Goal: Task Accomplishment & Management: Use online tool/utility

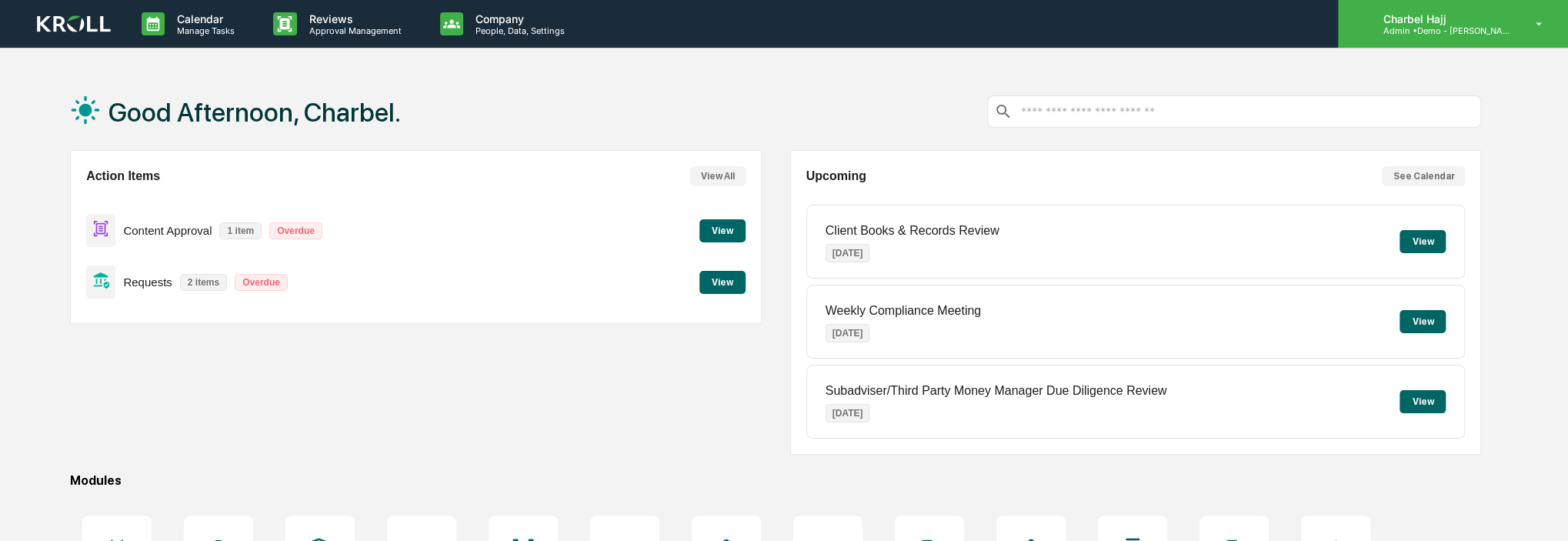
click at [1522, 24] on div "Charbel Hajj Admin • Demo - [PERSON_NAME]" at bounding box center [1453, 24] width 230 height 48
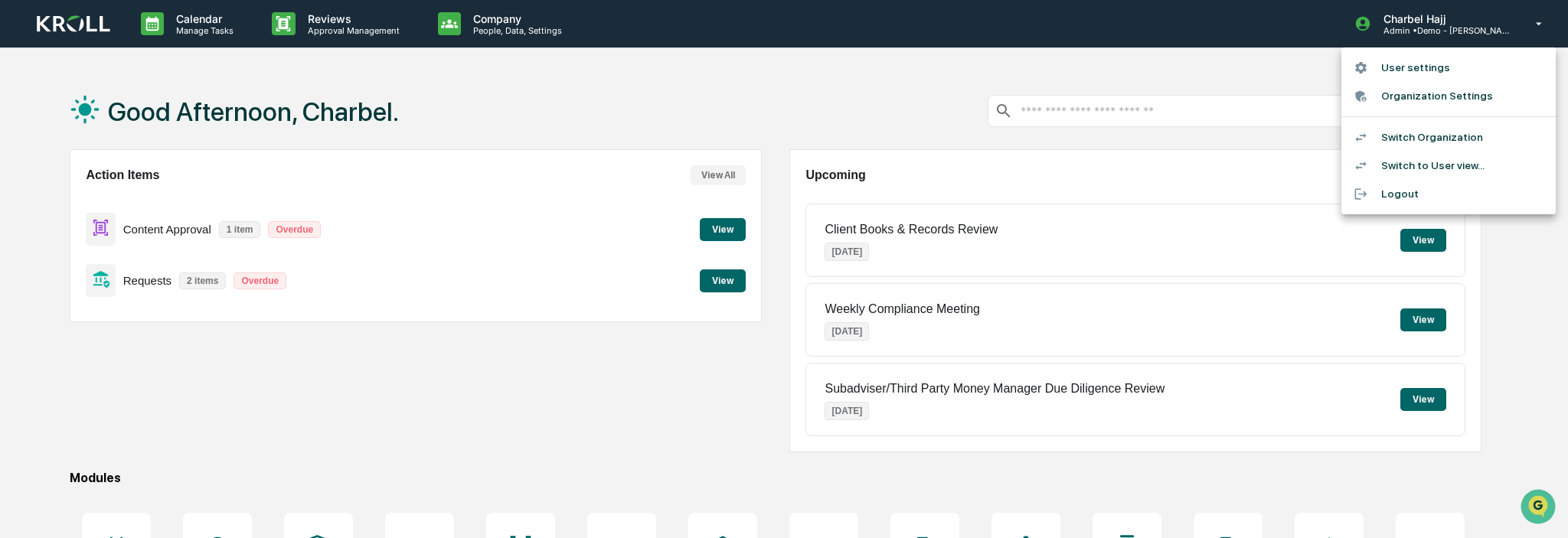
click at [1449, 154] on li "Switch to User view..." at bounding box center [1449, 166] width 215 height 28
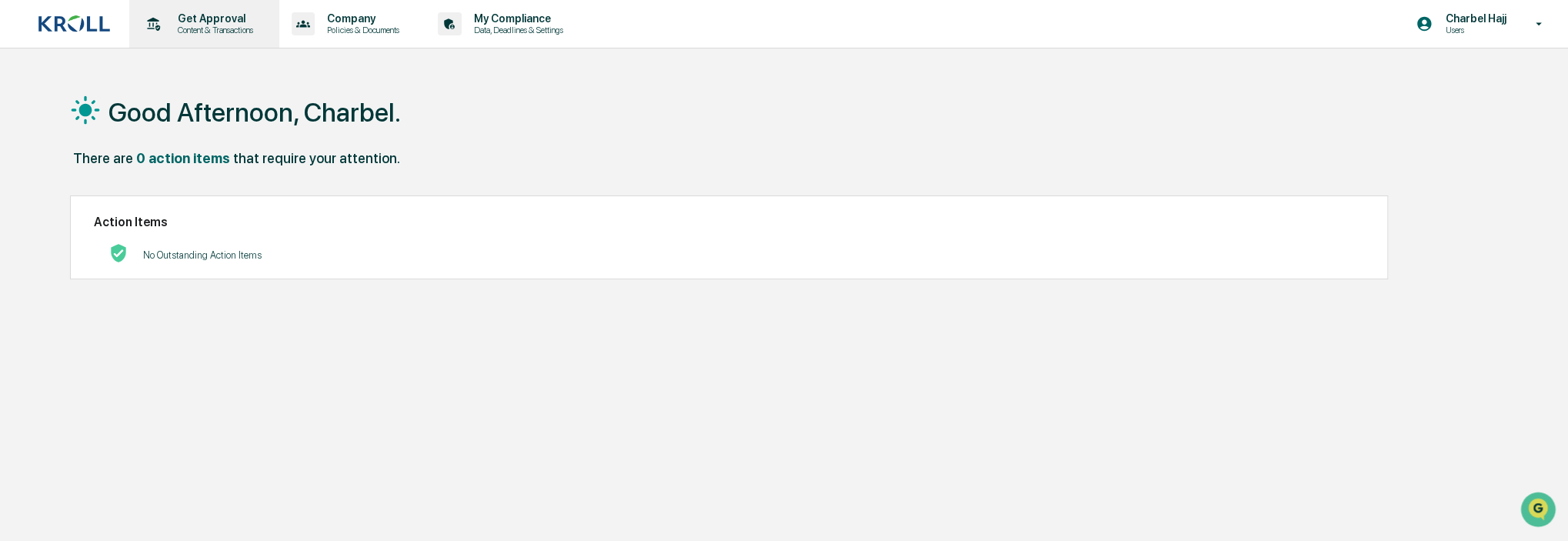
click at [186, 24] on p "Get Approval" at bounding box center [212, 18] width 95 height 12
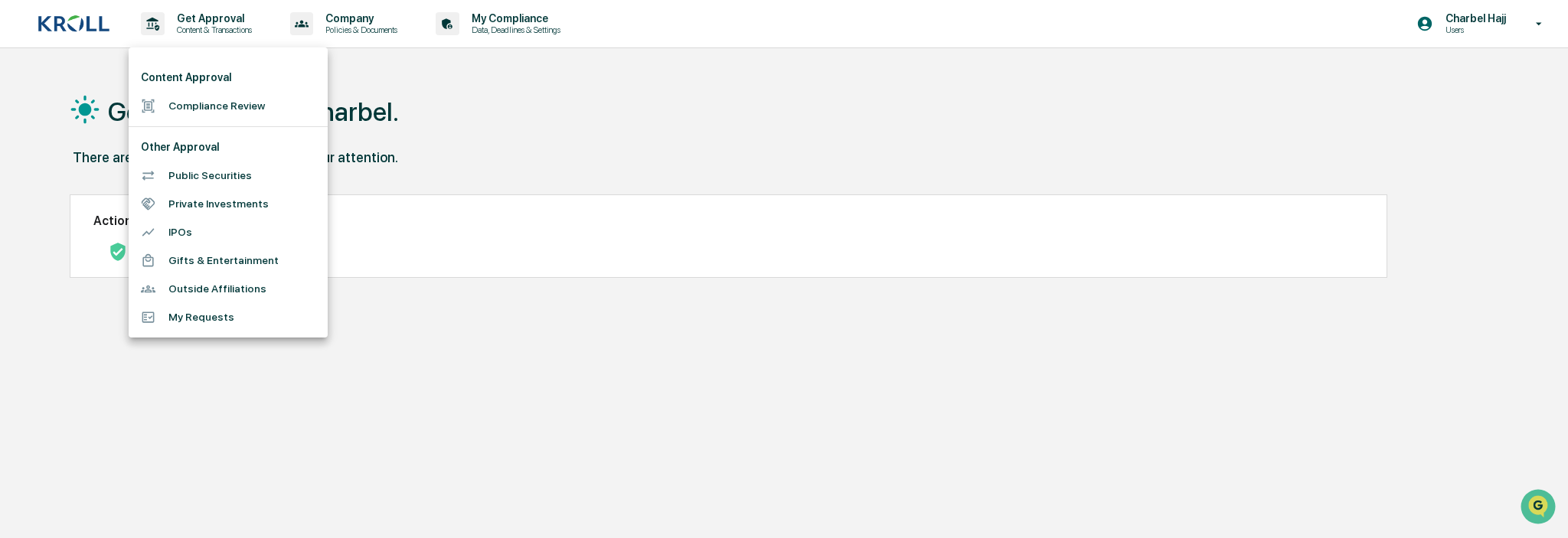
click at [688, 398] on div at bounding box center [784, 269] width 1568 height 538
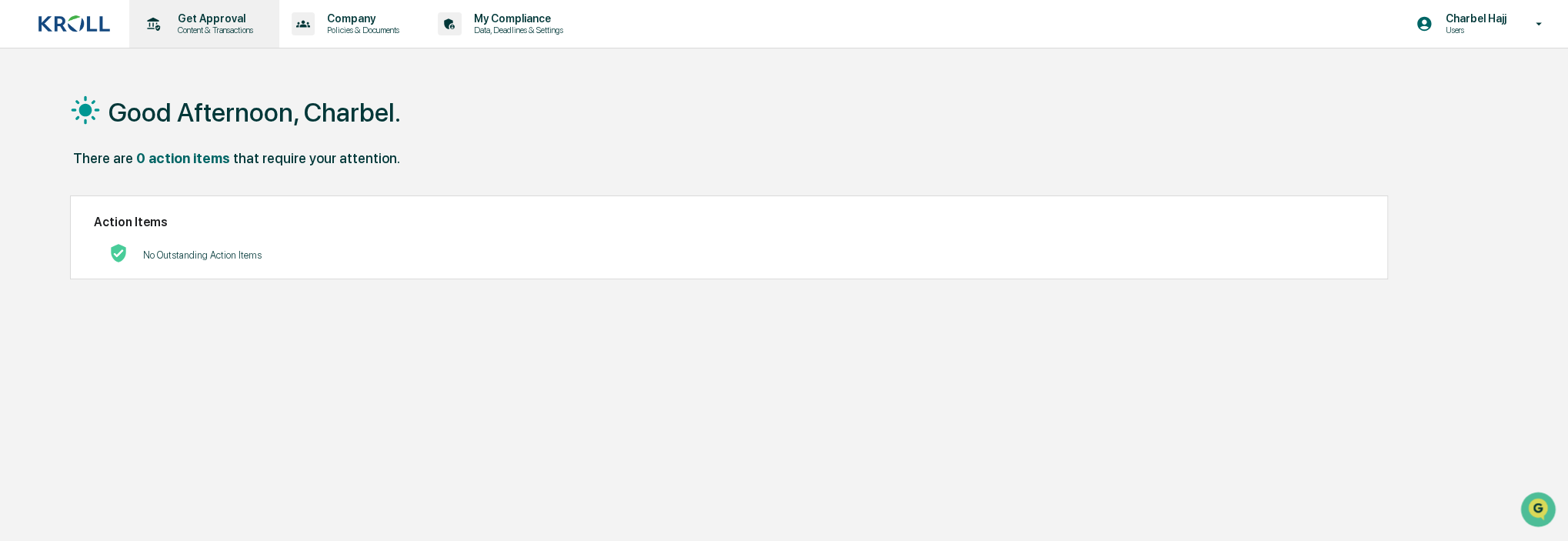
click at [222, 34] on p "Content & Transactions" at bounding box center [212, 30] width 95 height 11
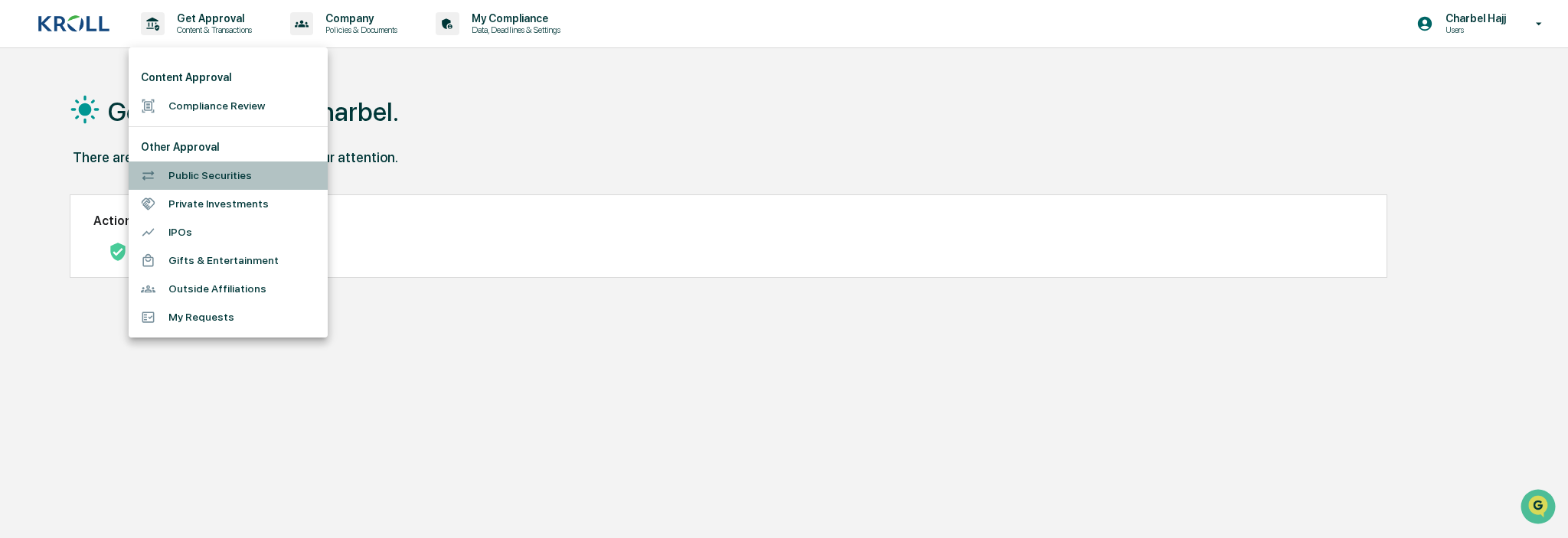
click at [258, 179] on li "Public Securities" at bounding box center [228, 176] width 199 height 28
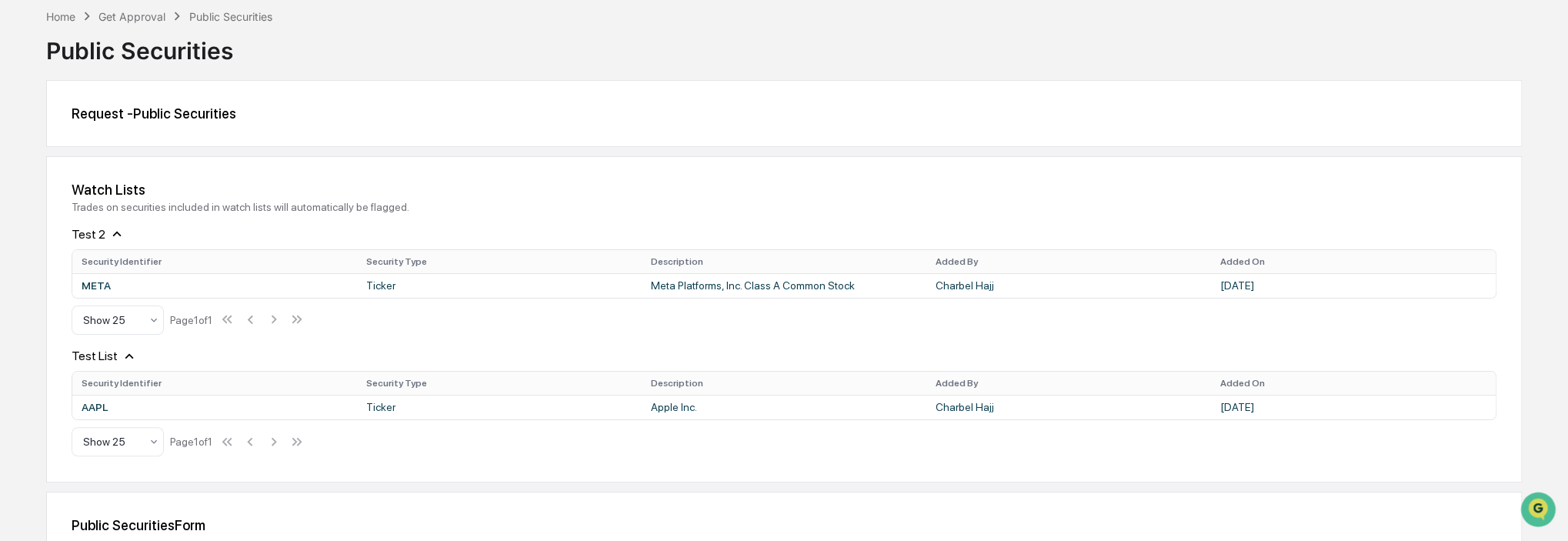
scroll to position [154, 0]
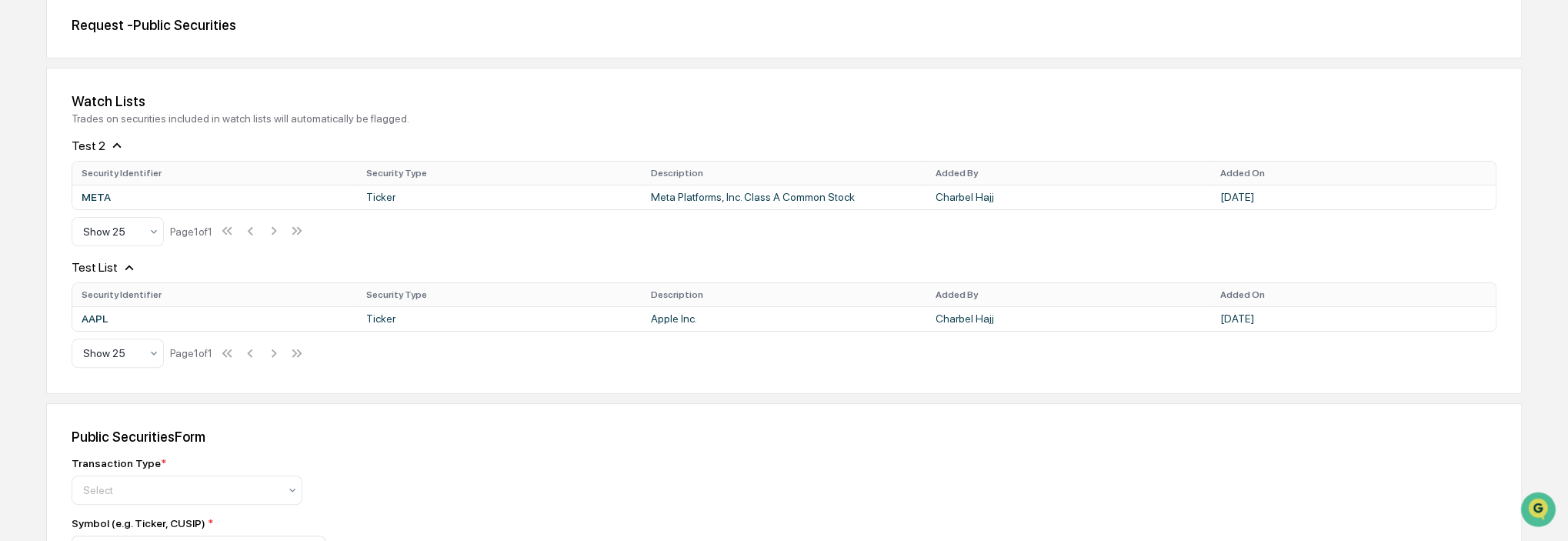
click at [114, 146] on icon at bounding box center [117, 145] width 17 height 17
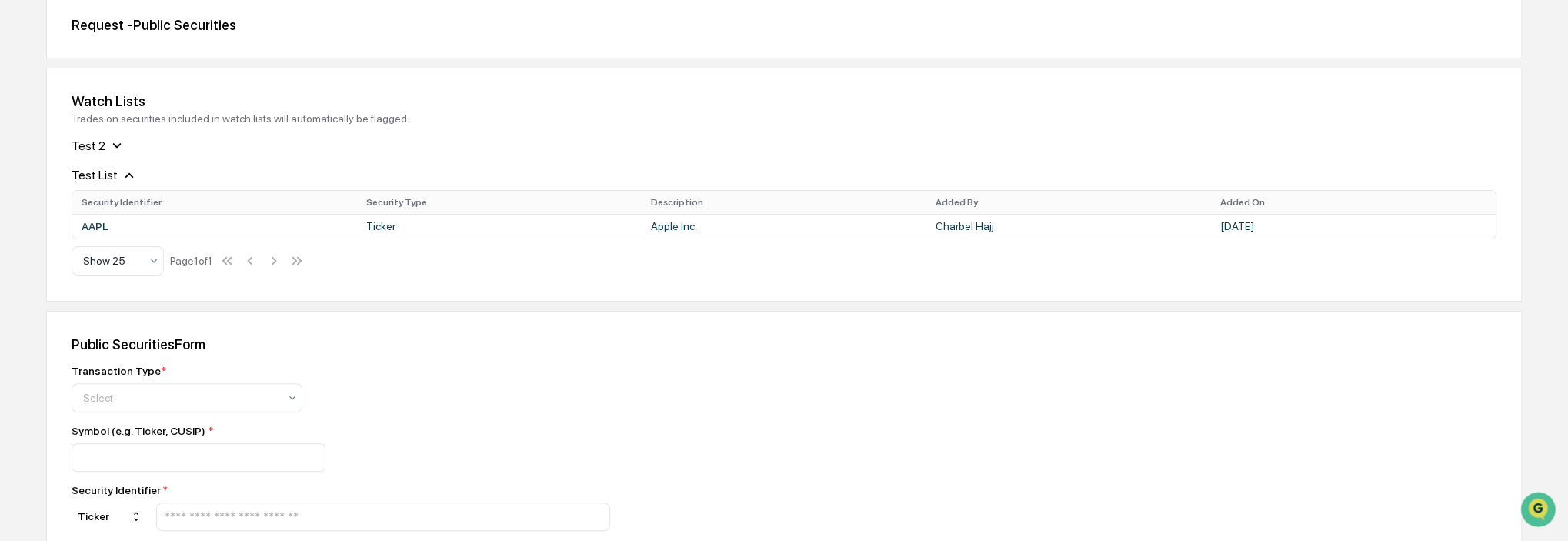
click at [126, 176] on icon at bounding box center [129, 175] width 17 height 17
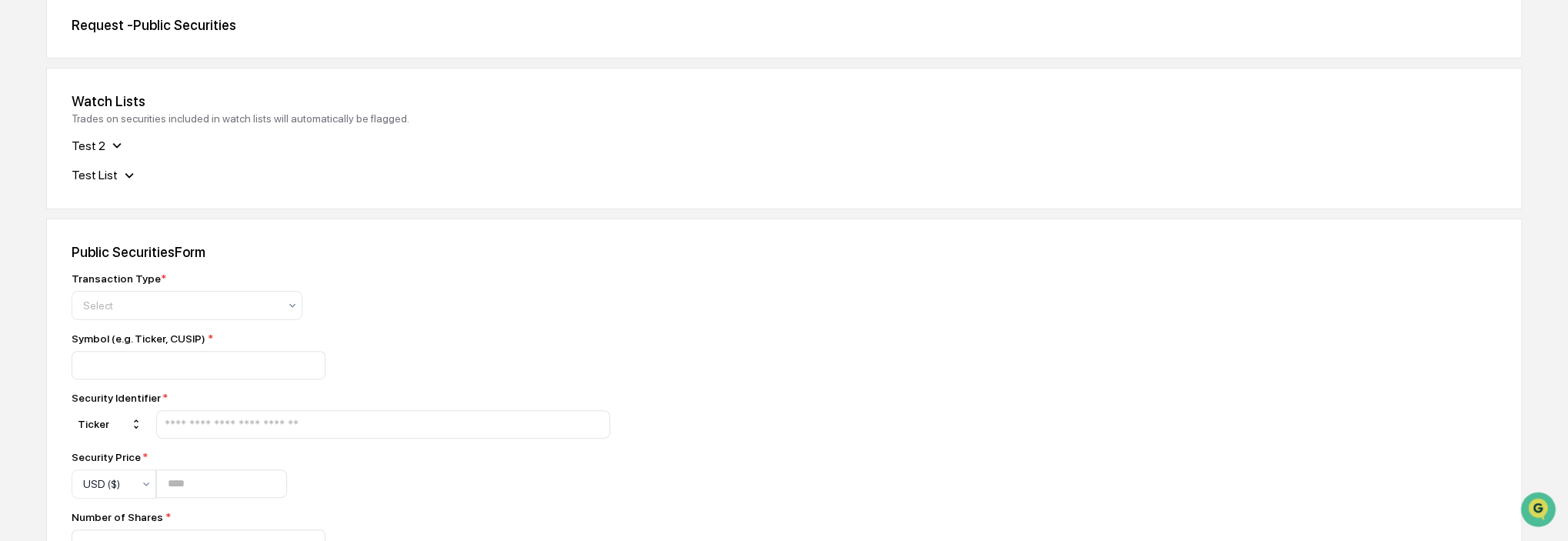
click at [111, 151] on icon at bounding box center [117, 145] width 17 height 17
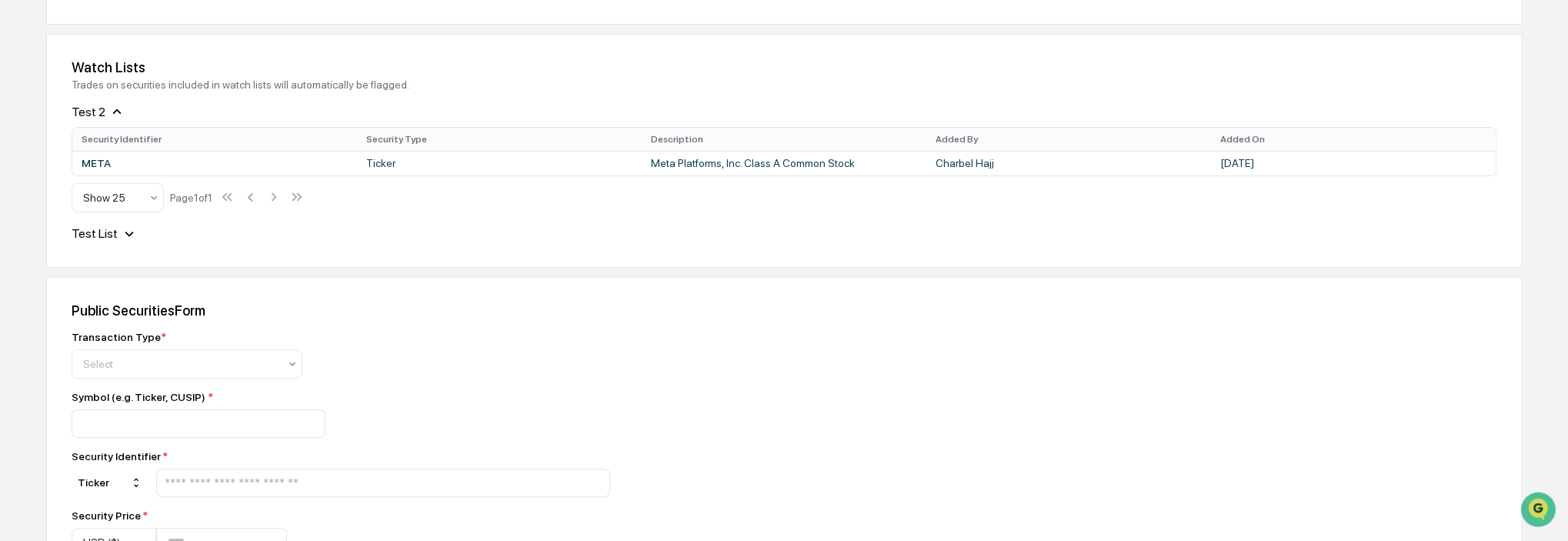
scroll to position [77, 0]
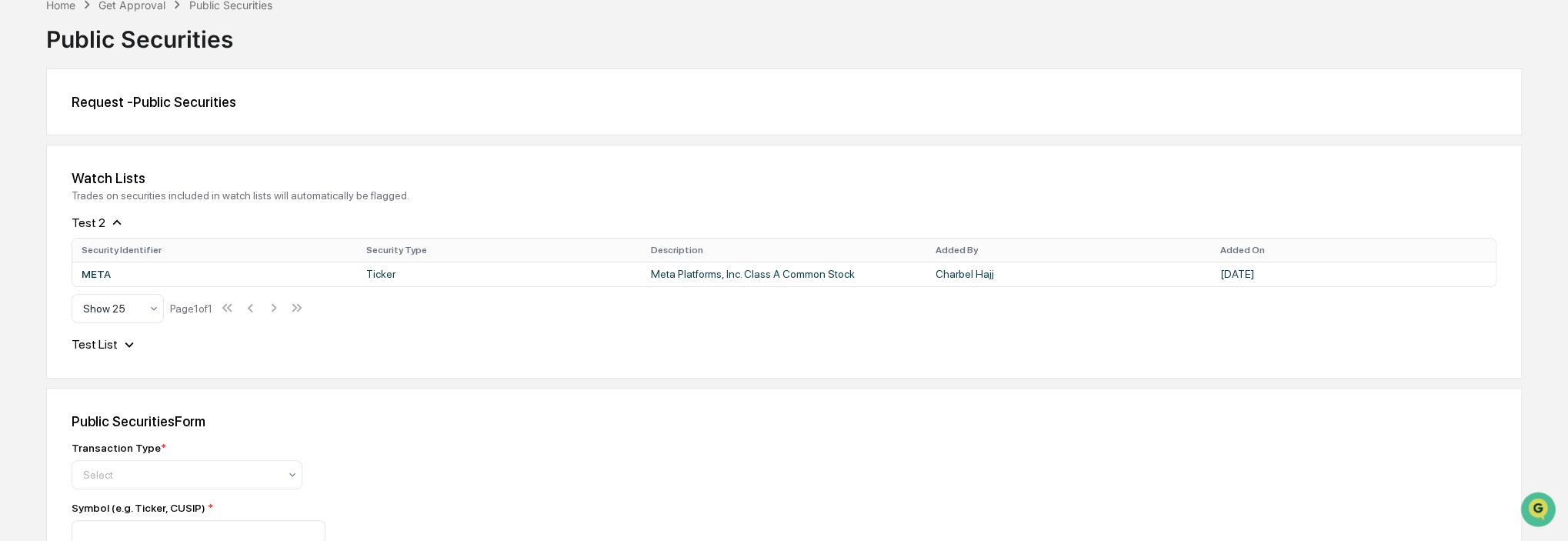
drag, startPoint x: 123, startPoint y: 346, endPoint x: 134, endPoint y: 327, distance: 22.0
click at [123, 347] on icon at bounding box center [129, 344] width 17 height 17
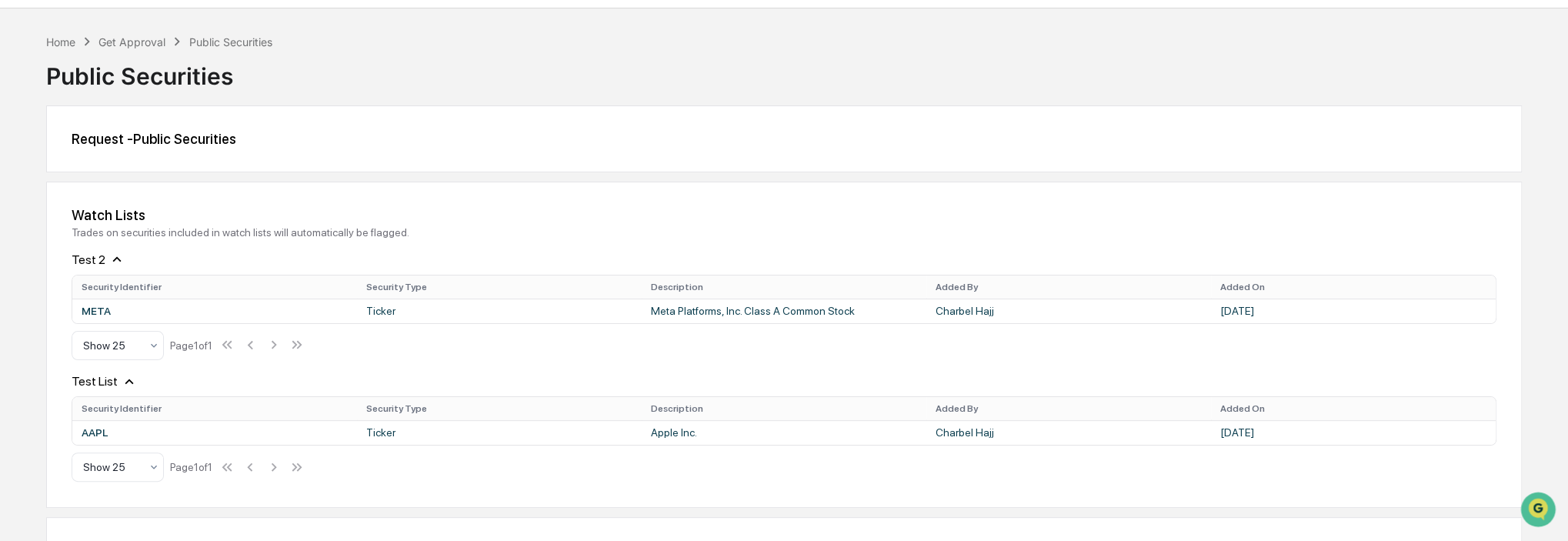
scroll to position [0, 0]
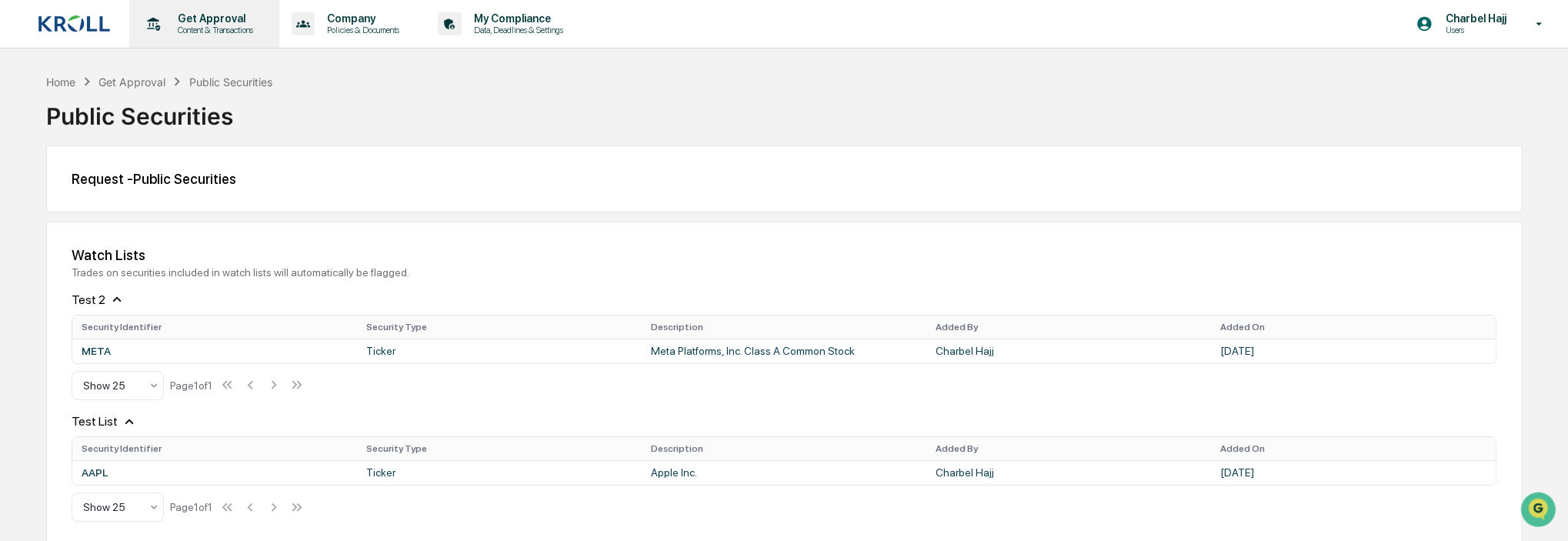
click at [218, 22] on p "Get Approval" at bounding box center [212, 18] width 95 height 12
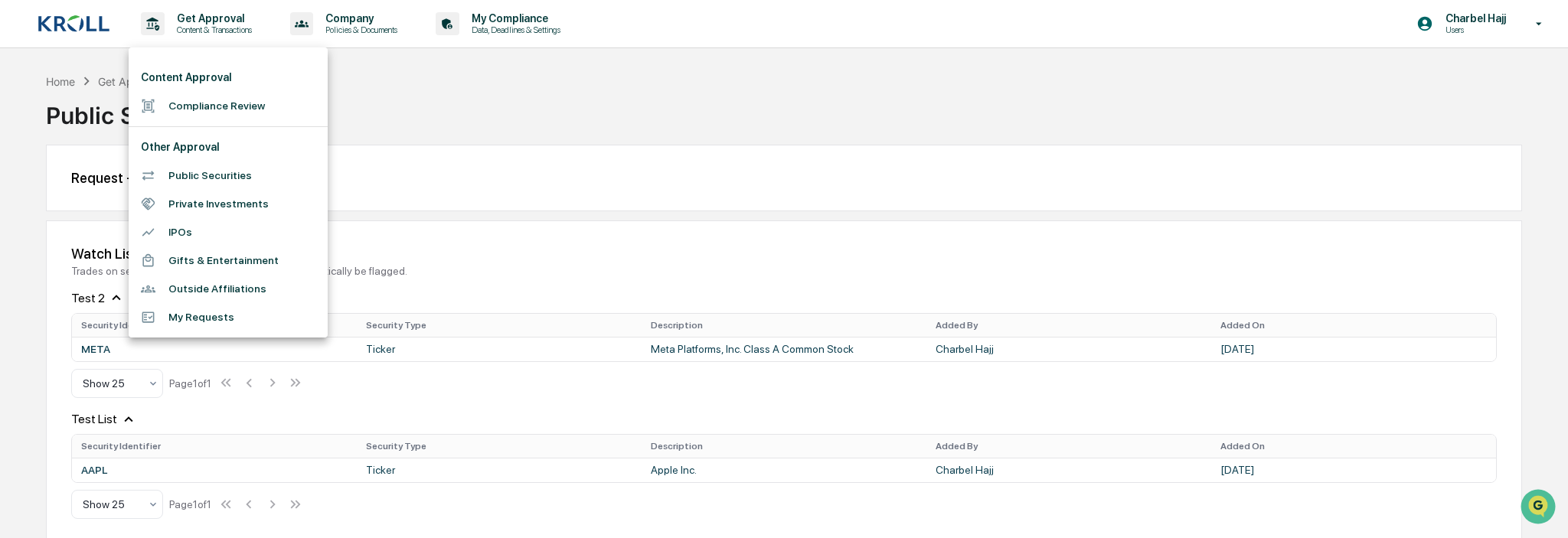
click at [478, 238] on div at bounding box center [784, 269] width 1568 height 538
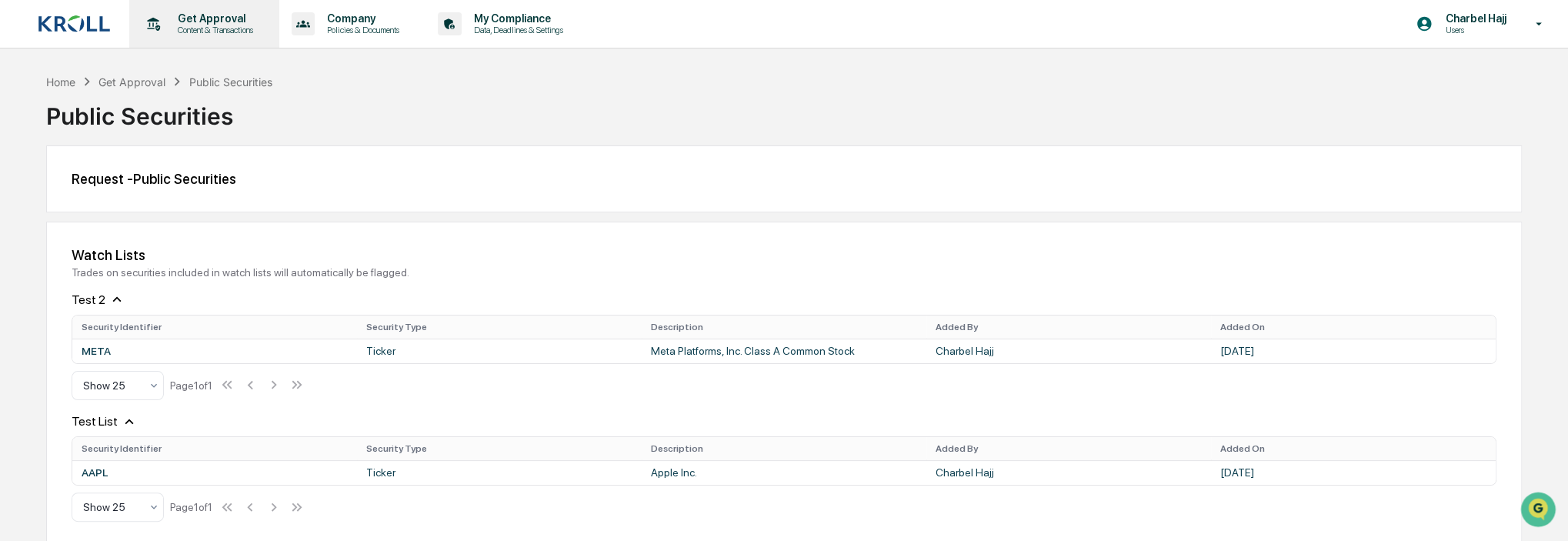
click at [234, 27] on p "Content & Transactions" at bounding box center [212, 30] width 95 height 11
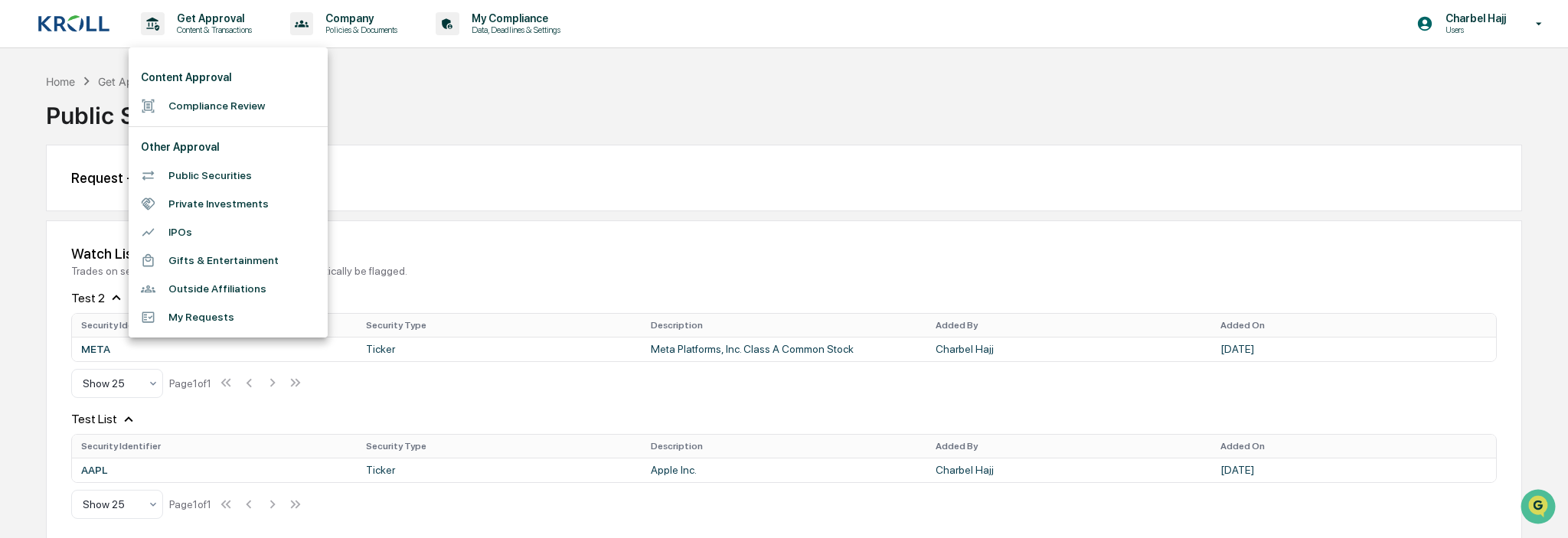
click at [198, 101] on li "Compliance Review" at bounding box center [228, 106] width 199 height 28
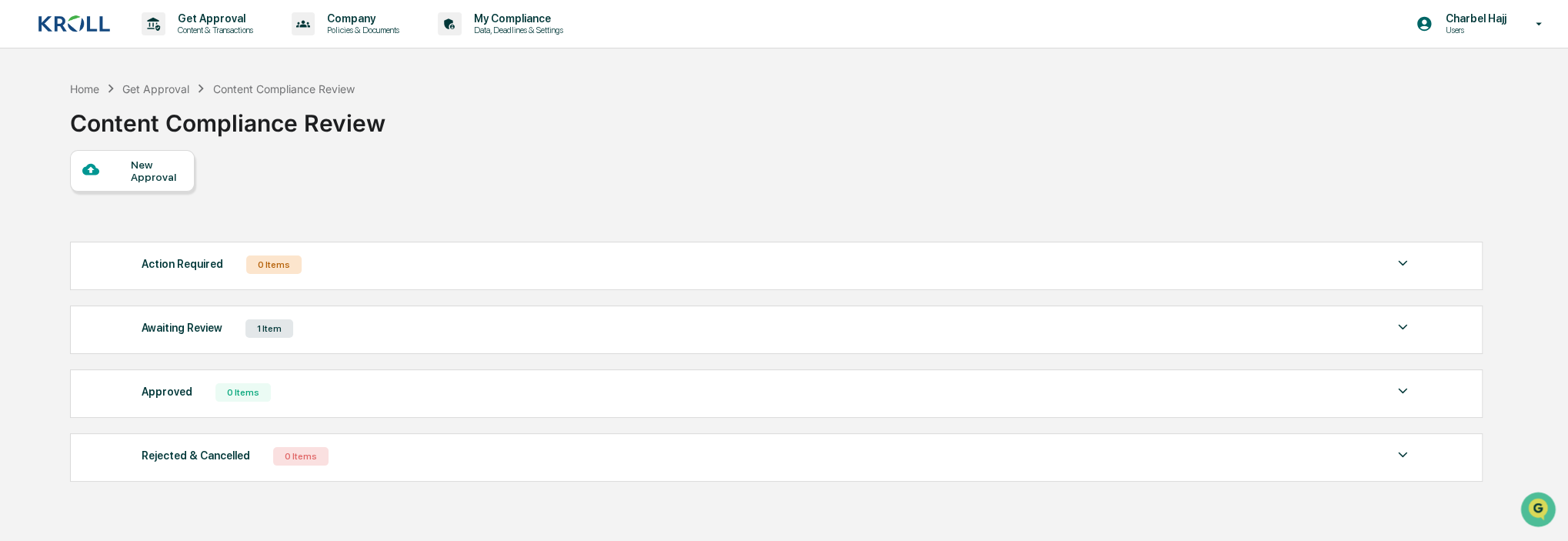
click at [299, 258] on div "Action Required 0 Items" at bounding box center [777, 265] width 1270 height 22
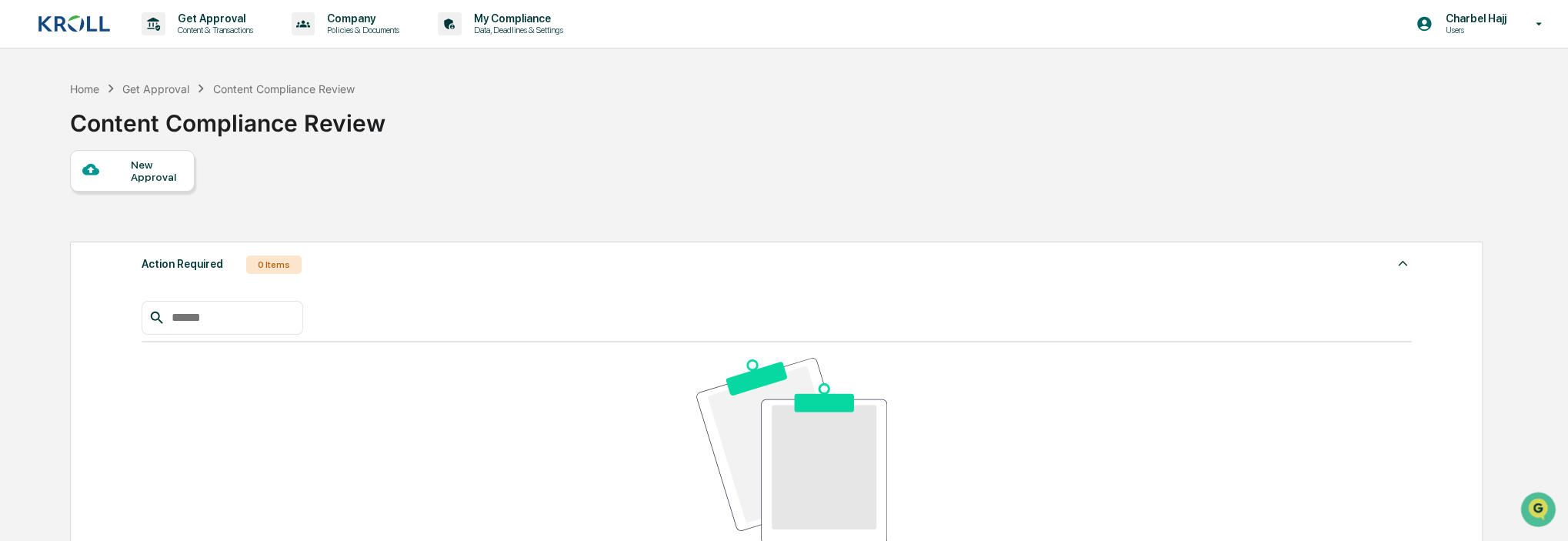
click at [141, 172] on div "New Approval" at bounding box center [157, 171] width 51 height 25
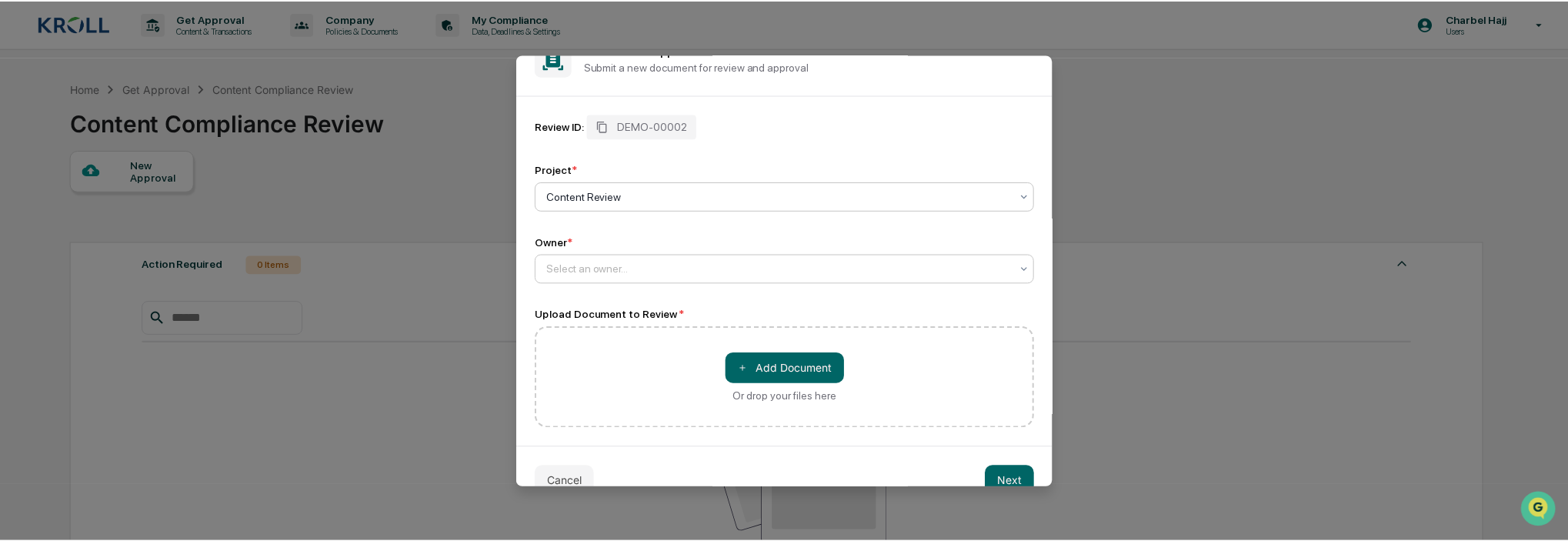
scroll to position [63, 0]
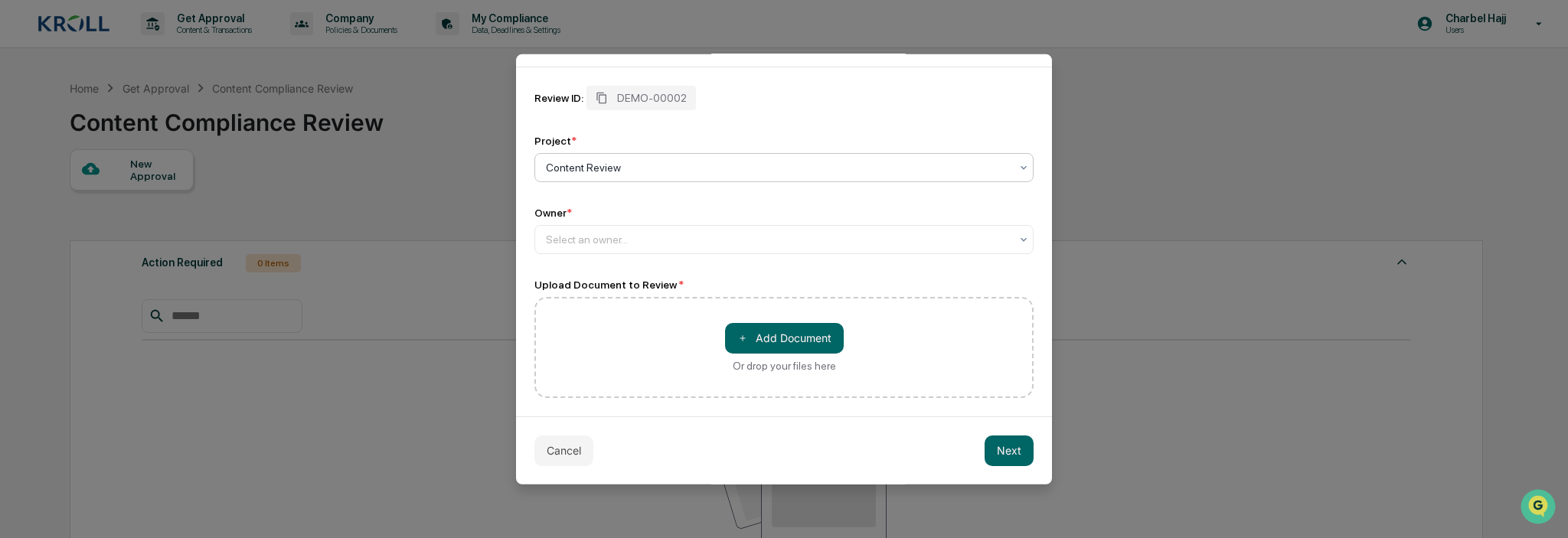
click at [573, 451] on button "Cancel" at bounding box center [563, 450] width 59 height 31
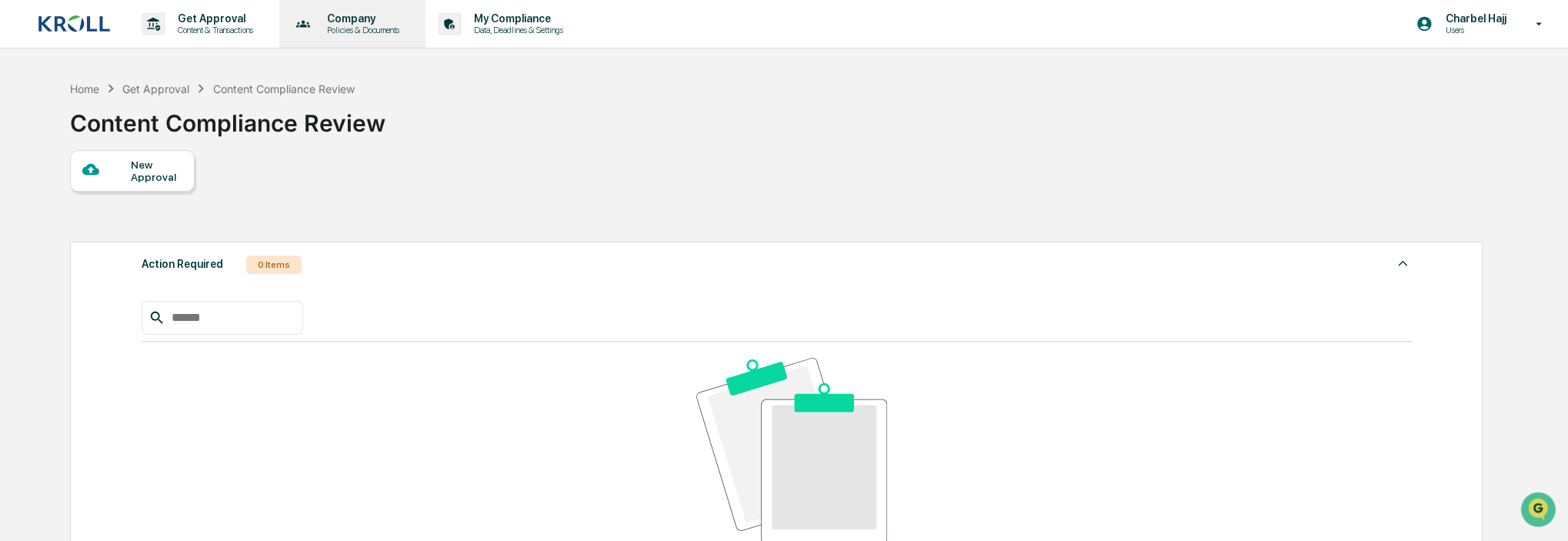
click at [364, 30] on p "Policies & Documents" at bounding box center [360, 30] width 92 height 11
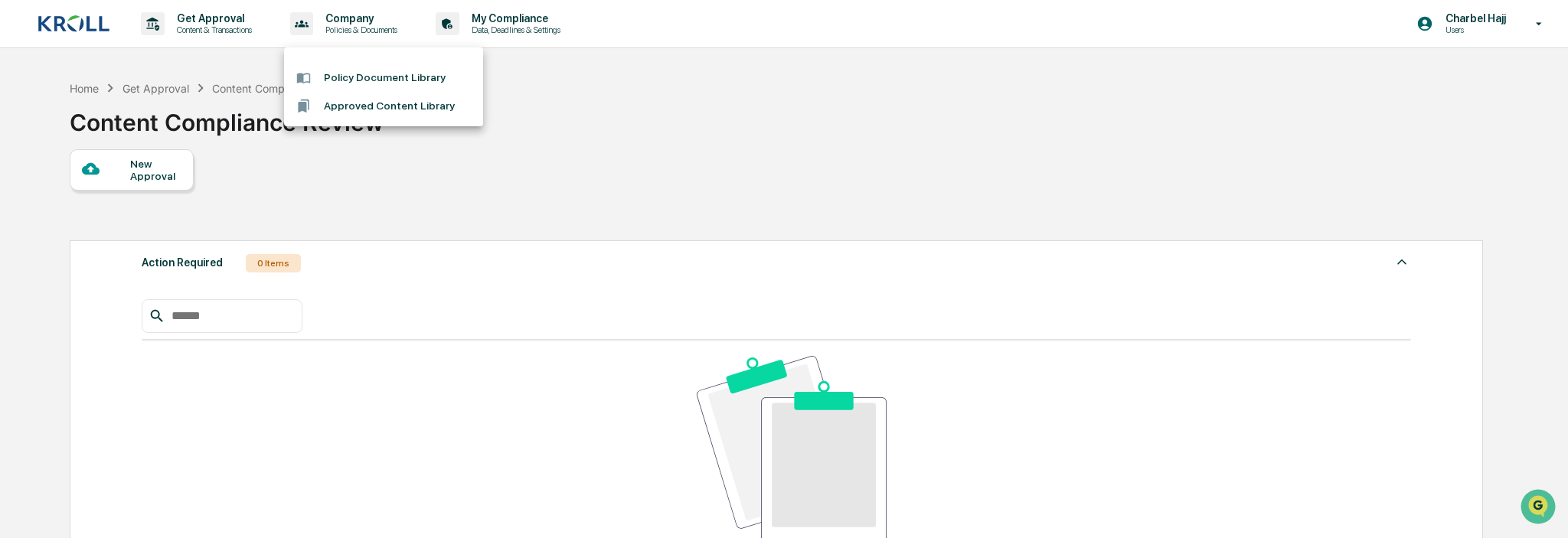
click at [372, 76] on li "Policy Document Library" at bounding box center [383, 78] width 199 height 28
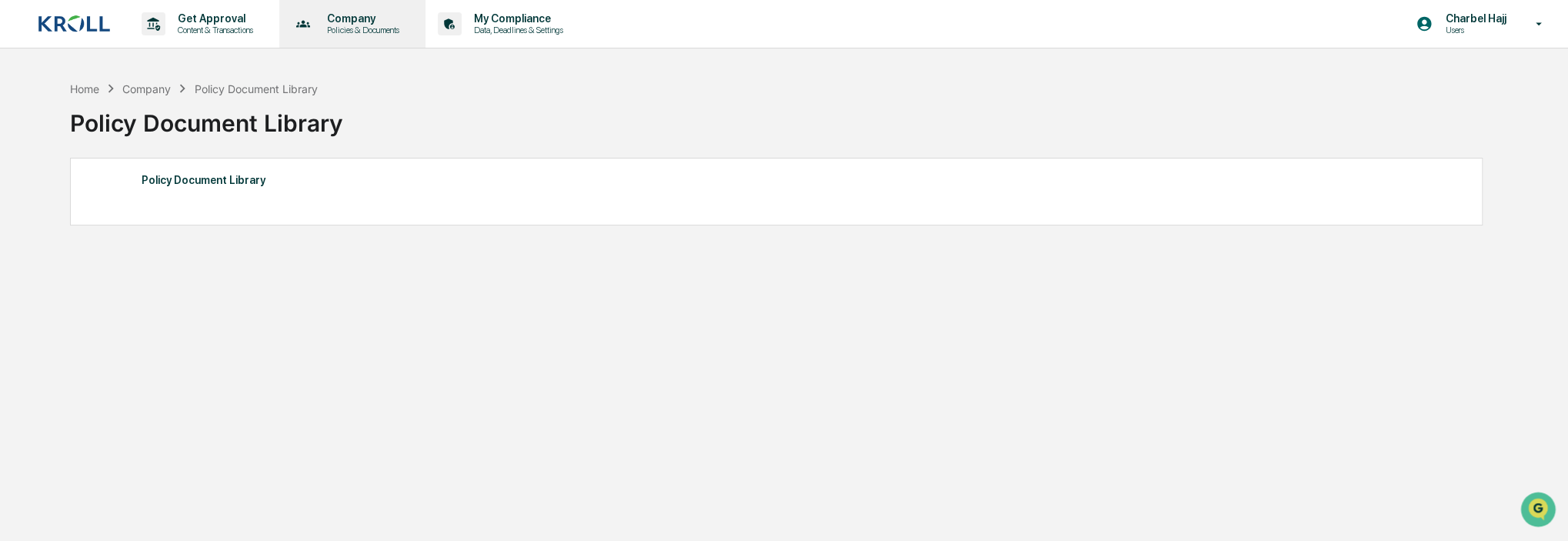
click at [373, 32] on p "Policies & Documents" at bounding box center [360, 30] width 92 height 11
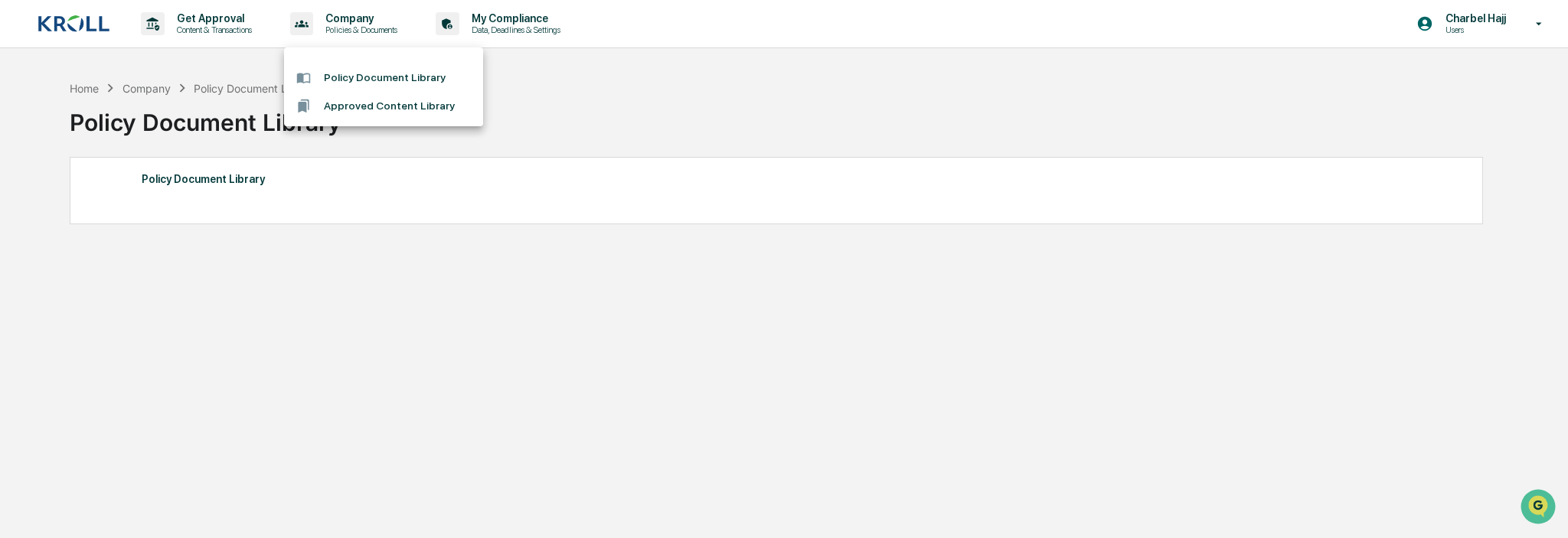
click at [407, 110] on li "Approved Content Library" at bounding box center [383, 106] width 199 height 28
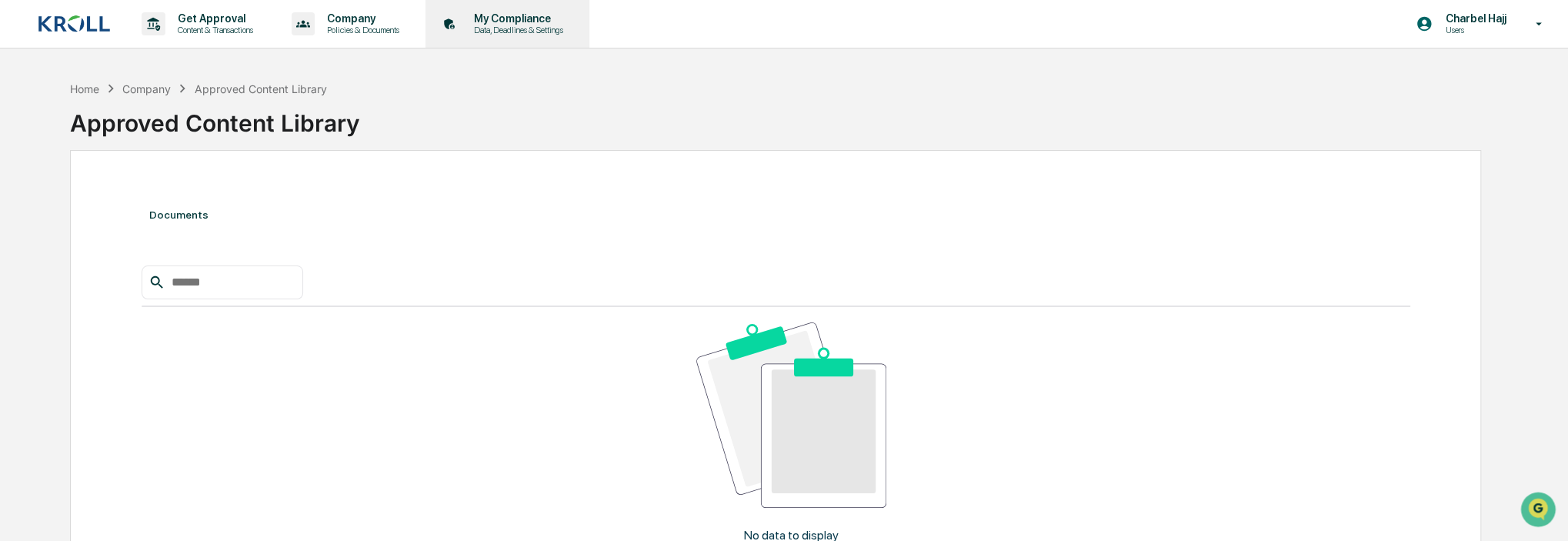
click at [517, 30] on p "Data, Deadlines & Settings" at bounding box center [516, 30] width 110 height 11
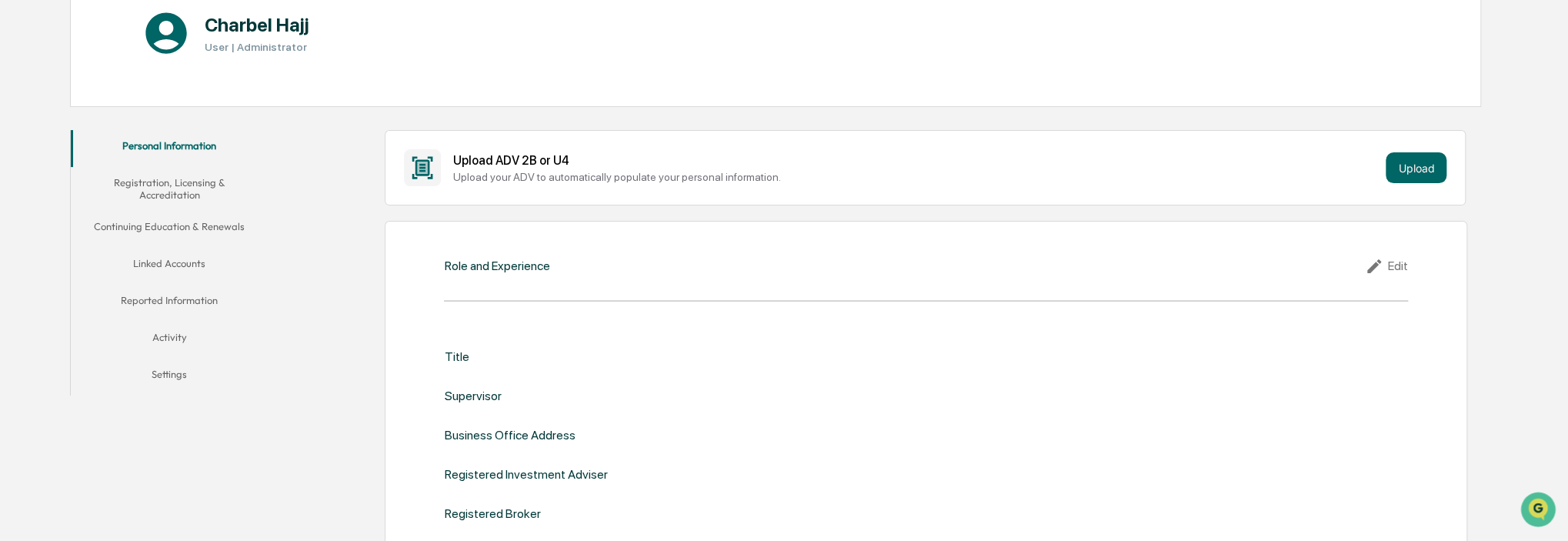
scroll to position [131, 0]
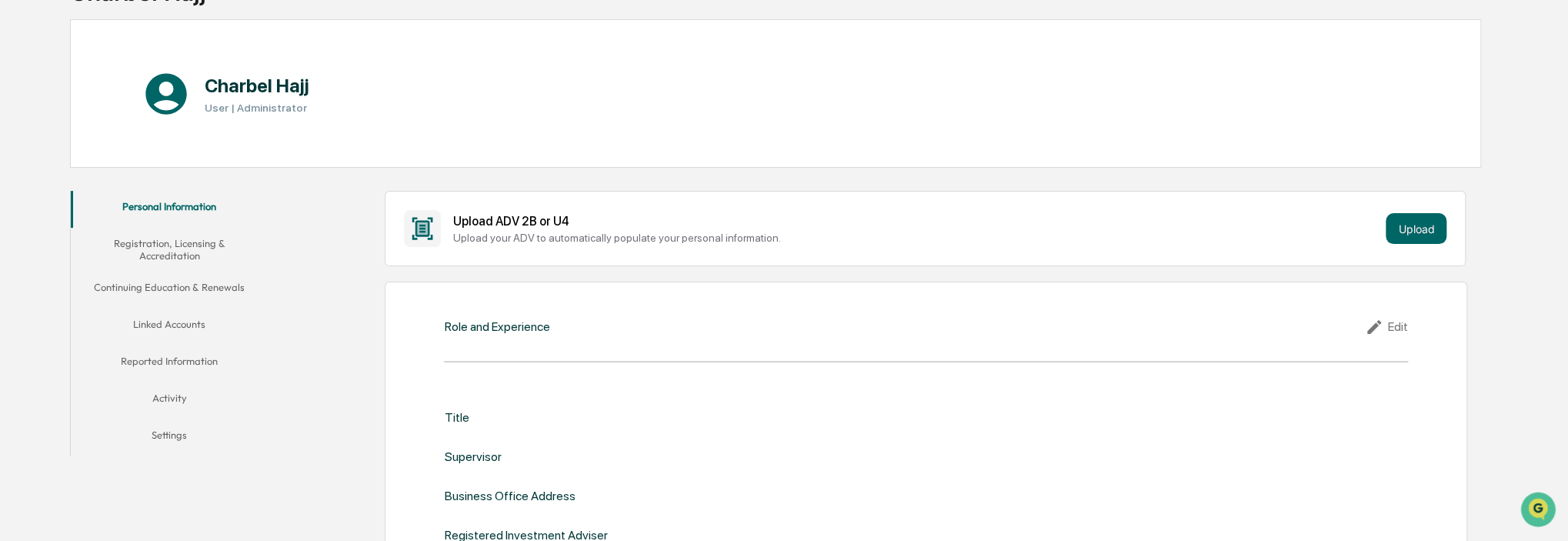
click at [174, 324] on button "Linked Accounts" at bounding box center [168, 327] width 197 height 37
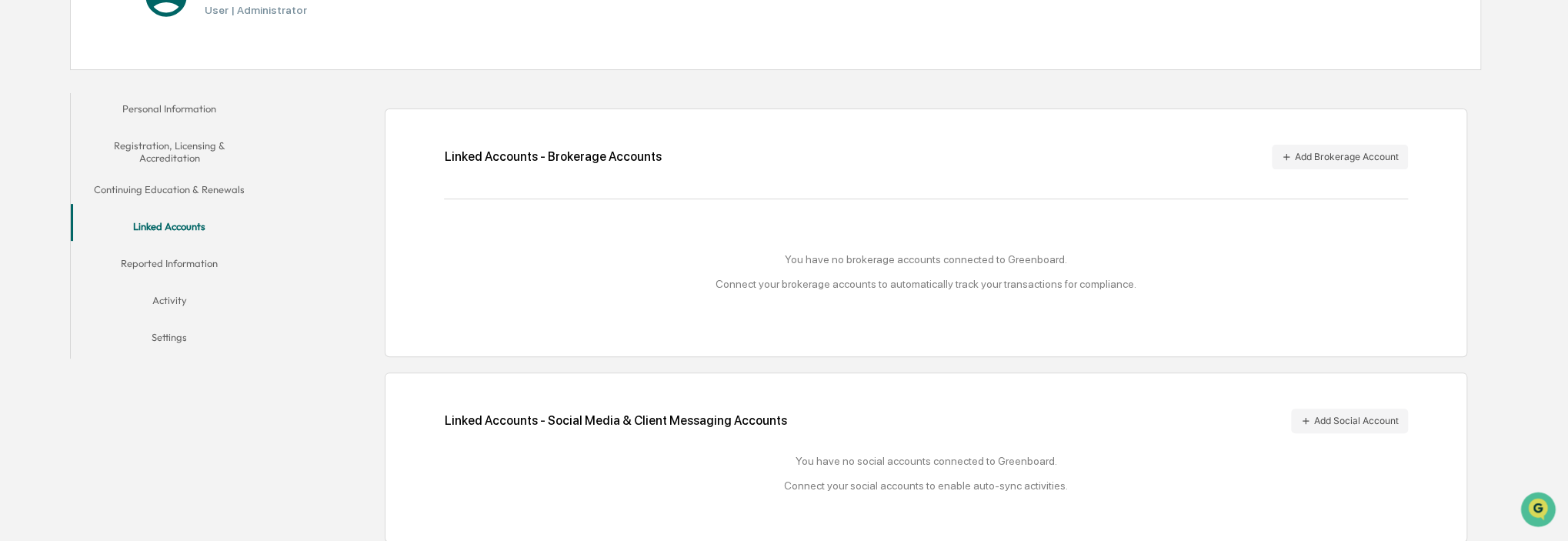
scroll to position [240, 0]
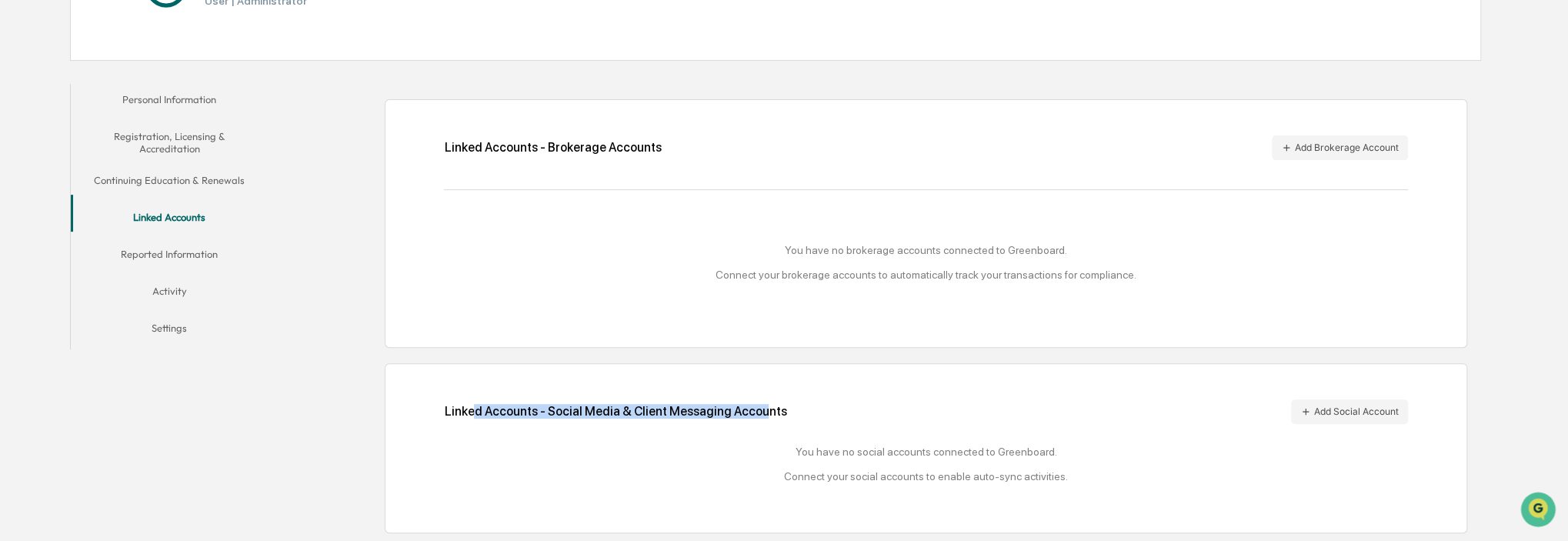
drag, startPoint x: 474, startPoint y: 412, endPoint x: 752, endPoint y: 414, distance: 278.0
click at [752, 414] on div "Linked Accounts - Social Media & Client Messaging Accounts Add Social Account" at bounding box center [925, 412] width 963 height 25
drag, startPoint x: 875, startPoint y: 191, endPoint x: 859, endPoint y: 188, distance: 16.3
click at [874, 188] on div "Linked Accounts - Brokerage Accounts Add Brokerage Account You have no brokerag…" at bounding box center [926, 224] width 1083 height 249
click at [1324, 148] on button "Add Brokerage Account" at bounding box center [1340, 148] width 136 height 25
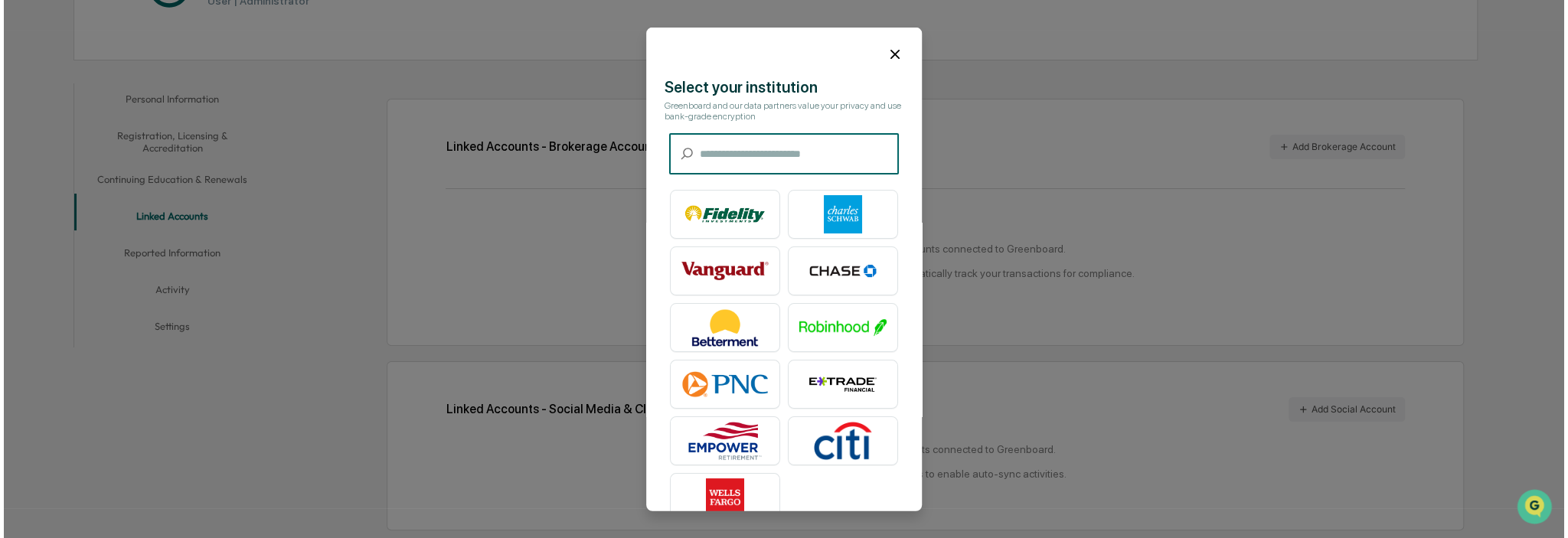
scroll to position [239, 0]
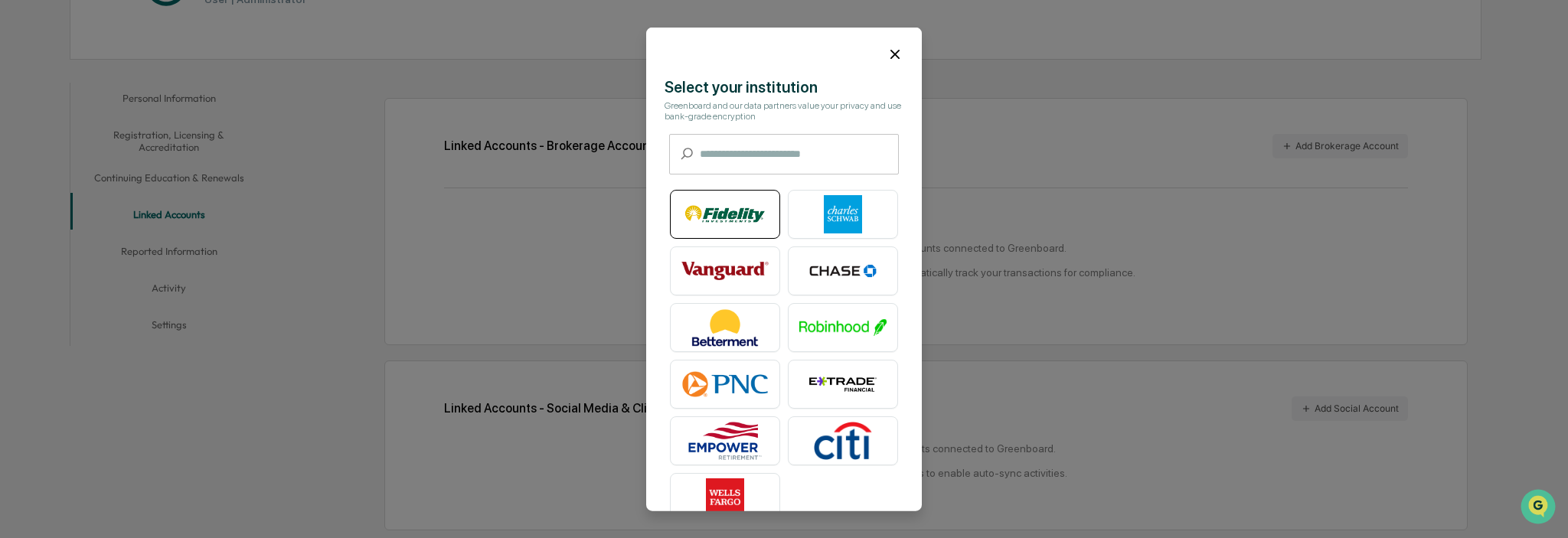
click at [736, 216] on img at bounding box center [725, 215] width 88 height 38
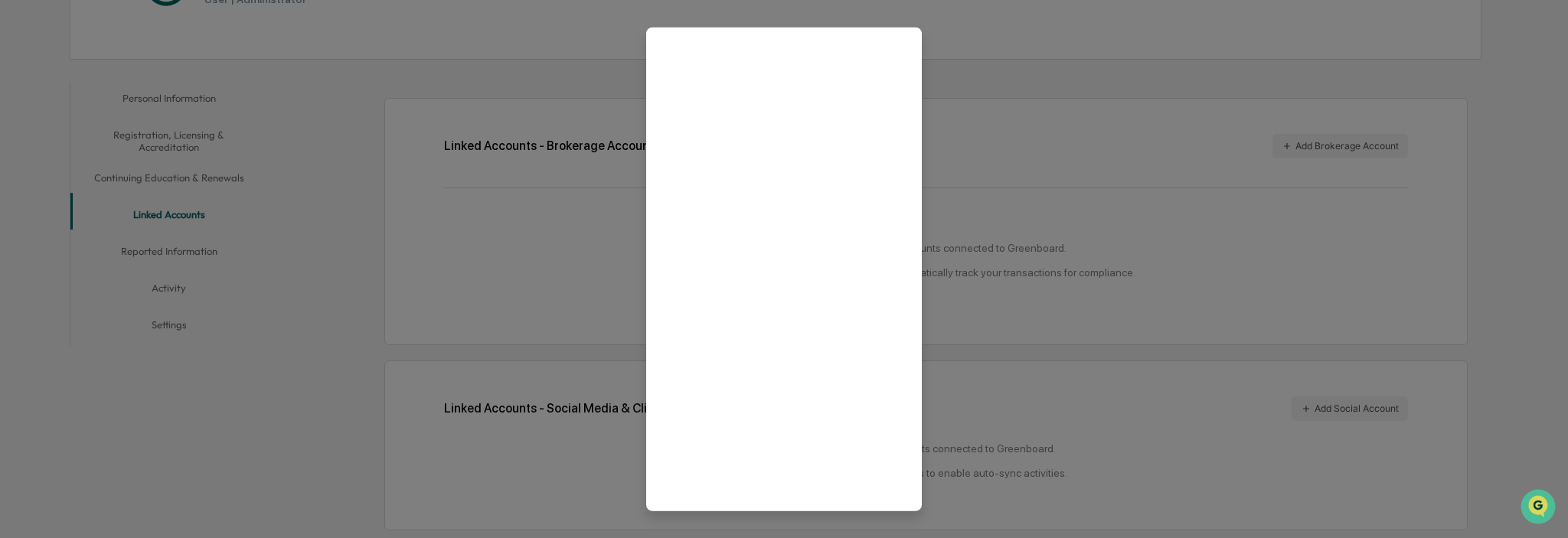
scroll to position [0, 0]
click at [890, 53] on icon at bounding box center [895, 53] width 11 height 11
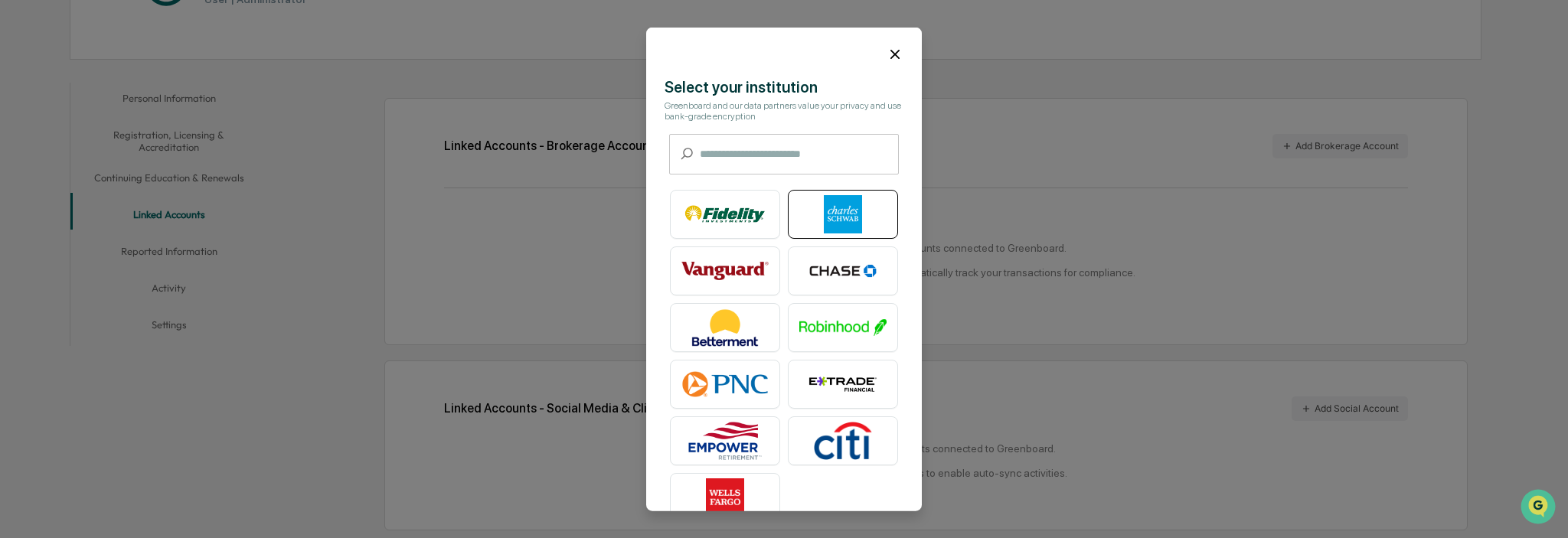
click at [846, 223] on img at bounding box center [843, 215] width 88 height 38
click at [887, 54] on icon at bounding box center [895, 54] width 17 height 17
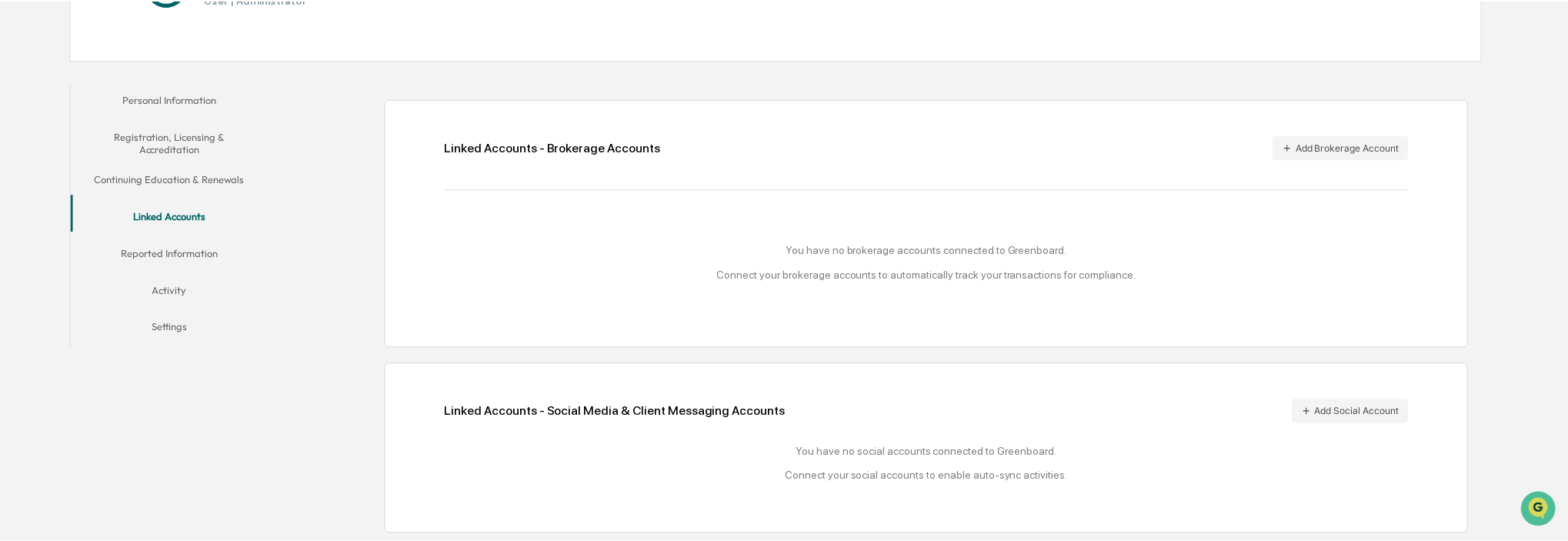
scroll to position [240, 0]
drag, startPoint x: 538, startPoint y: 404, endPoint x: 754, endPoint y: 409, distance: 216.1
click at [754, 409] on div "Linked Accounts - Social Media & Client Messaging Accounts Add Social Account" at bounding box center [925, 412] width 963 height 25
click at [1389, 413] on button "Add Social Account" at bounding box center [1349, 412] width 117 height 25
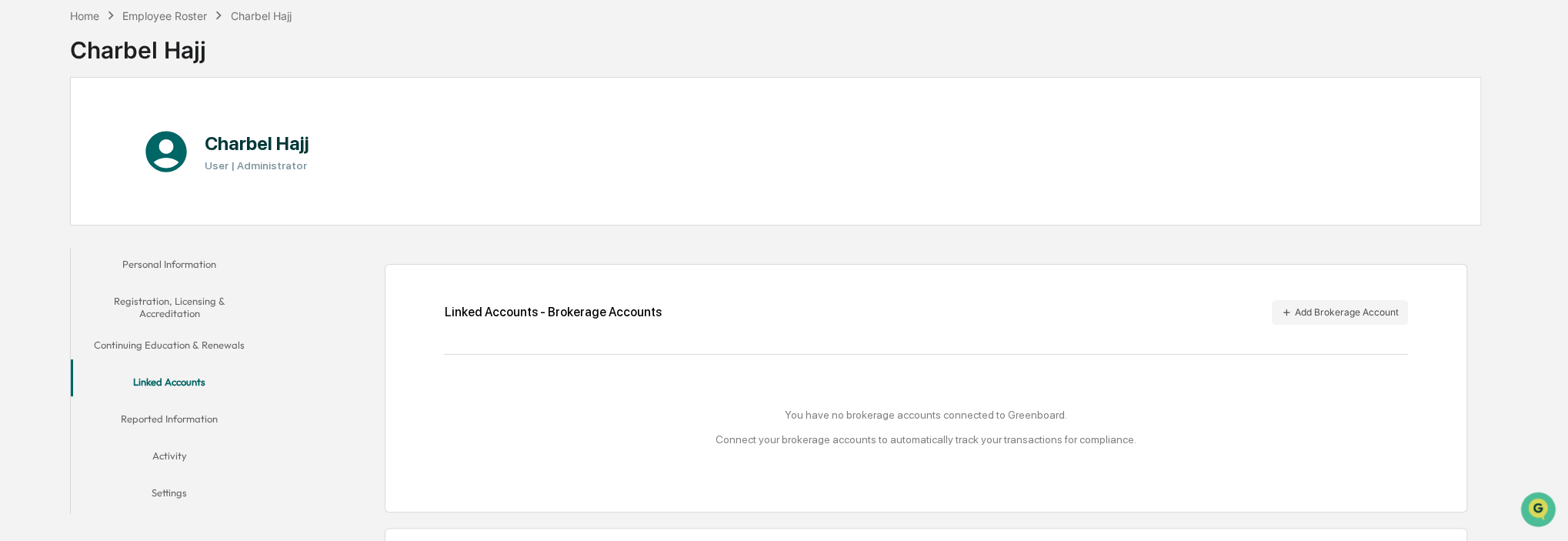
scroll to position [0, 0]
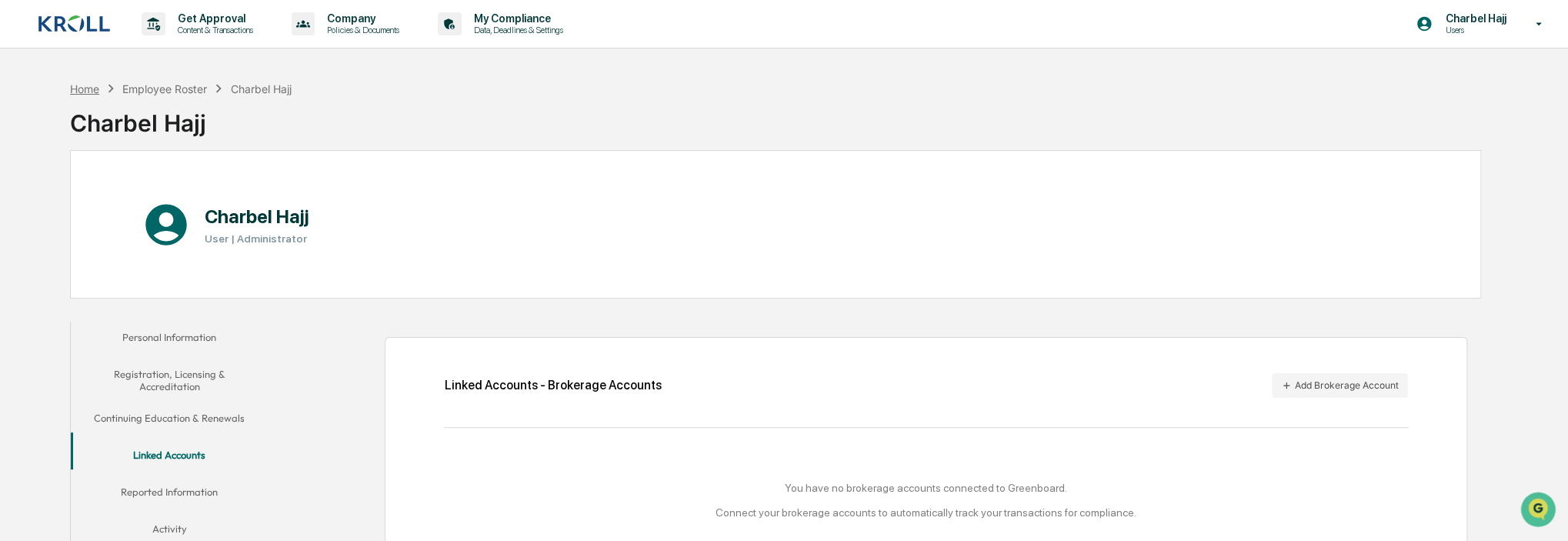
click at [94, 91] on div "Home" at bounding box center [84, 89] width 29 height 13
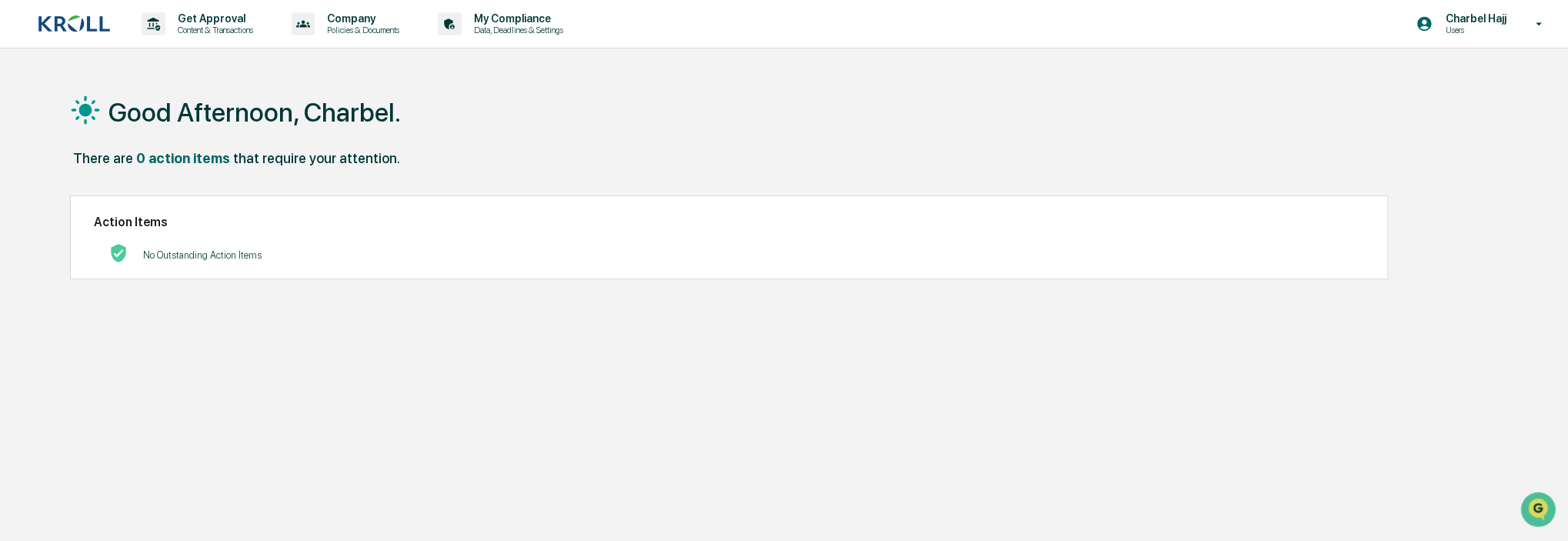
click at [1507, 27] on p "Users" at bounding box center [1473, 30] width 80 height 11
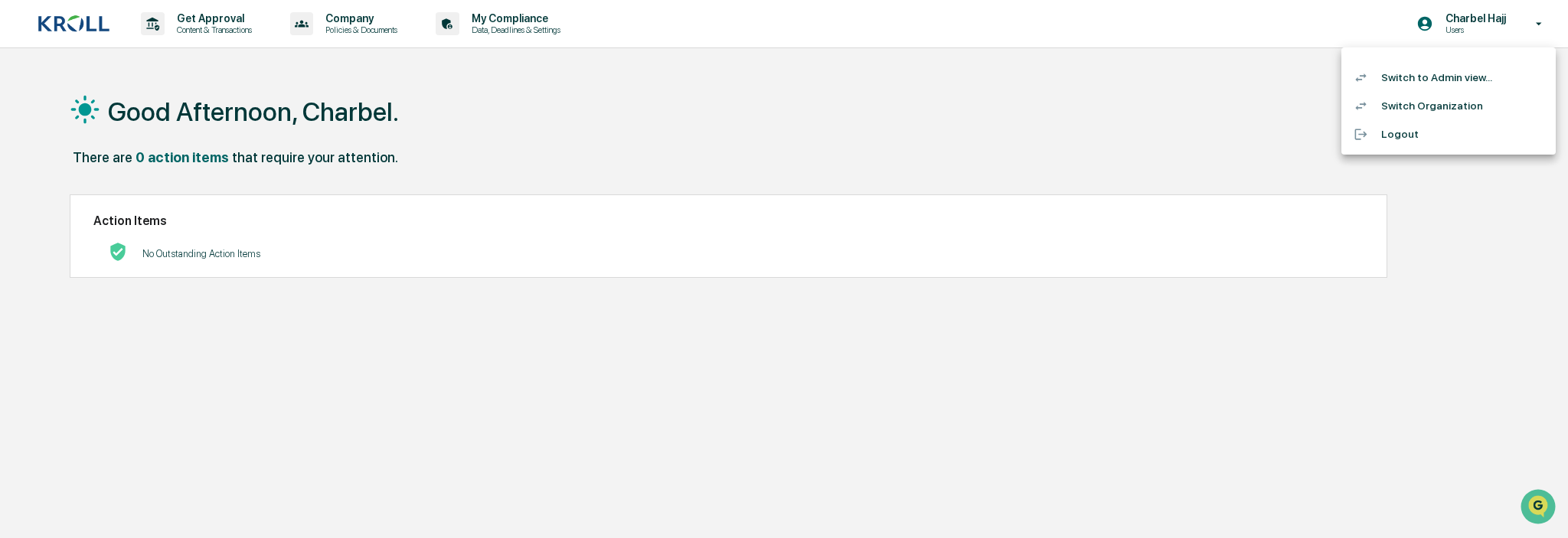
click at [1459, 73] on li "Switch to Admin view..." at bounding box center [1449, 78] width 215 height 28
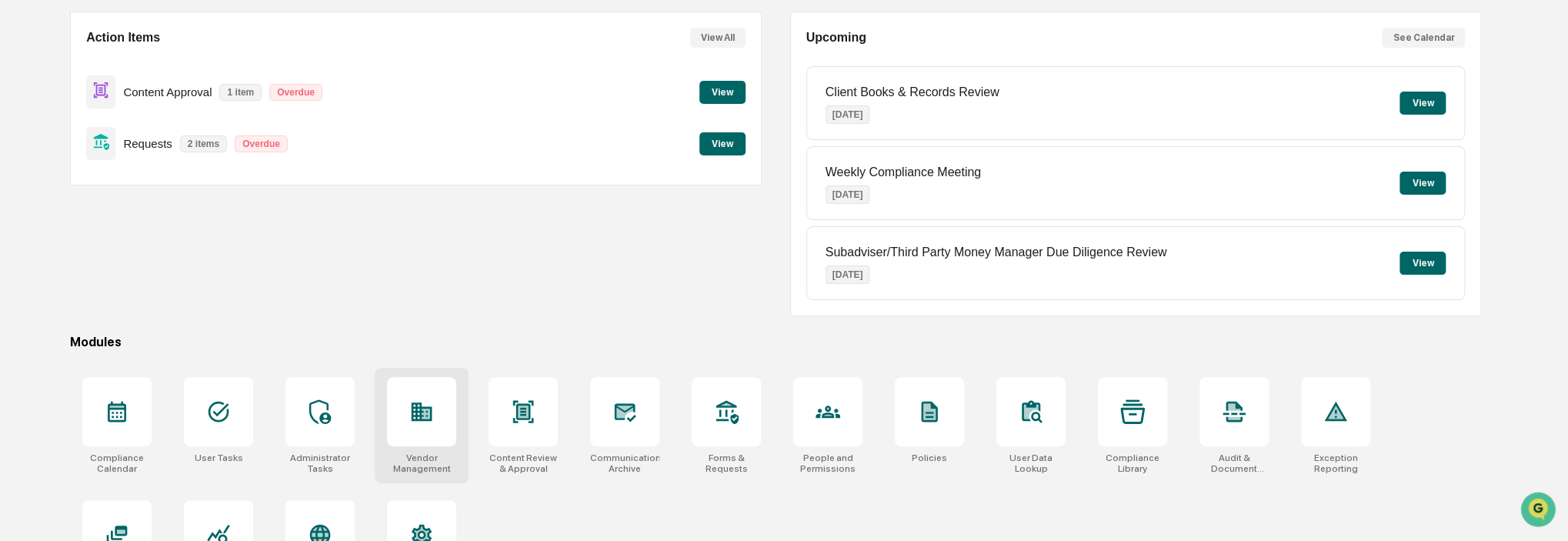
scroll to position [203, 0]
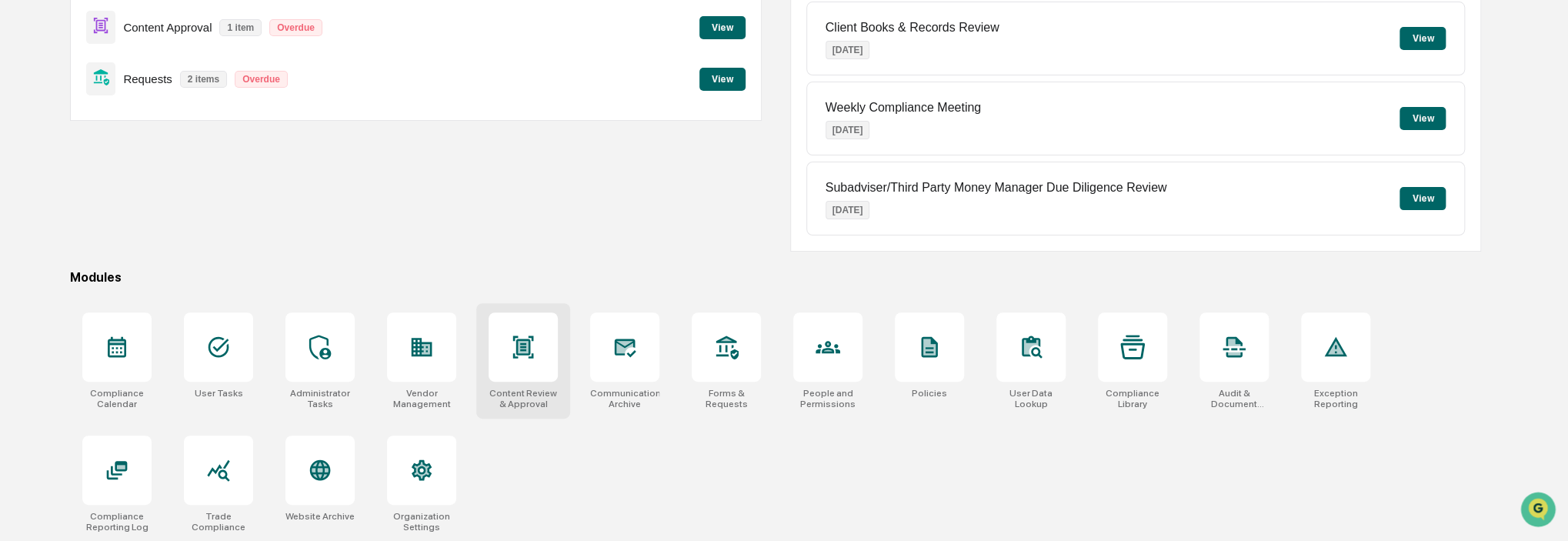
click at [523, 366] on div at bounding box center [523, 347] width 69 height 69
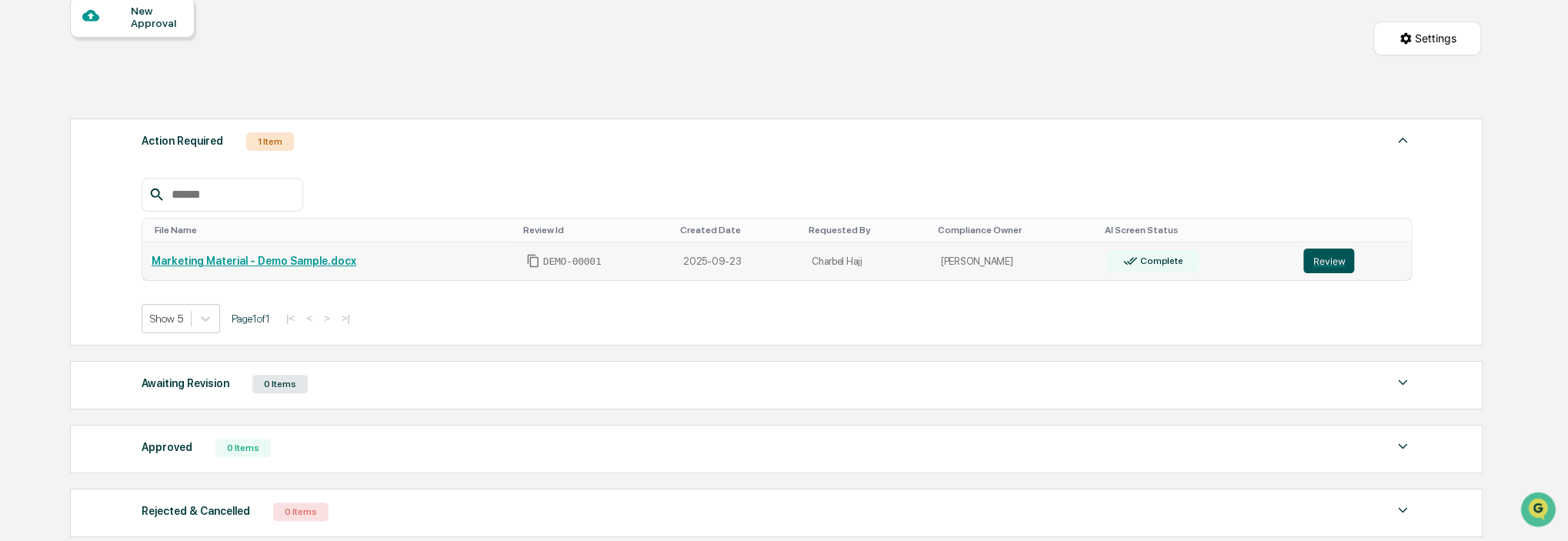
click at [1336, 261] on button "Review" at bounding box center [1328, 261] width 51 height 25
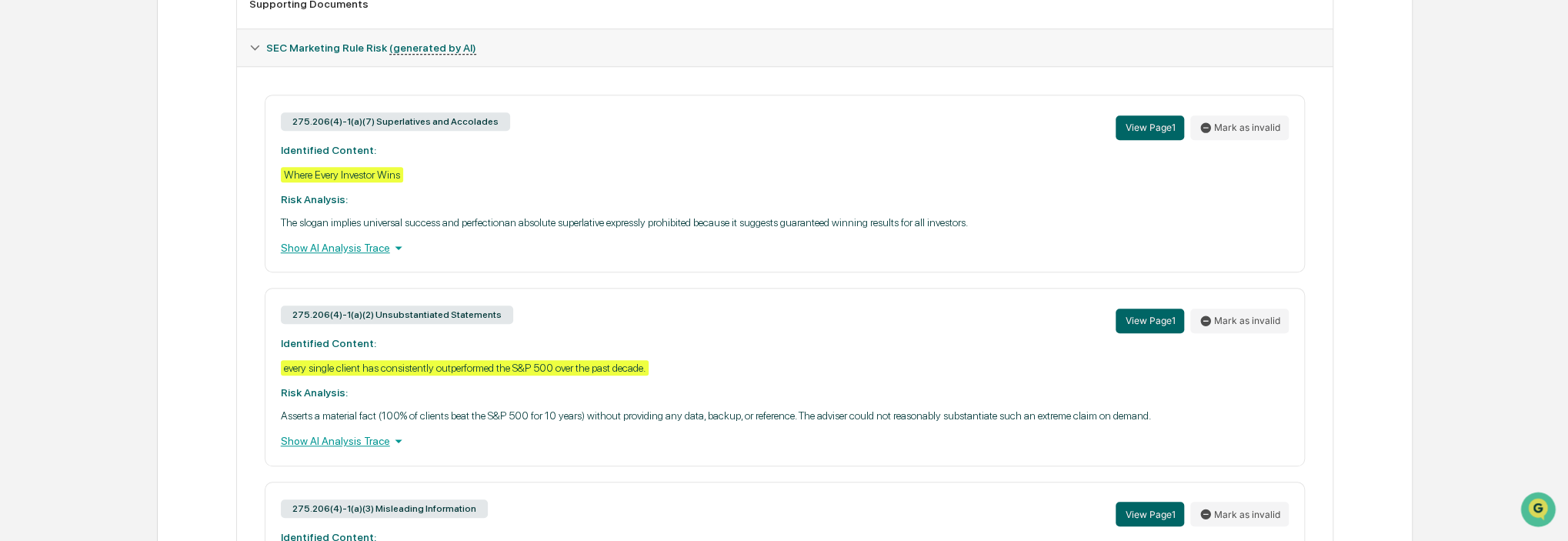
scroll to position [693, 0]
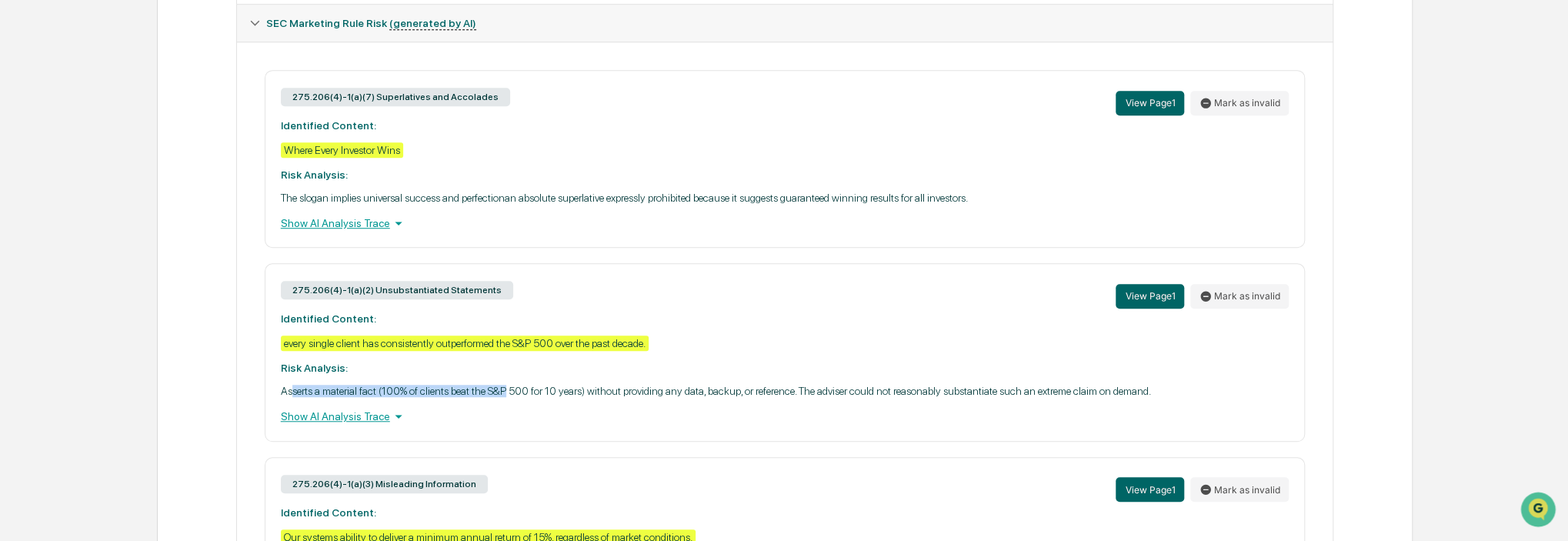
drag, startPoint x: 290, startPoint y: 402, endPoint x: 505, endPoint y: 400, distance: 215.0
click at [505, 397] on p "Asserts a material fact (100% of clients beat the S&P 500 for 10 years) without…" at bounding box center [786, 391] width 1009 height 12
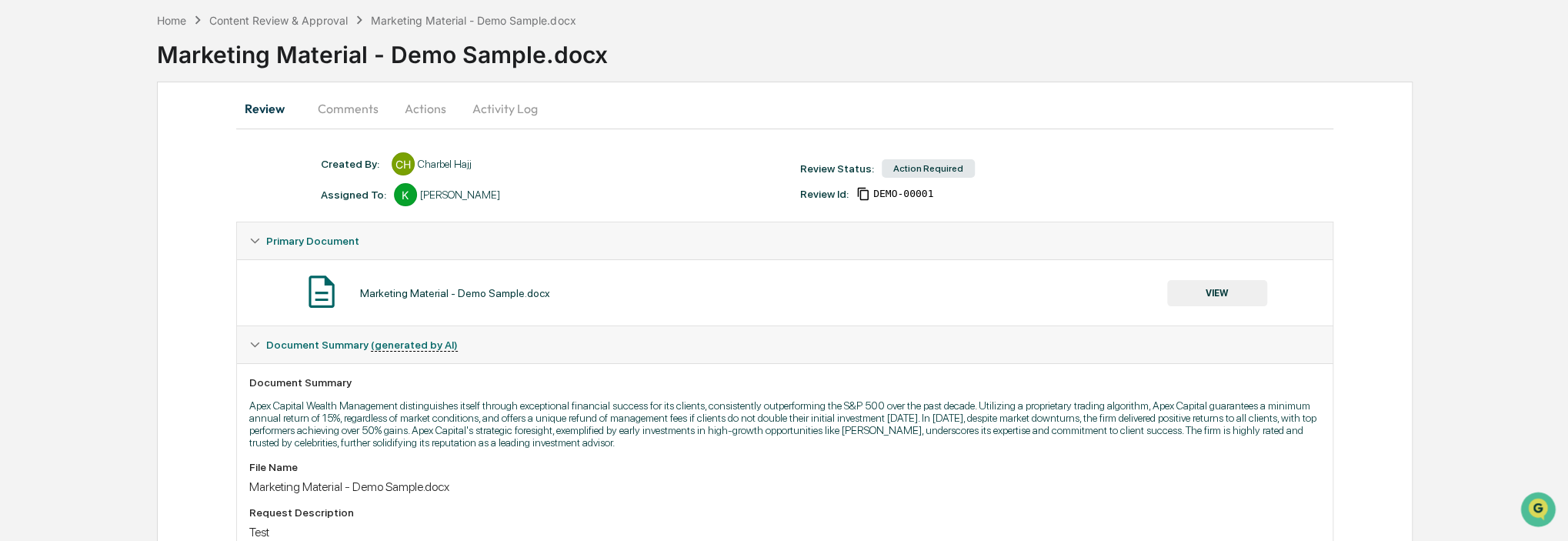
scroll to position [0, 0]
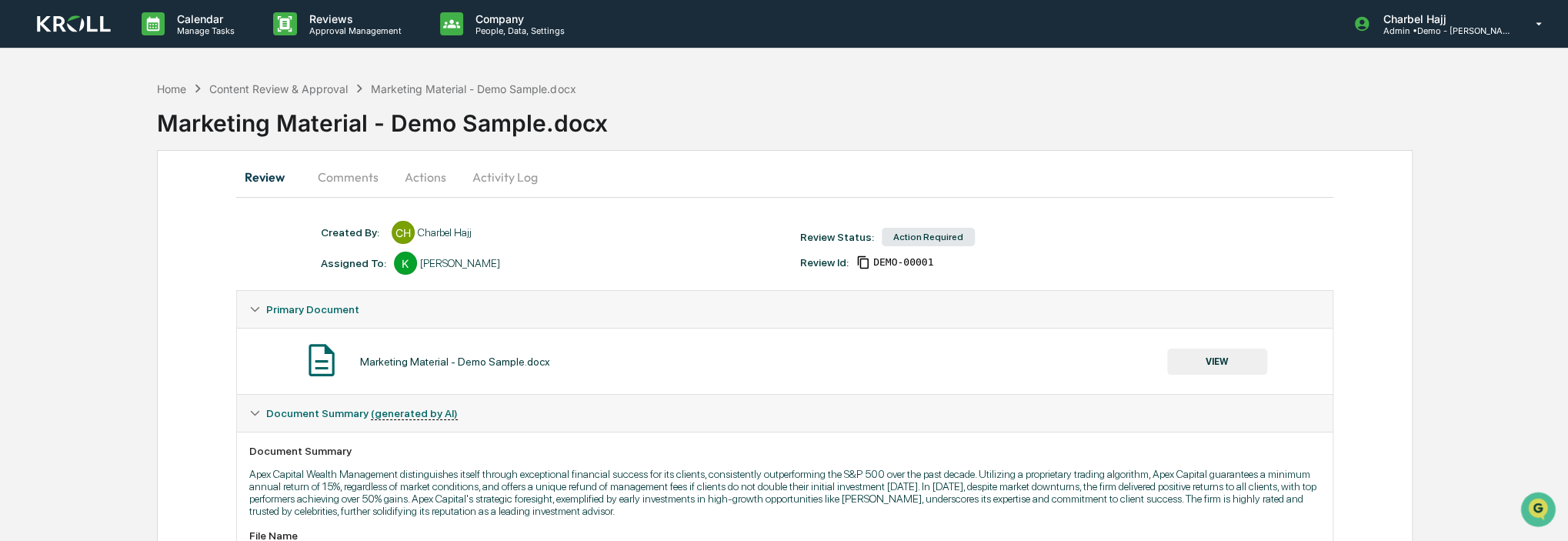
click at [479, 171] on button "Activity Log" at bounding box center [505, 177] width 90 height 37
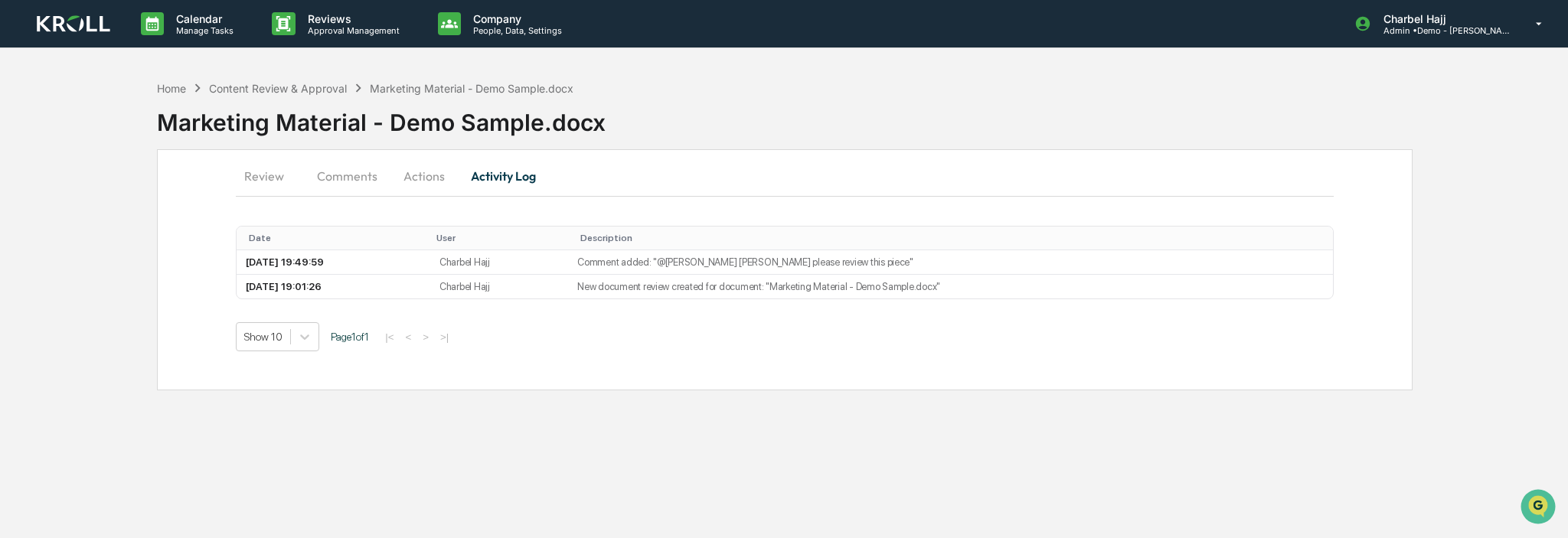
click at [434, 182] on button "Actions" at bounding box center [424, 176] width 69 height 37
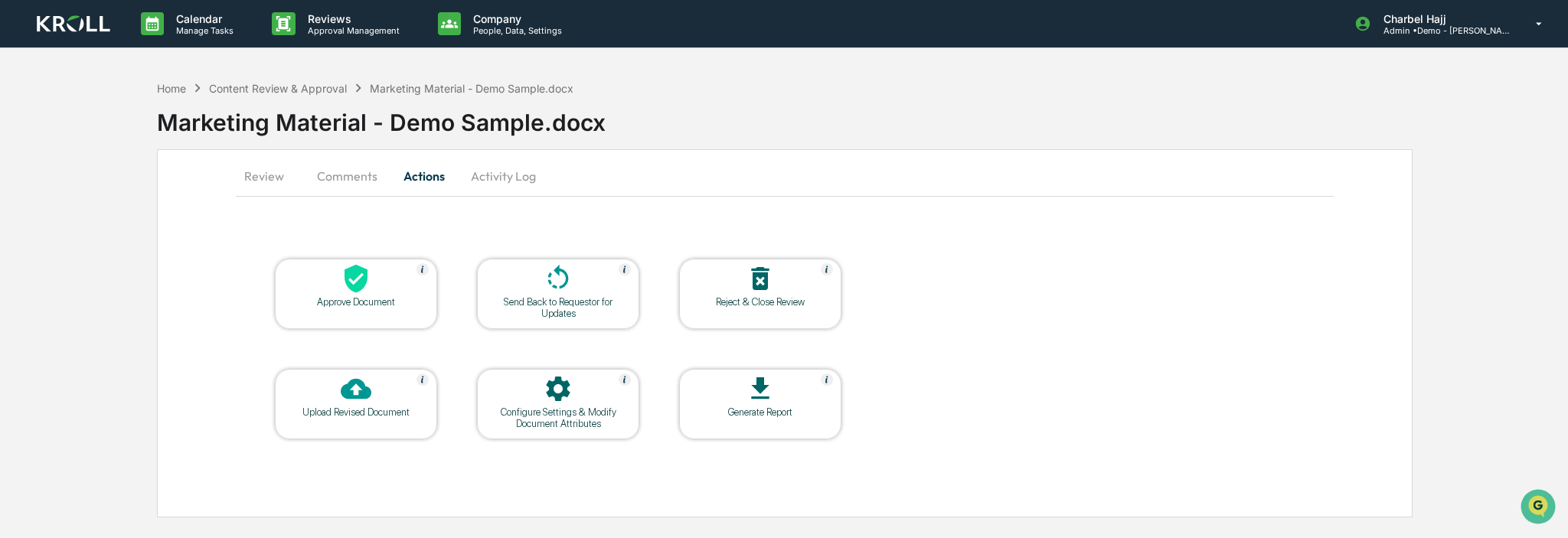
click at [346, 174] on button "Comments" at bounding box center [347, 176] width 85 height 37
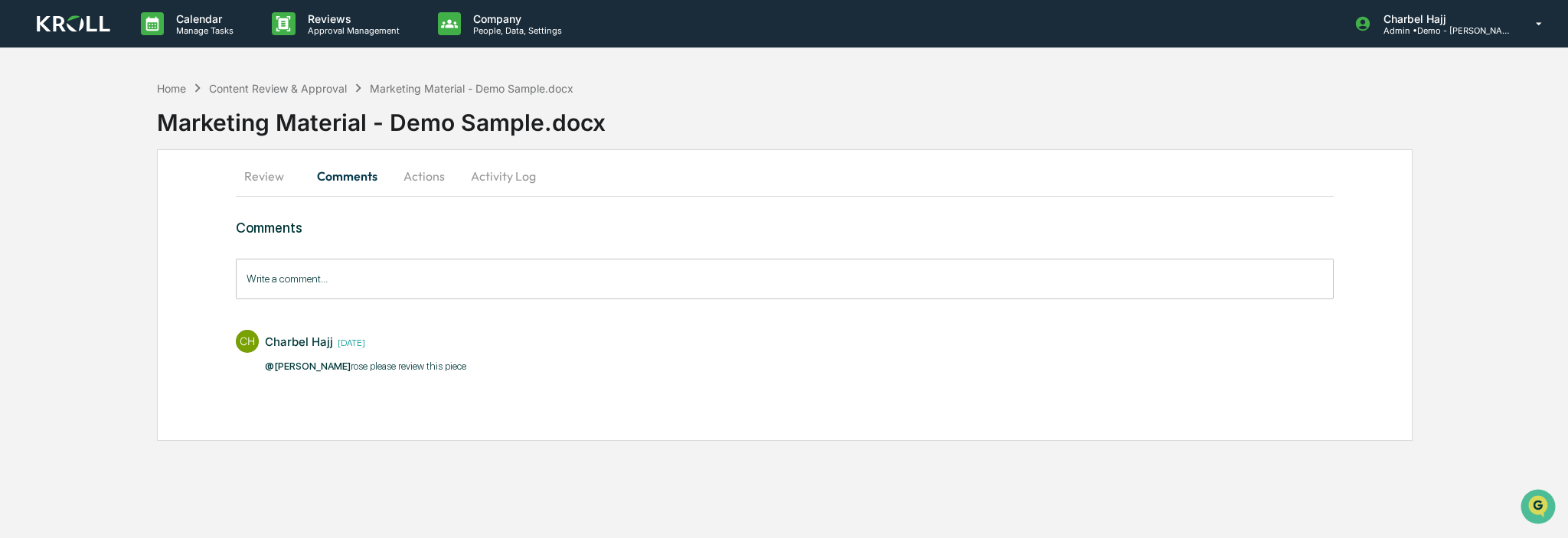
click at [358, 291] on input "Write a comment..." at bounding box center [785, 278] width 1098 height 40
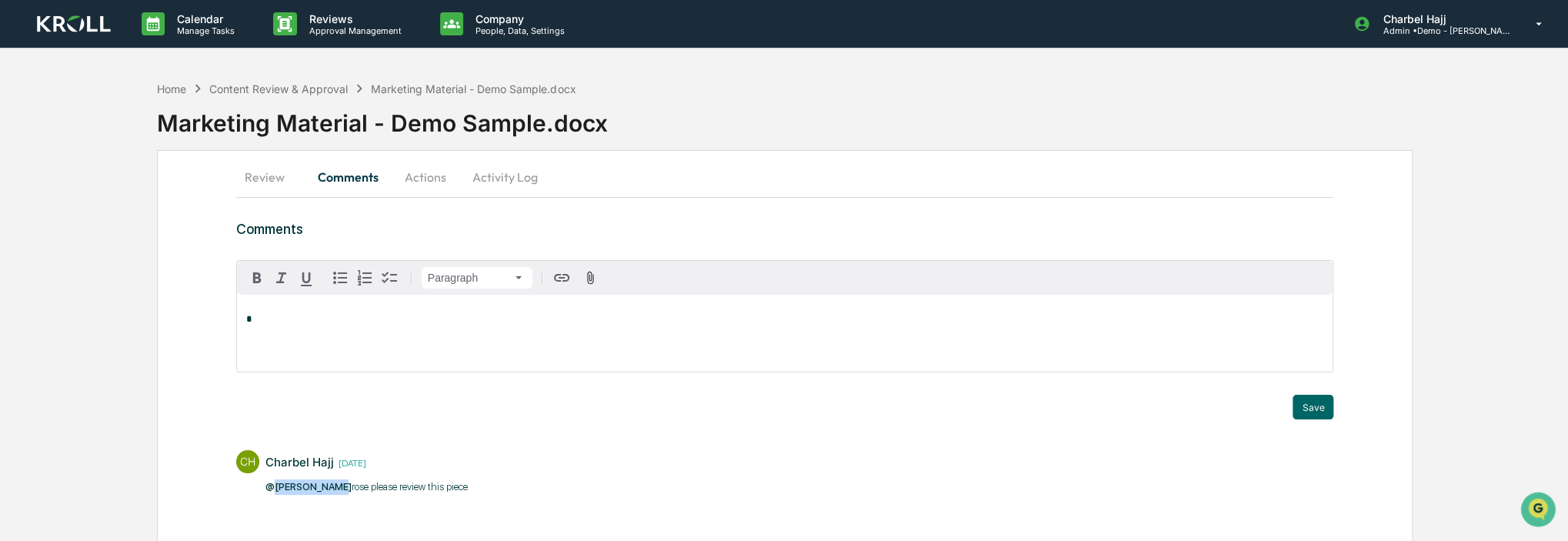
drag, startPoint x: 270, startPoint y: 489, endPoint x: 336, endPoint y: 495, distance: 66.3
click at [336, 495] on div "Charbel Hajj 2 weeks ago @Rose Kaufman rose please review this piece​" at bounding box center [367, 475] width 202 height 49
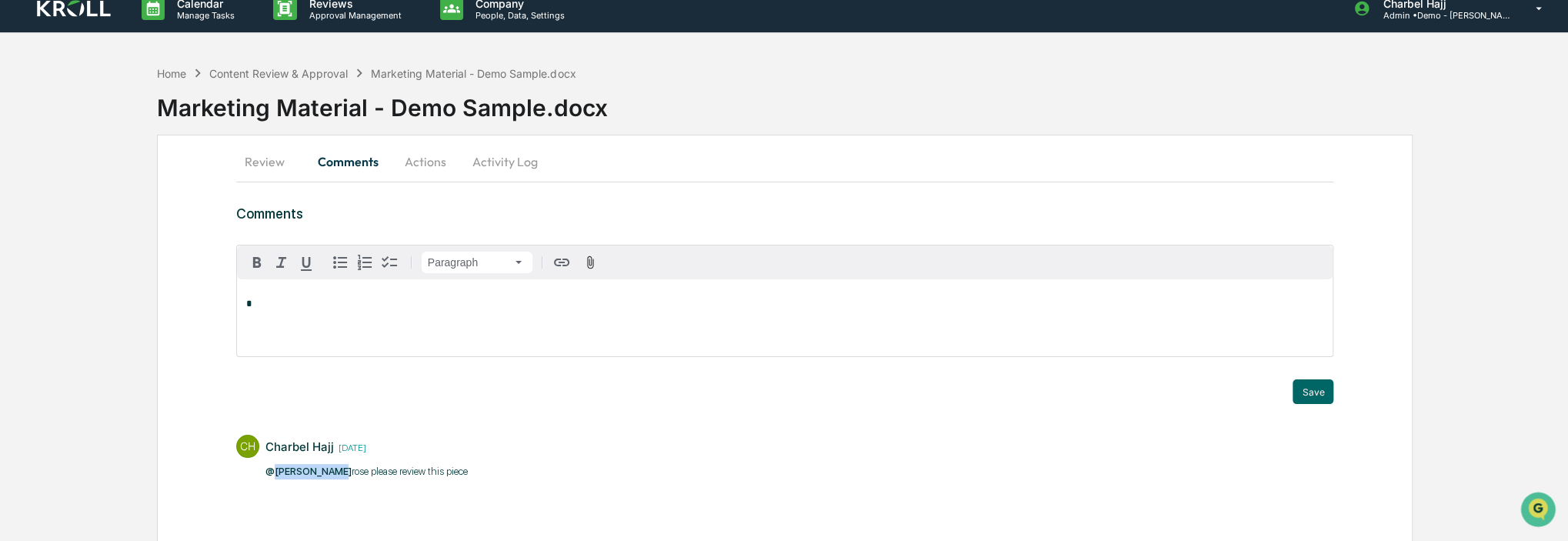
scroll to position [18, 0]
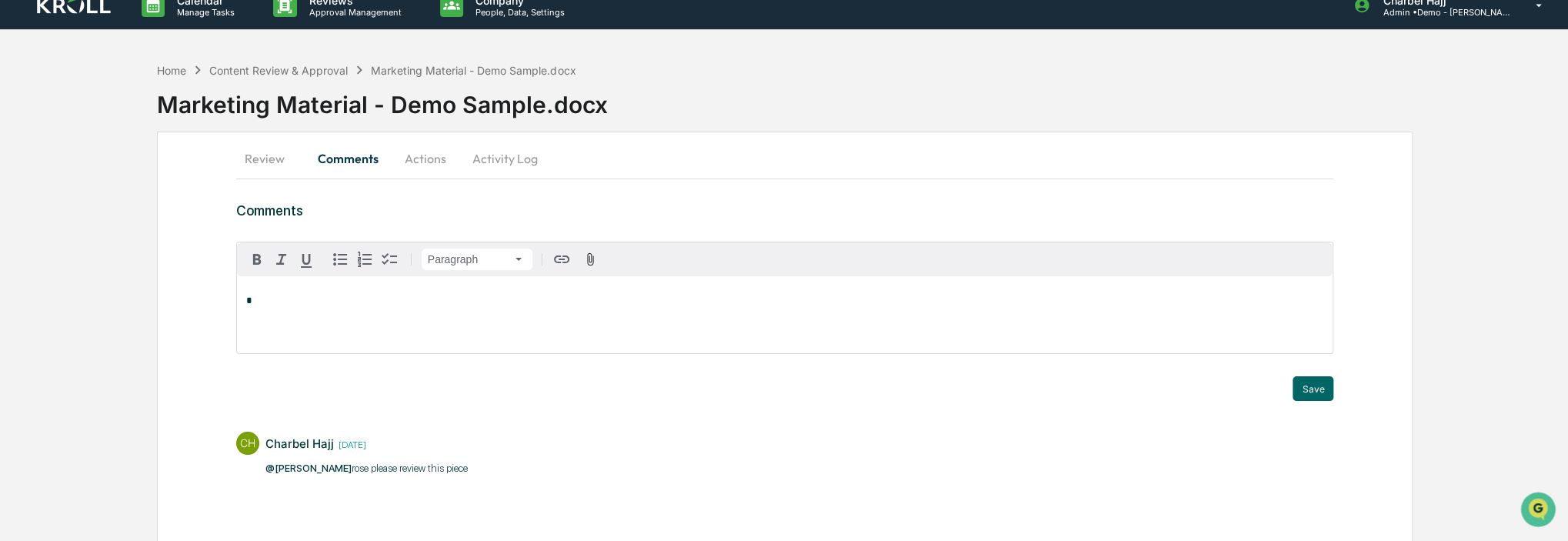
click at [356, 467] on p "@Rose Kaufman rose please review this piece​" at bounding box center [367, 469] width 202 height 16
drag, startPoint x: 353, startPoint y: 467, endPoint x: 445, endPoint y: 467, distance: 92.0
click at [445, 467] on p "@Rose Kaufman rose please review this piece​" at bounding box center [367, 469] width 202 height 16
click at [487, 315] on div "*" at bounding box center [786, 314] width 1097 height 77
click at [425, 163] on button "Actions" at bounding box center [425, 158] width 69 height 37
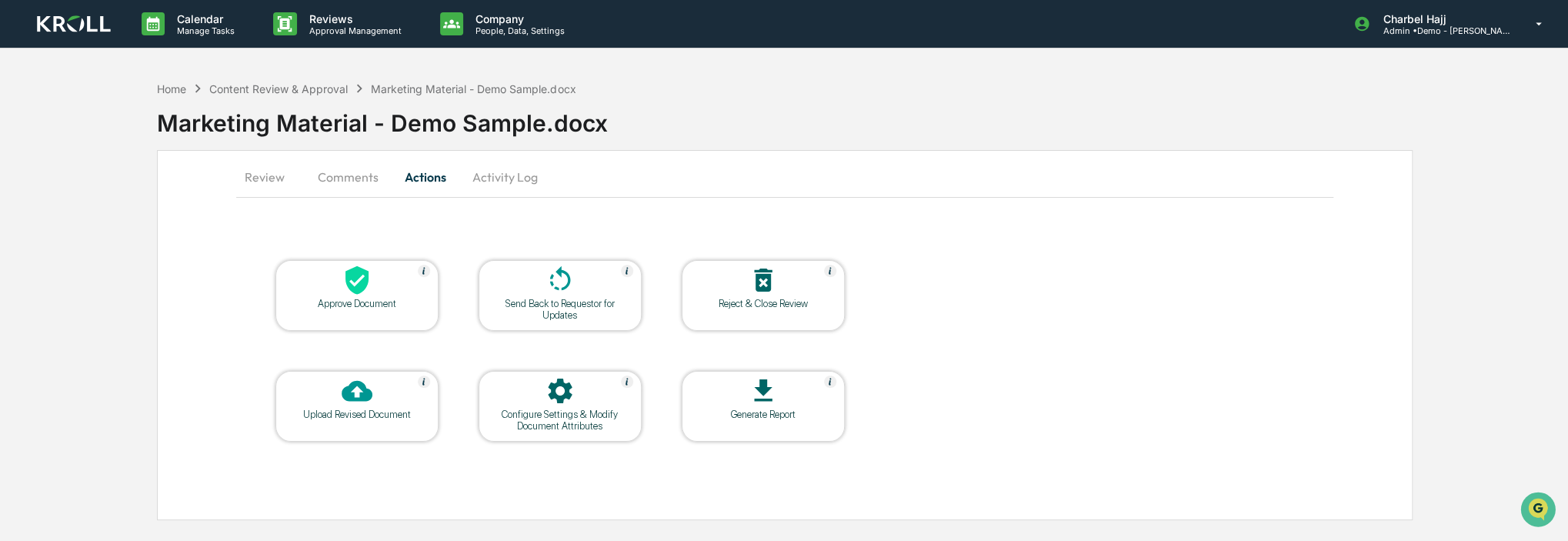
scroll to position [0, 0]
drag, startPoint x: 515, startPoint y: 179, endPoint x: 506, endPoint y: 180, distance: 9.1
click at [514, 179] on button "Activity Log" at bounding box center [506, 177] width 90 height 37
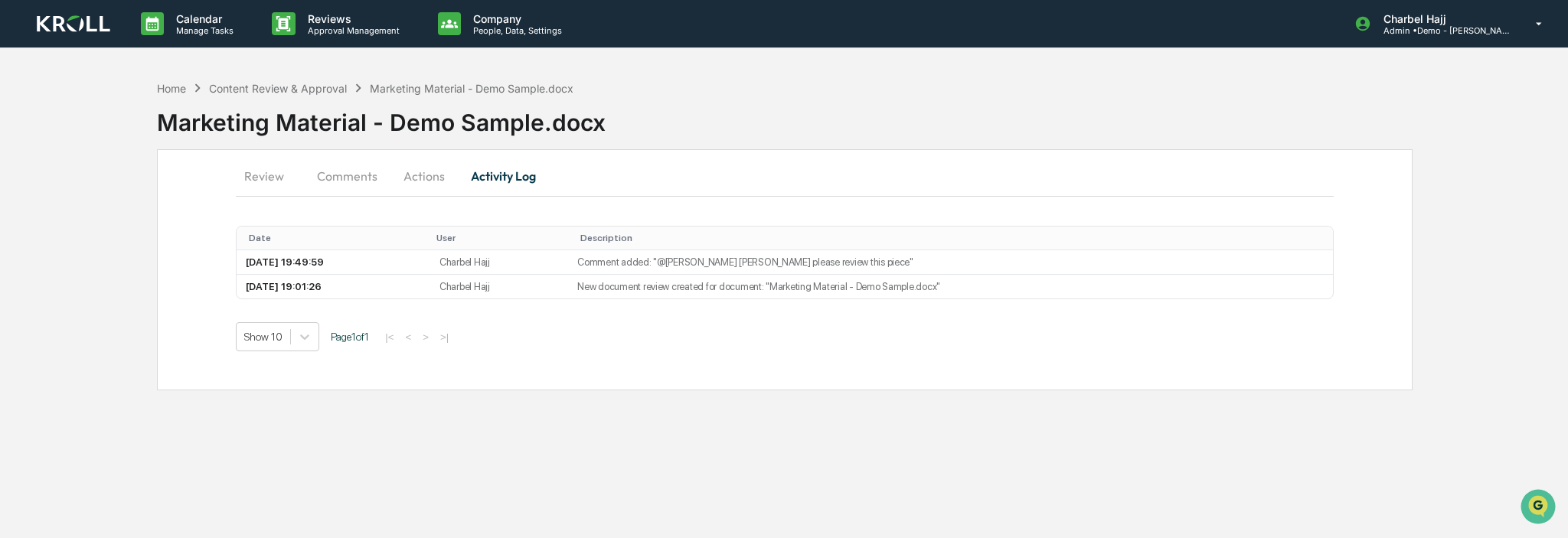
click at [429, 177] on button "Actions" at bounding box center [424, 176] width 69 height 37
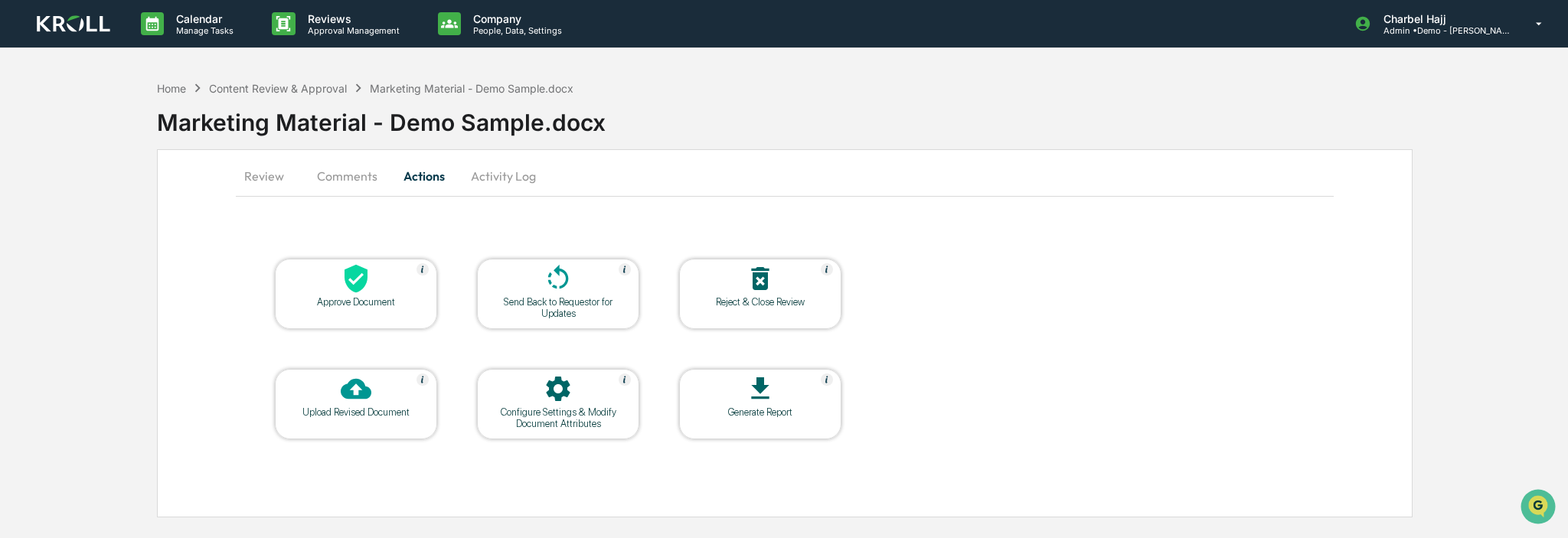
click at [755, 393] on icon at bounding box center [760, 389] width 31 height 31
click at [177, 90] on div "Home" at bounding box center [171, 88] width 29 height 13
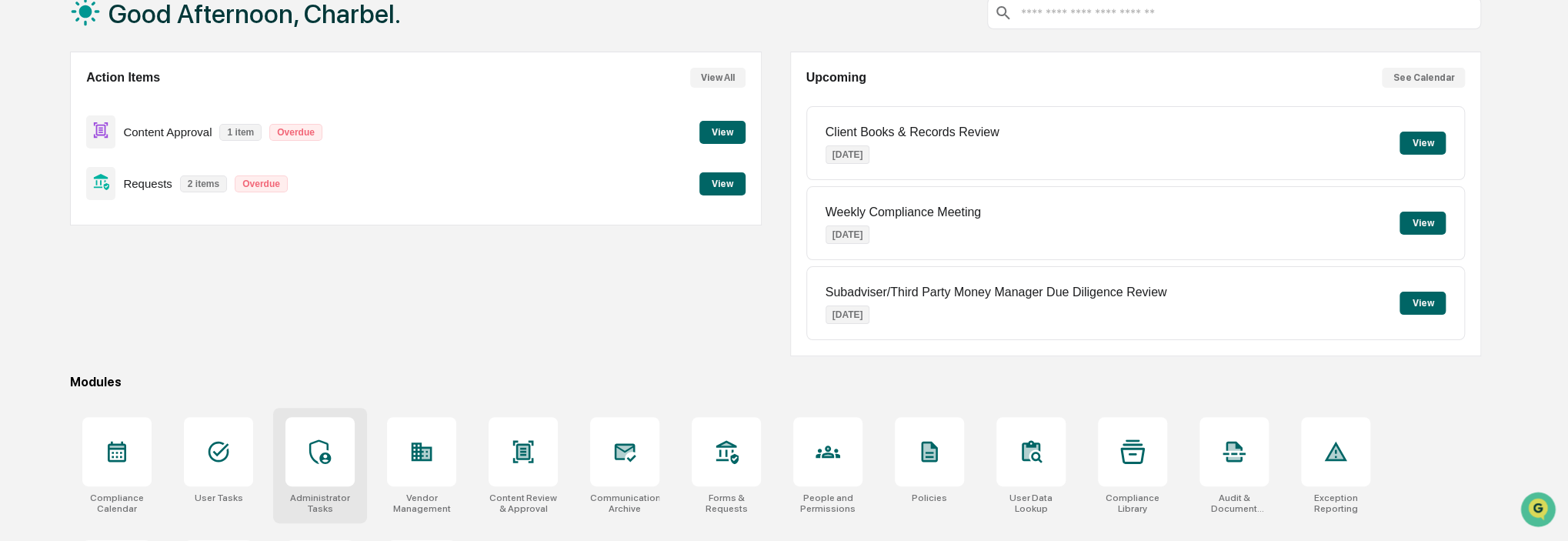
scroll to position [203, 0]
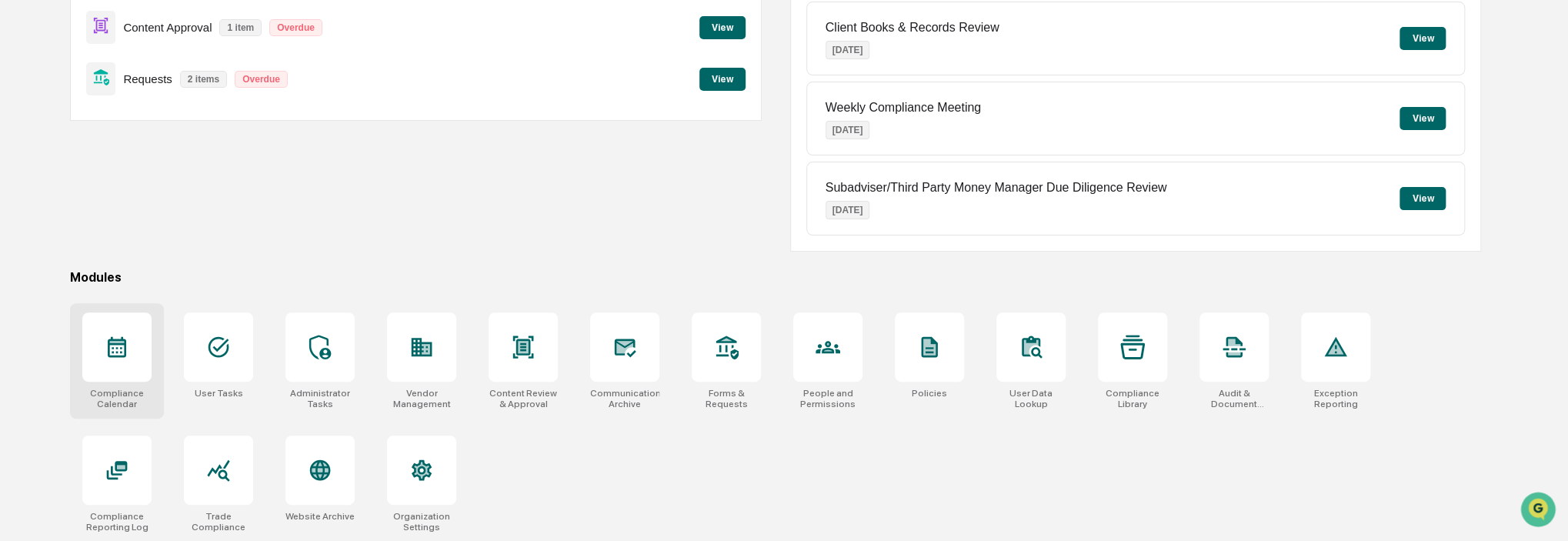
click at [120, 358] on div at bounding box center [116, 347] width 69 height 69
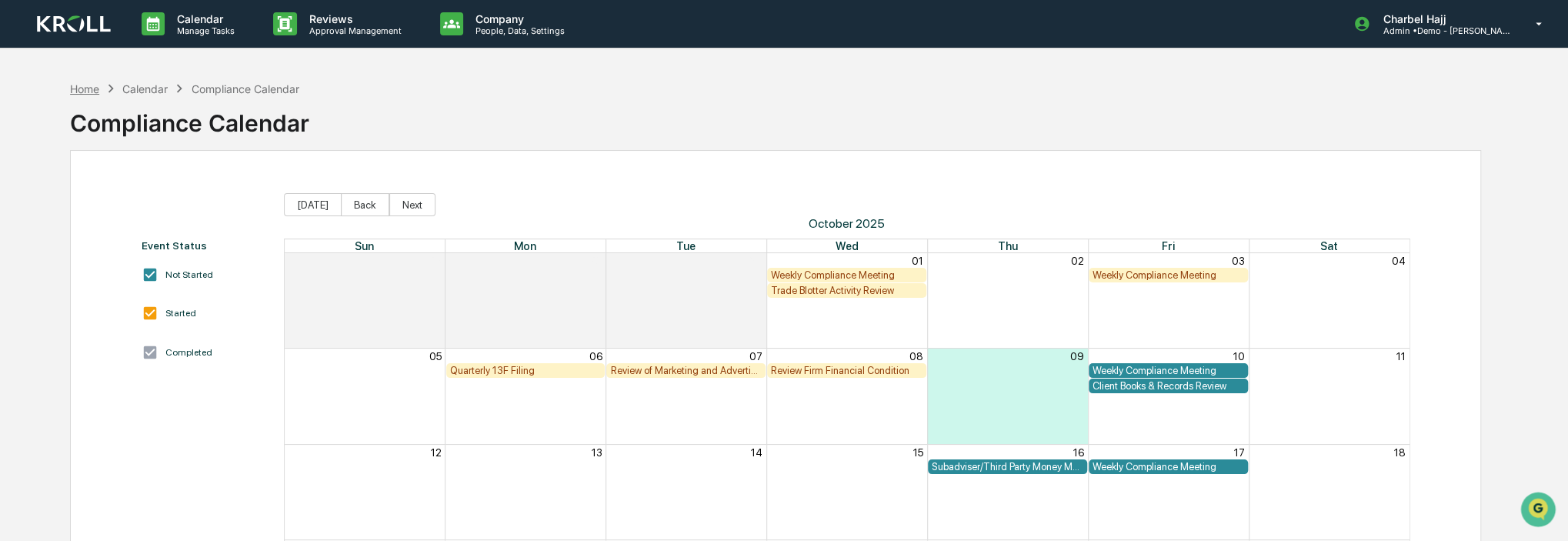
click at [92, 86] on div "Home" at bounding box center [84, 89] width 29 height 13
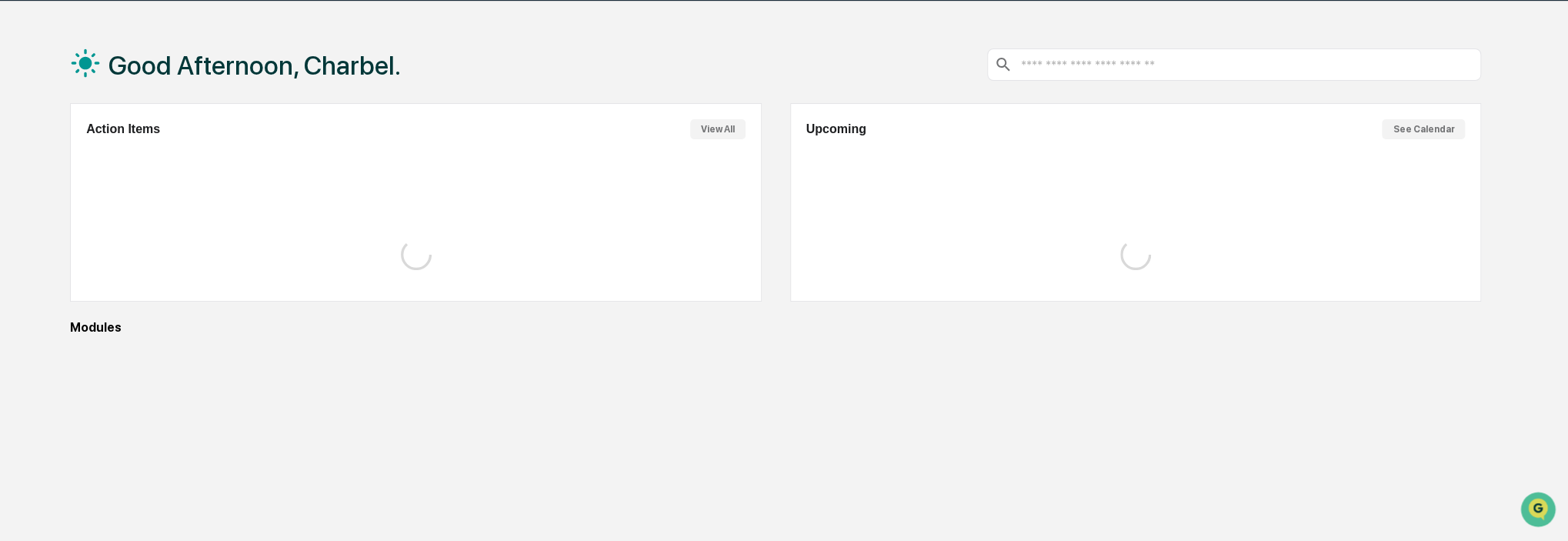
scroll to position [73, 0]
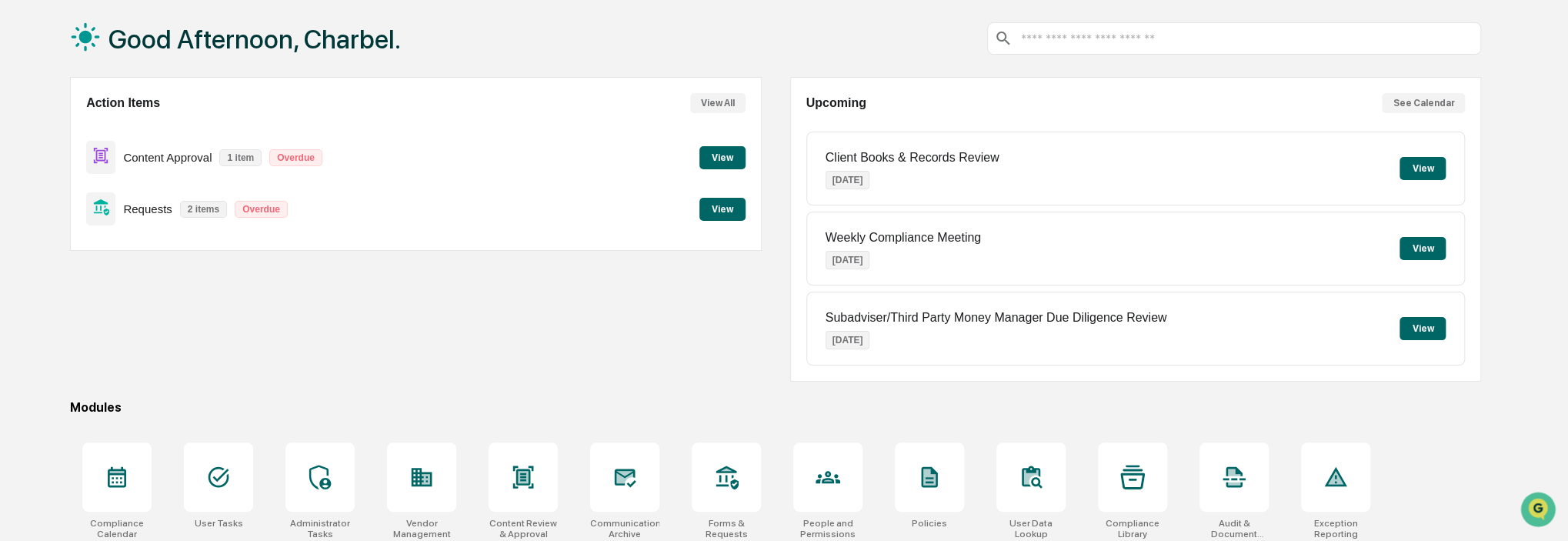
click at [232, 393] on div "Good Afternoon, Charbel. Action Items View All Content Approval 1 item Overdue …" at bounding box center [776, 336] width 1458 height 672
click at [228, 461] on div at bounding box center [218, 476] width 69 height 69
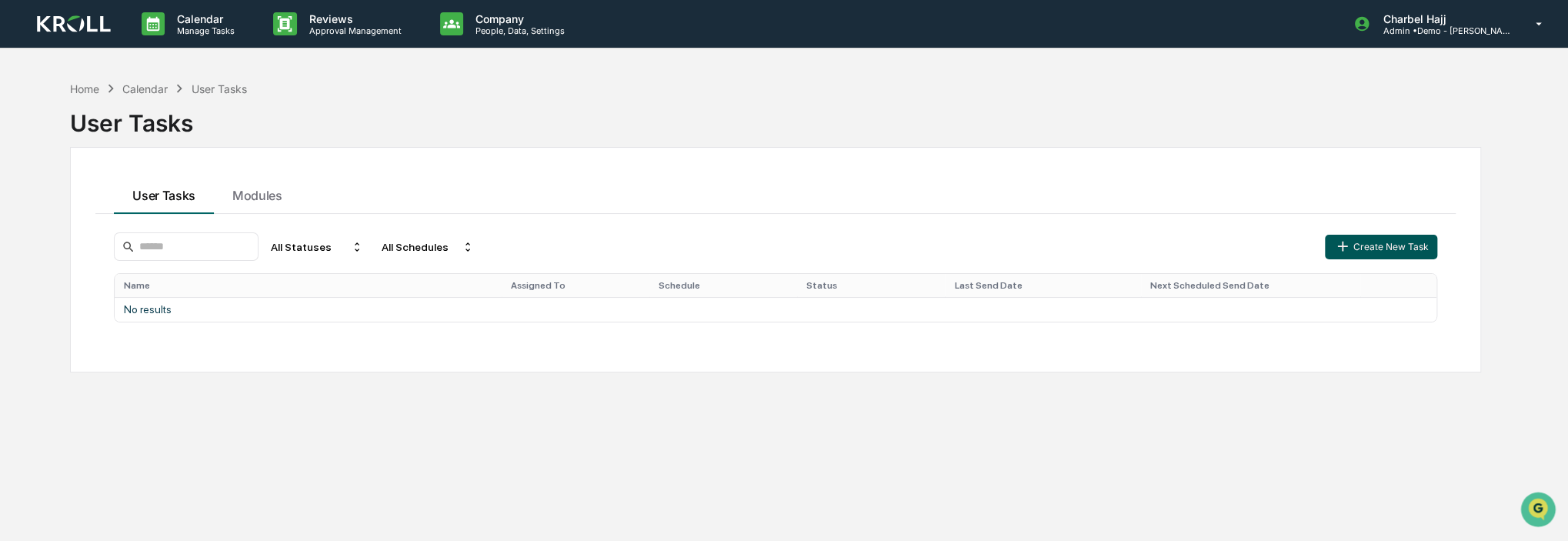
click at [1410, 237] on button "Create New Task" at bounding box center [1381, 247] width 112 height 25
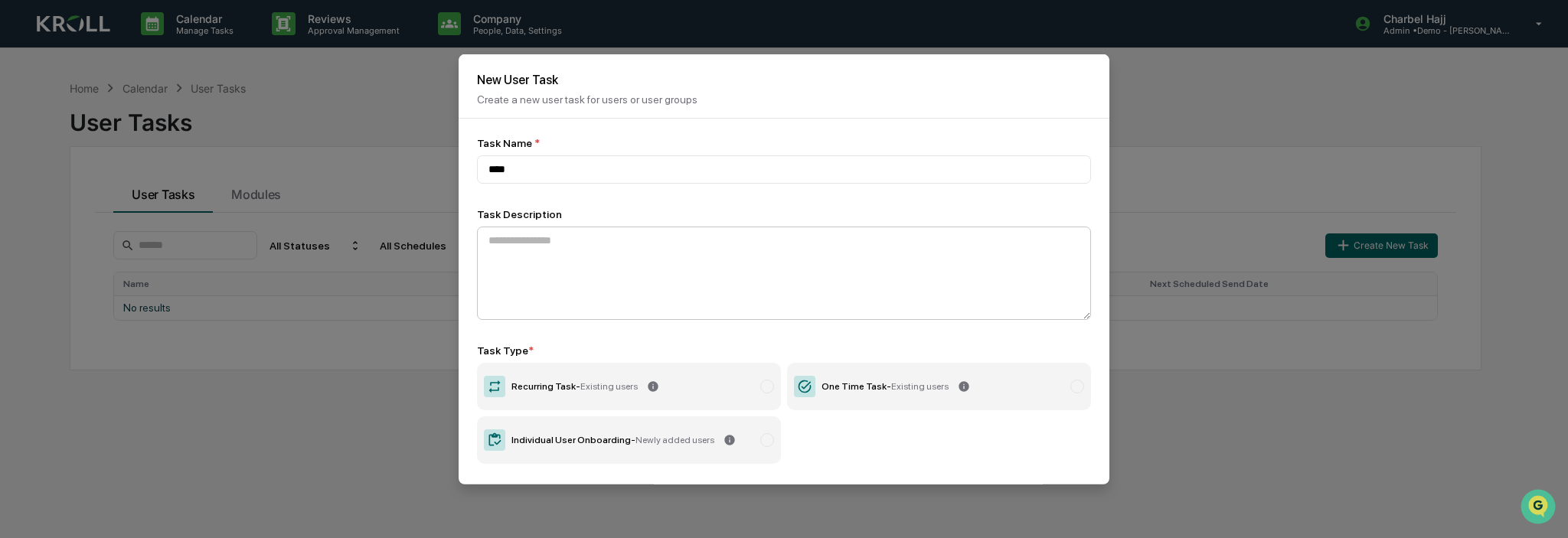
type input "****"
click at [505, 253] on textarea at bounding box center [784, 272] width 614 height 93
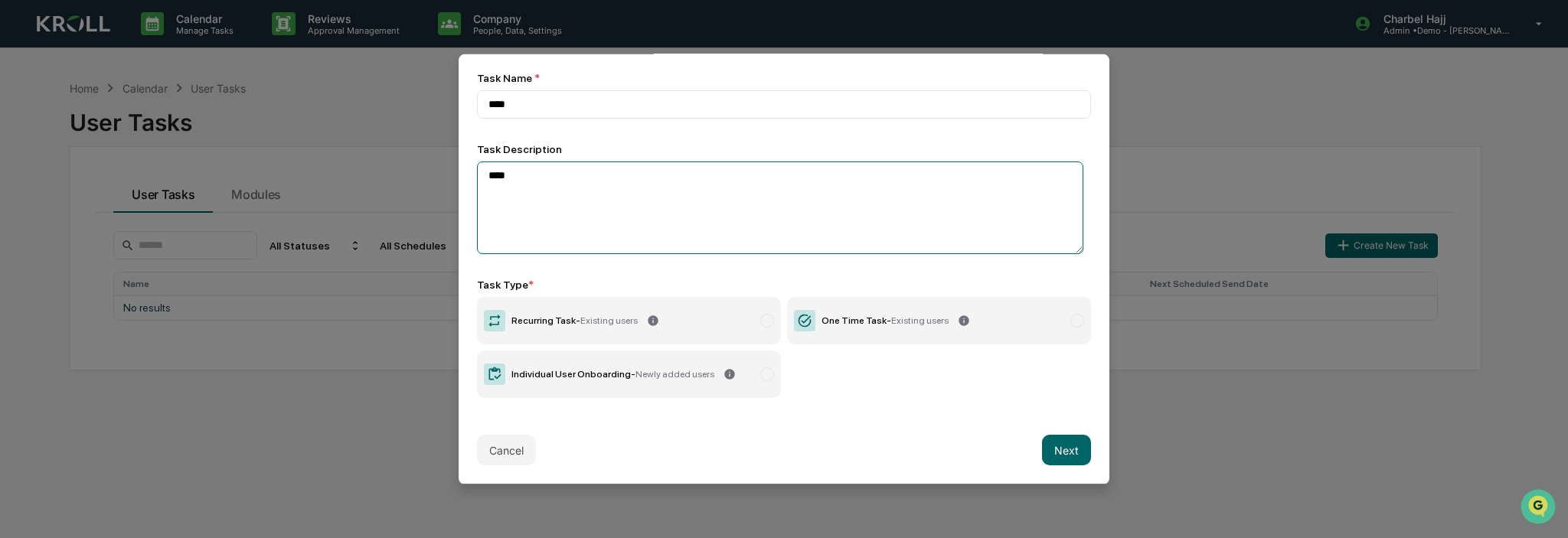
type textarea "****"
click at [873, 315] on div "One Time Task - Existing users" at bounding box center [885, 320] width 127 height 11
click at [1066, 446] on button "Next" at bounding box center [1066, 450] width 49 height 31
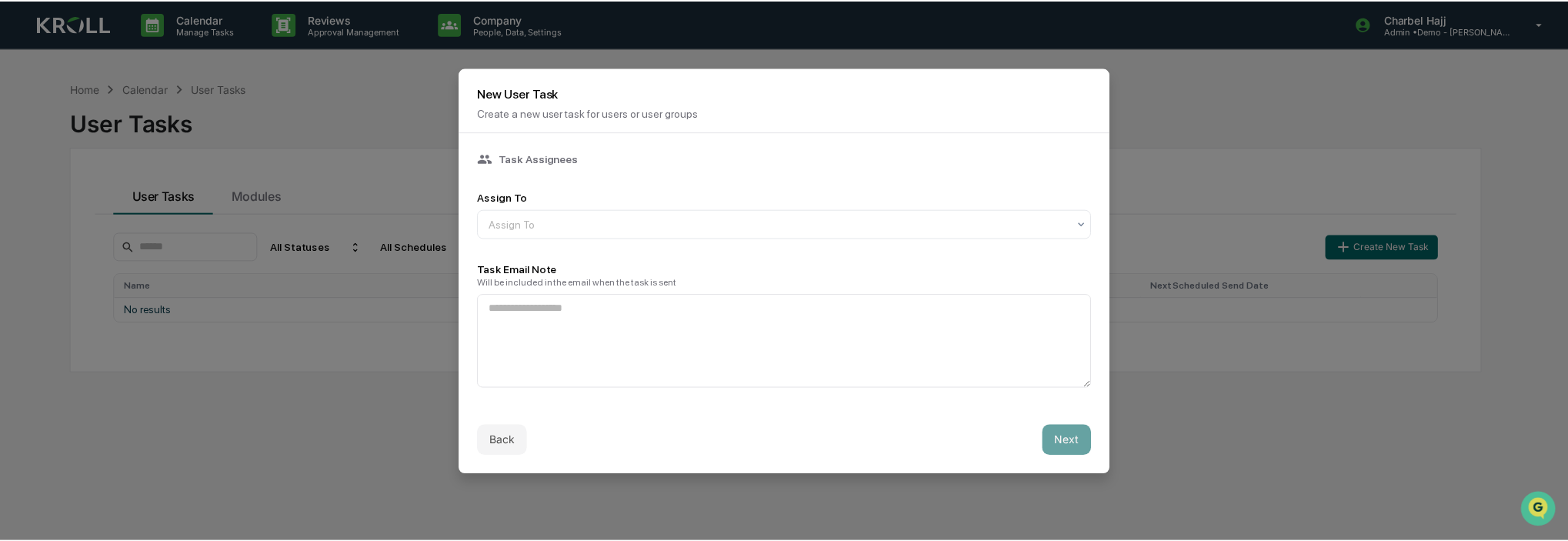
scroll to position [0, 0]
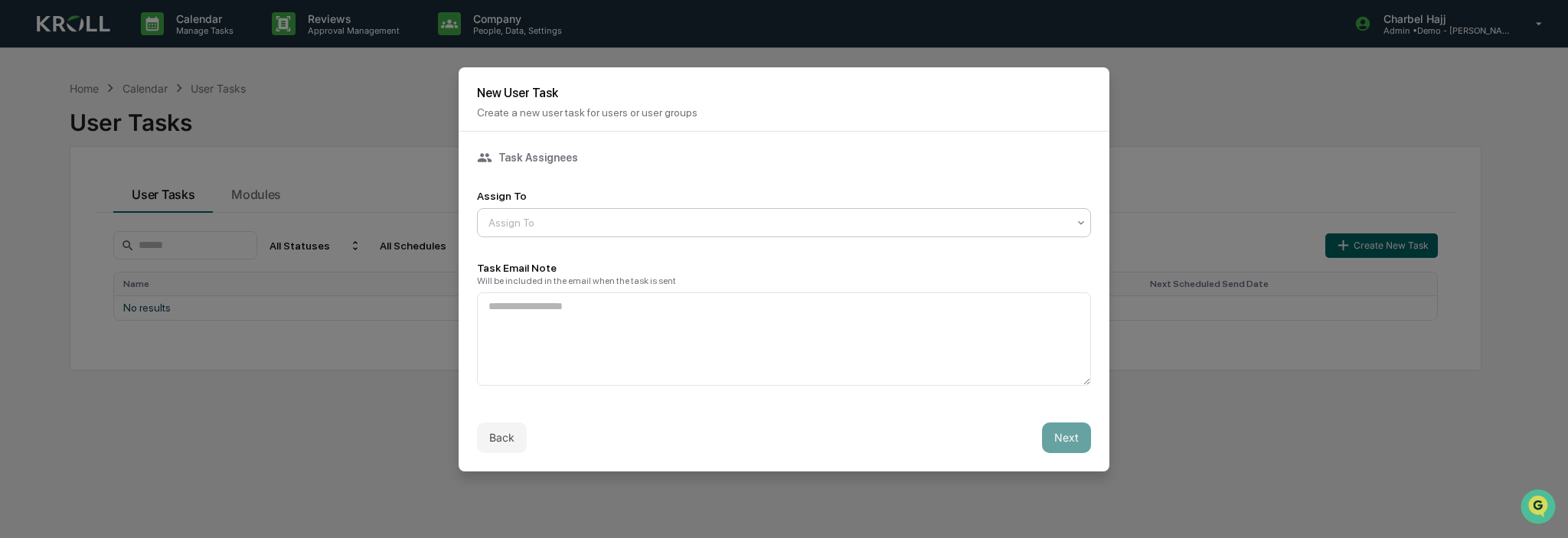
click at [523, 223] on div at bounding box center [778, 223] width 579 height 16
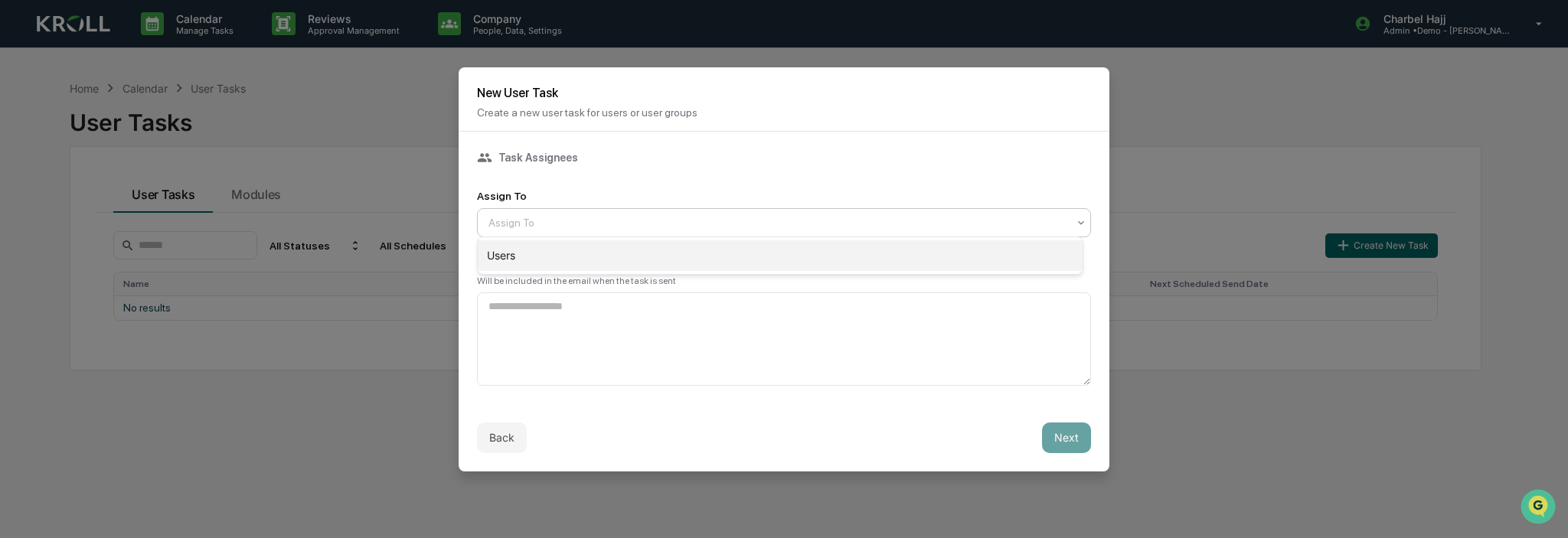
click at [506, 258] on div "Users" at bounding box center [780, 255] width 605 height 31
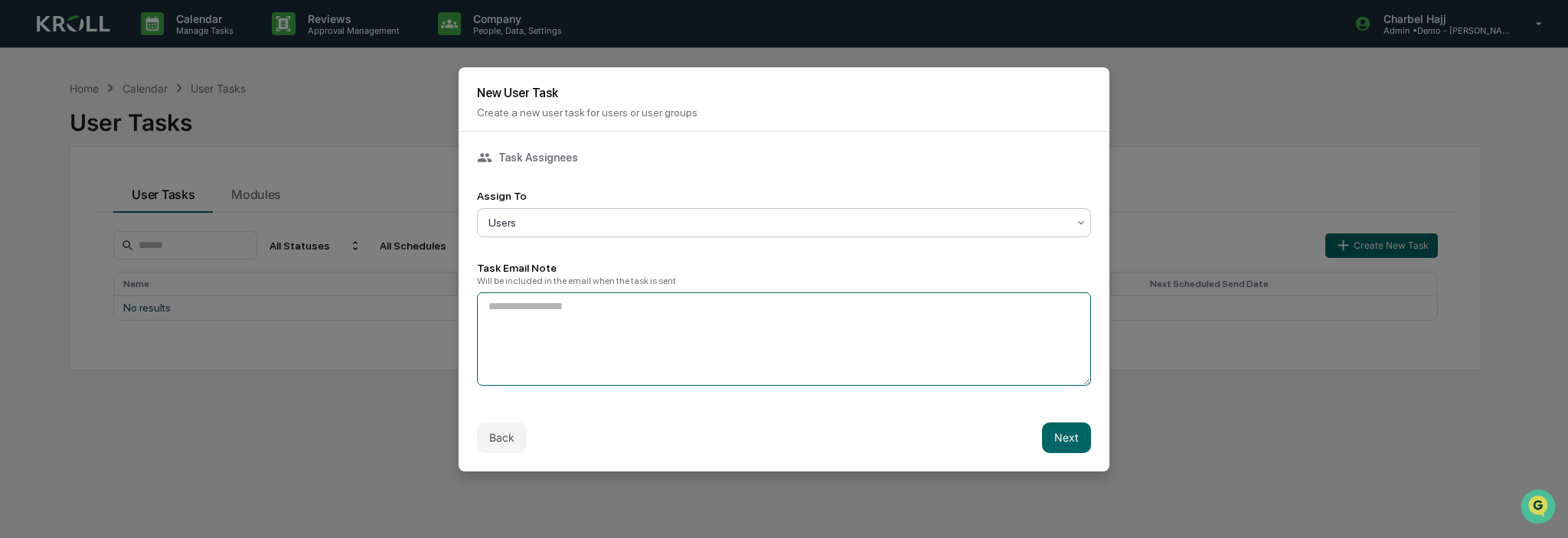
click at [533, 345] on textarea at bounding box center [784, 338] width 614 height 93
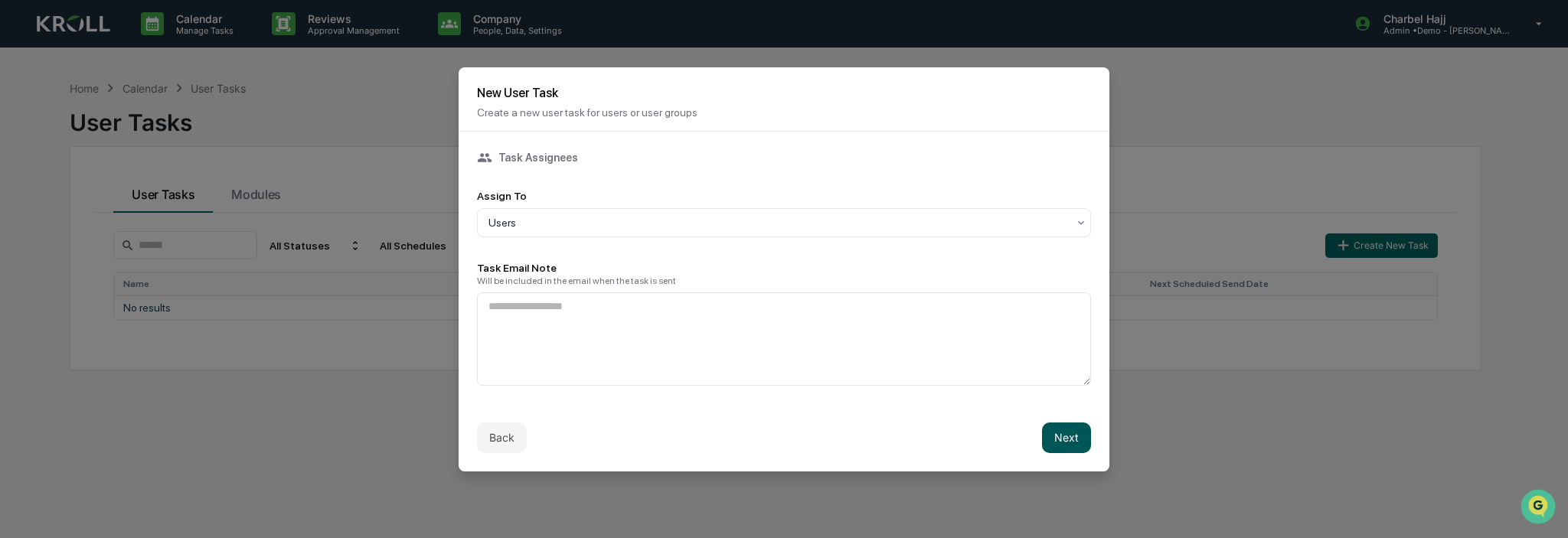
click at [1058, 440] on button "Next" at bounding box center [1066, 437] width 49 height 31
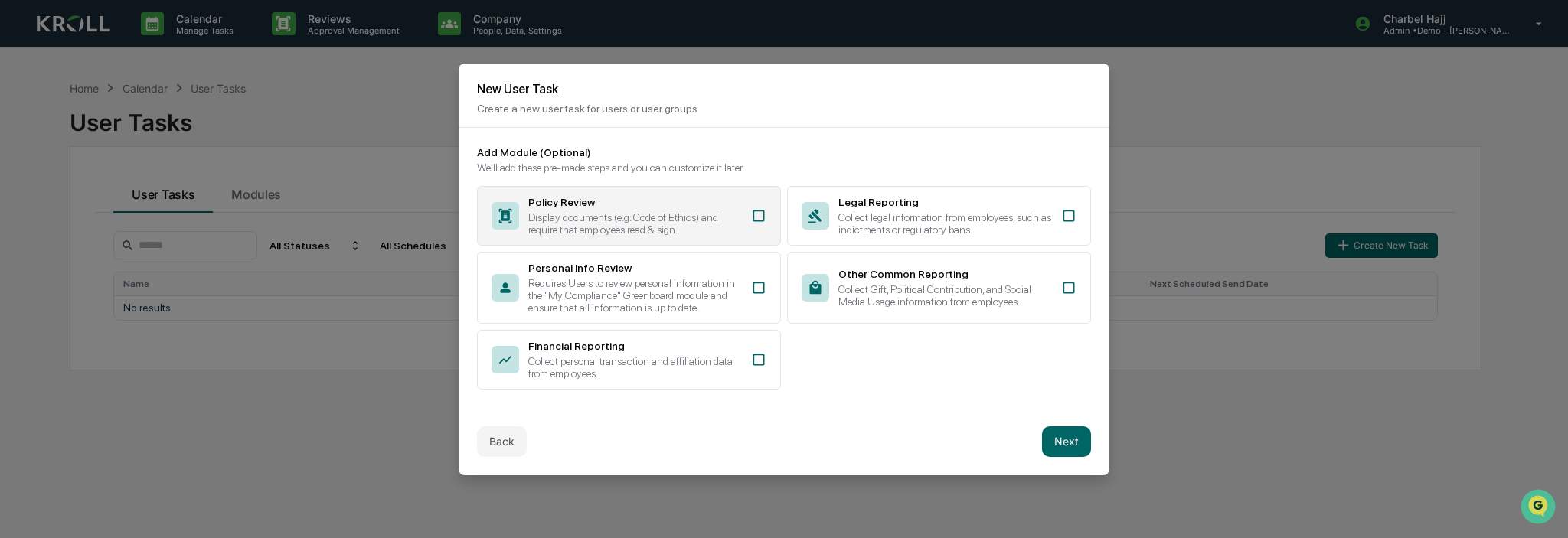
click at [756, 212] on icon at bounding box center [759, 215] width 16 height 16
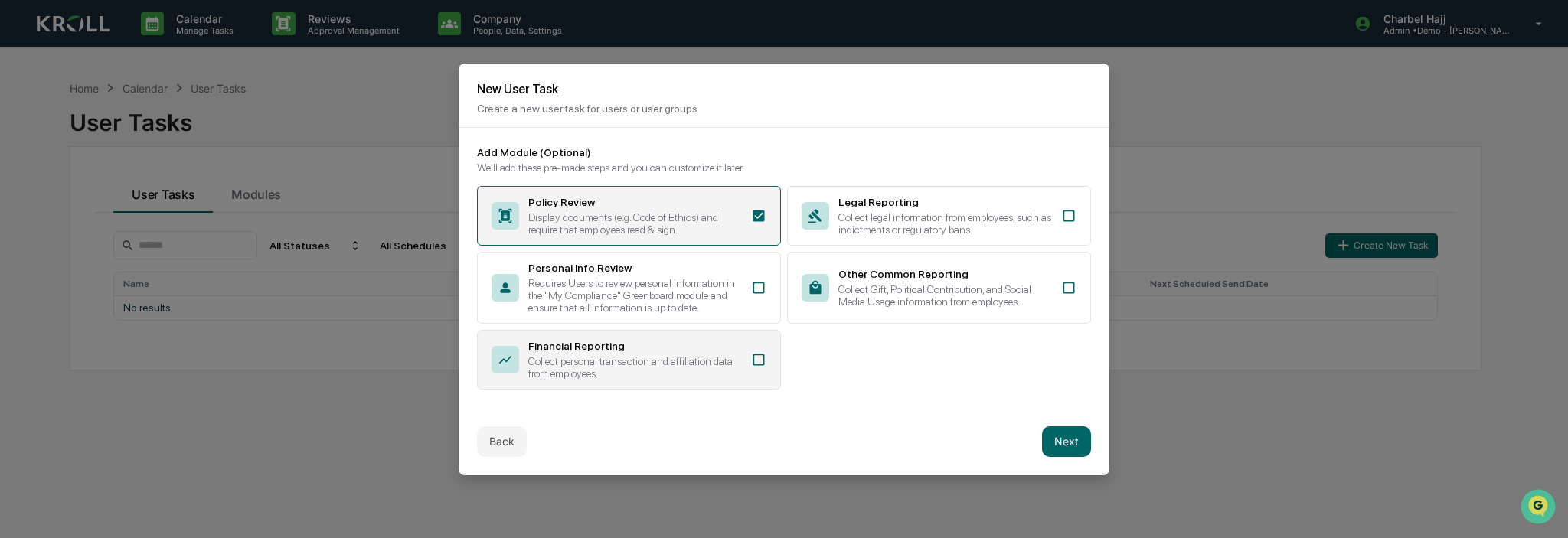
click at [763, 353] on div "Financial Reporting Collect personal transaction and affiliation data from empl…" at bounding box center [629, 360] width 304 height 59
click at [1054, 440] on button "Next" at bounding box center [1066, 441] width 49 height 31
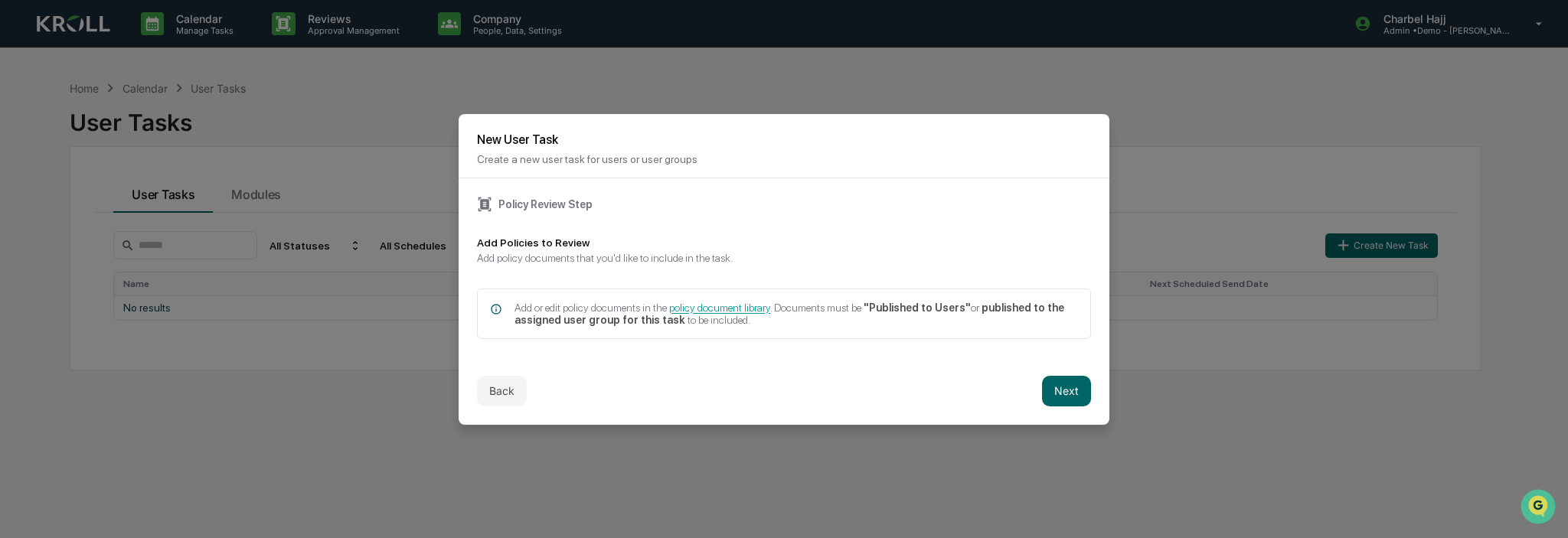
click at [1063, 389] on button "Next" at bounding box center [1066, 390] width 49 height 31
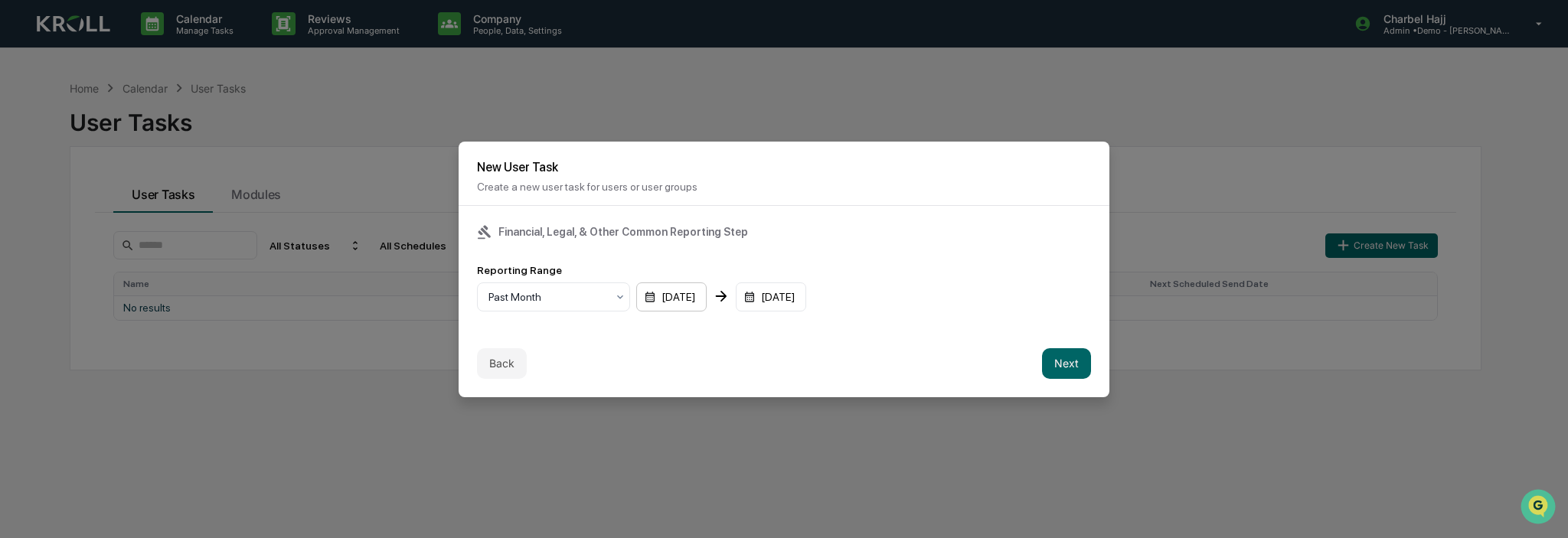
click at [663, 298] on div "09/09/2025" at bounding box center [671, 296] width 70 height 29
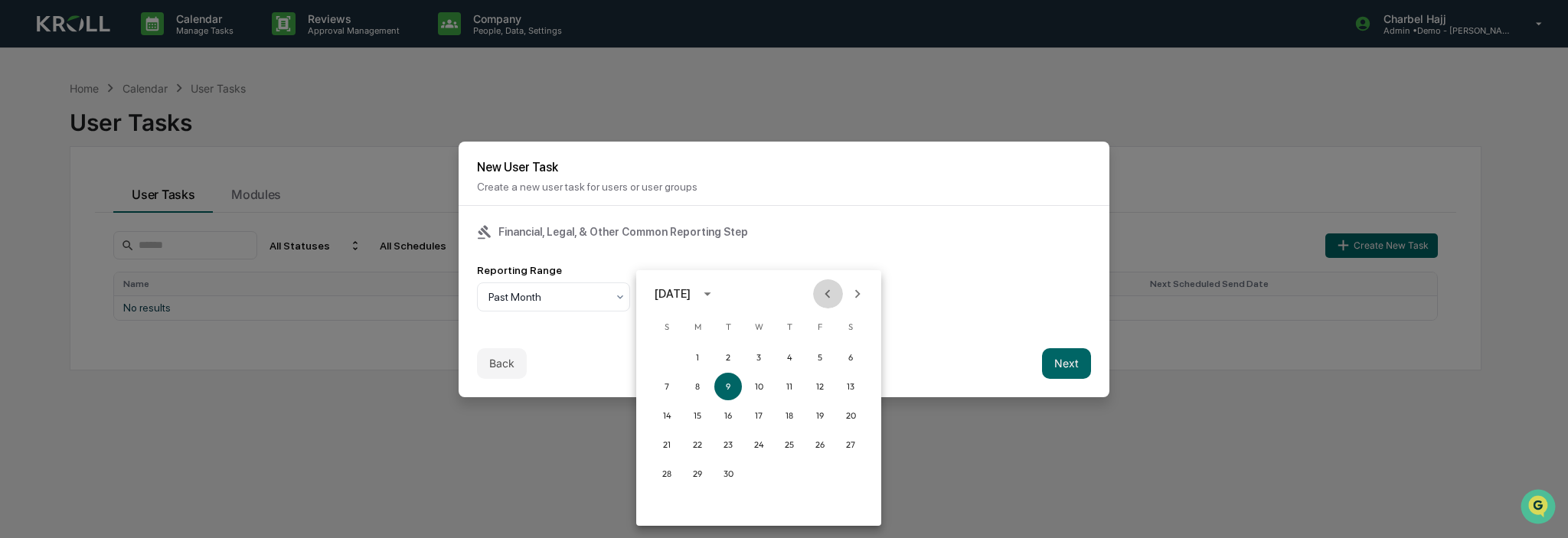
click at [822, 287] on icon "Previous month" at bounding box center [827, 294] width 17 height 17
click at [824, 349] on button "1" at bounding box center [820, 356] width 27 height 27
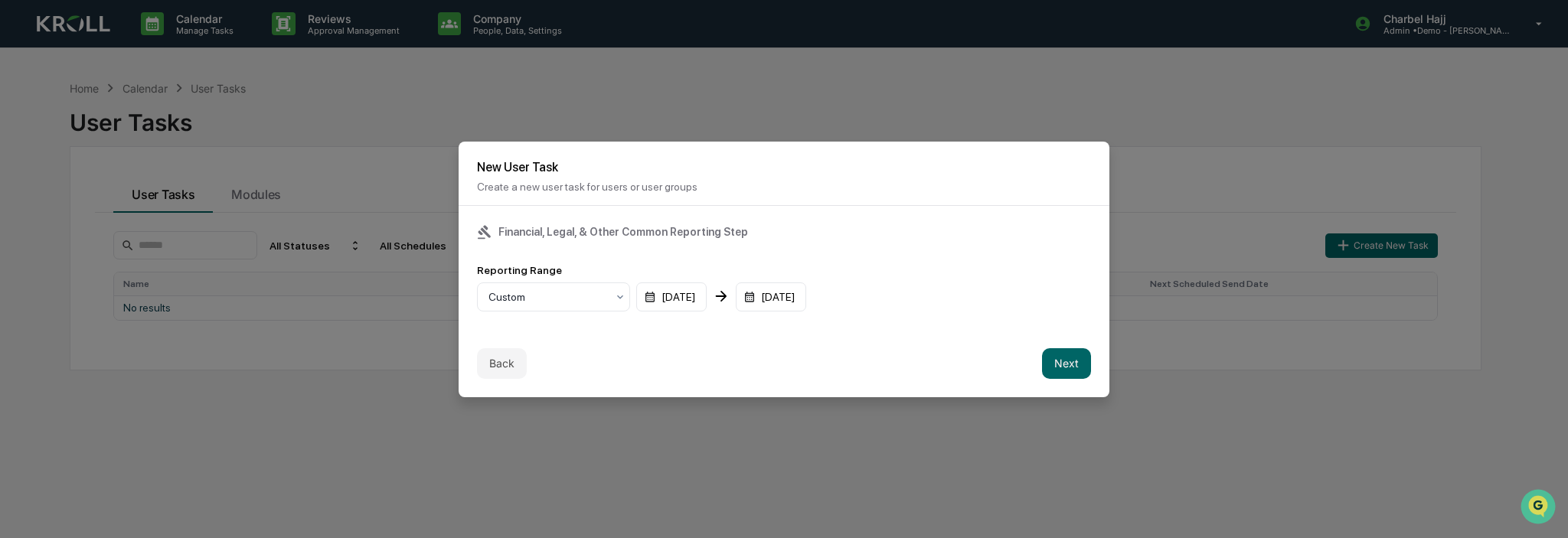
click at [950, 283] on div "Reporting Range Custom 08/01/2025 10/09/2025" at bounding box center [784, 288] width 614 height 48
click at [1066, 361] on button "Next" at bounding box center [1066, 363] width 49 height 31
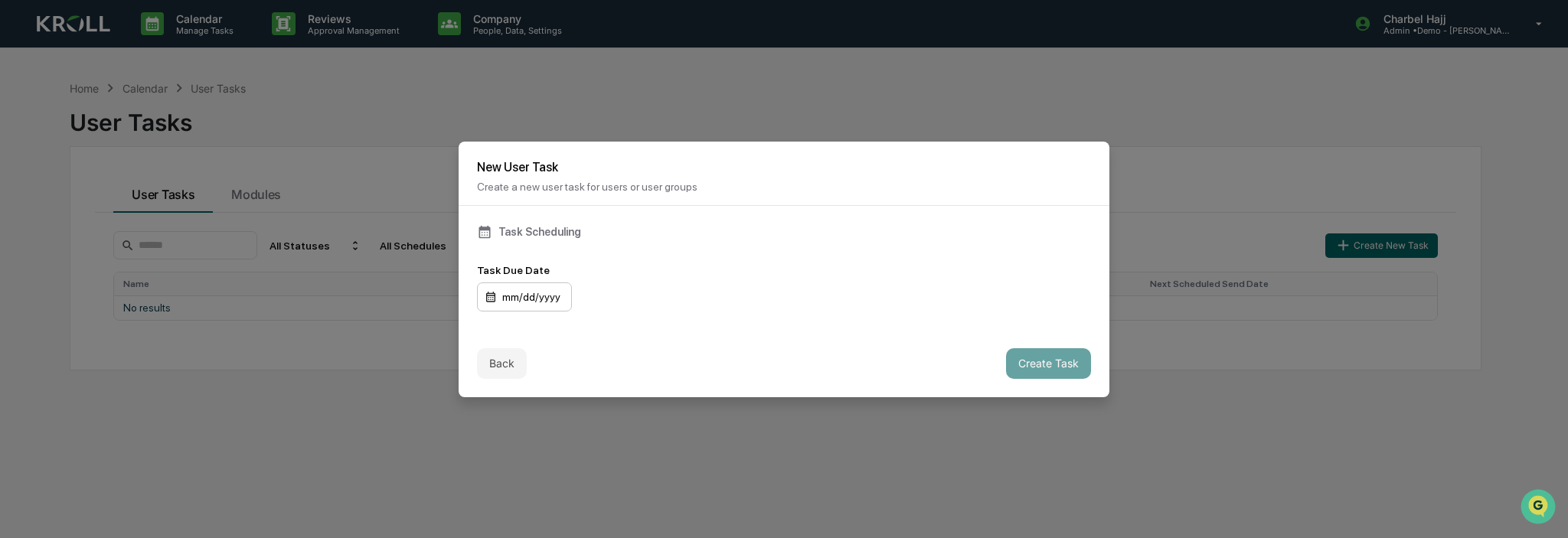
click at [518, 288] on div "mm/dd/yyyy" at bounding box center [524, 296] width 95 height 29
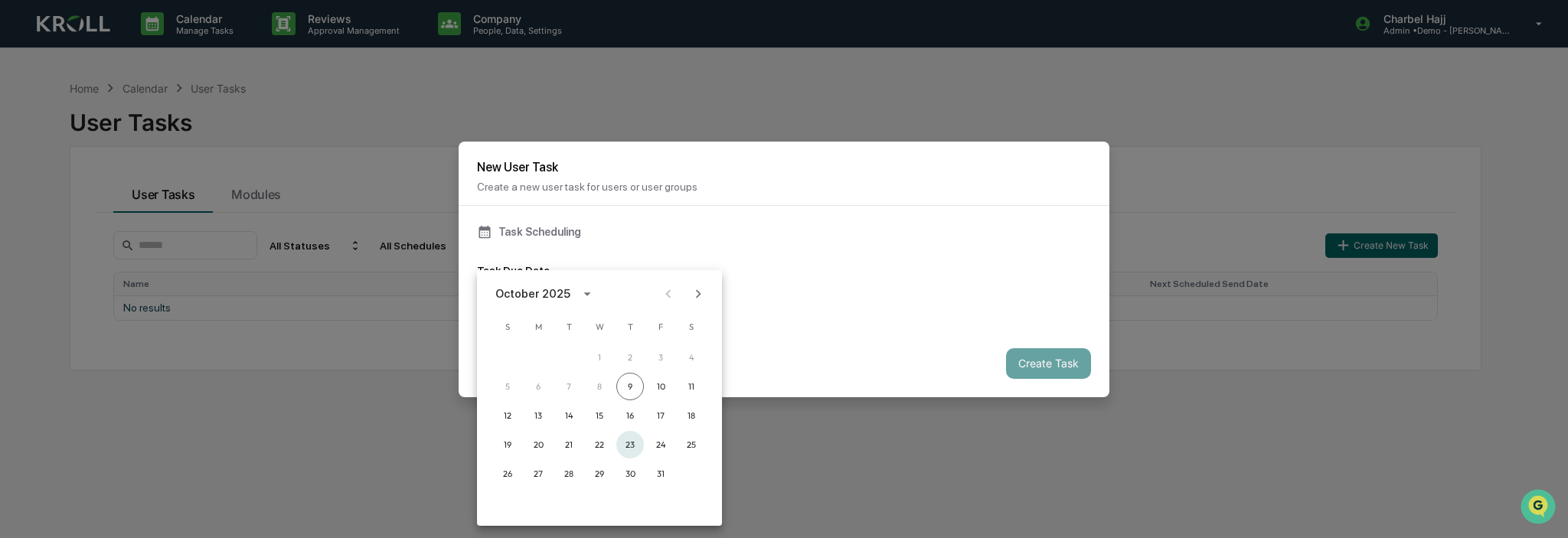
click at [628, 451] on button "23" at bounding box center [630, 444] width 27 height 27
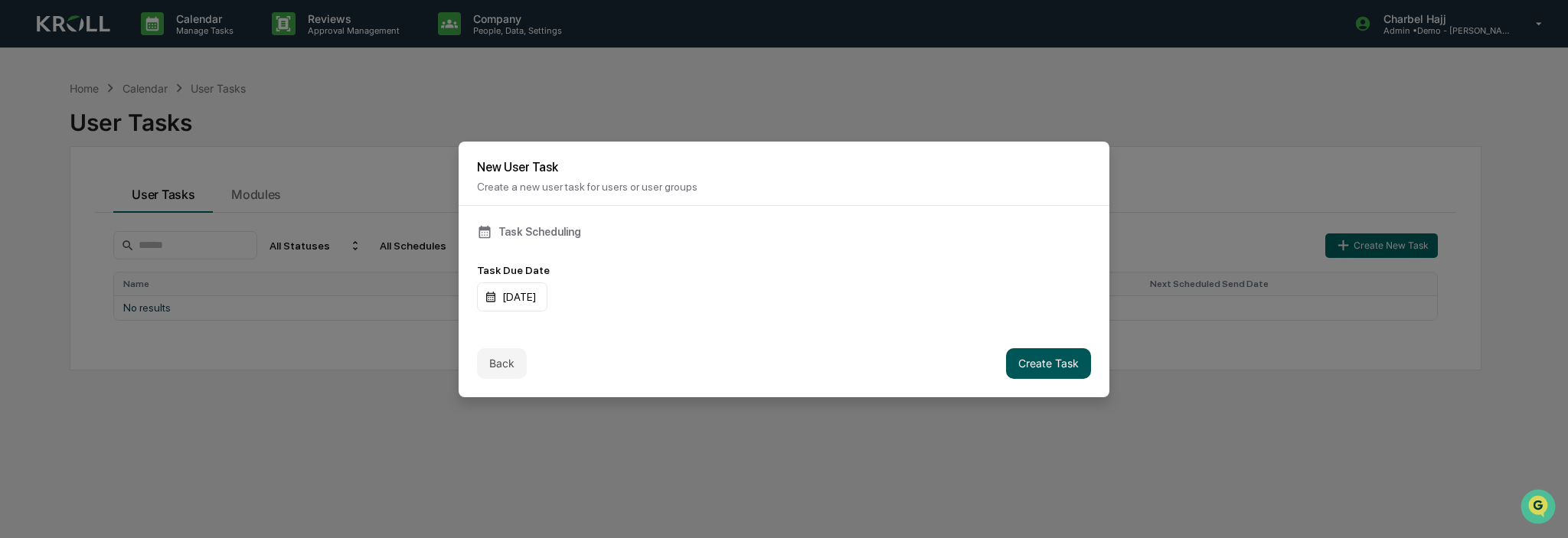
click at [1021, 364] on button "Create Task" at bounding box center [1049, 363] width 85 height 31
click at [509, 295] on div "10/23/2025" at bounding box center [512, 296] width 70 height 29
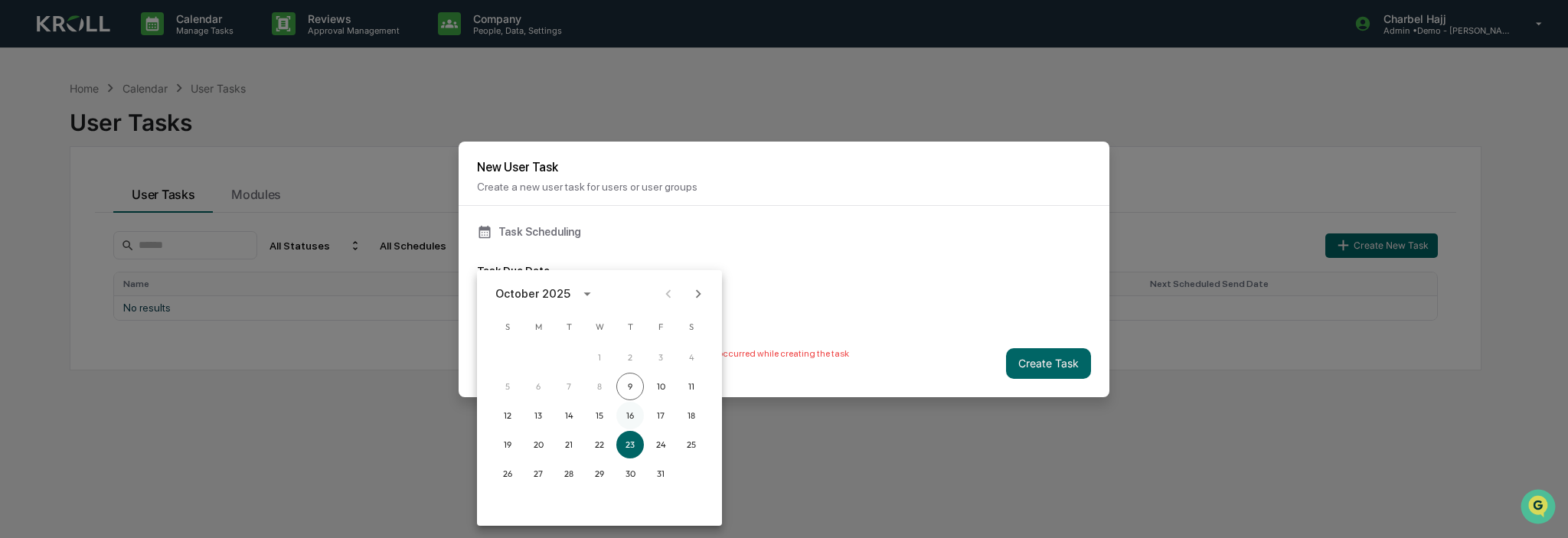
click at [629, 420] on button "16" at bounding box center [630, 415] width 27 height 27
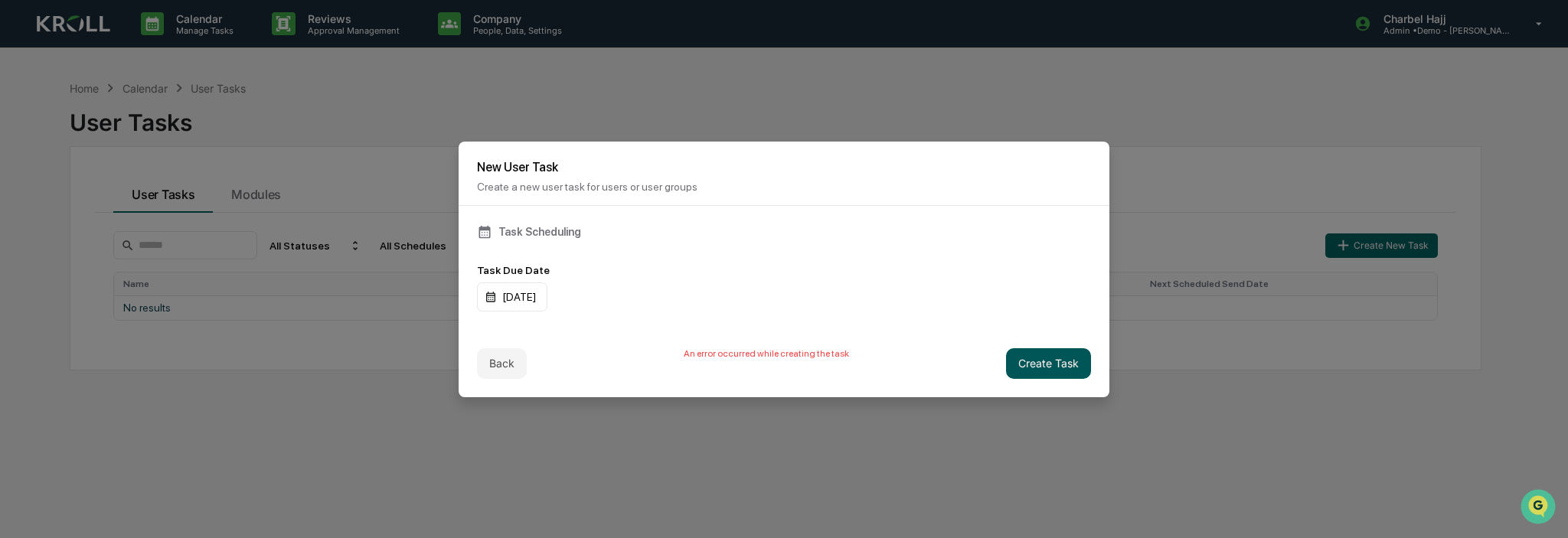
click at [1054, 361] on button "Create Task" at bounding box center [1049, 363] width 85 height 31
click at [516, 359] on button "Back" at bounding box center [502, 363] width 50 height 31
click at [507, 361] on button "Back" at bounding box center [502, 363] width 50 height 31
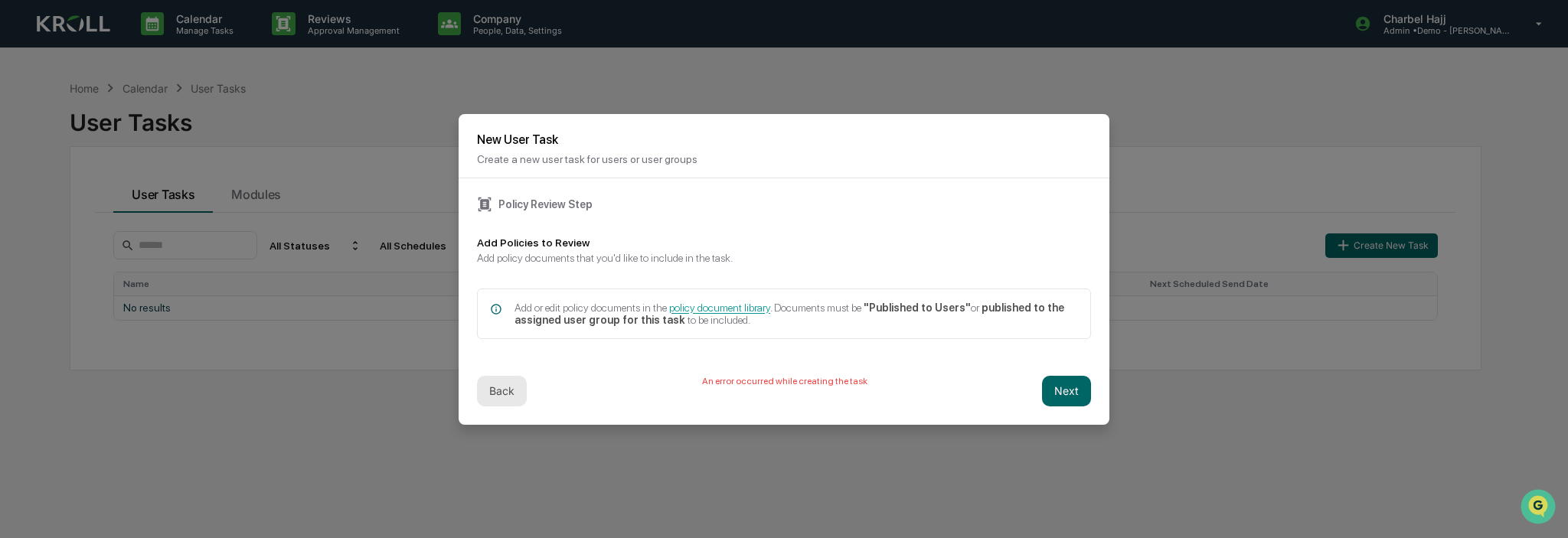
click at [509, 376] on button "Back" at bounding box center [502, 390] width 50 height 31
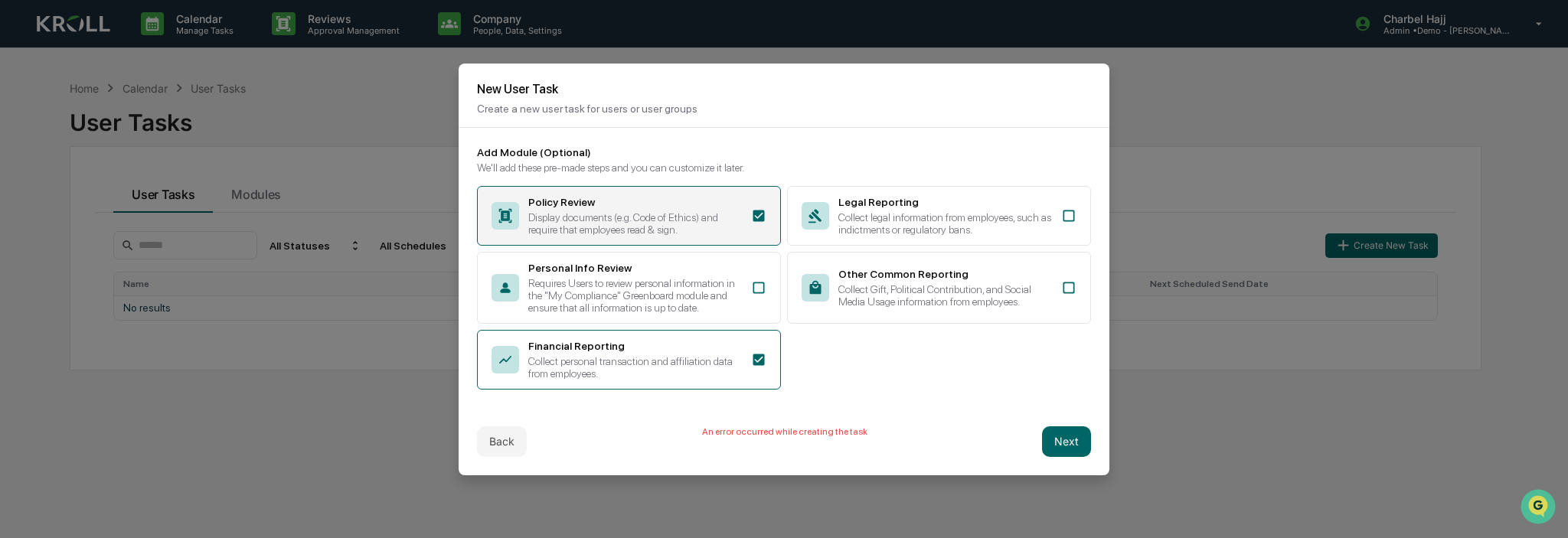
click at [718, 214] on div "Display documents (e.g. Code of Ethics) and require that employees read & sign." at bounding box center [635, 224] width 214 height 25
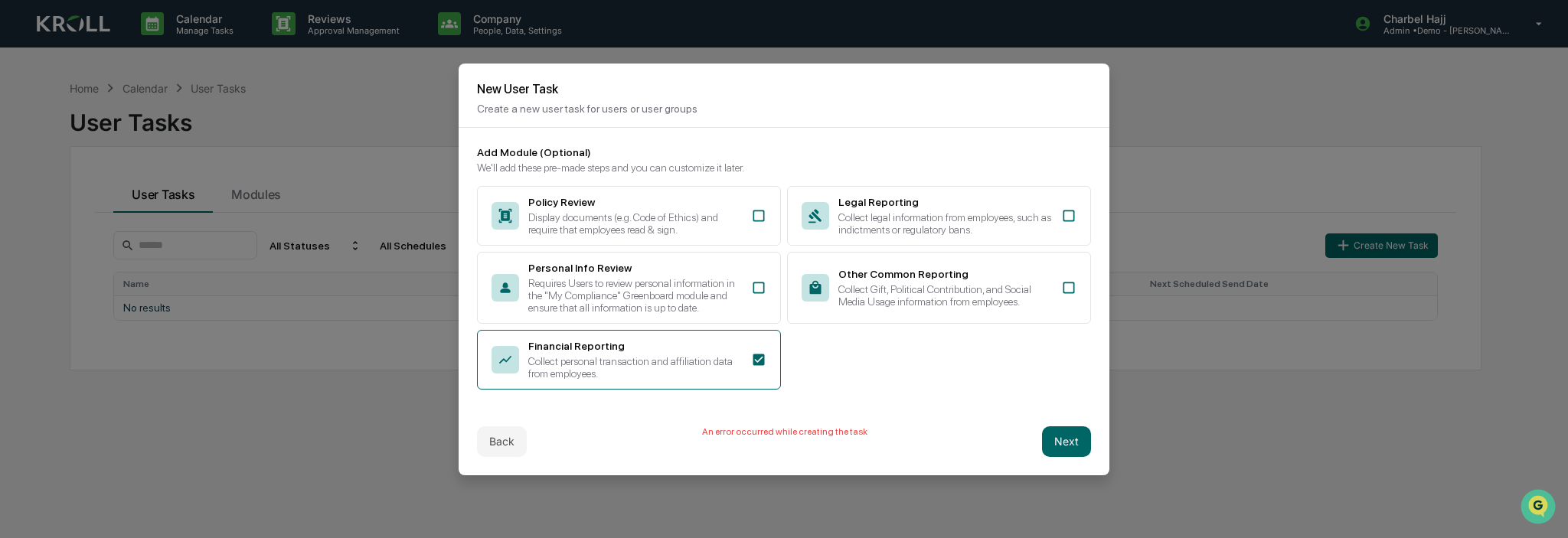
click at [1063, 440] on button "Next" at bounding box center [1066, 441] width 49 height 31
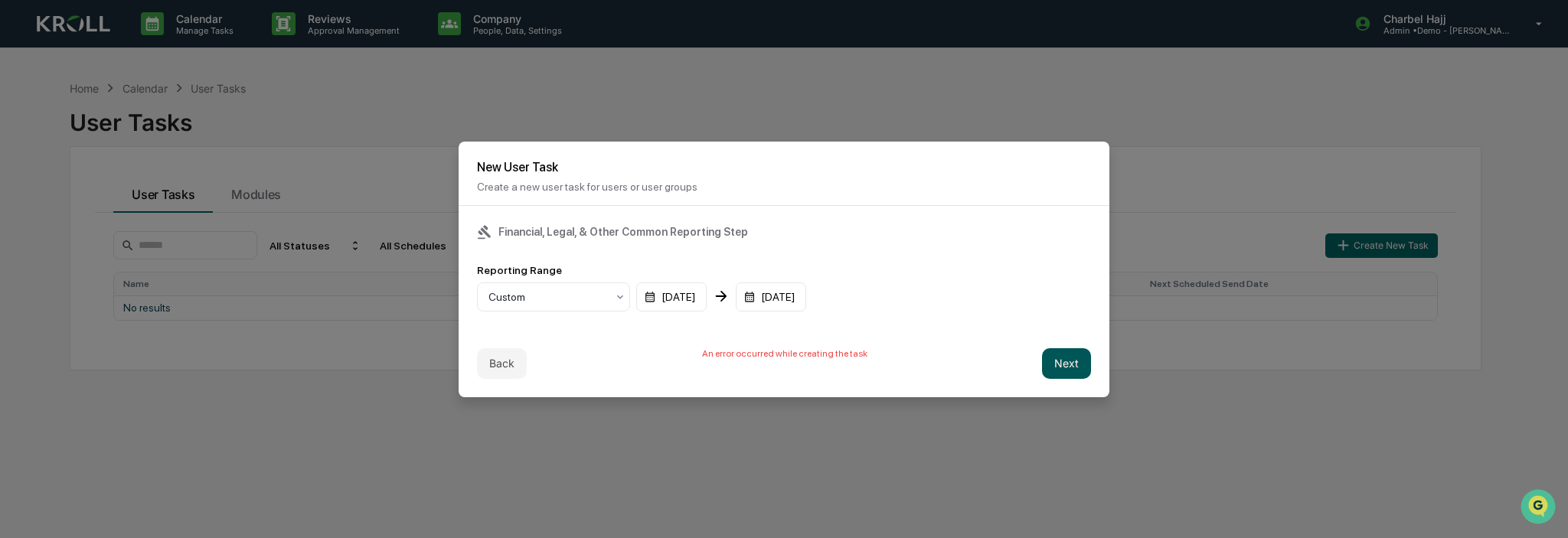
click at [1063, 362] on button "Next" at bounding box center [1066, 363] width 49 height 31
click at [1041, 348] on button "Create Task" at bounding box center [1049, 363] width 85 height 31
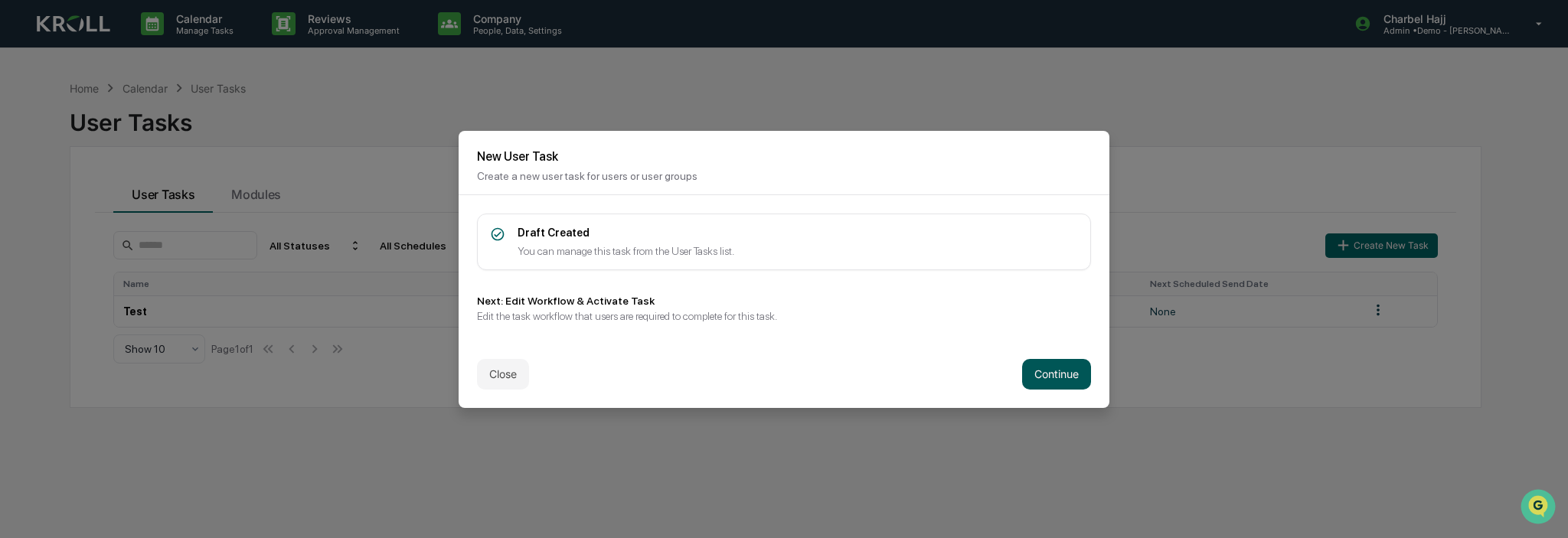
click at [1059, 371] on button "Continue" at bounding box center [1056, 374] width 69 height 31
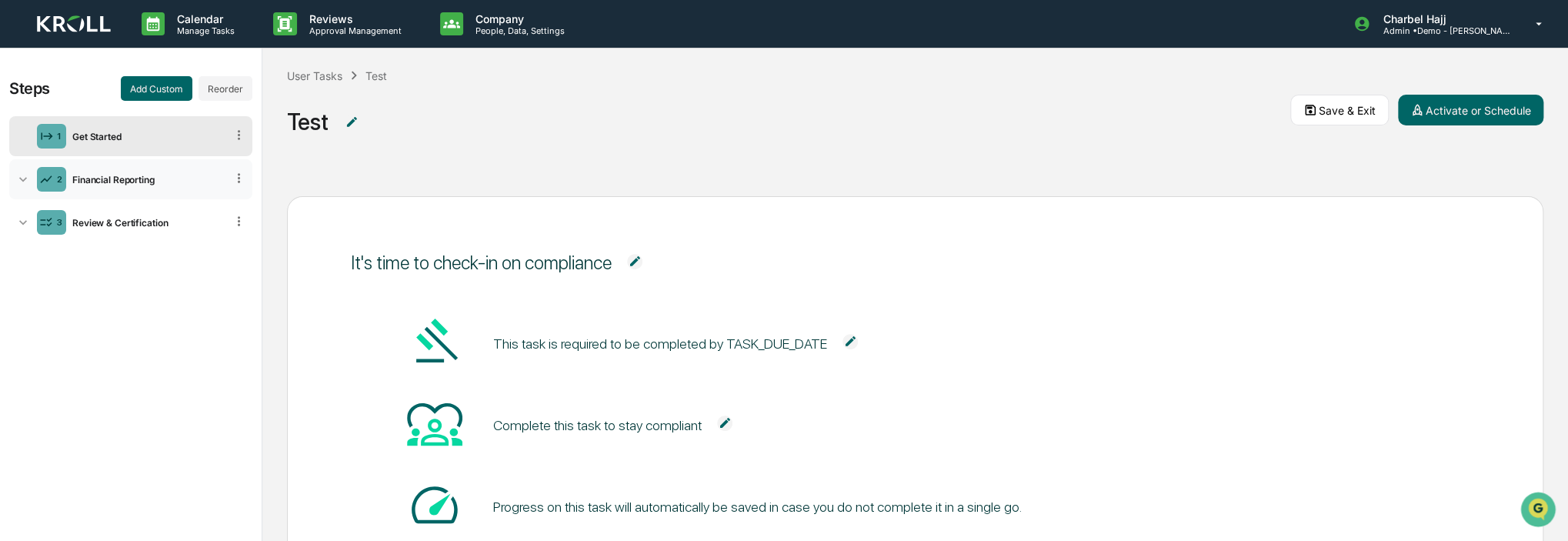
click at [22, 178] on icon at bounding box center [23, 179] width 16 height 16
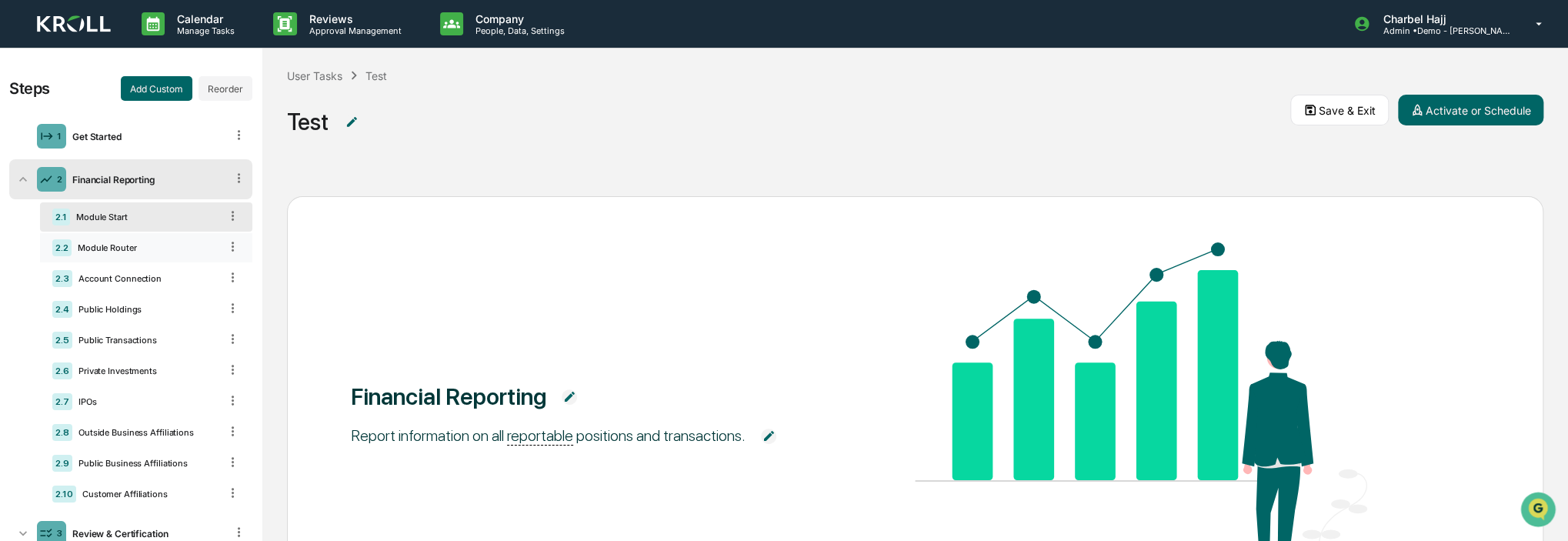
click at [135, 247] on div "Module Router" at bounding box center [145, 247] width 148 height 11
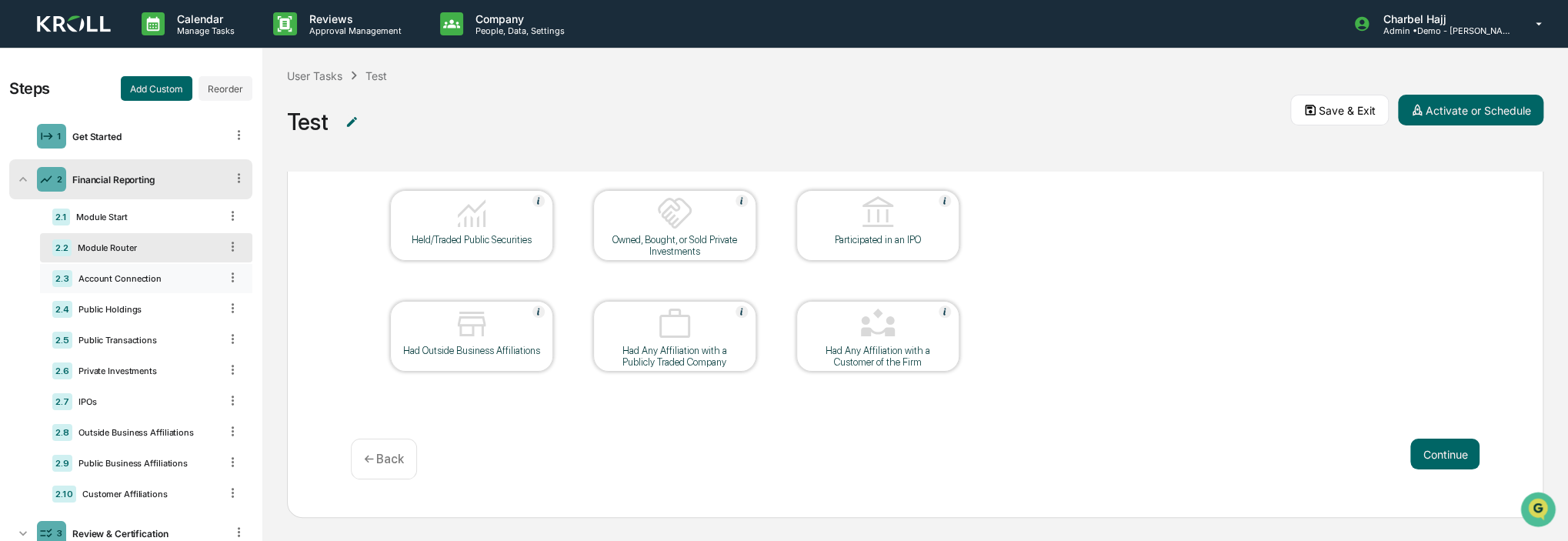
click at [144, 276] on div "Account Connection" at bounding box center [145, 278] width 147 height 11
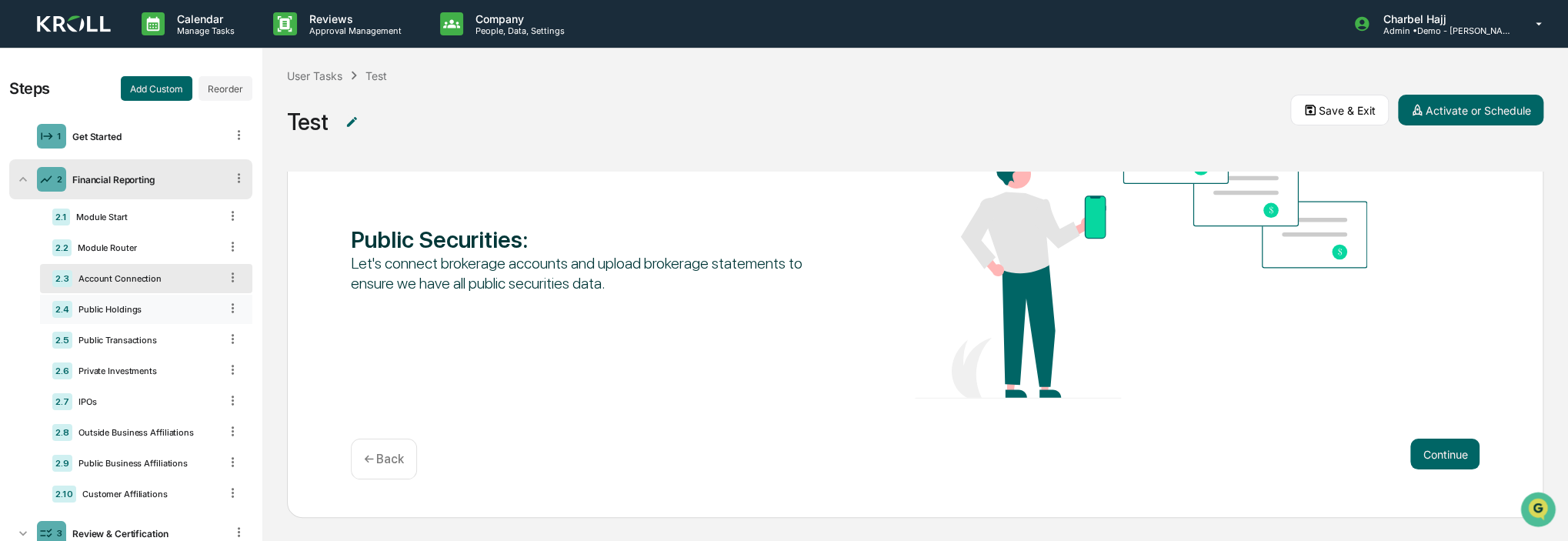
click at [139, 307] on div "Public Holdings" at bounding box center [145, 309] width 147 height 11
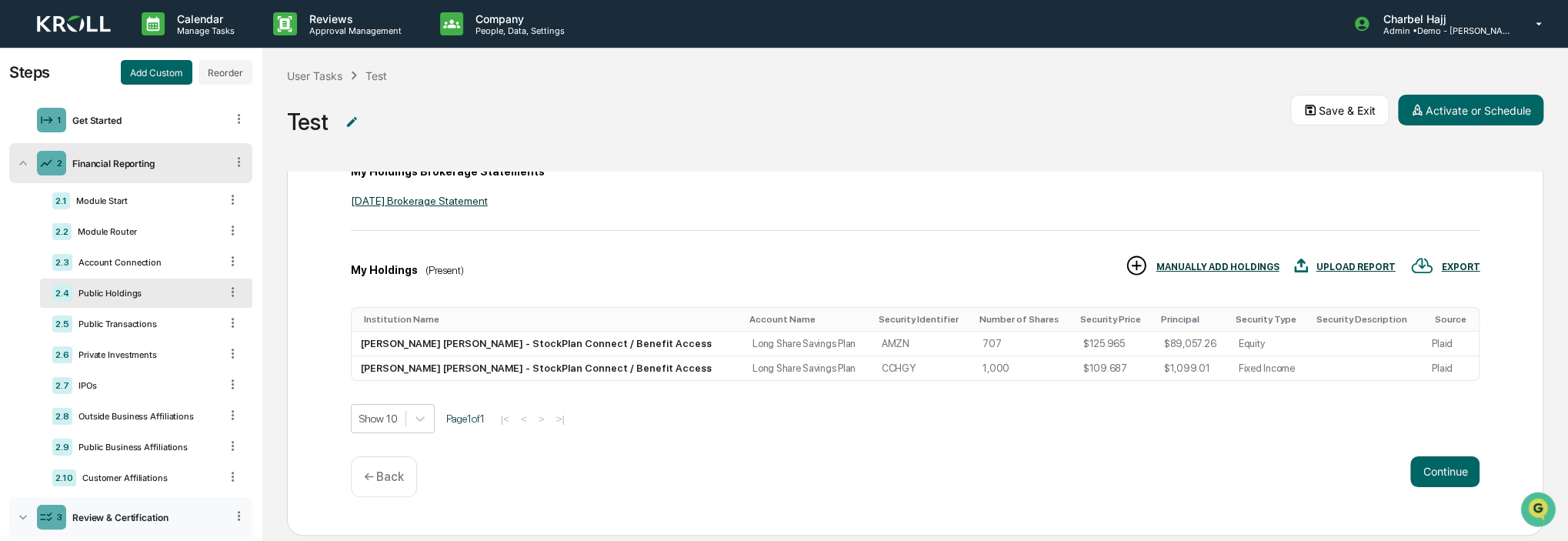
scroll to position [45, 0]
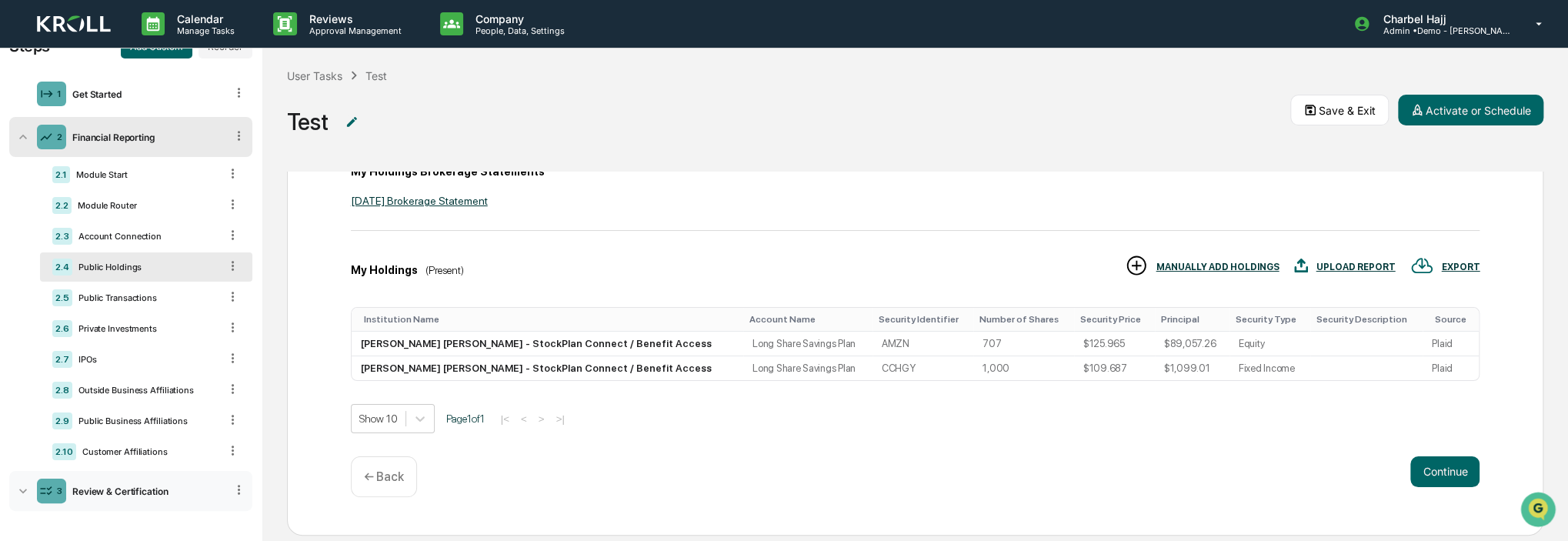
click at [16, 494] on icon at bounding box center [23, 490] width 16 height 16
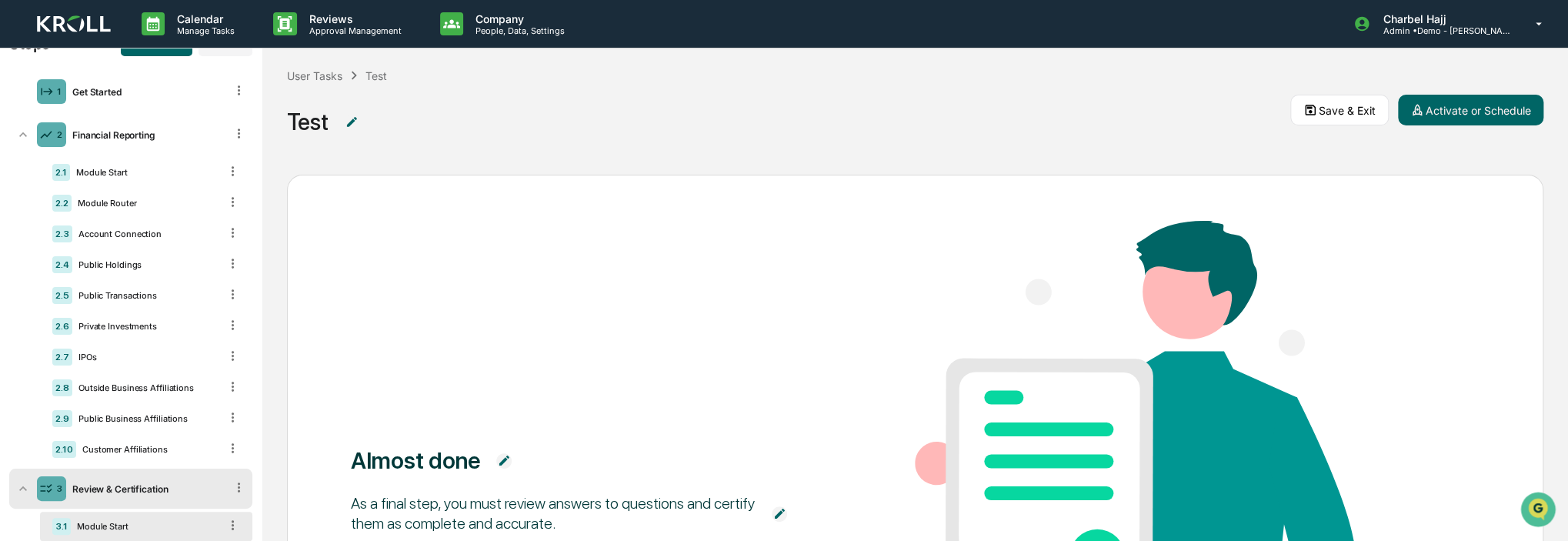
scroll to position [110, 0]
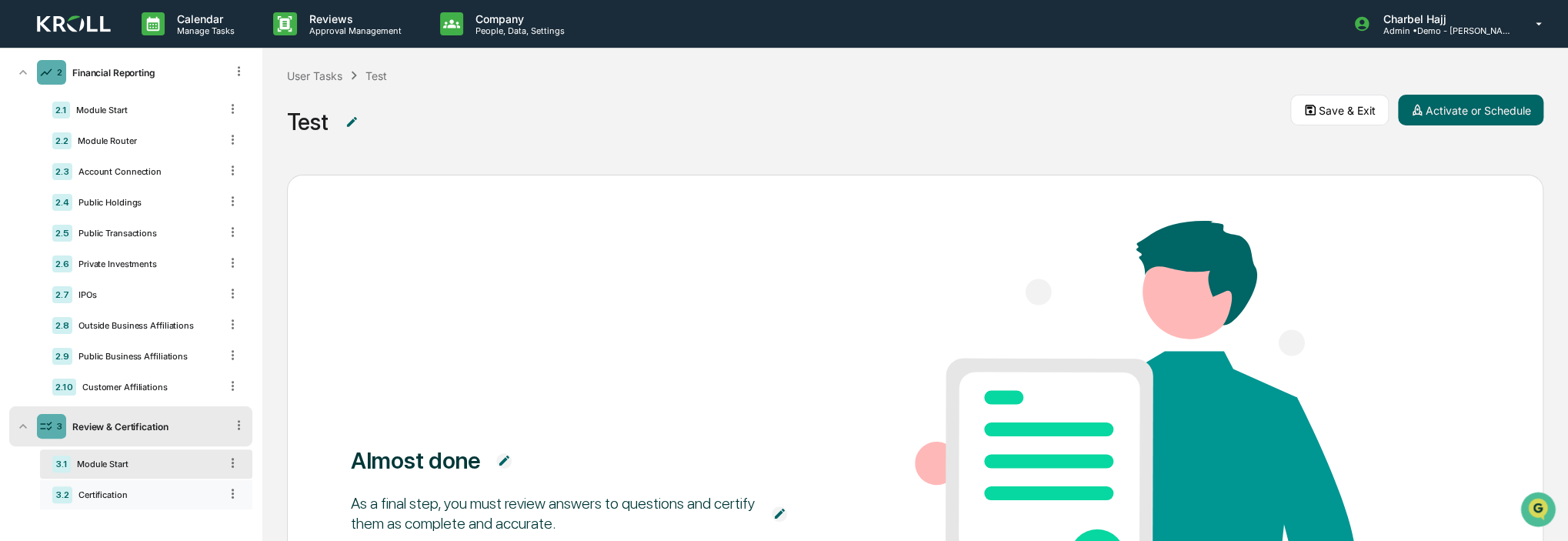
click at [96, 491] on div "Certification" at bounding box center [145, 495] width 147 height 11
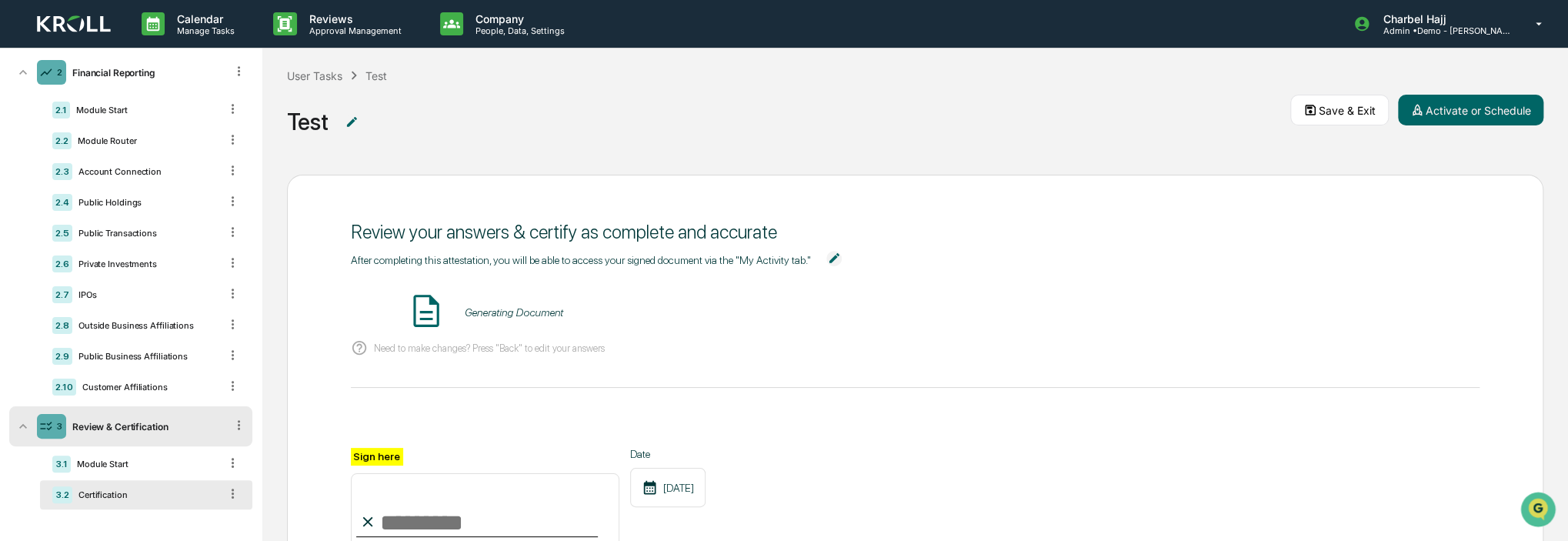
scroll to position [52, 0]
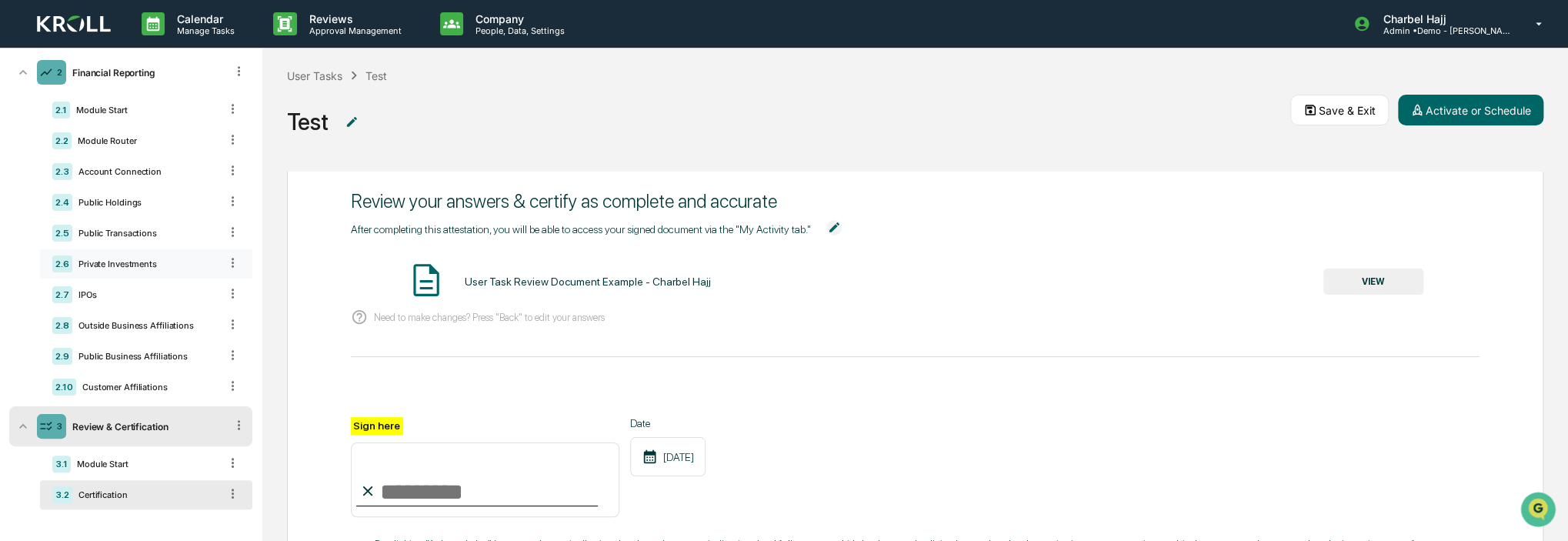
click at [169, 256] on div "2.6 Private Investments" at bounding box center [146, 263] width 212 height 29
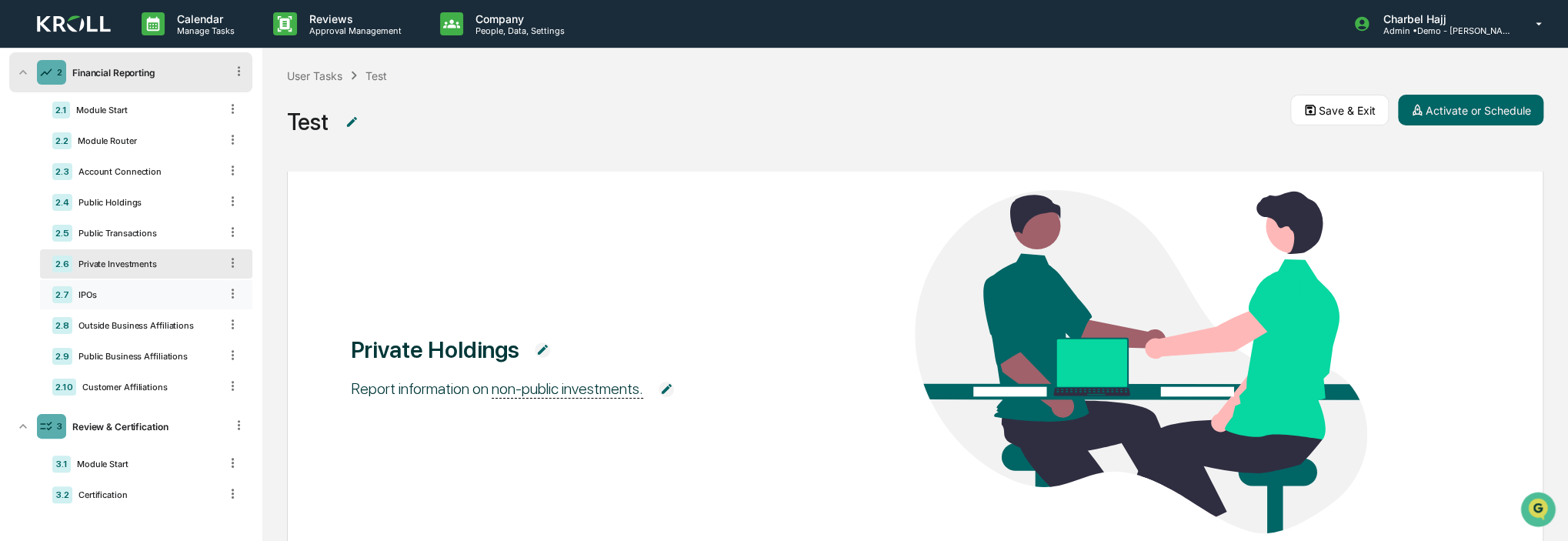
click at [95, 290] on div "IPOs" at bounding box center [145, 295] width 147 height 11
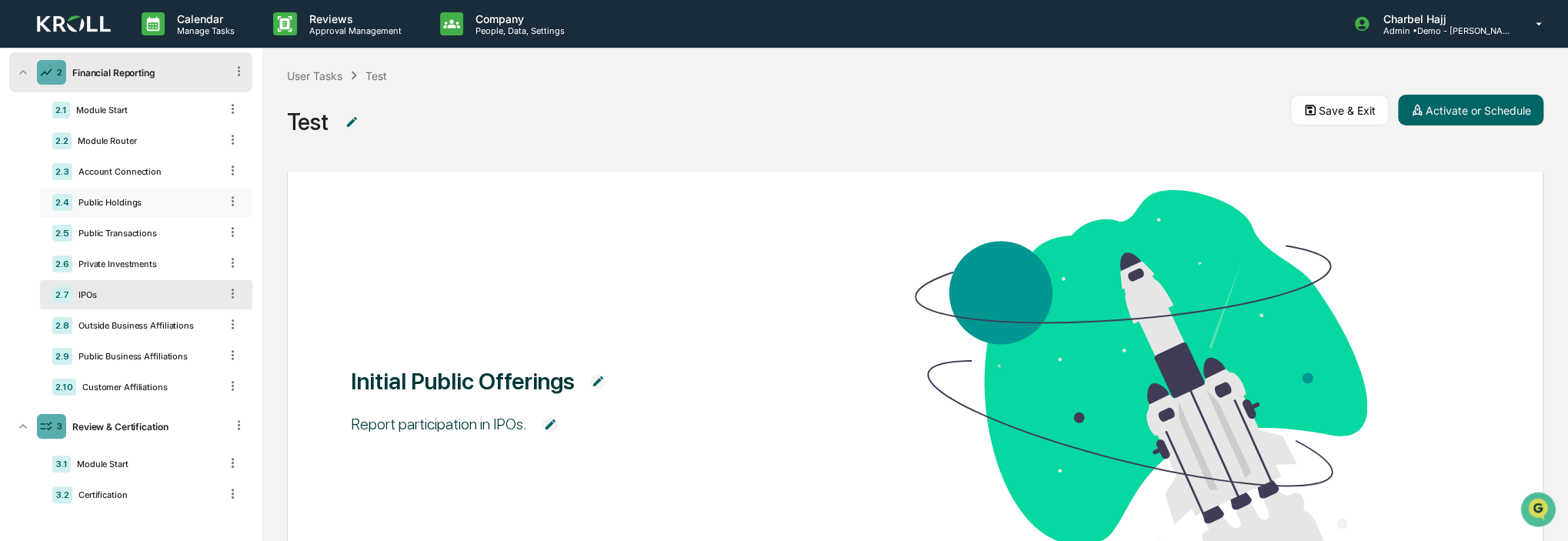
click at [69, 202] on div "2.4" at bounding box center [62, 202] width 20 height 17
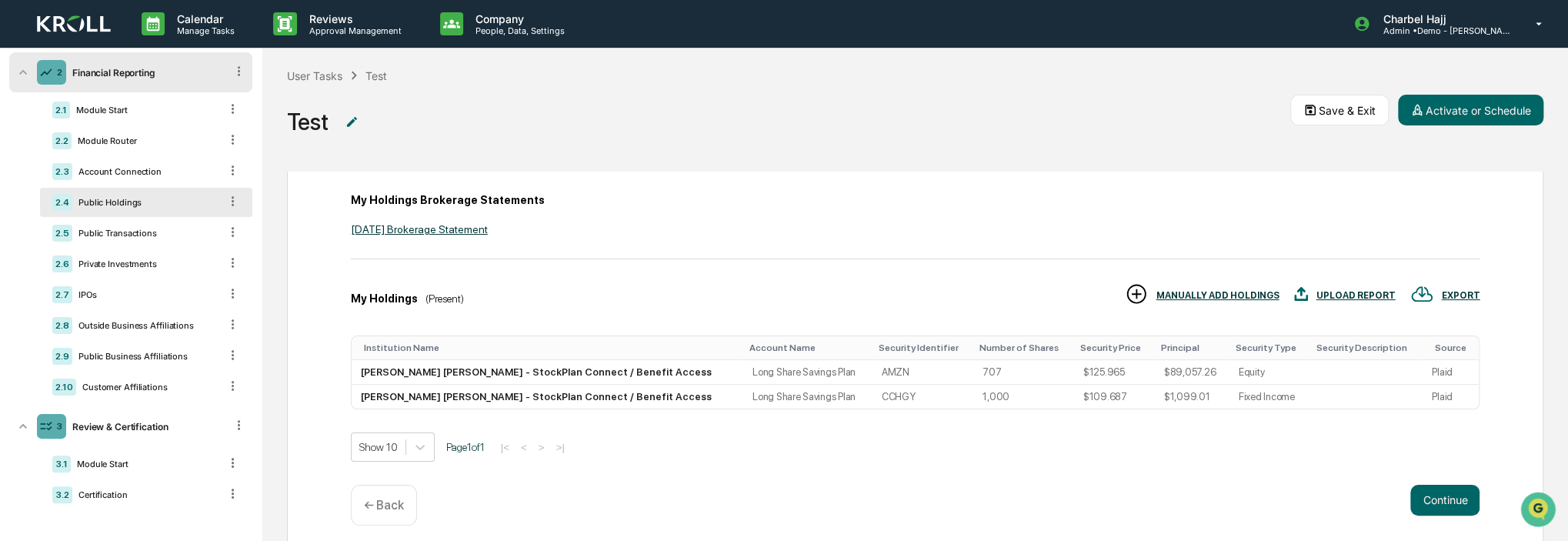
scroll to position [154, 0]
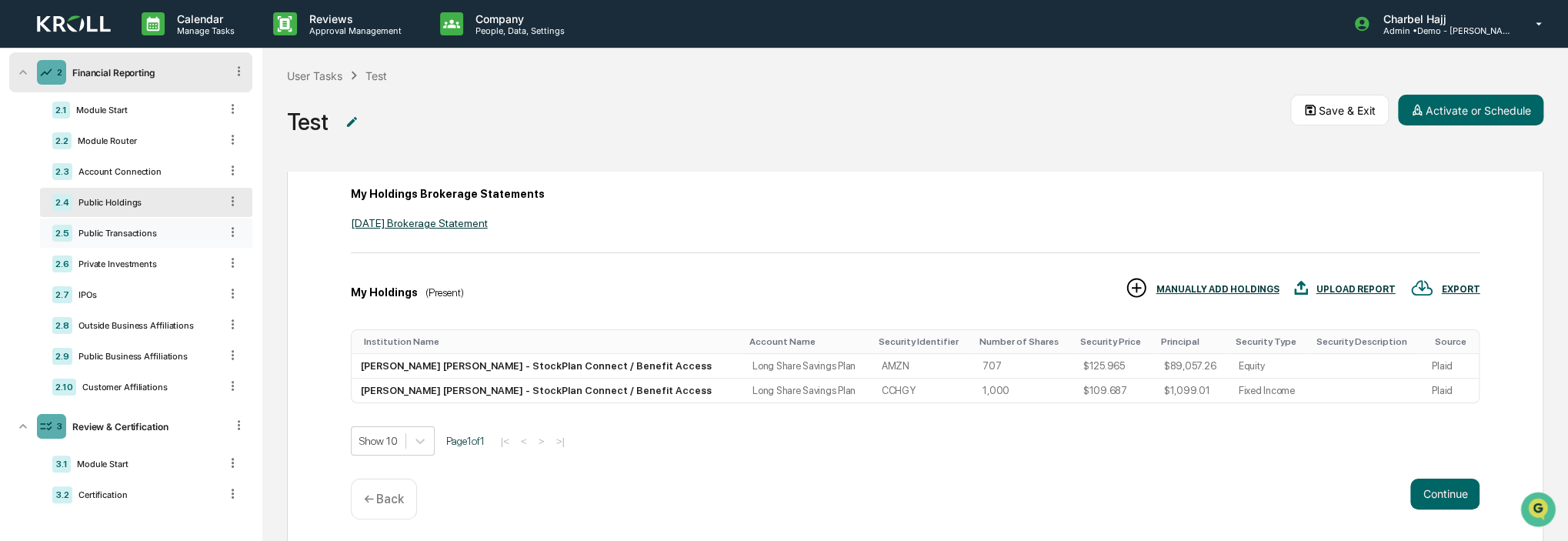
click at [137, 236] on div "Public Transactions" at bounding box center [145, 233] width 147 height 11
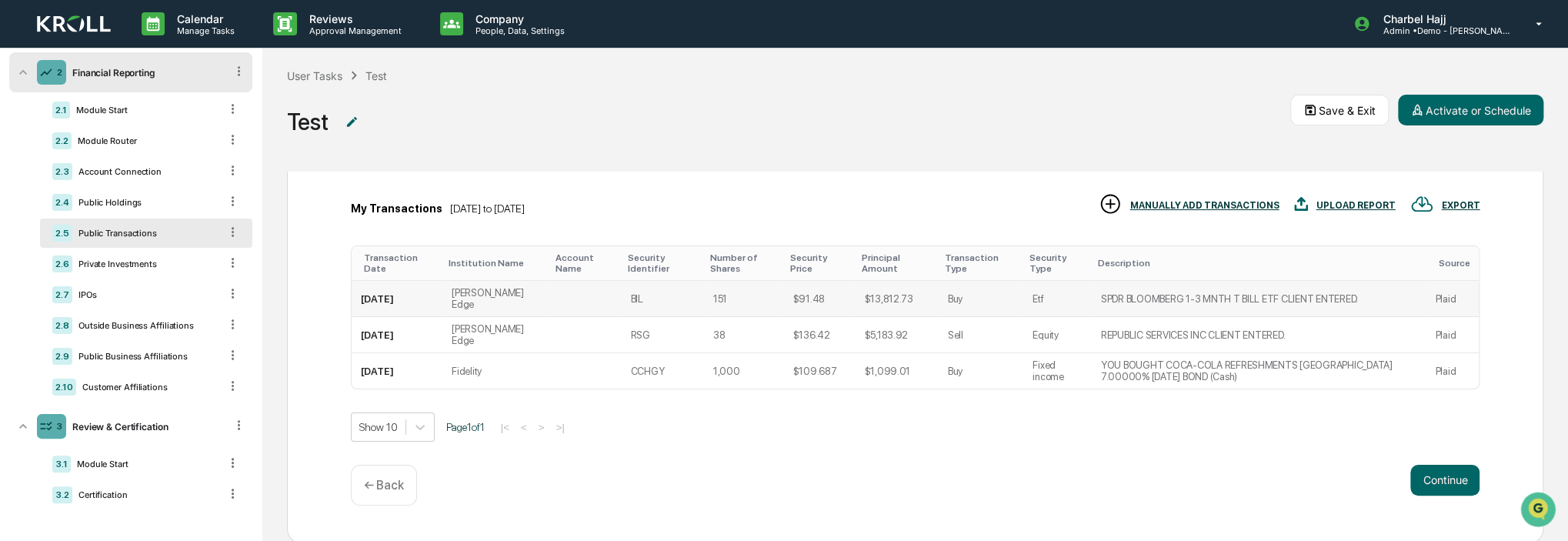
scroll to position [218, 0]
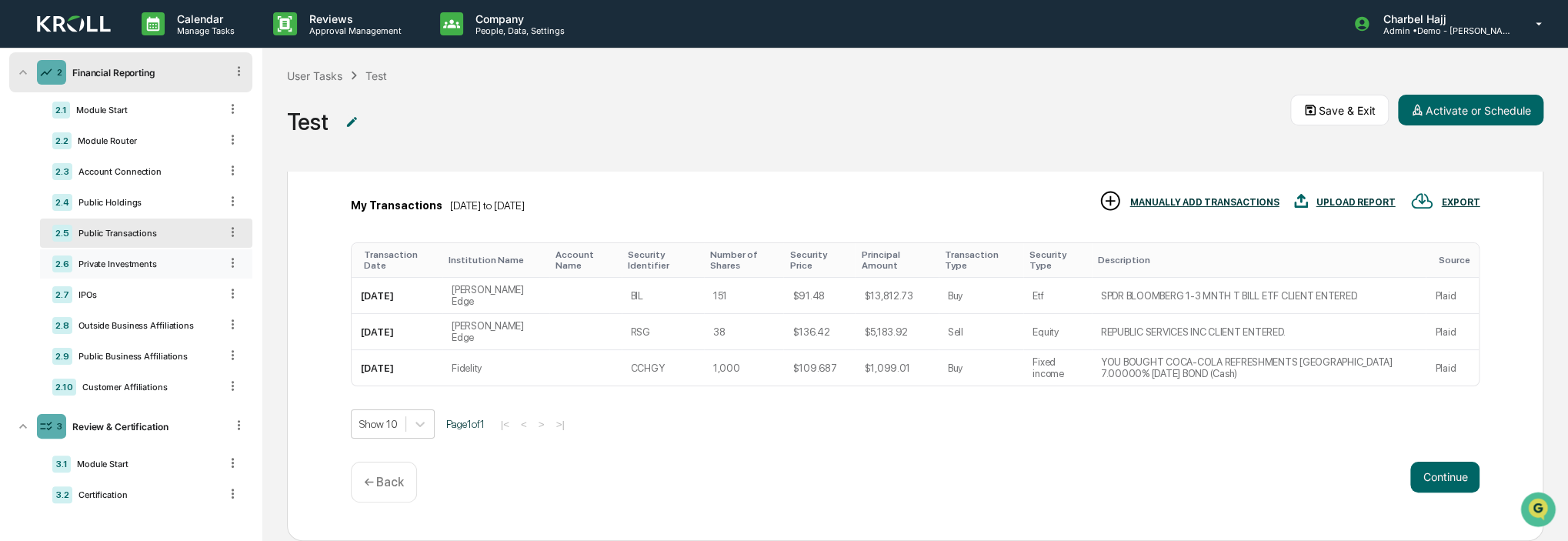
click at [119, 273] on div "2.6 Private Investments" at bounding box center [146, 263] width 212 height 29
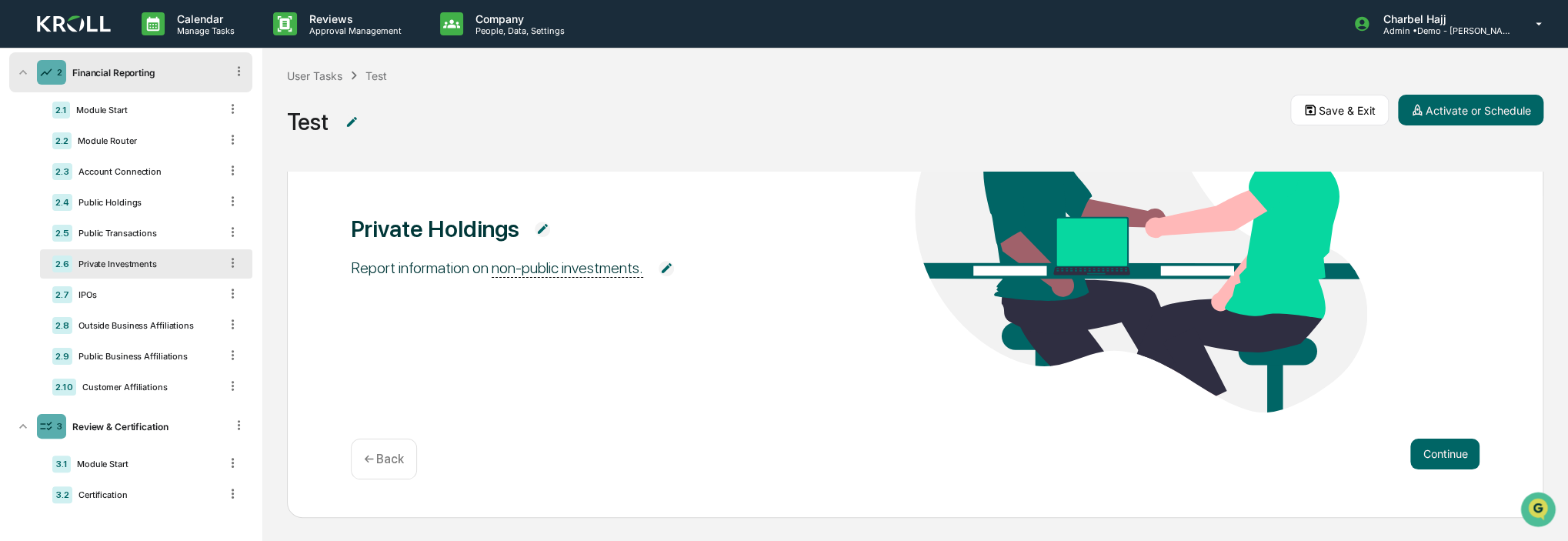
scroll to position [170, 0]
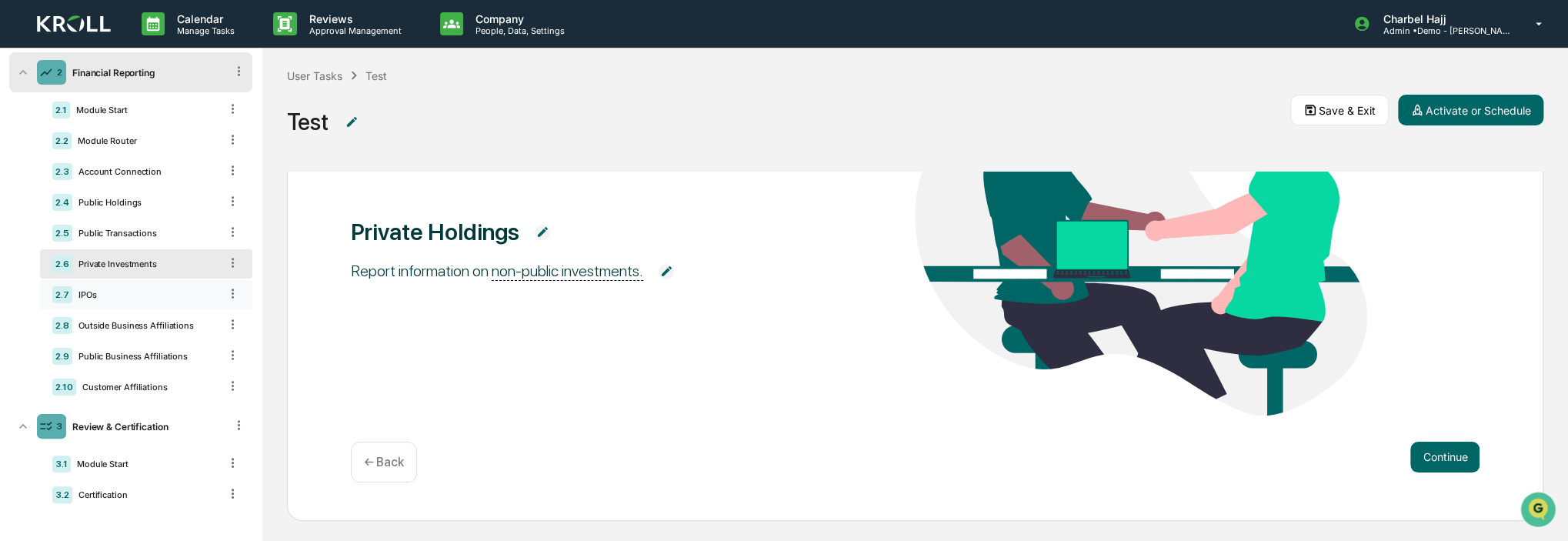
click at [121, 305] on div "2.7 IPOs" at bounding box center [146, 295] width 212 height 29
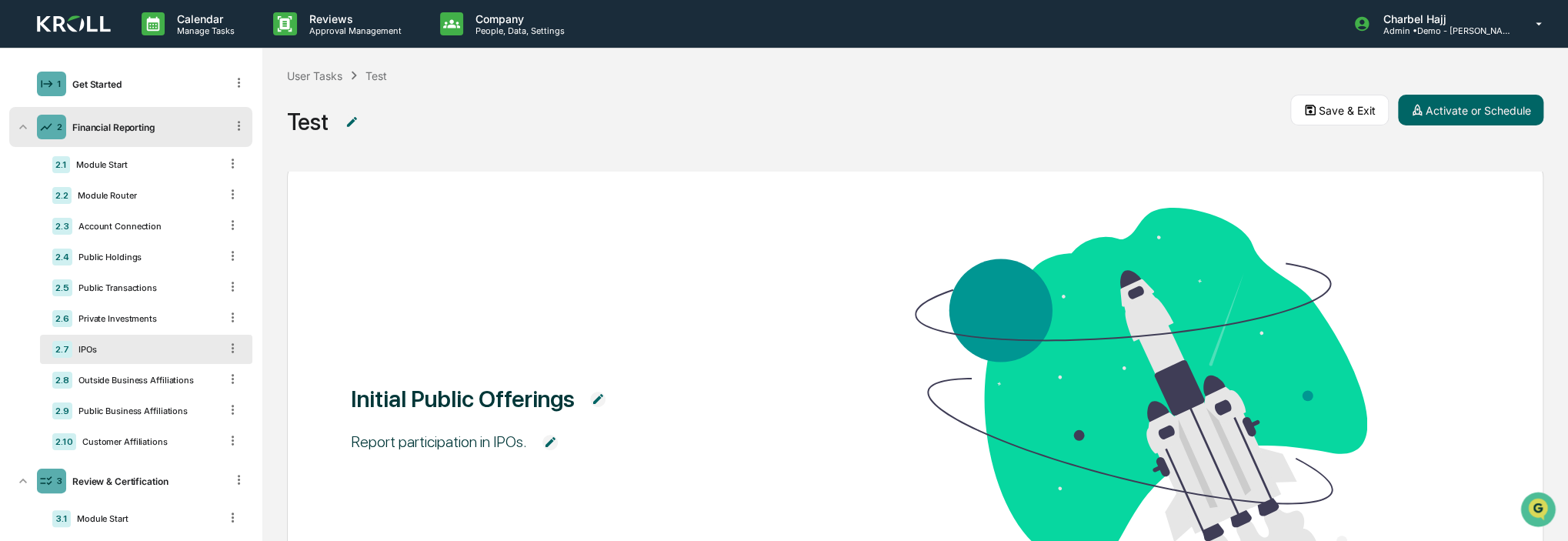
scroll to position [0, 0]
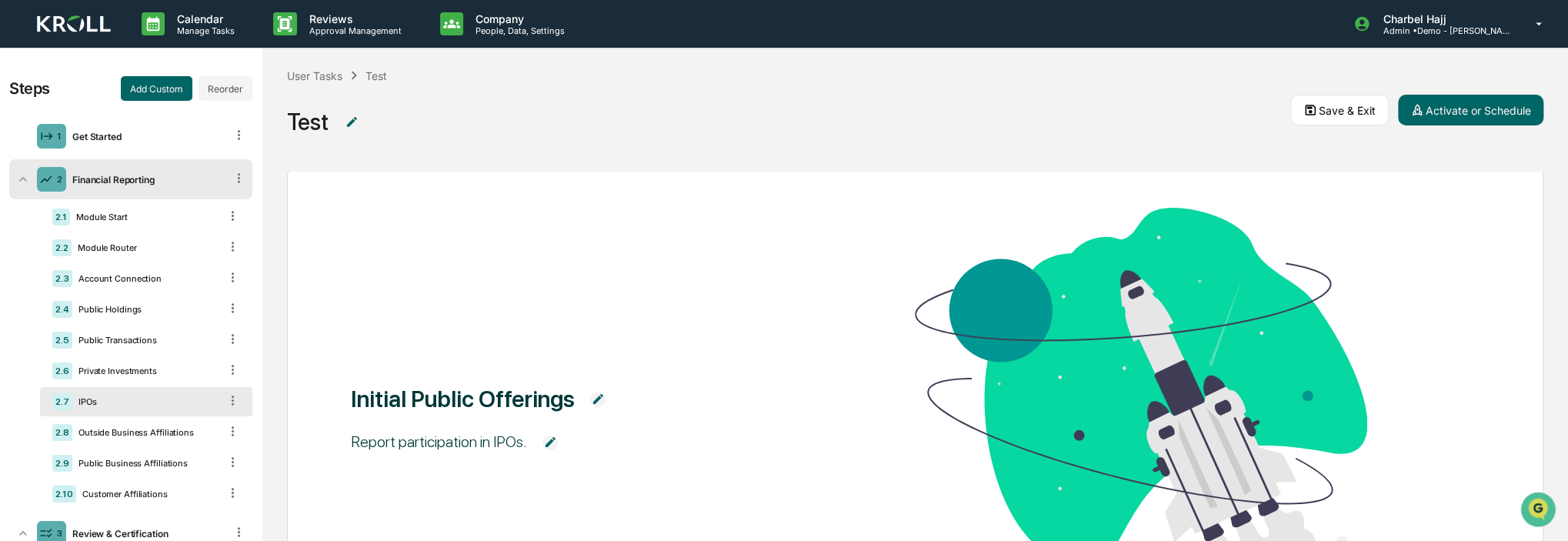
click at [91, 20] on img at bounding box center [74, 24] width 74 height 17
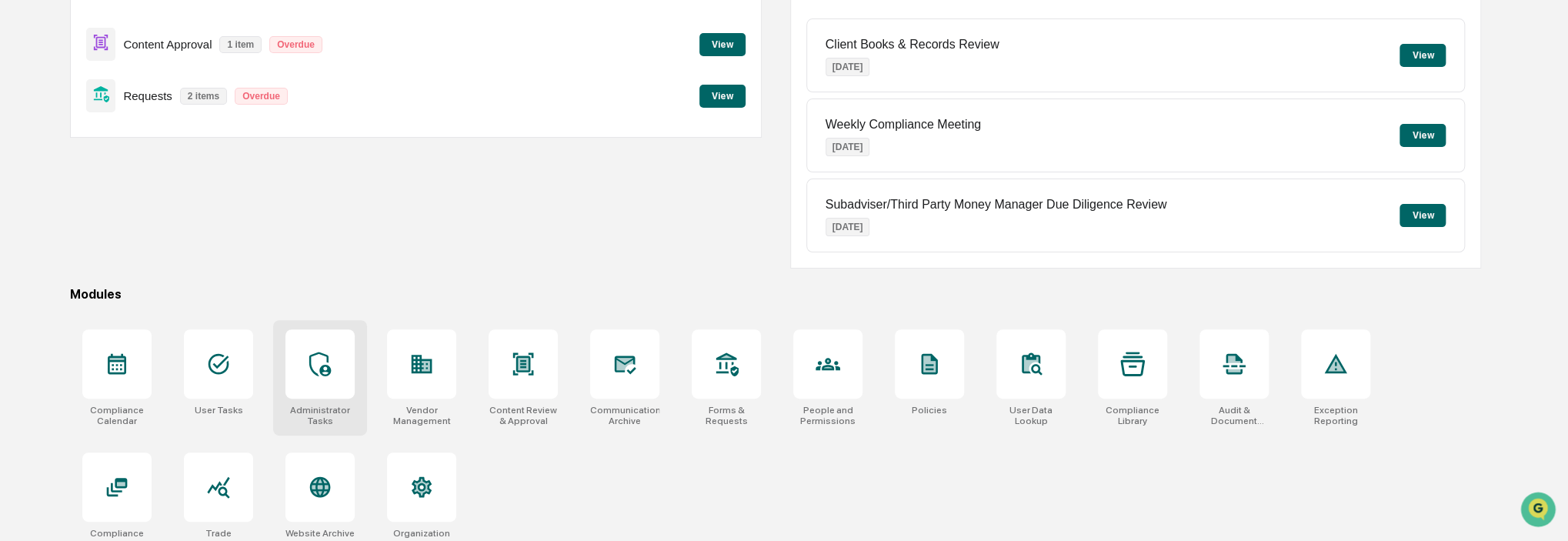
scroll to position [203, 0]
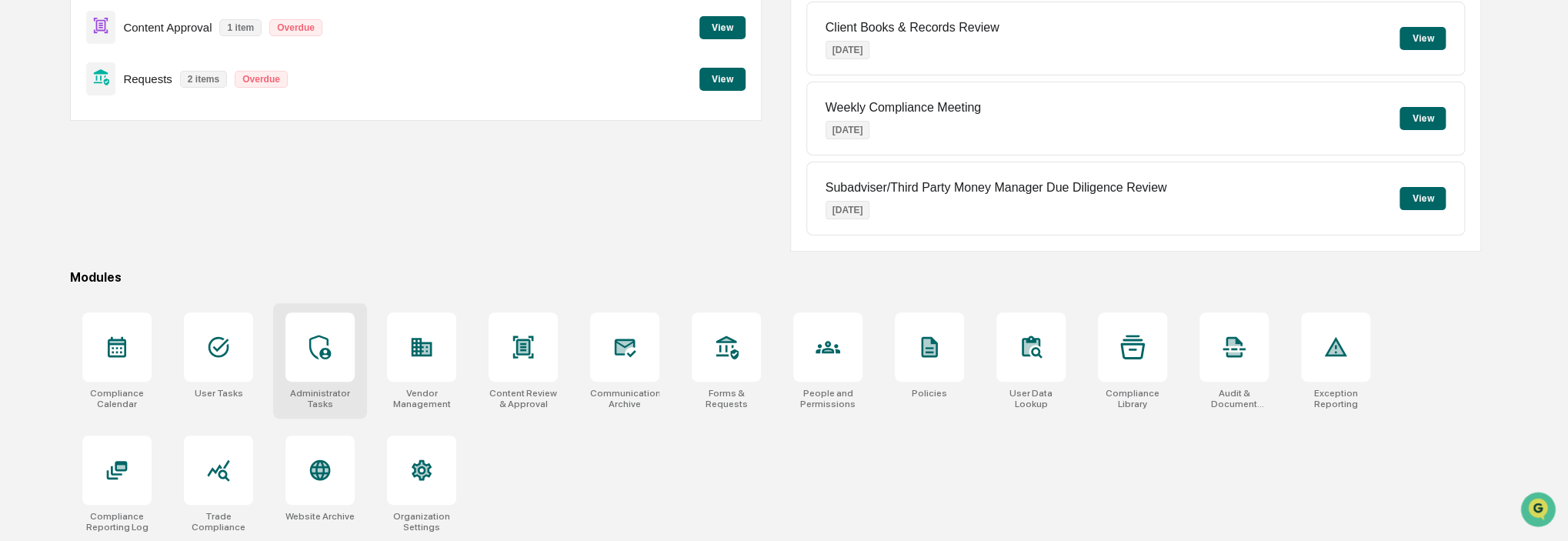
click at [335, 354] on div at bounding box center [319, 347] width 69 height 69
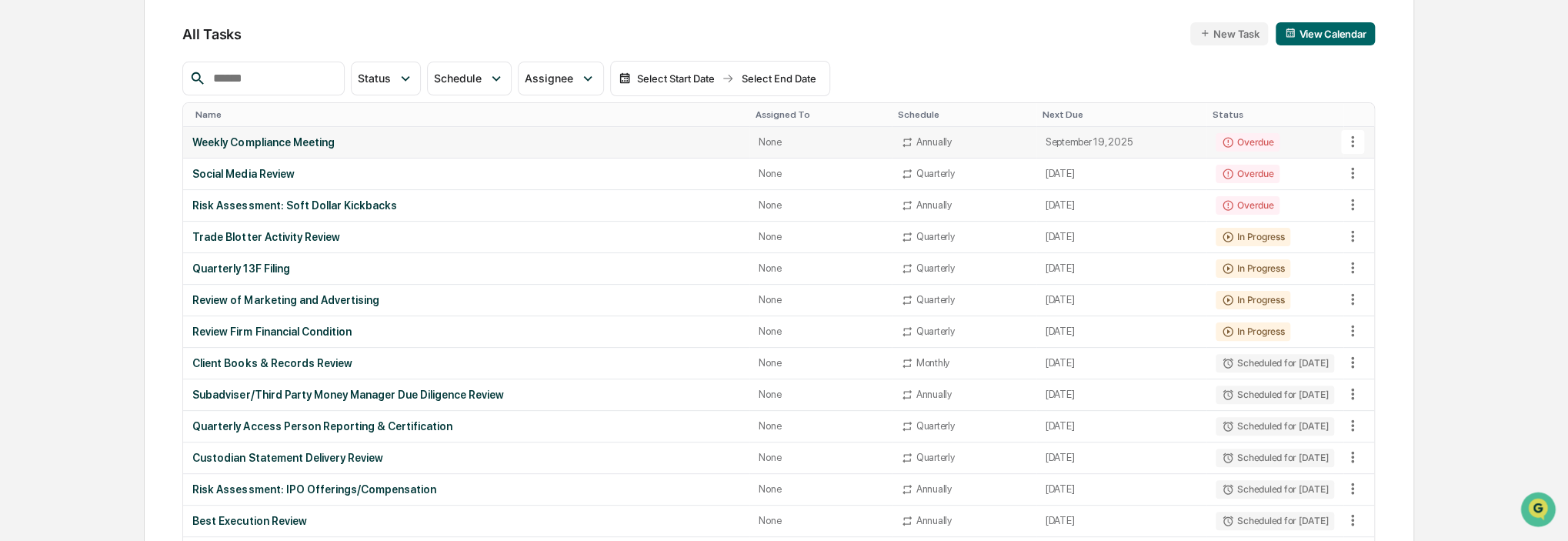
click at [367, 144] on div "Weekly Compliance Meeting" at bounding box center [466, 142] width 548 height 12
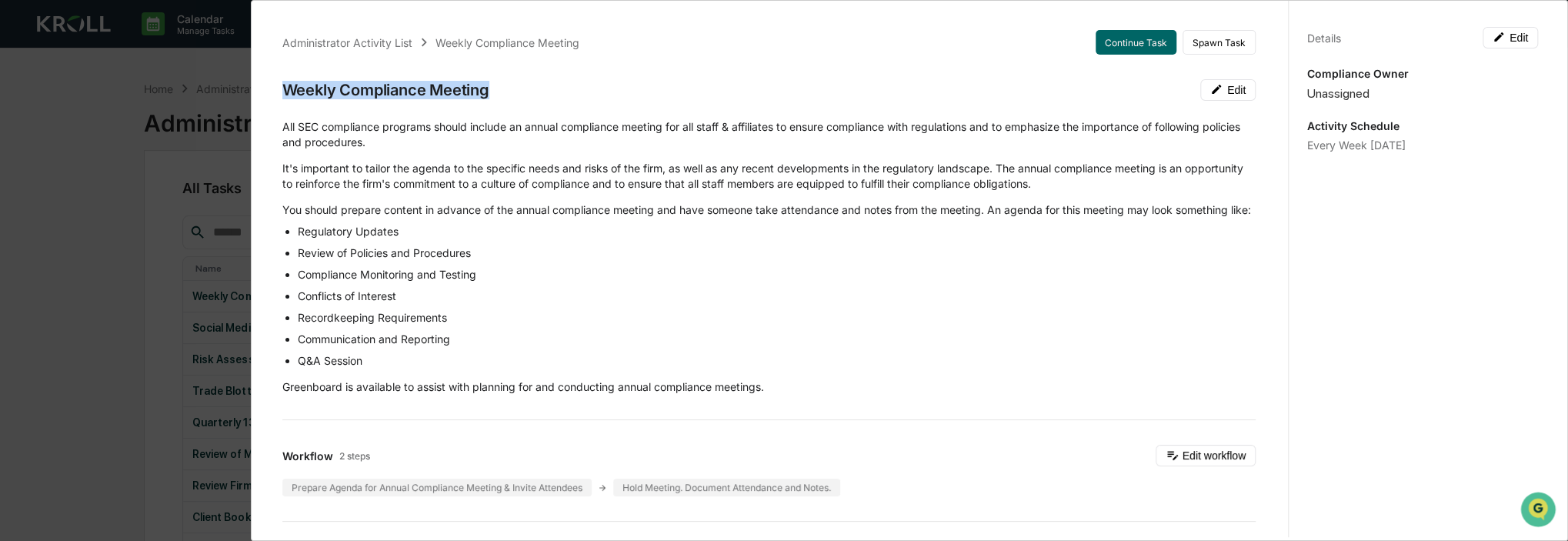
drag, startPoint x: 283, startPoint y: 85, endPoint x: 510, endPoint y: 100, distance: 227.5
click at [510, 100] on div "Weekly Compliance Meeting Edit" at bounding box center [768, 90] width 973 height 22
click at [244, 118] on div "Administrator Activity List Weekly Compliance Meeting Continue Task Spawn Task …" at bounding box center [784, 270] width 1568 height 541
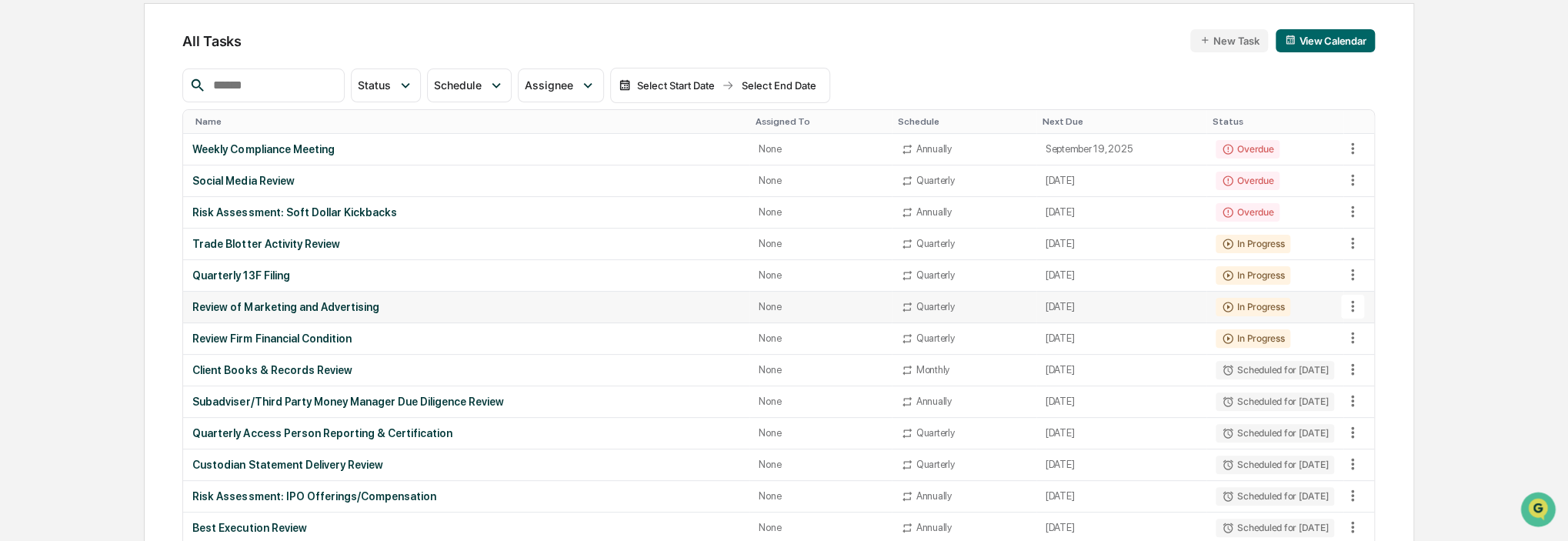
scroll to position [154, 0]
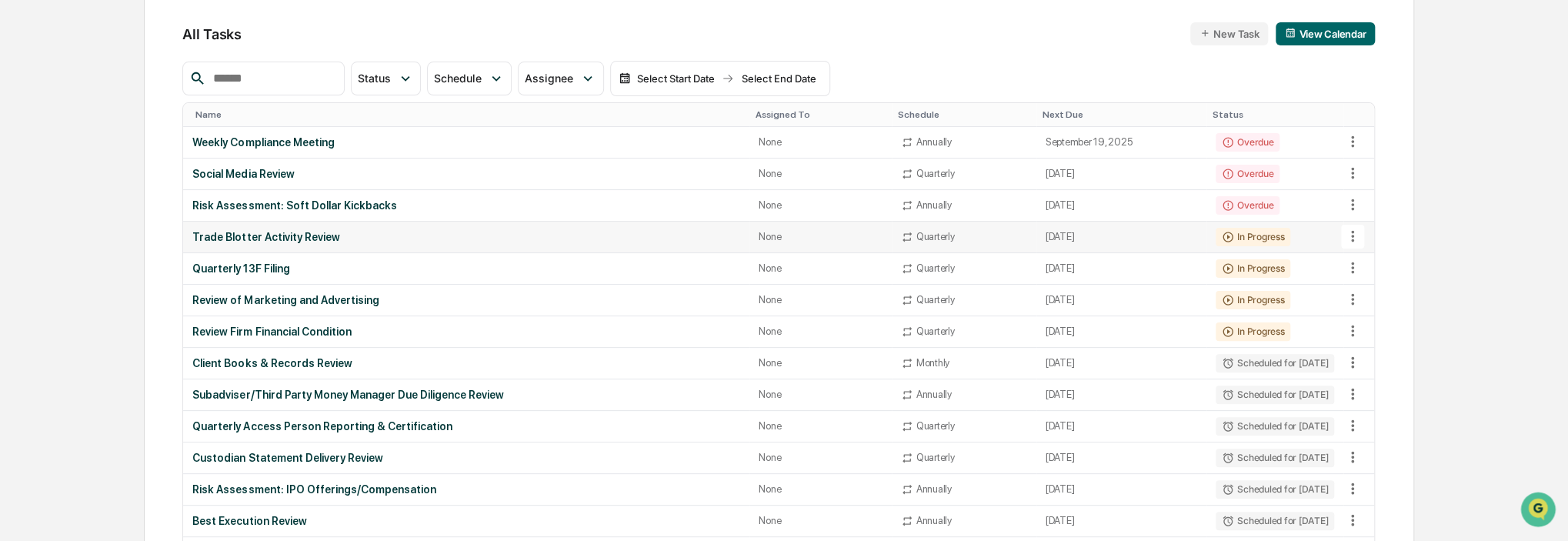
click at [266, 233] on div "Trade Blotter Activity Review" at bounding box center [466, 236] width 548 height 12
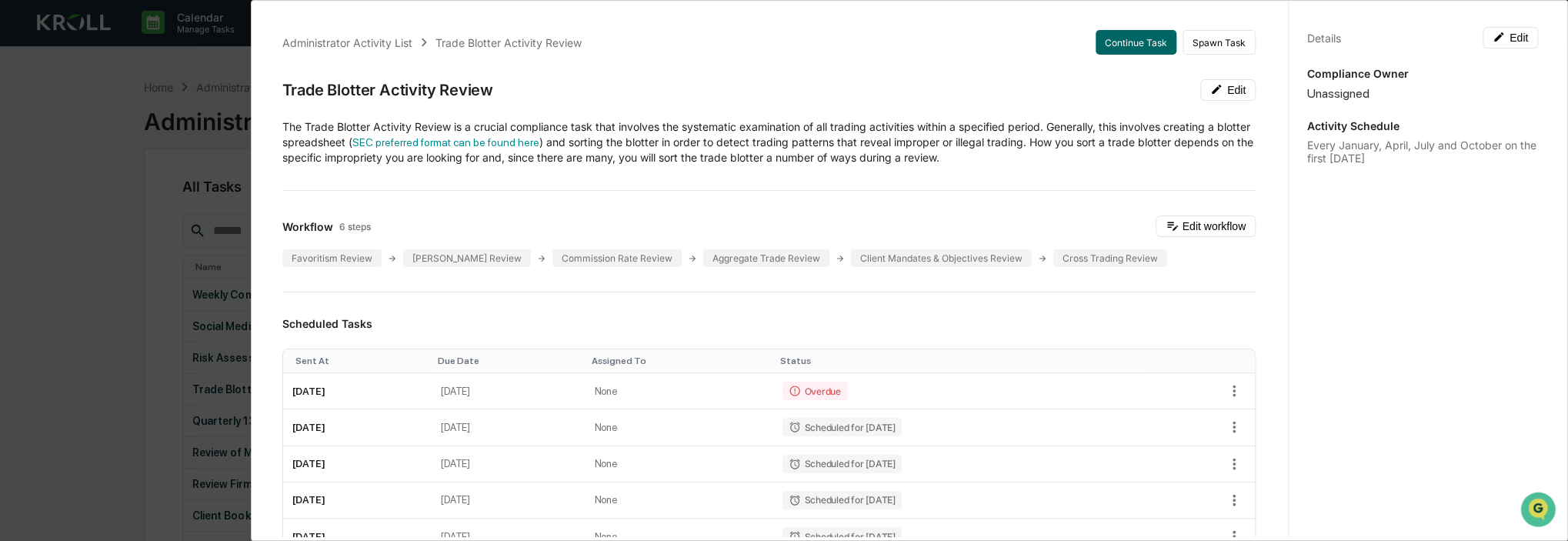
scroll to position [0, 0]
click at [1140, 39] on button "Continue Task" at bounding box center [1136, 42] width 80 height 25
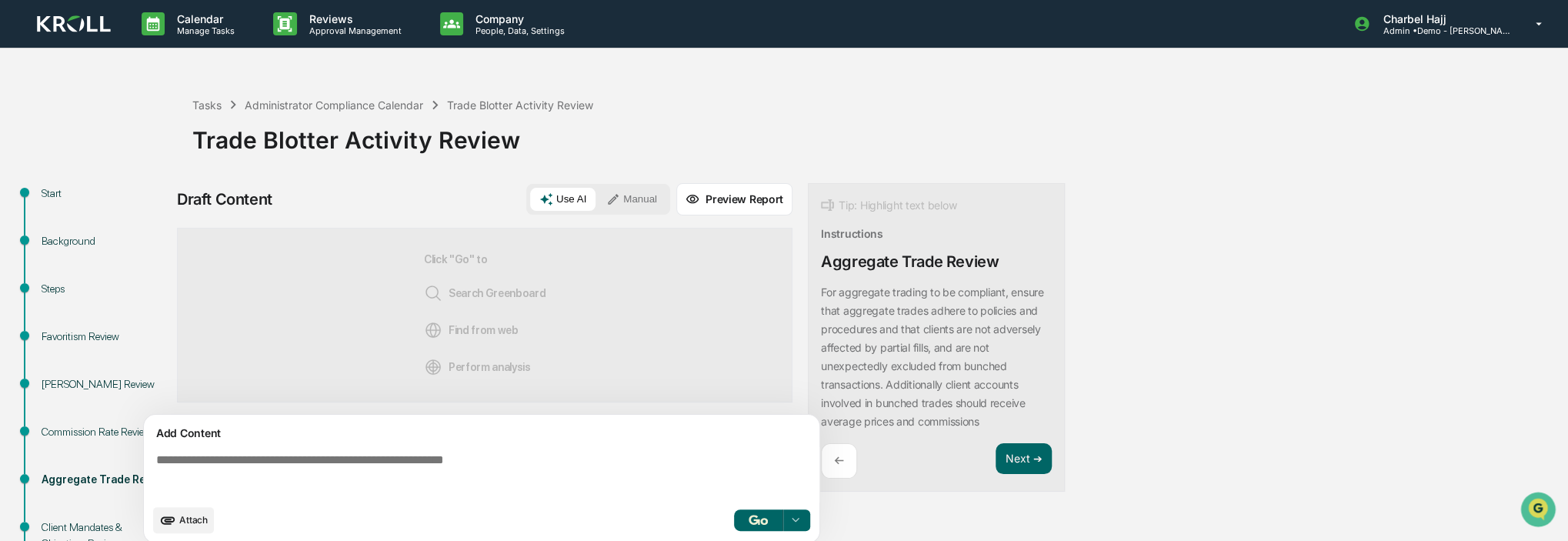
click at [49, 193] on div "Start" at bounding box center [105, 193] width 126 height 16
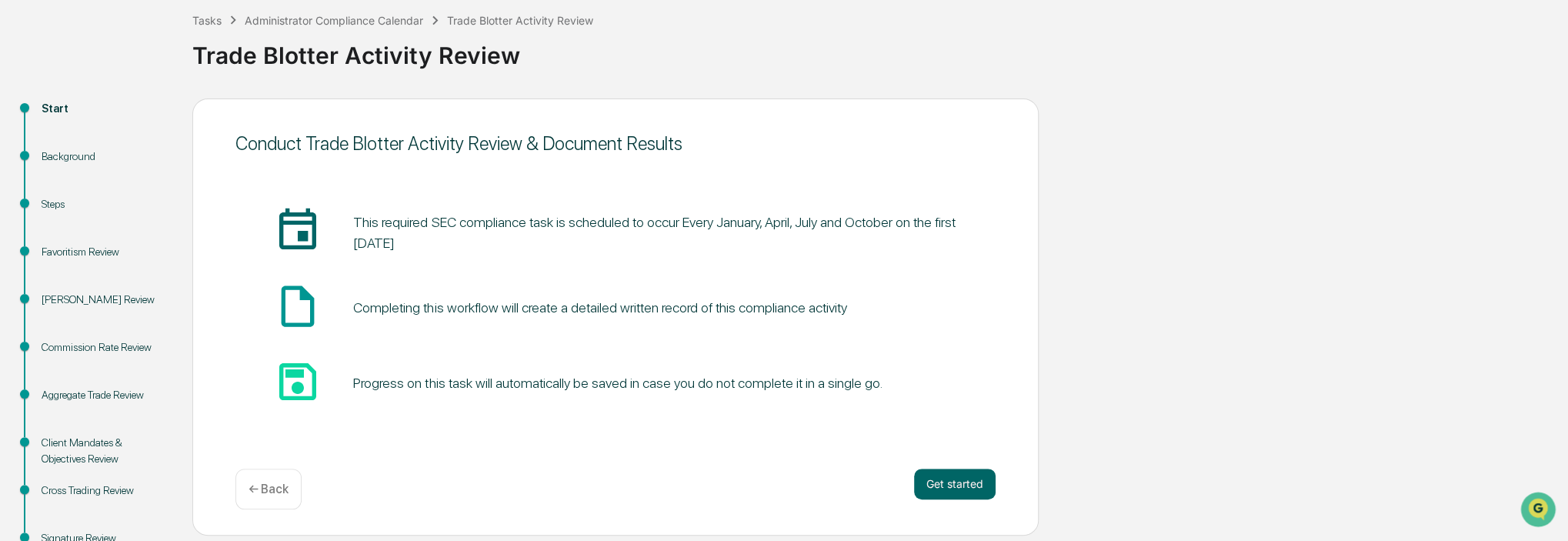
scroll to position [58, 0]
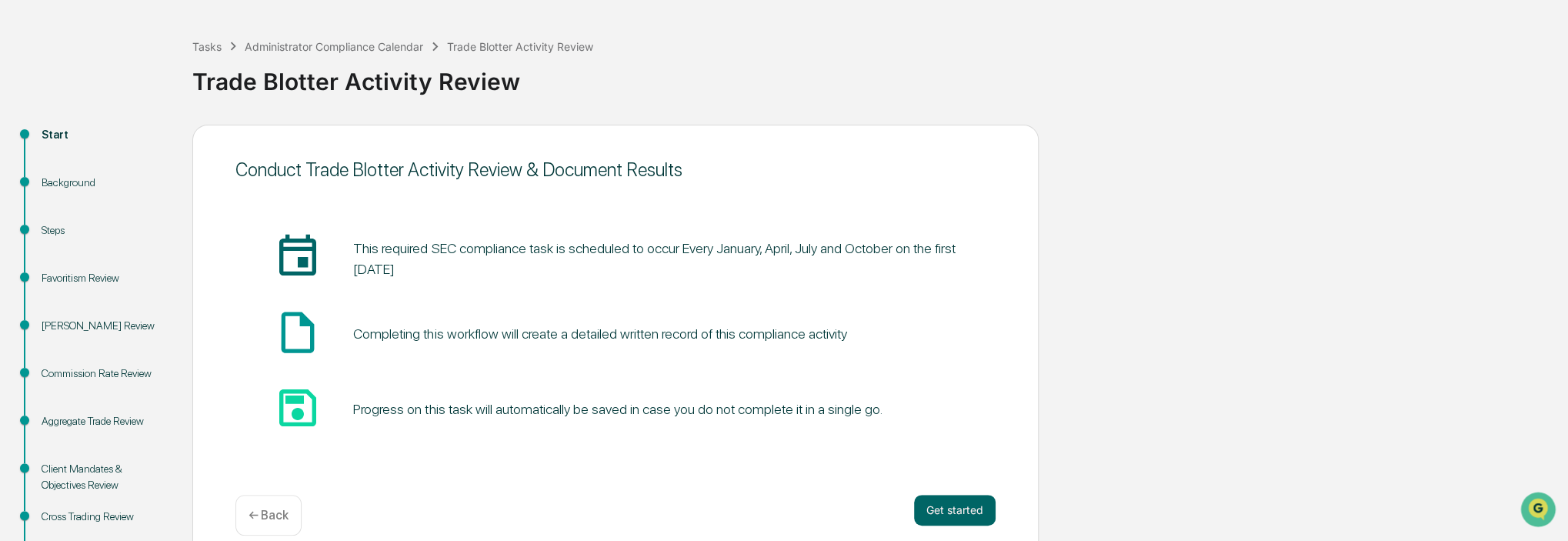
click at [67, 181] on div "Background" at bounding box center [105, 183] width 126 height 16
click at [54, 222] on div "Steps" at bounding box center [105, 230] width 126 height 16
click at [963, 500] on button "Get started" at bounding box center [955, 509] width 81 height 31
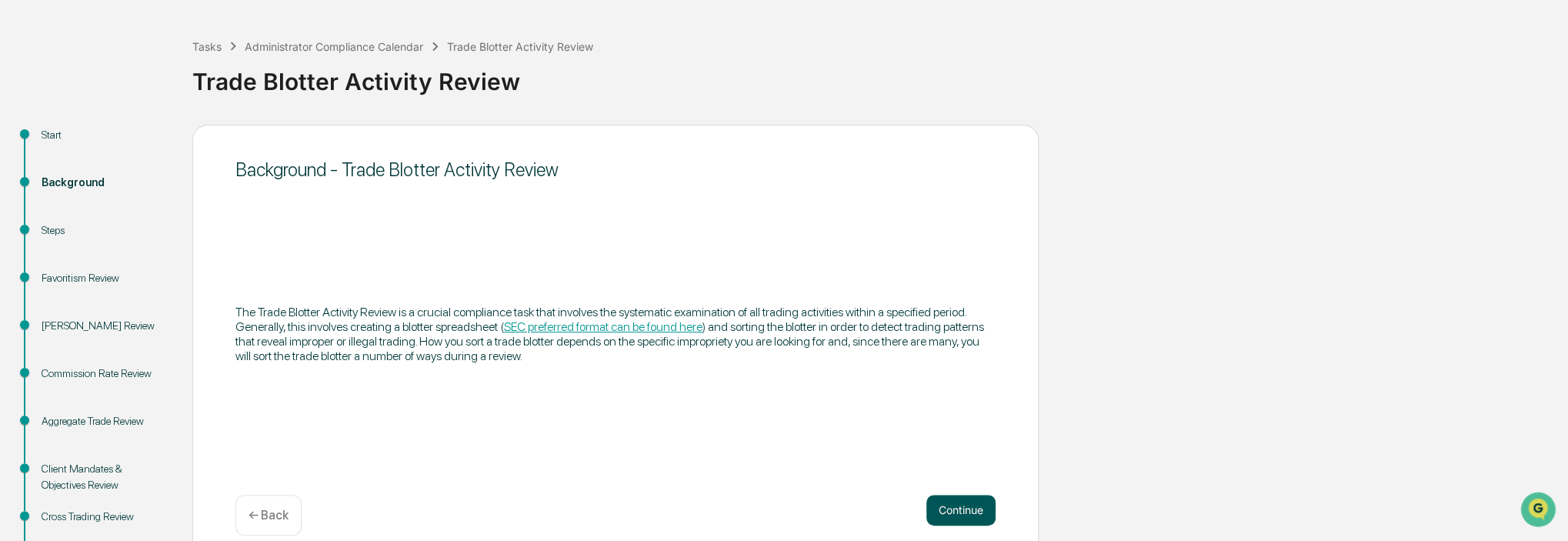
click at [966, 514] on button "Continue" at bounding box center [961, 509] width 69 height 31
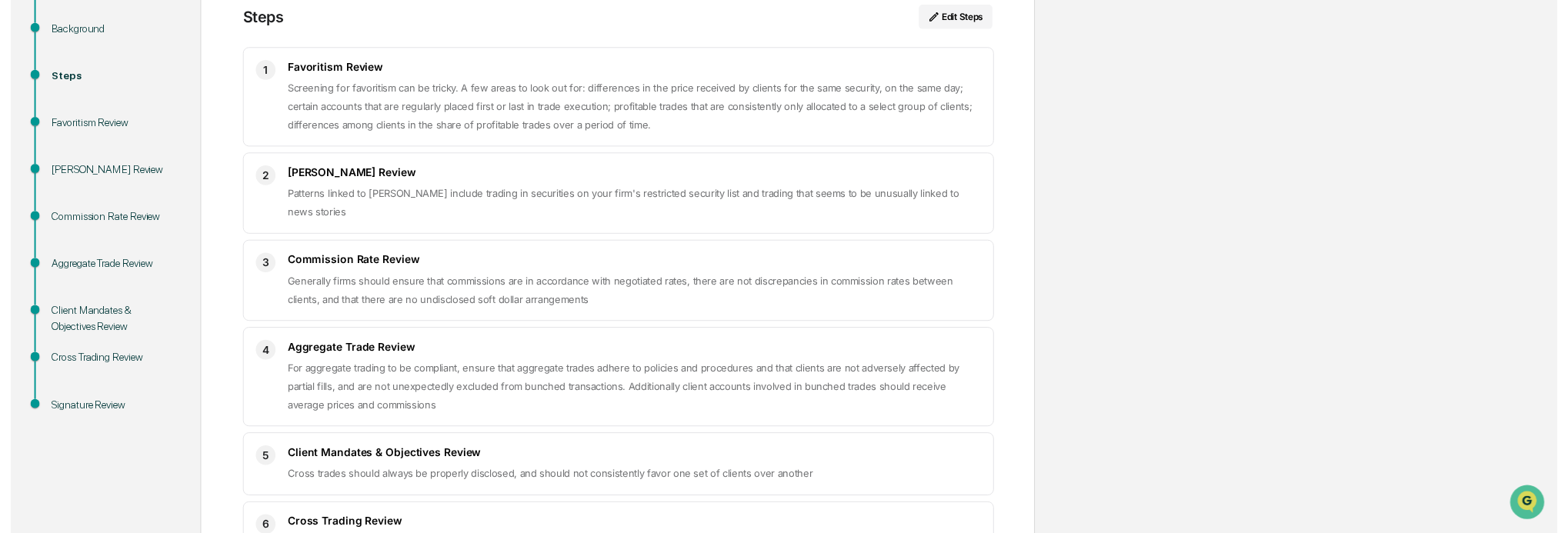
scroll to position [341, 0]
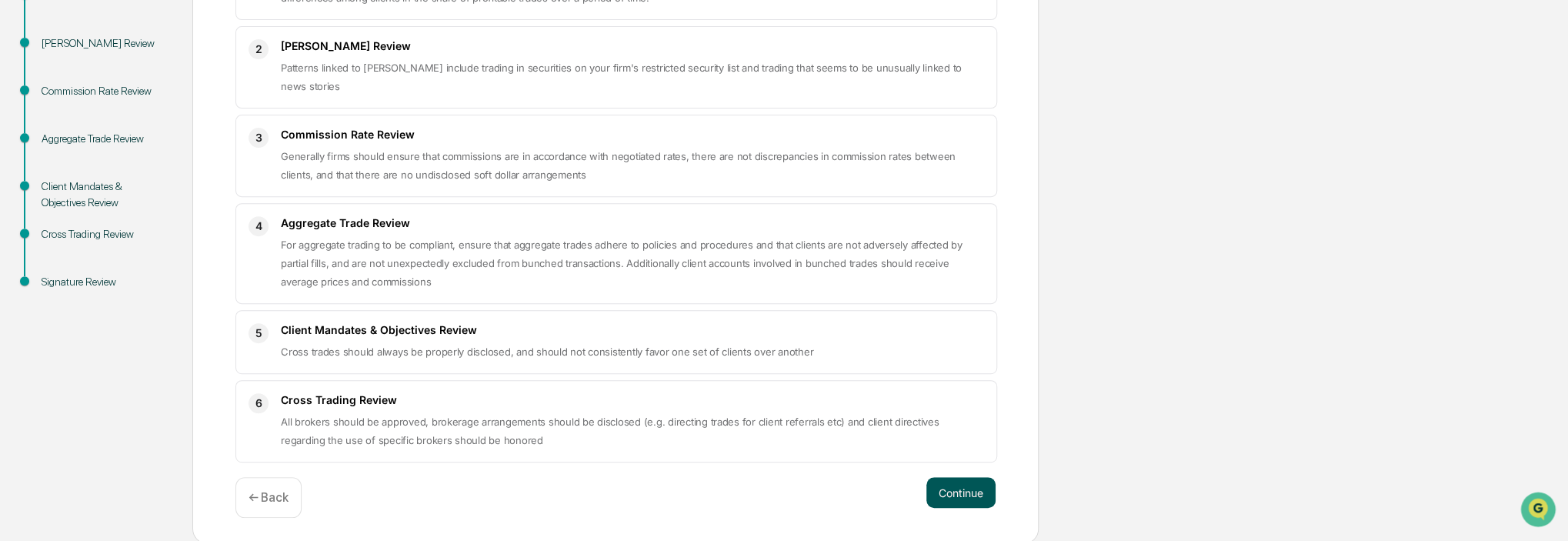
click at [963, 502] on button "Continue" at bounding box center [961, 492] width 69 height 31
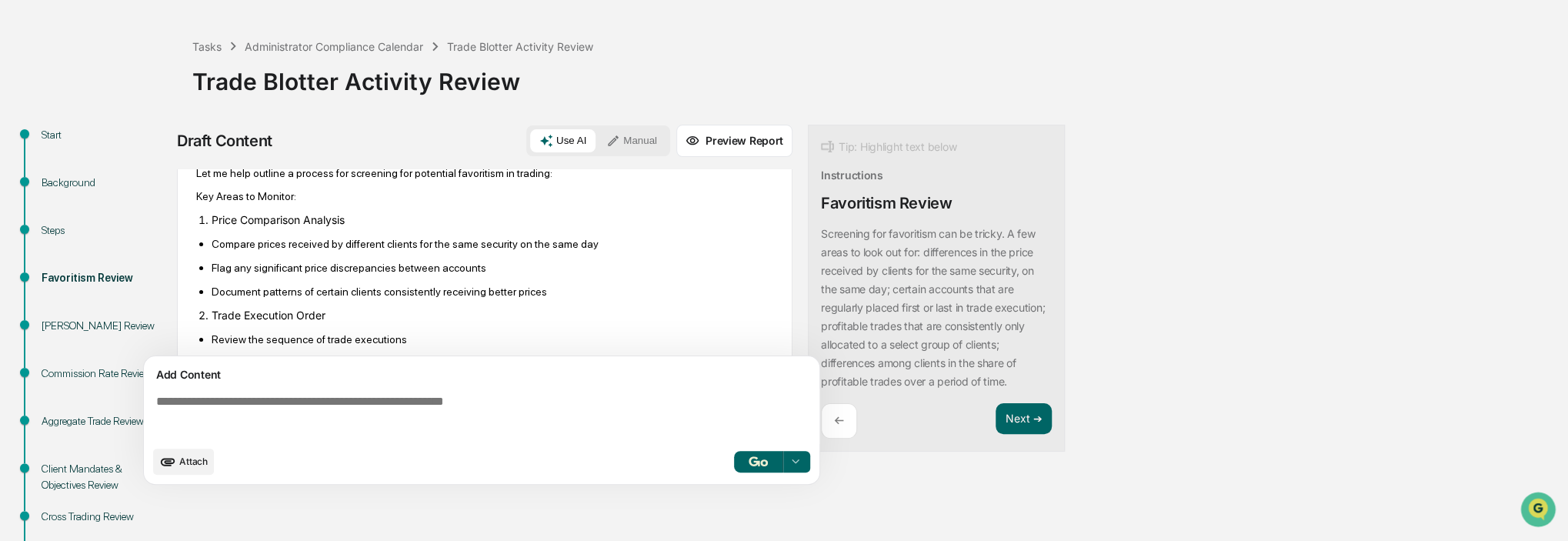
scroll to position [231, 0]
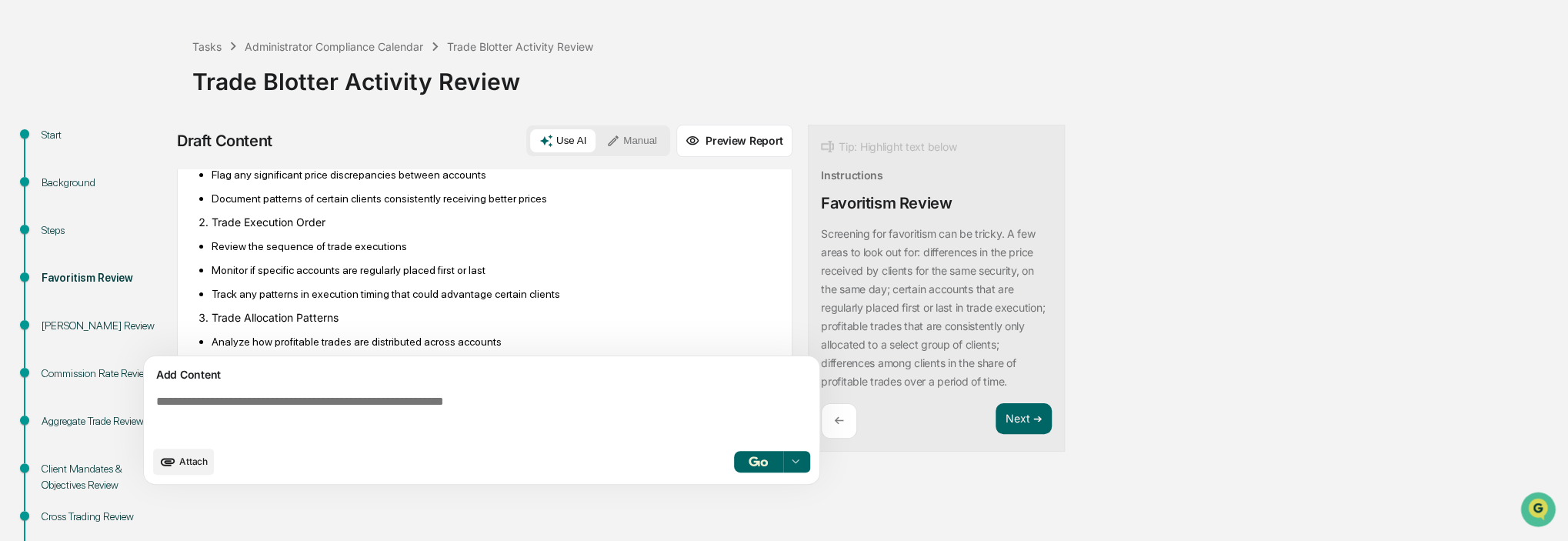
click at [92, 330] on div "Insider Trading Review" at bounding box center [105, 325] width 126 height 16
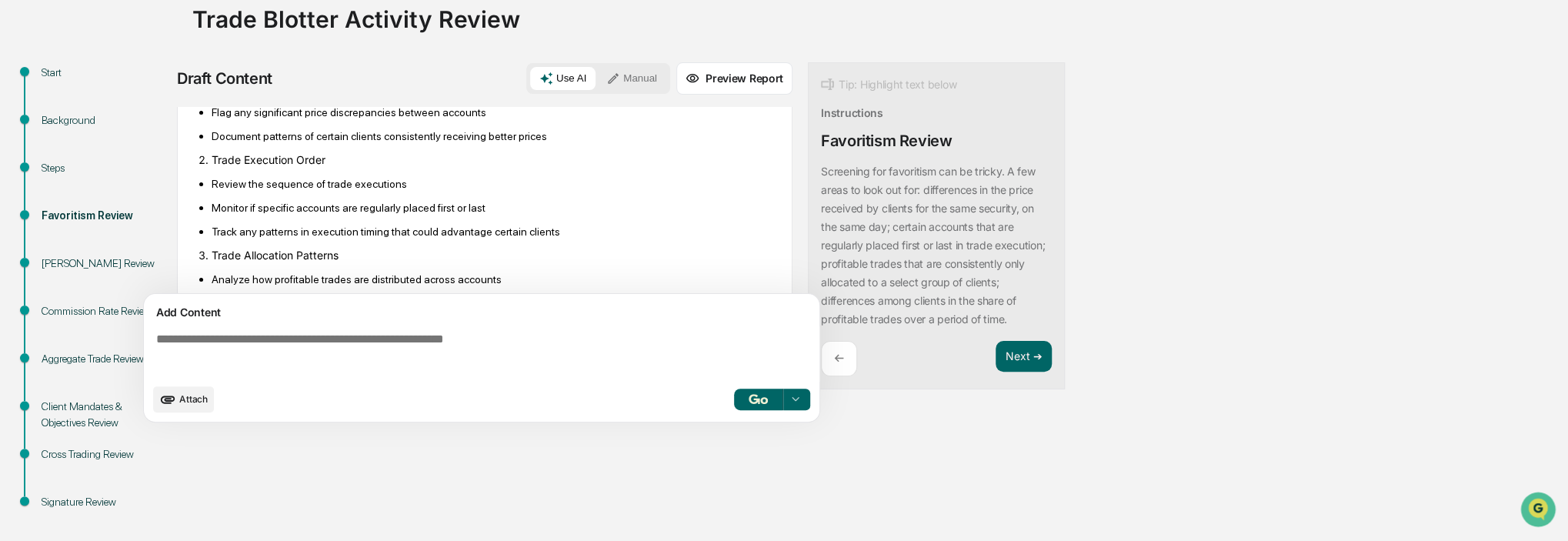
scroll to position [135, 0]
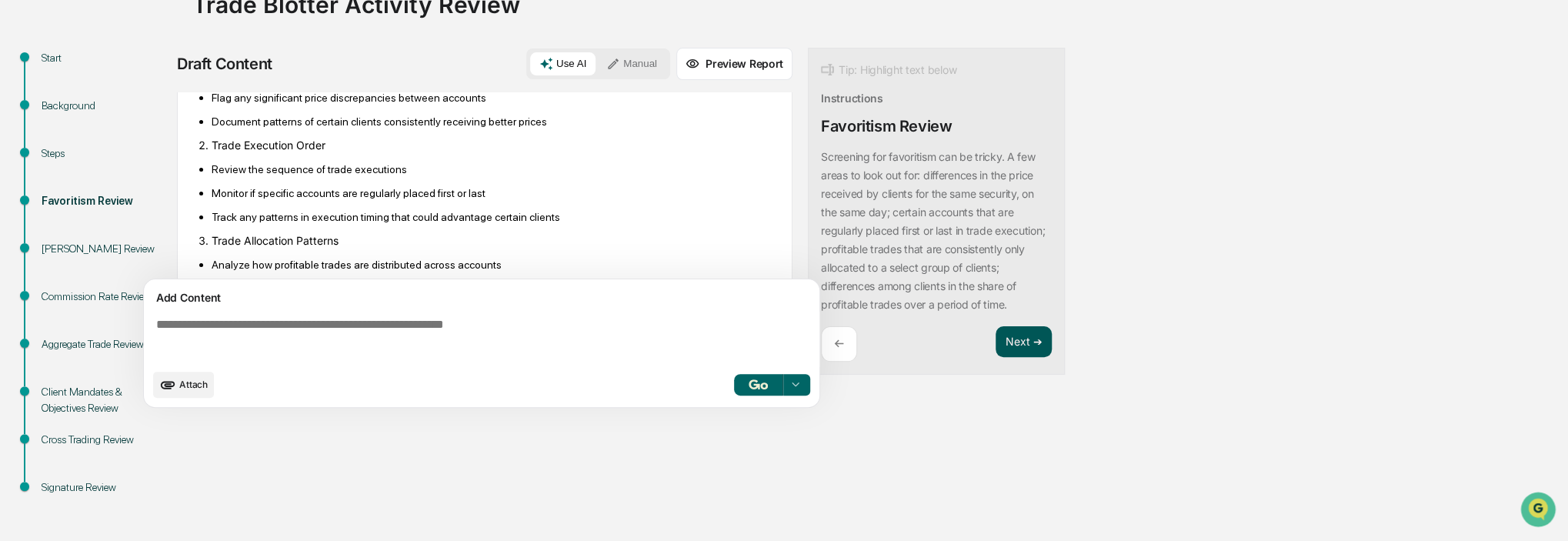
click at [1007, 358] on button "Next ➔" at bounding box center [1024, 342] width 56 height 32
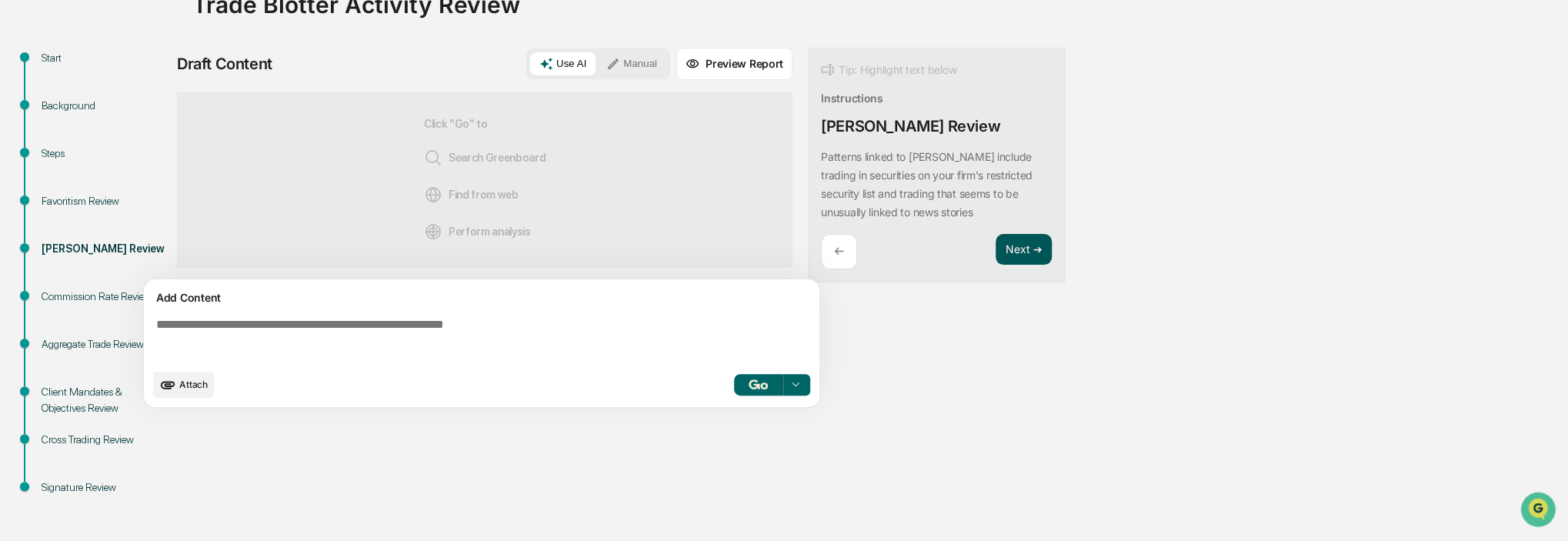
click at [1027, 249] on button "Next ➔" at bounding box center [1024, 250] width 56 height 32
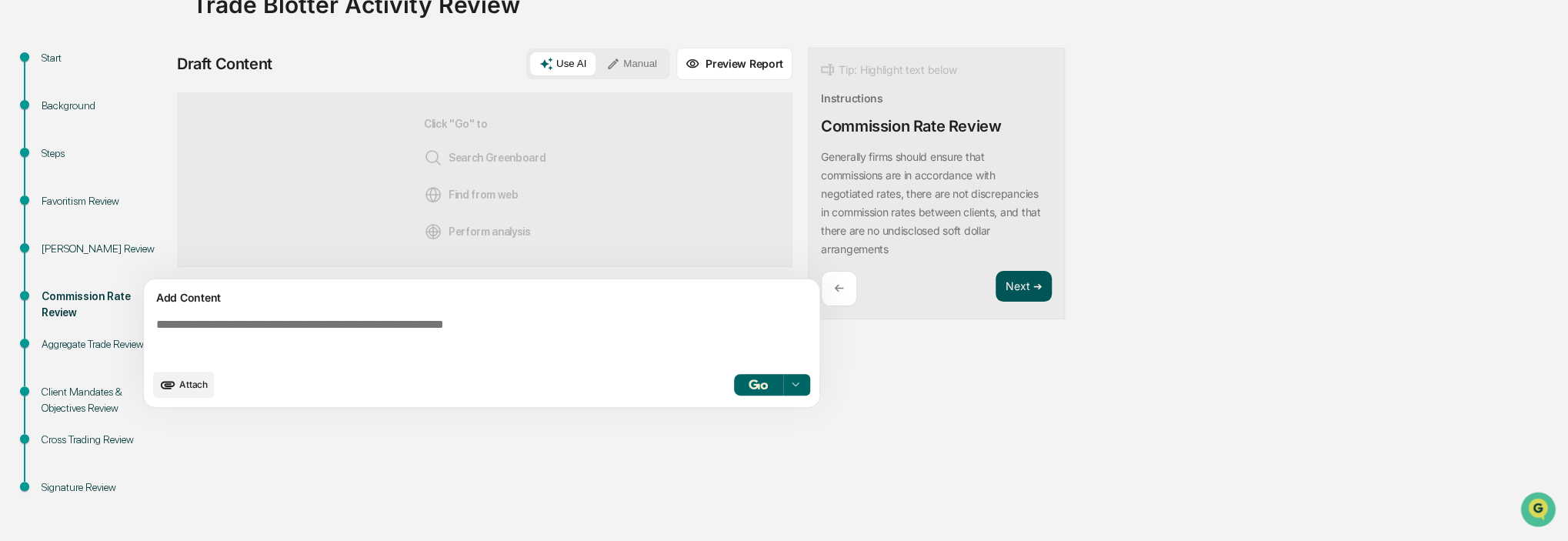
click at [1026, 291] on button "Next ➔" at bounding box center [1024, 286] width 56 height 32
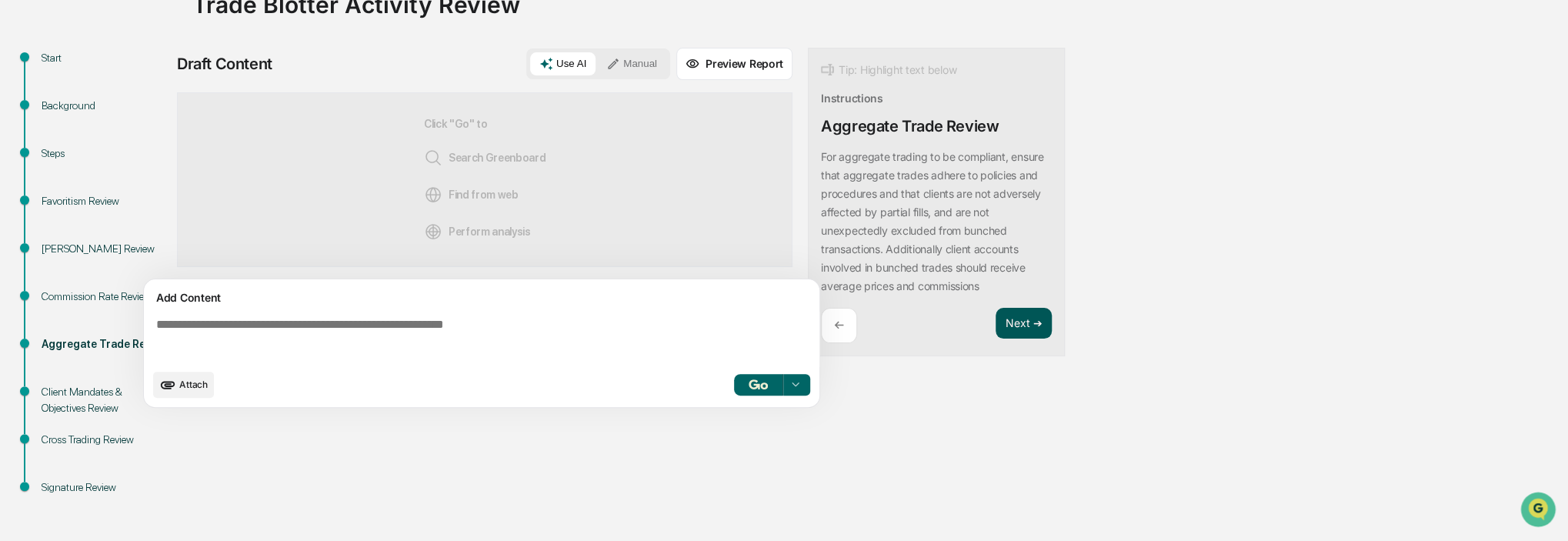
click at [1035, 328] on button "Next ➔" at bounding box center [1024, 324] width 56 height 32
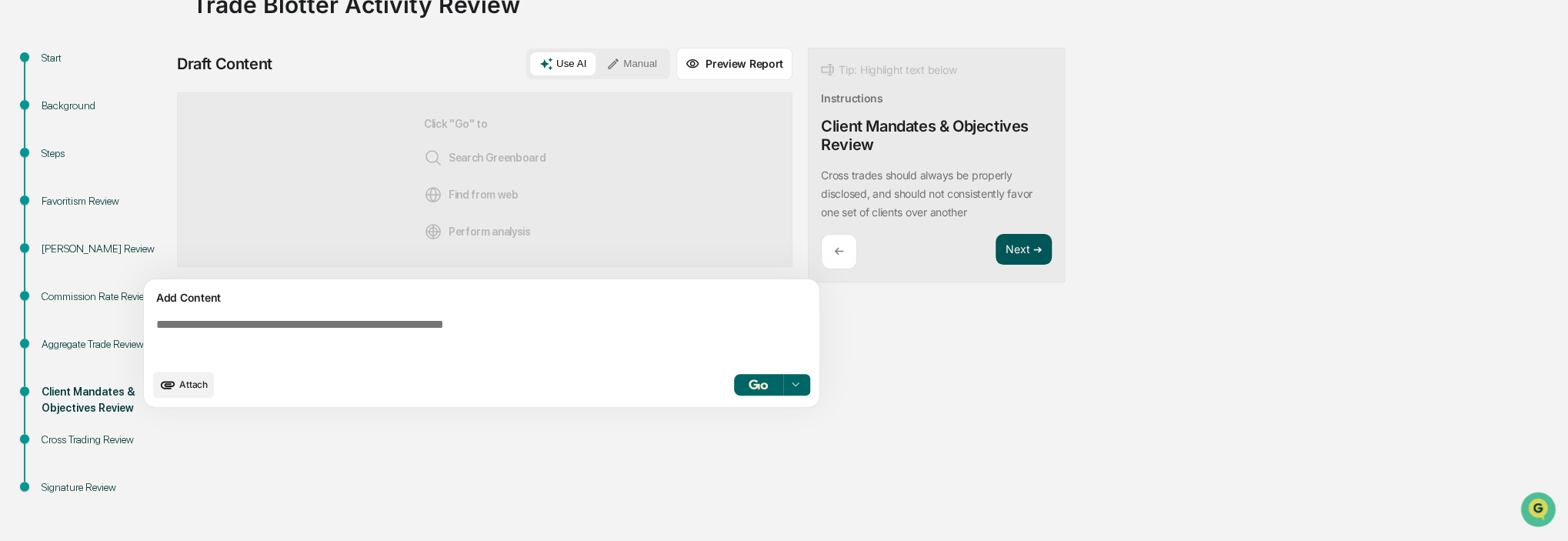
click at [1025, 258] on button "Next ➔" at bounding box center [1024, 250] width 56 height 32
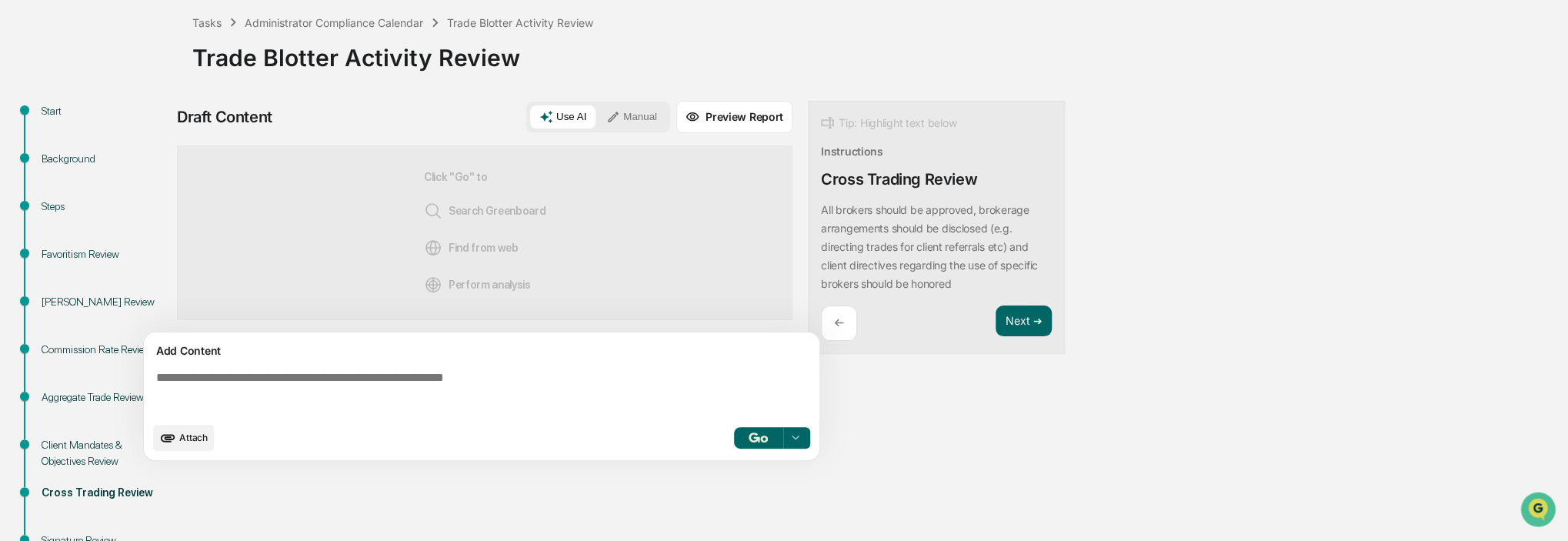
scroll to position [58, 0]
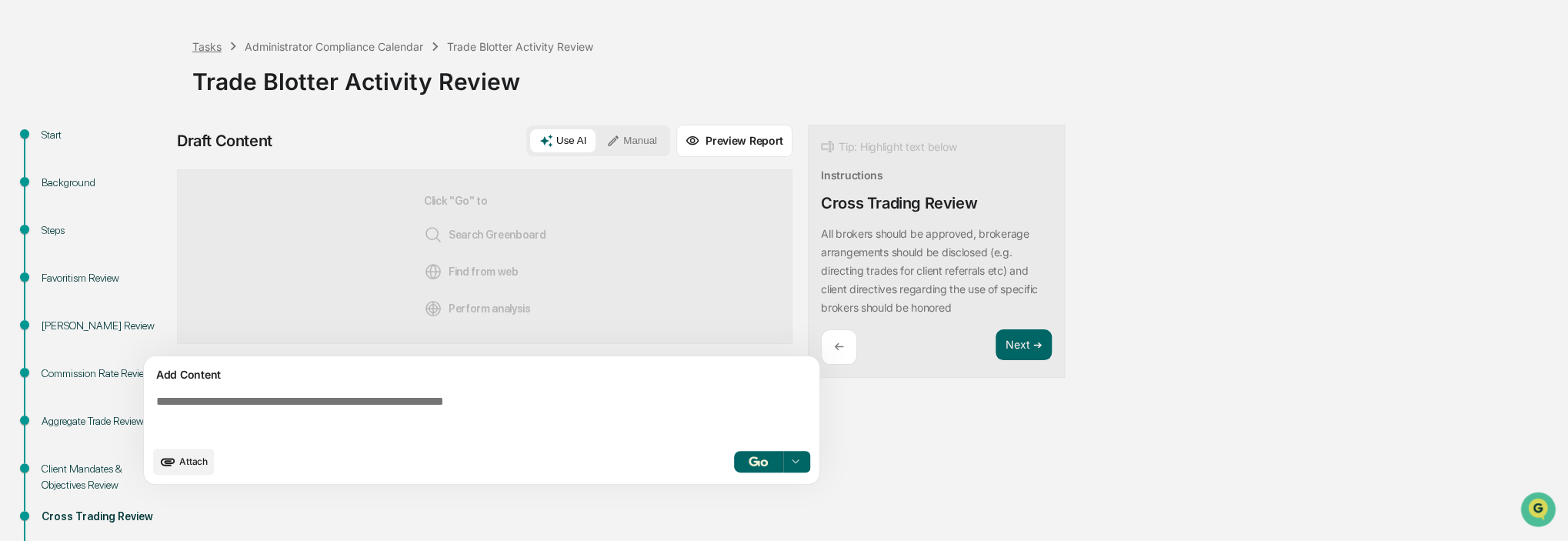
click at [210, 42] on div "Tasks" at bounding box center [207, 46] width 29 height 13
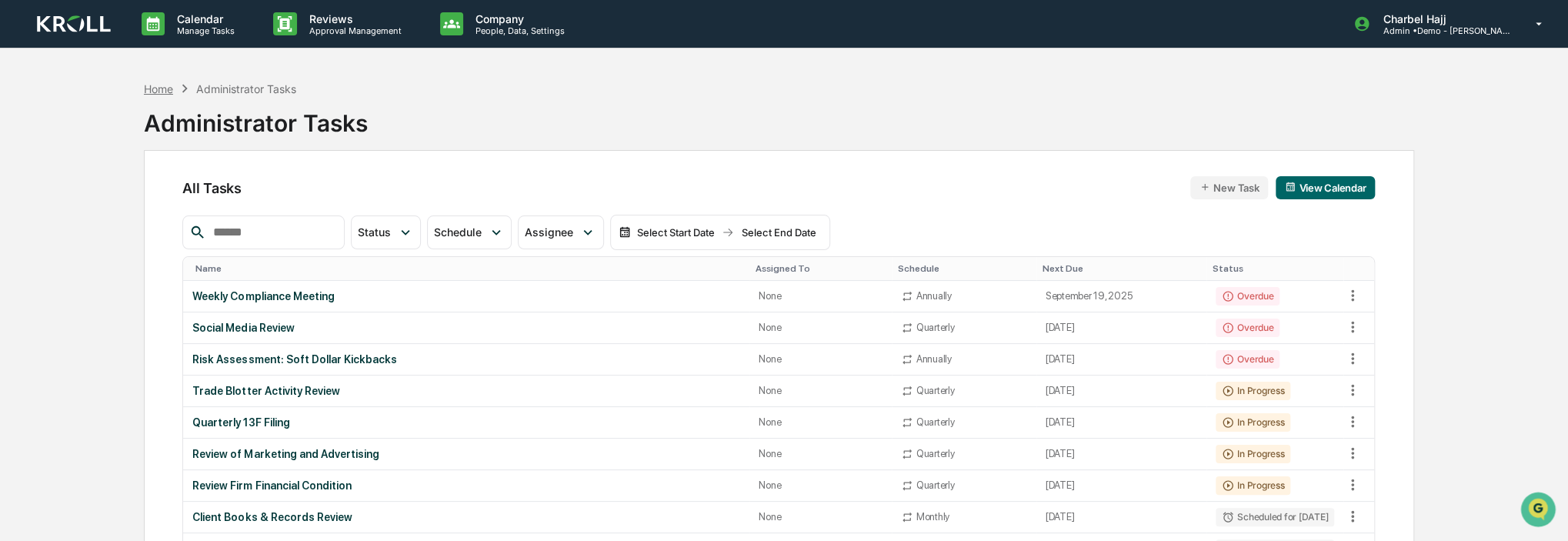
click at [164, 92] on div "Home" at bounding box center [158, 89] width 29 height 13
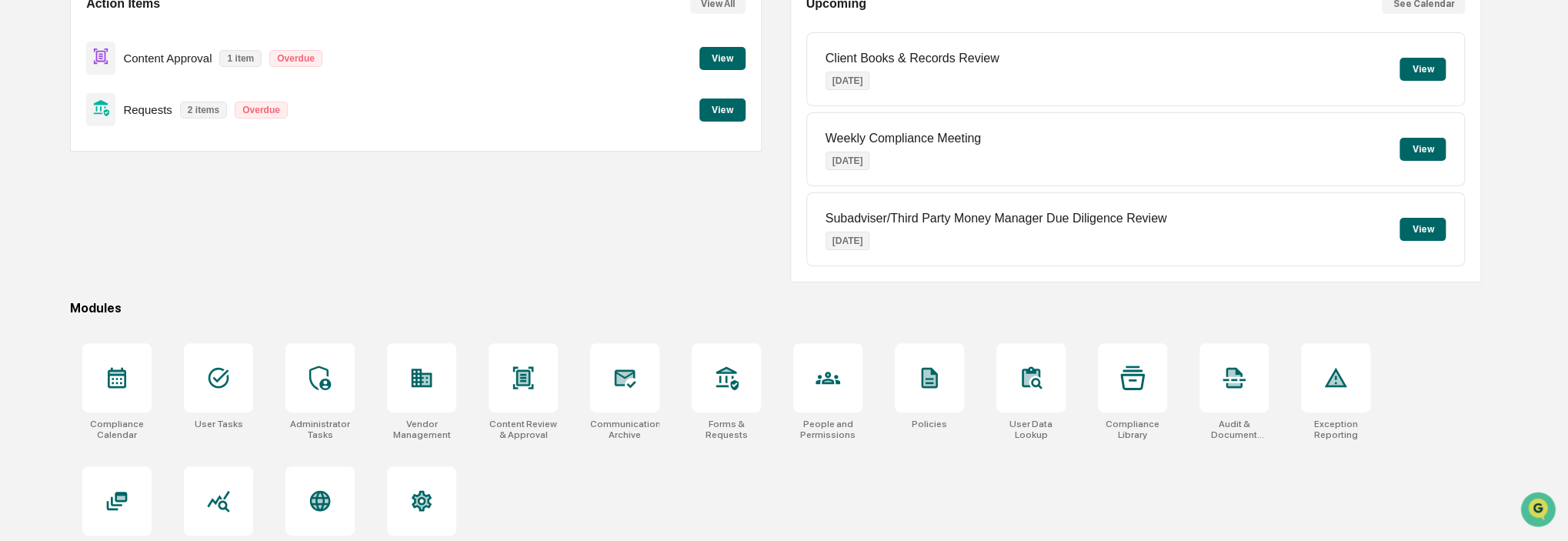
scroll to position [203, 0]
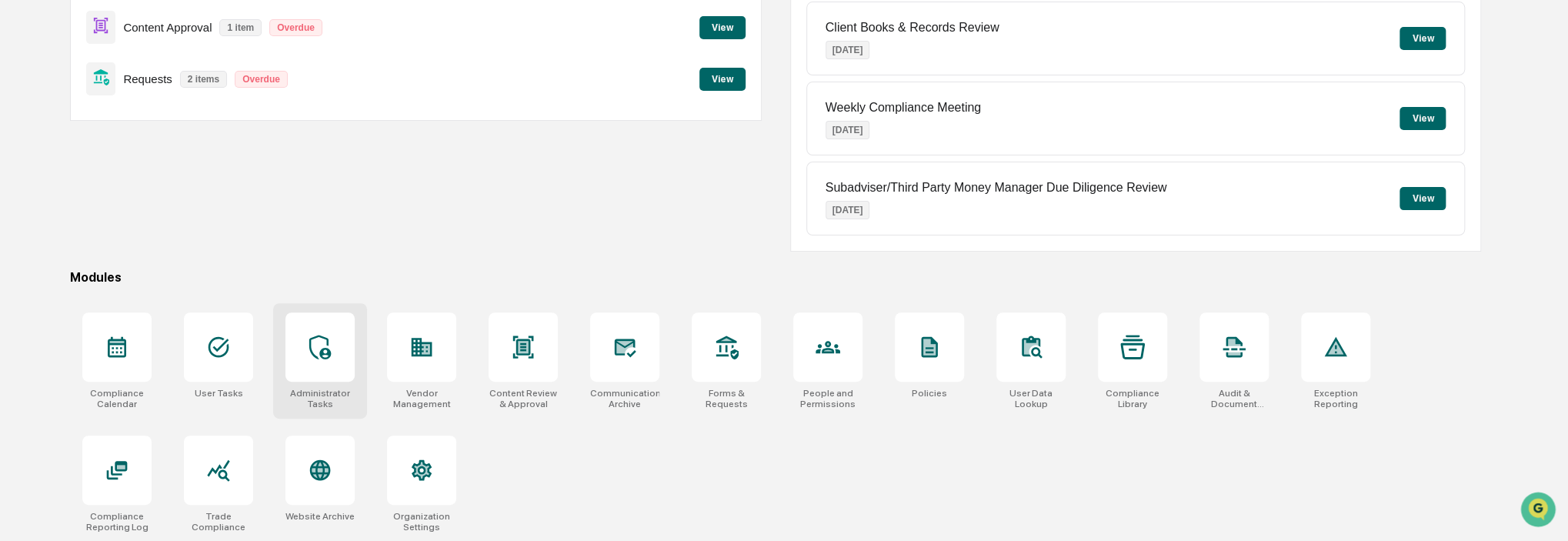
click at [332, 363] on div at bounding box center [319, 347] width 69 height 69
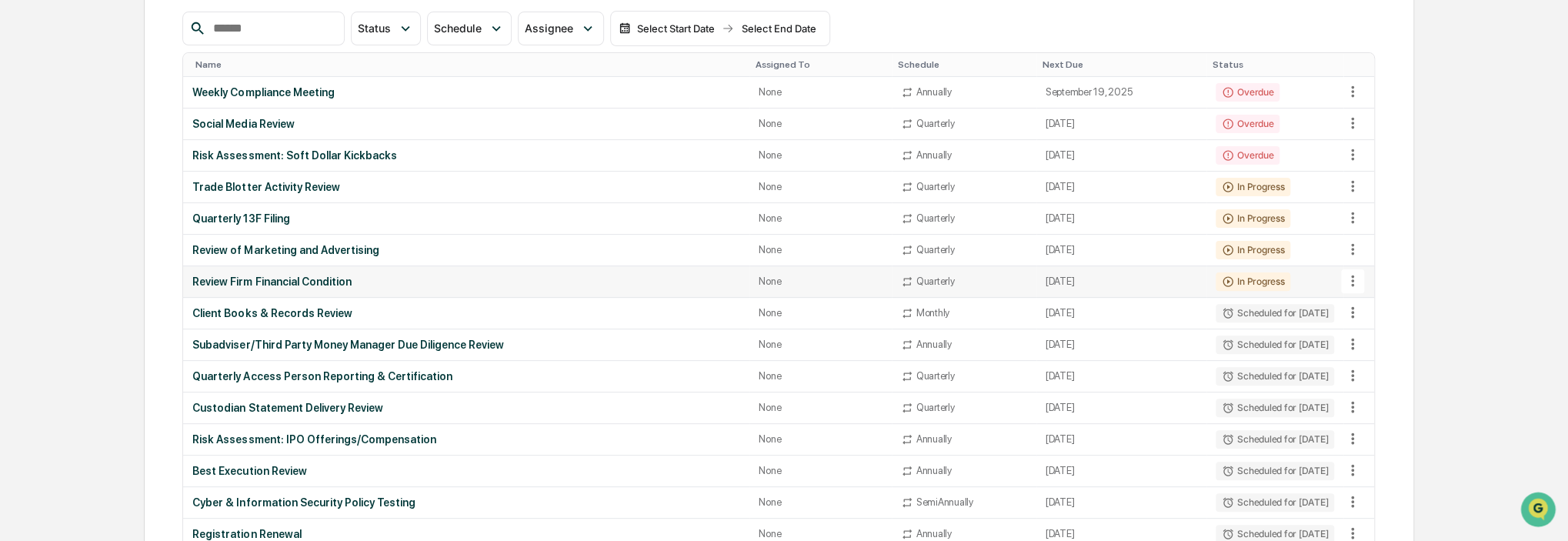
scroll to position [231, 0]
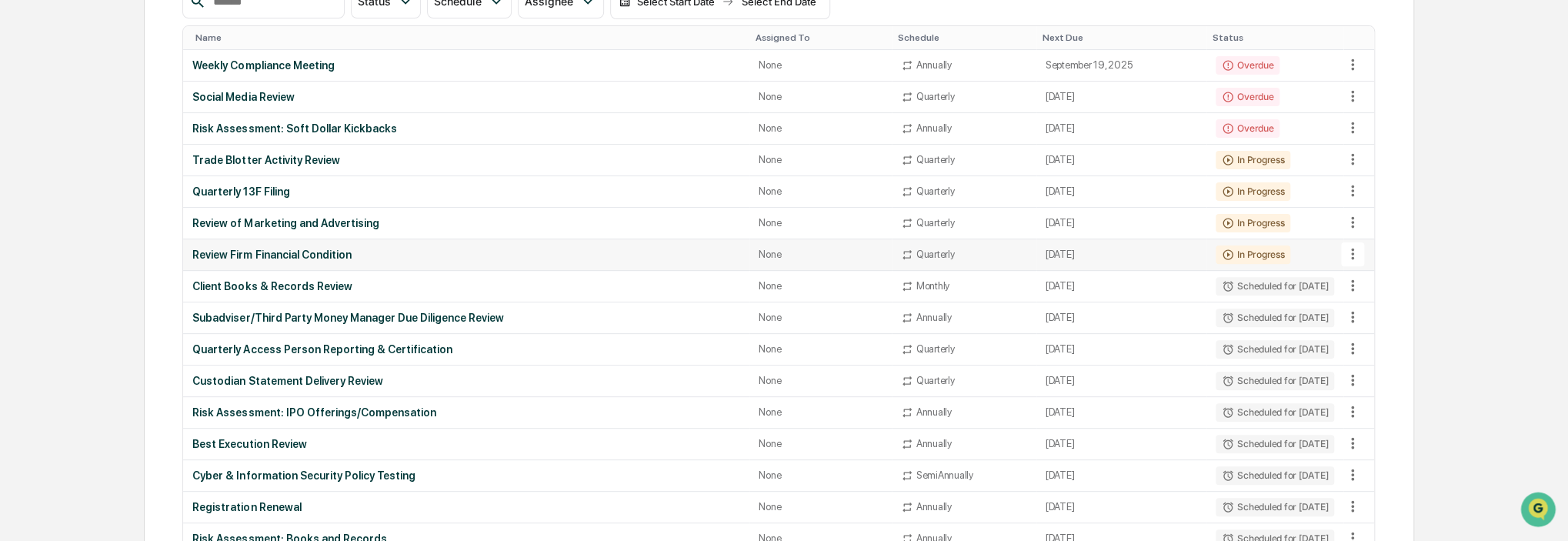
click at [905, 260] on td "Quarterly" at bounding box center [964, 255] width 144 height 32
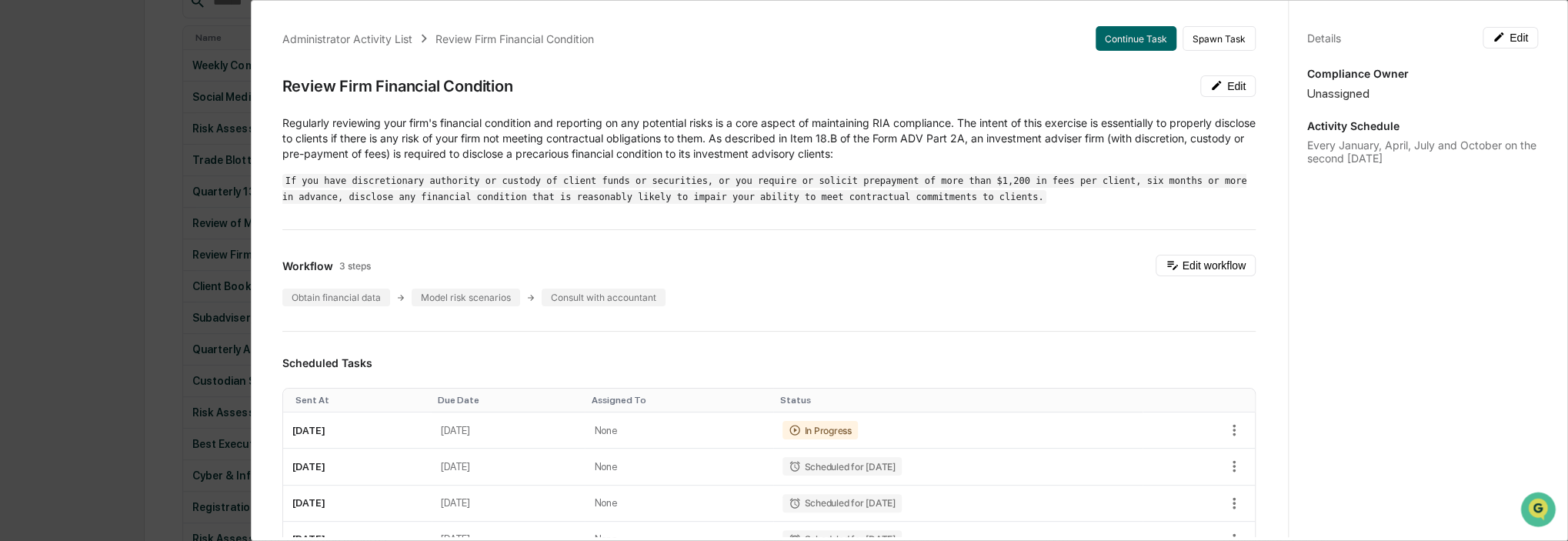
scroll to position [0, 0]
click at [1499, 39] on button "Edit" at bounding box center [1510, 37] width 56 height 22
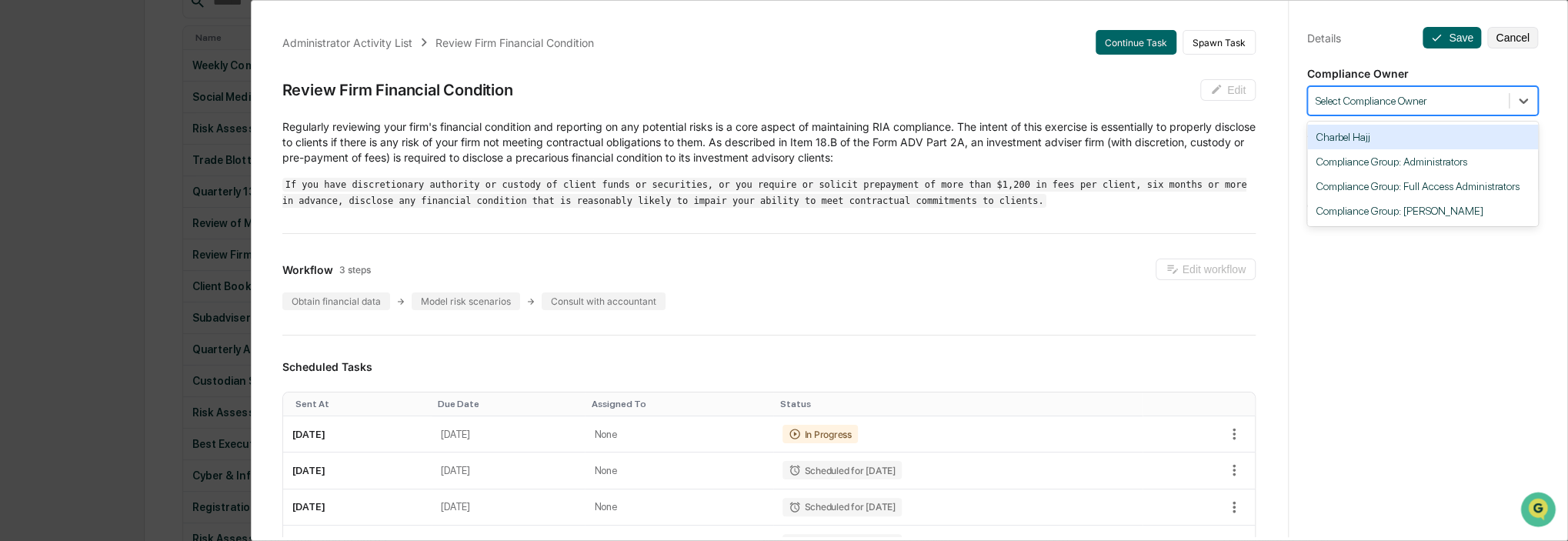
click at [1392, 105] on div at bounding box center [1409, 101] width 186 height 15
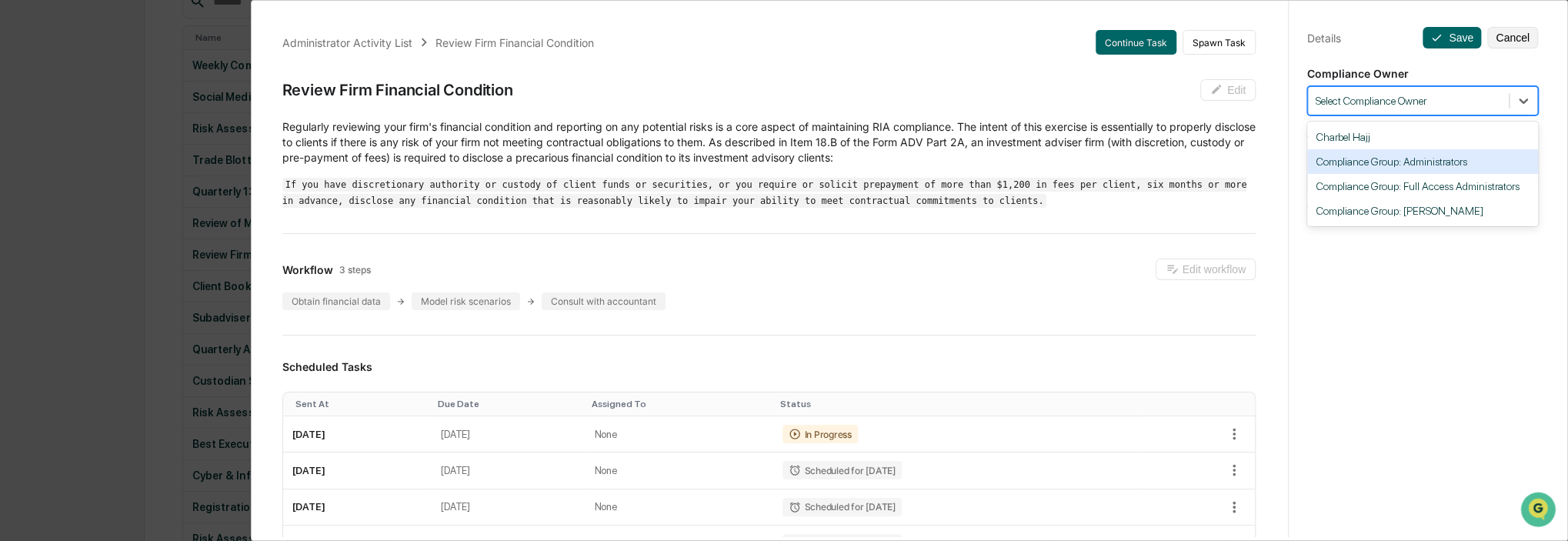
click at [1419, 165] on div "Compliance Group: Administrators" at bounding box center [1423, 162] width 231 height 25
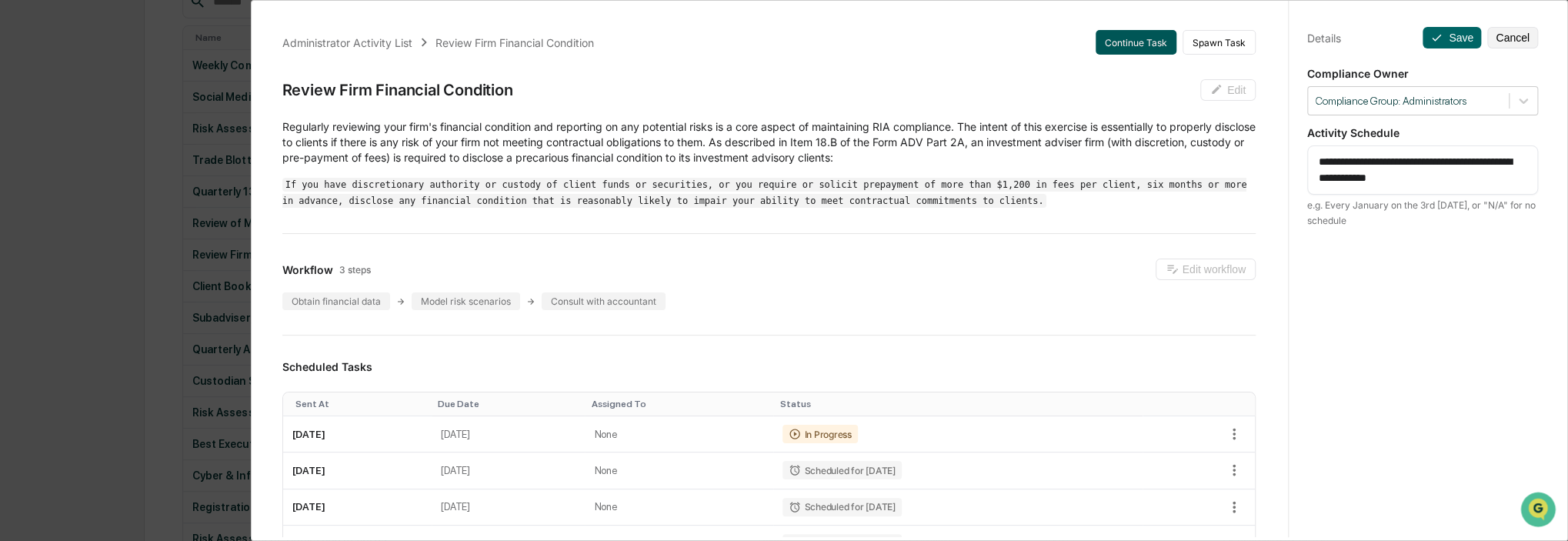
click at [1140, 46] on button "Continue Task" at bounding box center [1136, 42] width 80 height 25
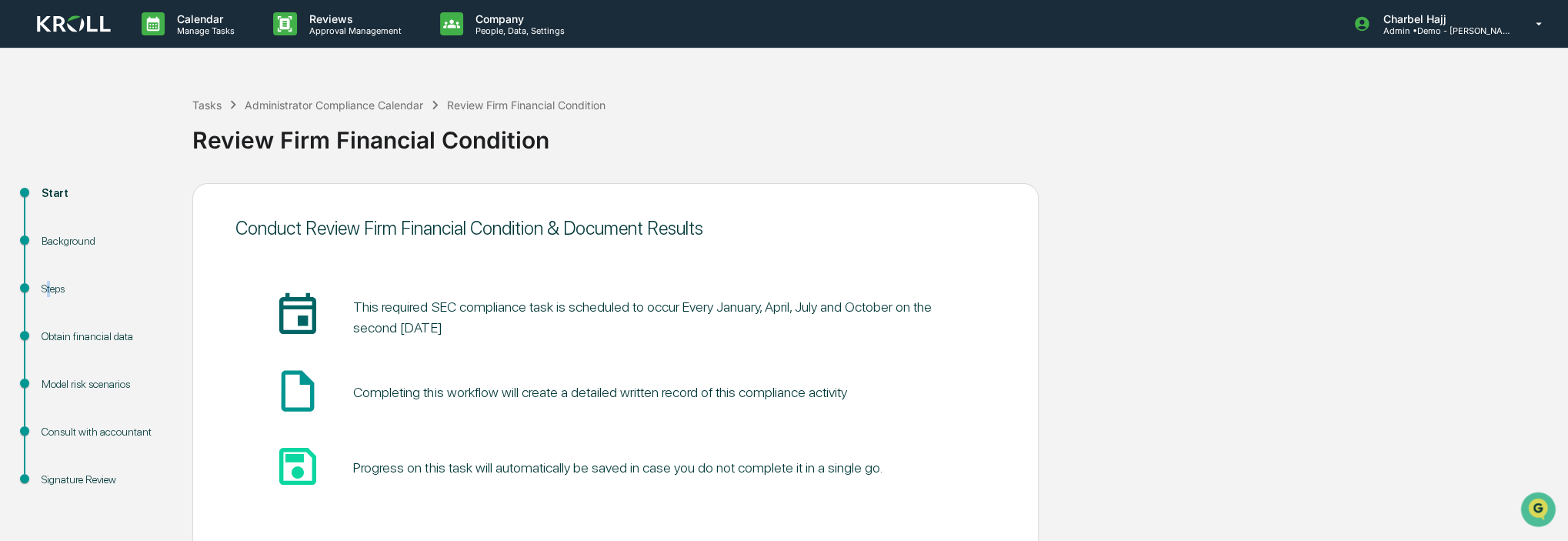
click at [47, 286] on div "Steps" at bounding box center [105, 289] width 126 height 16
click at [43, 288] on div "Steps" at bounding box center [105, 289] width 126 height 16
click at [76, 334] on div "Obtain financial data" at bounding box center [105, 336] width 126 height 16
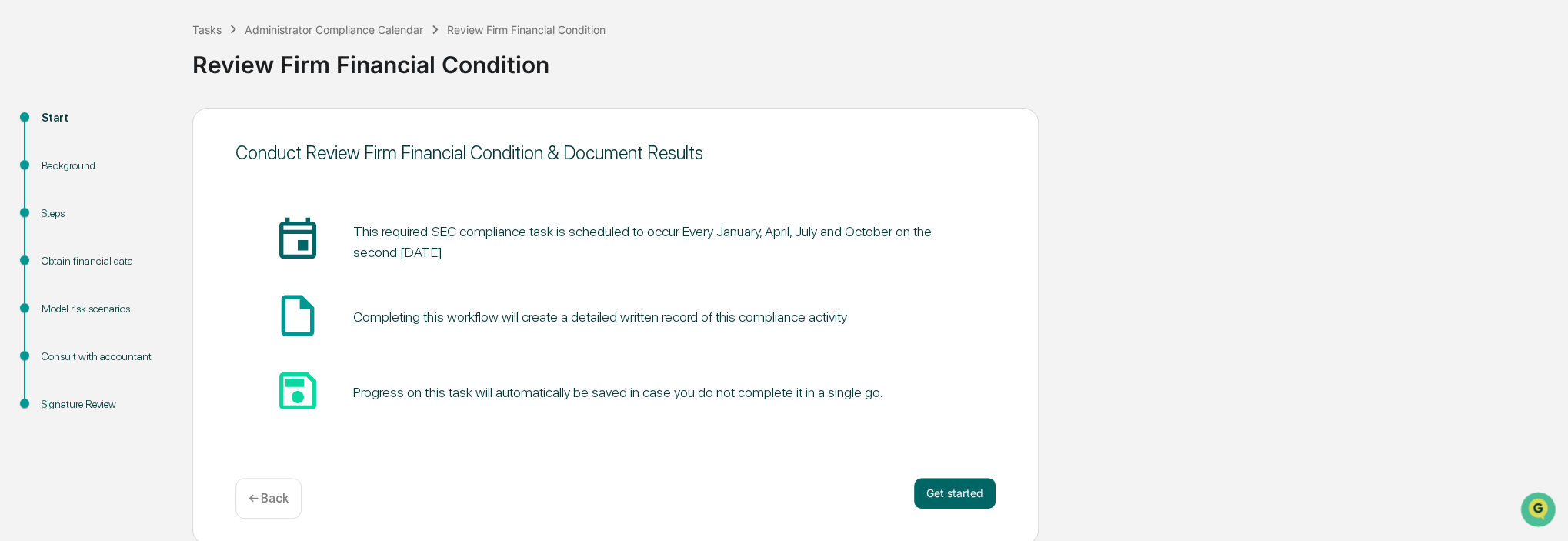
scroll to position [78, 0]
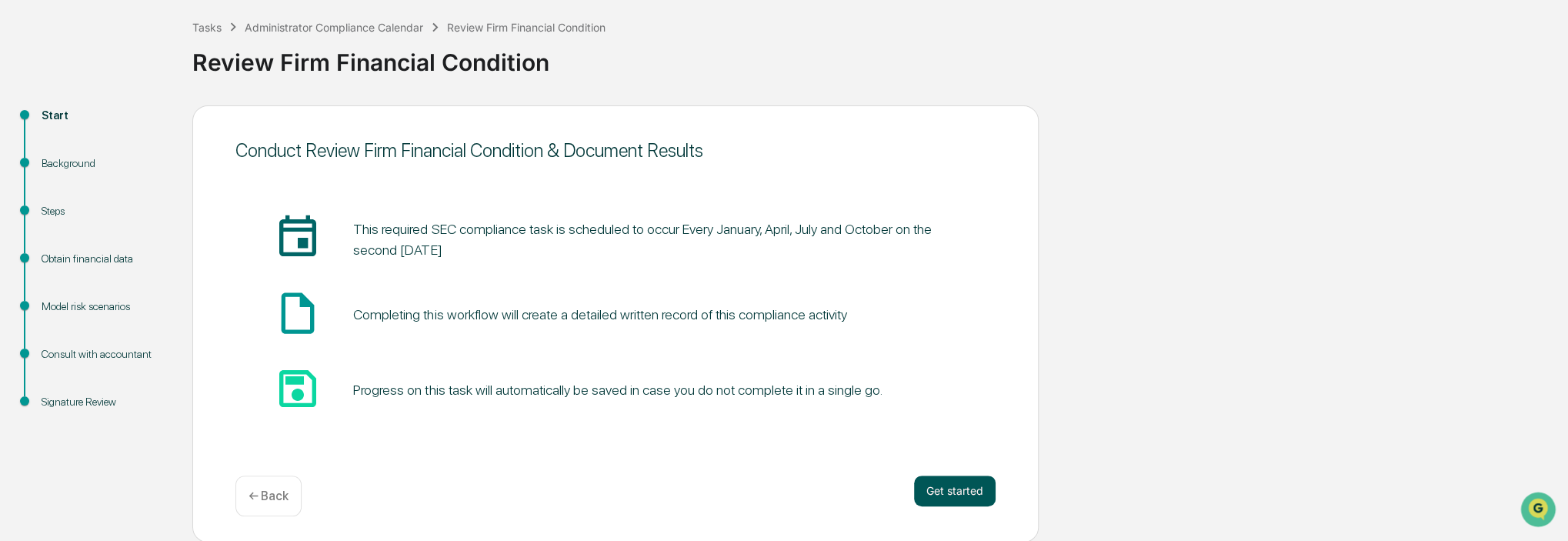
click at [971, 492] on button "Get started" at bounding box center [955, 490] width 81 height 31
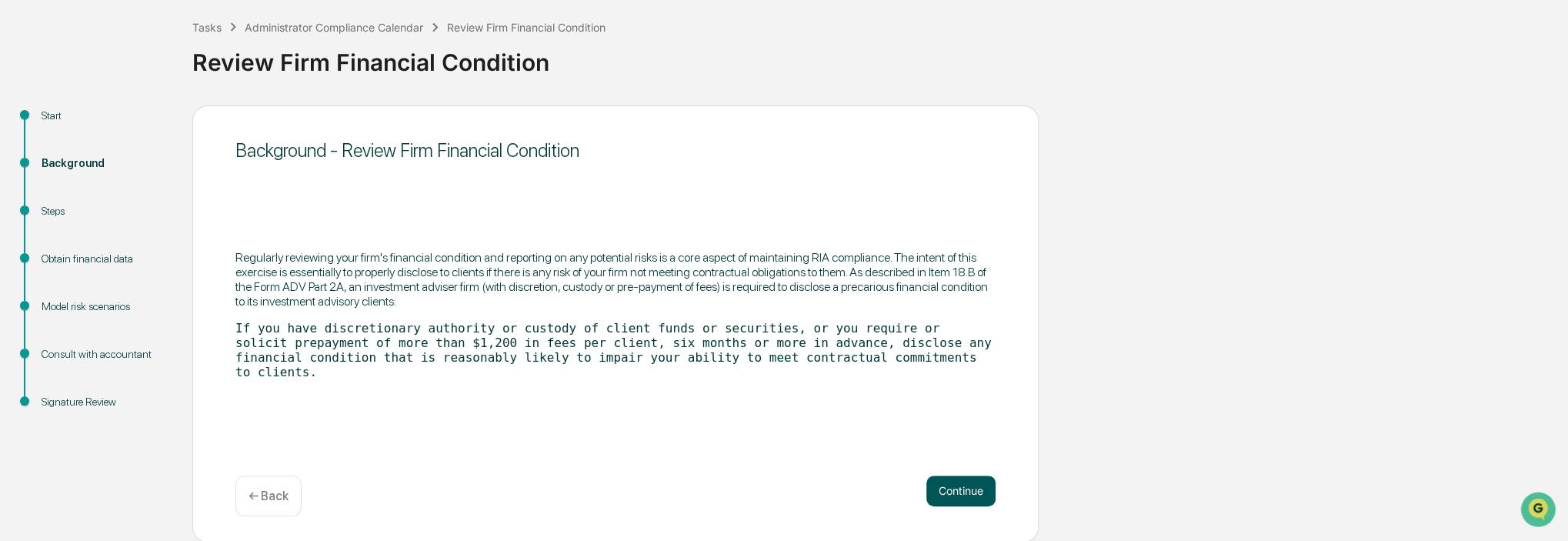
click at [968, 503] on div "Continue ← Back" at bounding box center [616, 495] width 760 height 41
click at [969, 500] on button "Continue" at bounding box center [961, 490] width 69 height 31
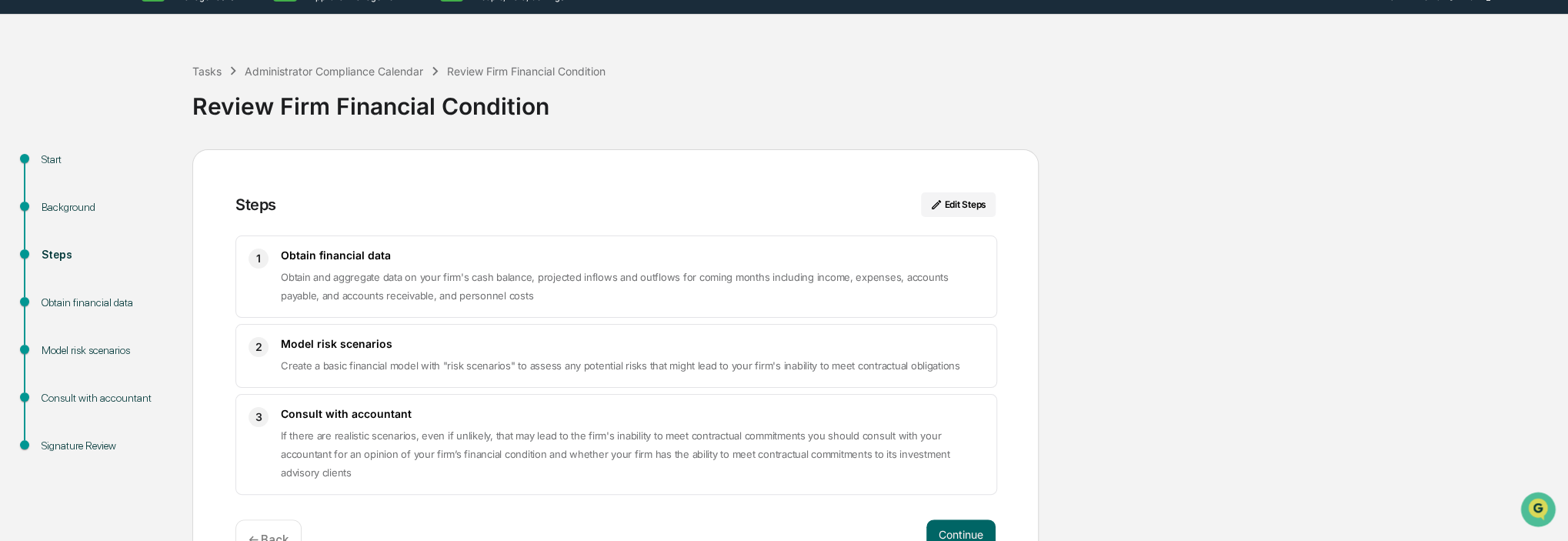
scroll to position [0, 0]
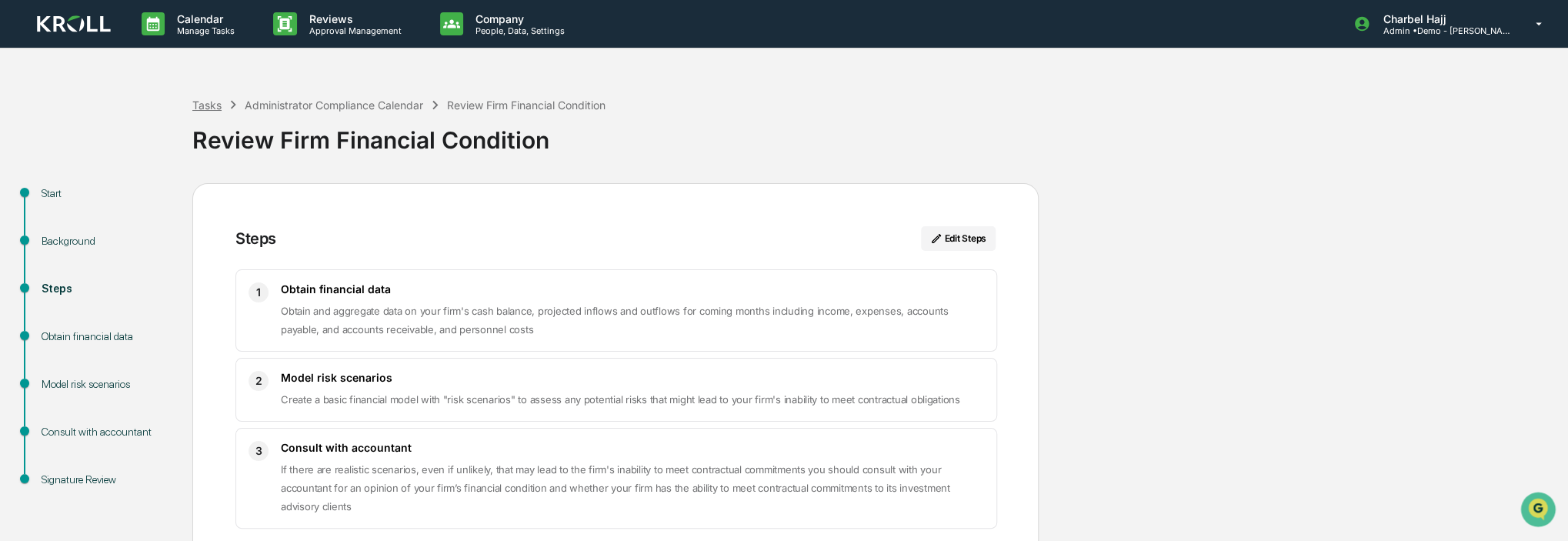
click at [218, 105] on div "Tasks" at bounding box center [207, 105] width 29 height 13
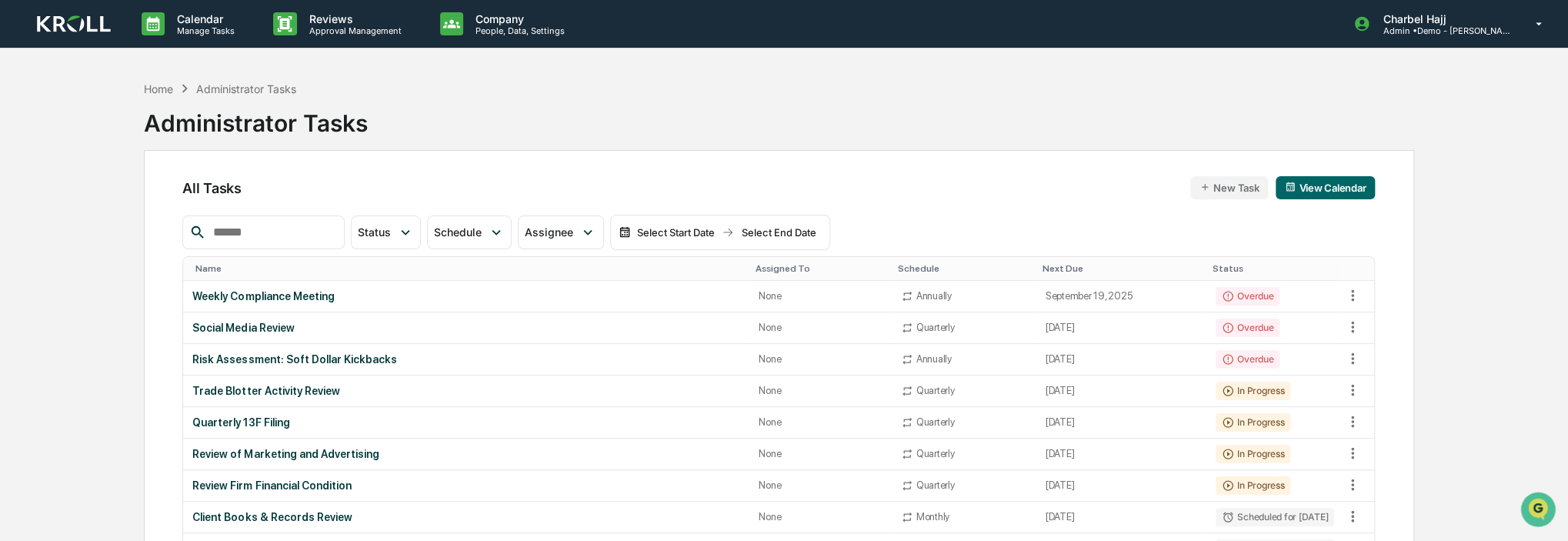
click at [166, 89] on div "Home" at bounding box center [158, 89] width 29 height 13
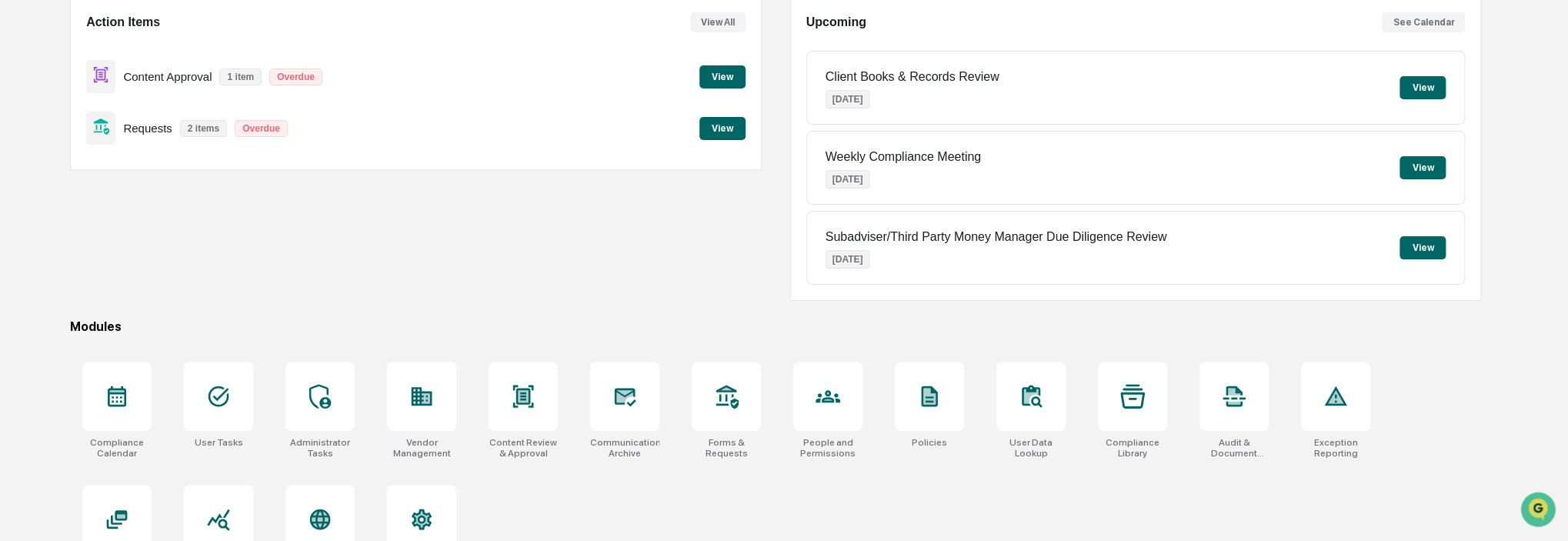
scroll to position [203, 0]
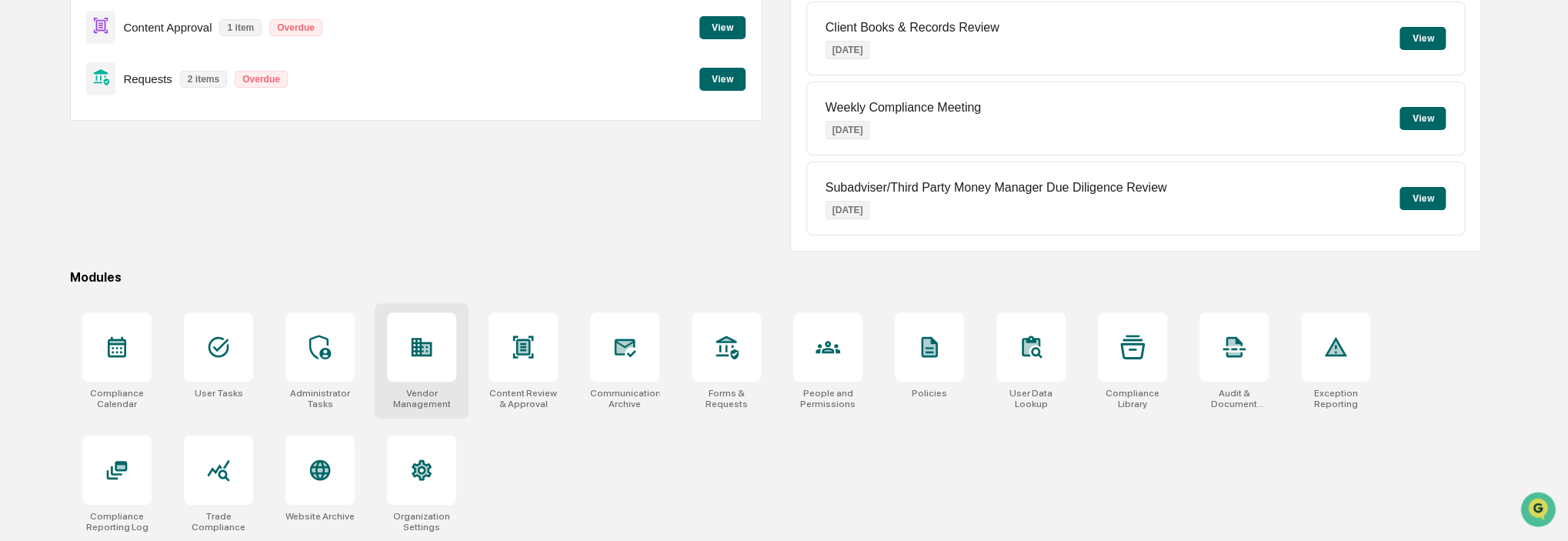
click at [427, 353] on icon at bounding box center [421, 347] width 21 height 18
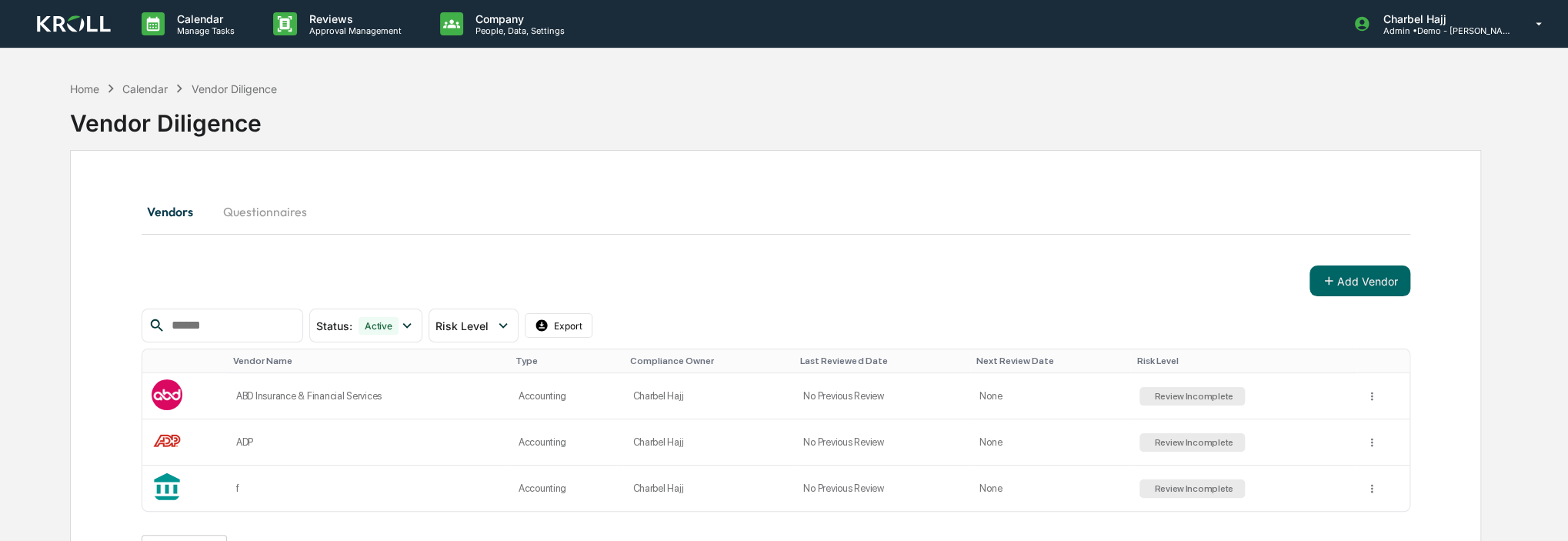
drag, startPoint x: 0, startPoint y: 0, endPoint x: 270, endPoint y: 218, distance: 347.0
click at [274, 219] on button "Questionnaires" at bounding box center [265, 212] width 109 height 37
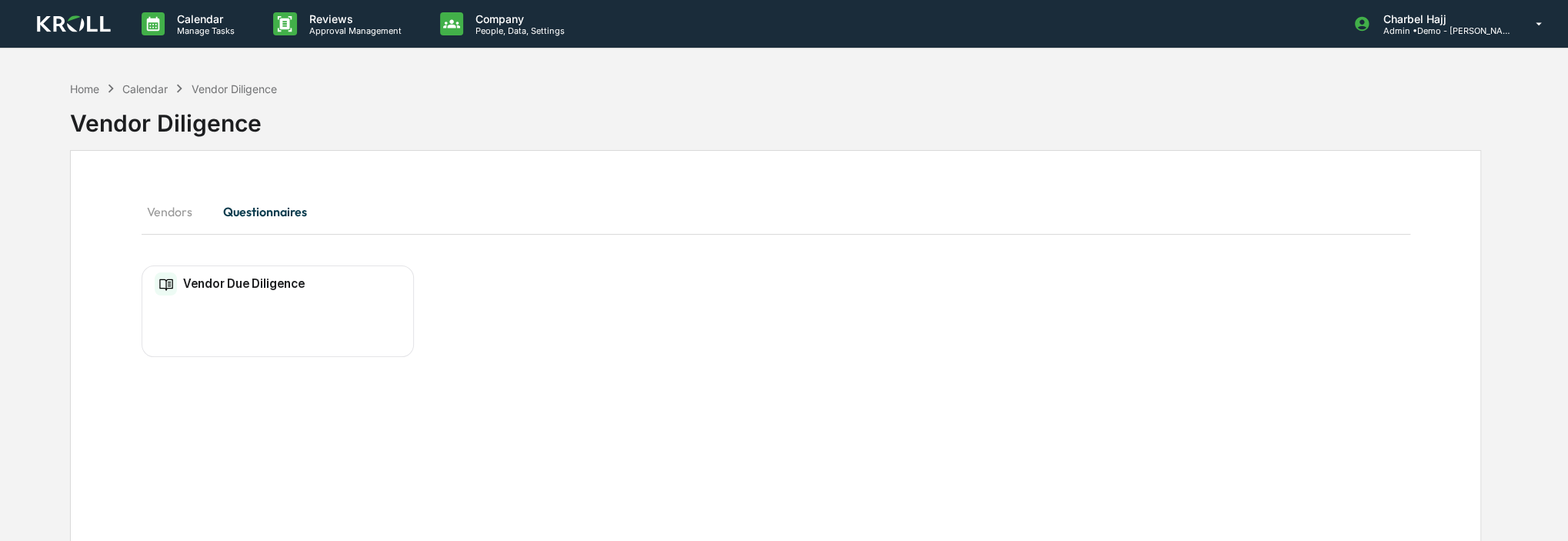
drag, startPoint x: 182, startPoint y: 216, endPoint x: 218, endPoint y: 248, distance: 48.2
click at [182, 216] on button "Vendors" at bounding box center [176, 212] width 69 height 37
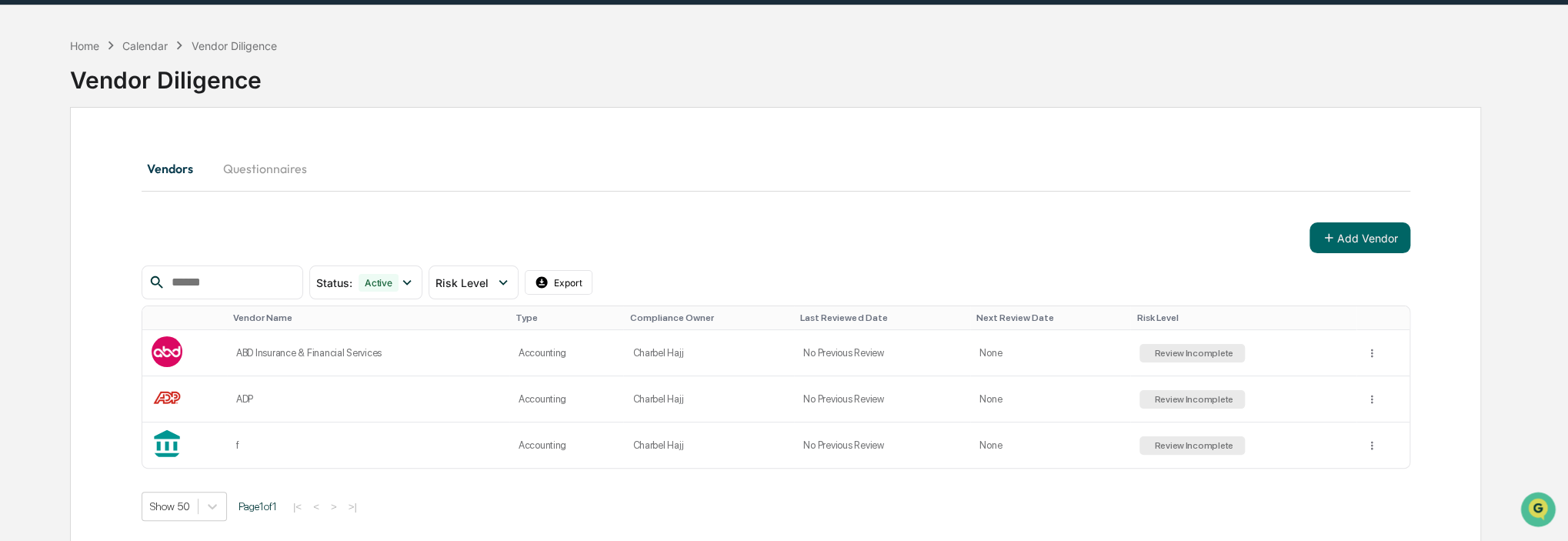
scroll to position [80, 0]
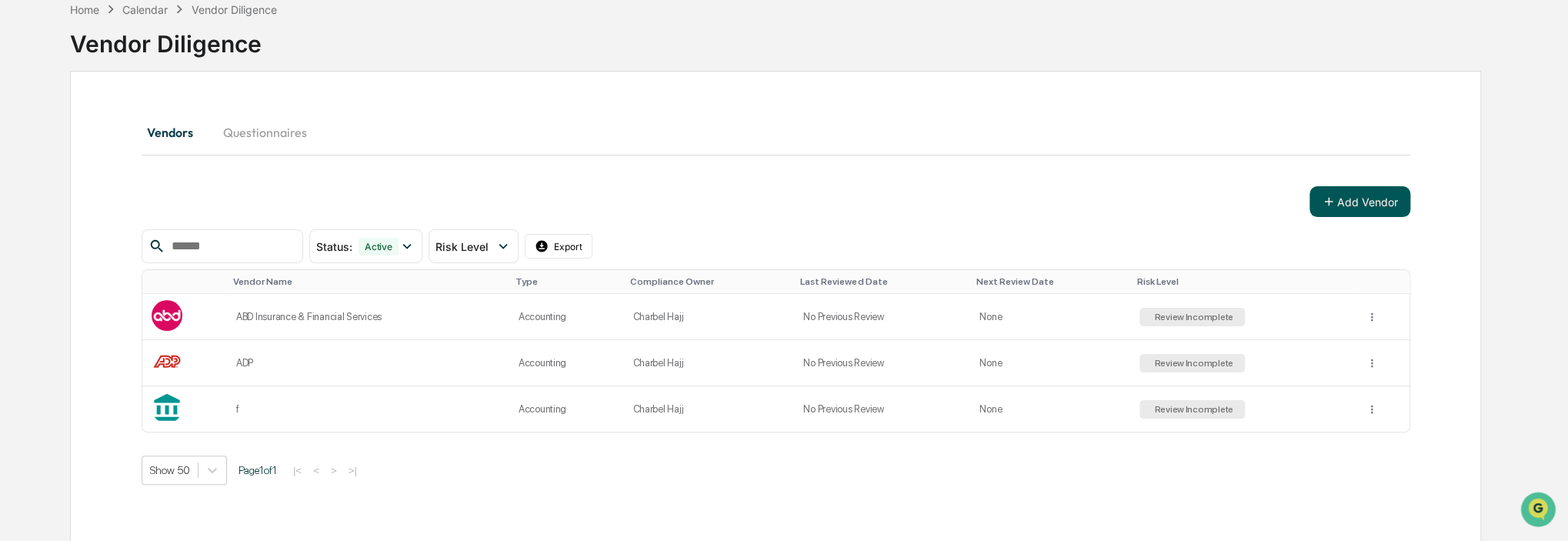
click at [1352, 201] on button "Add Vendor" at bounding box center [1360, 201] width 100 height 31
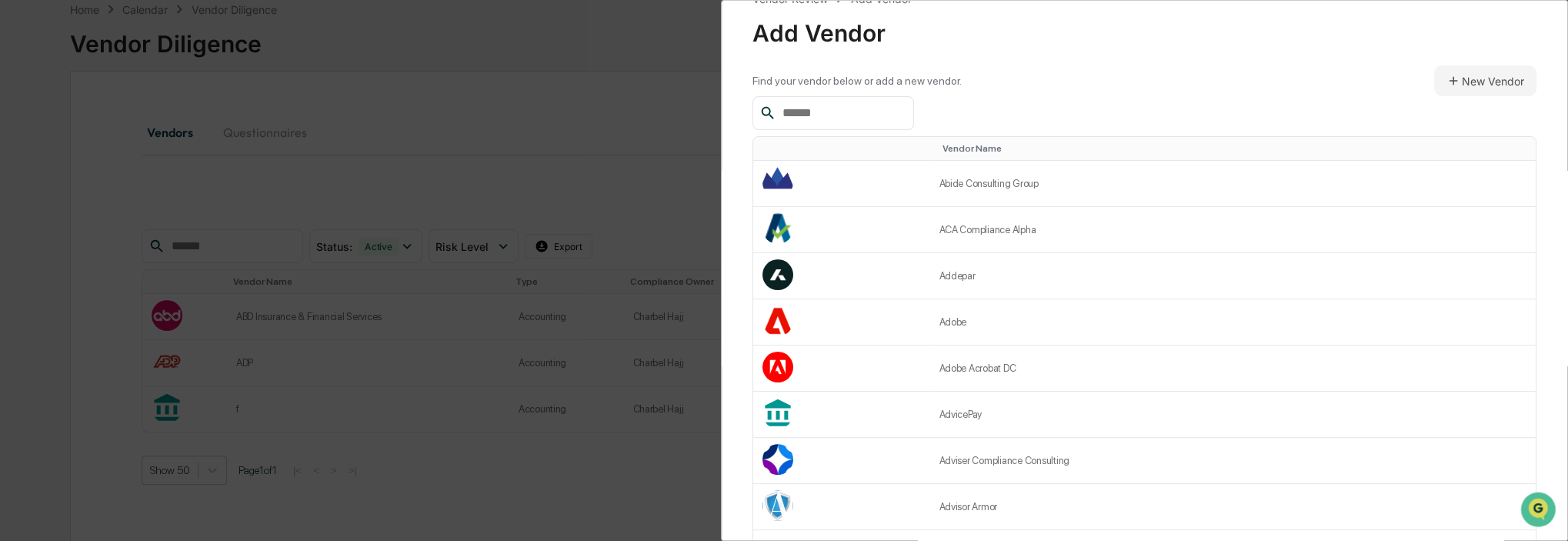
scroll to position [0, 0]
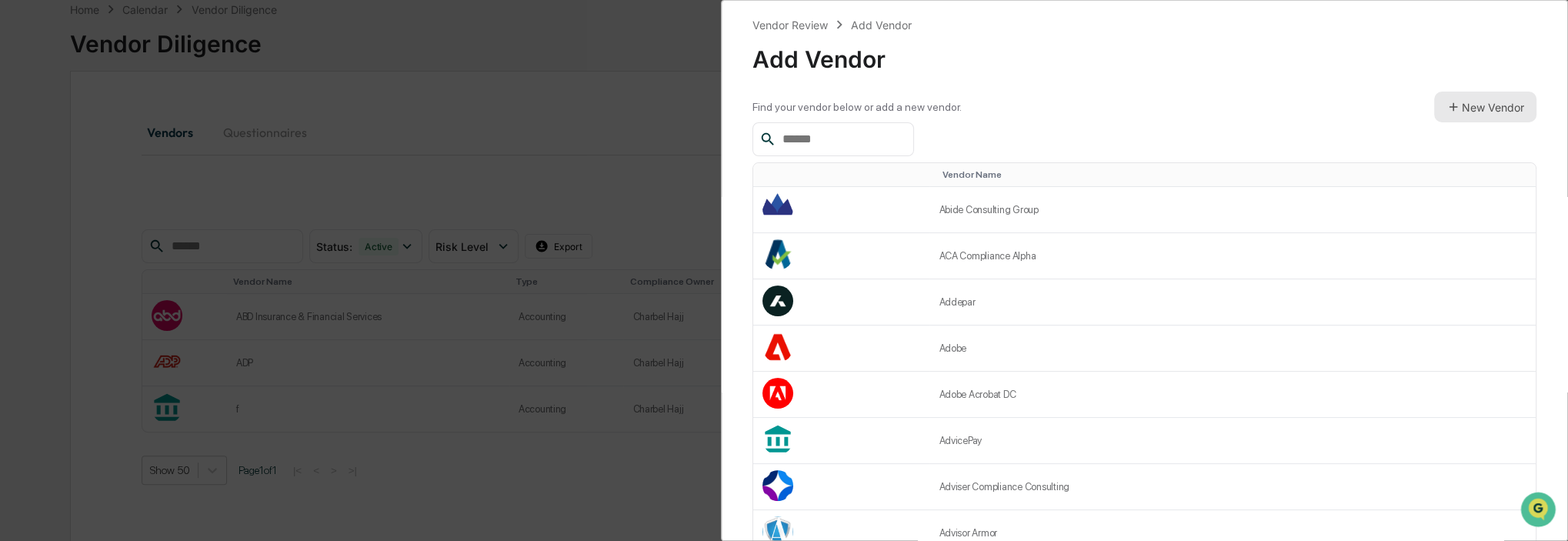
click at [1465, 100] on button "New Vendor" at bounding box center [1485, 106] width 102 height 31
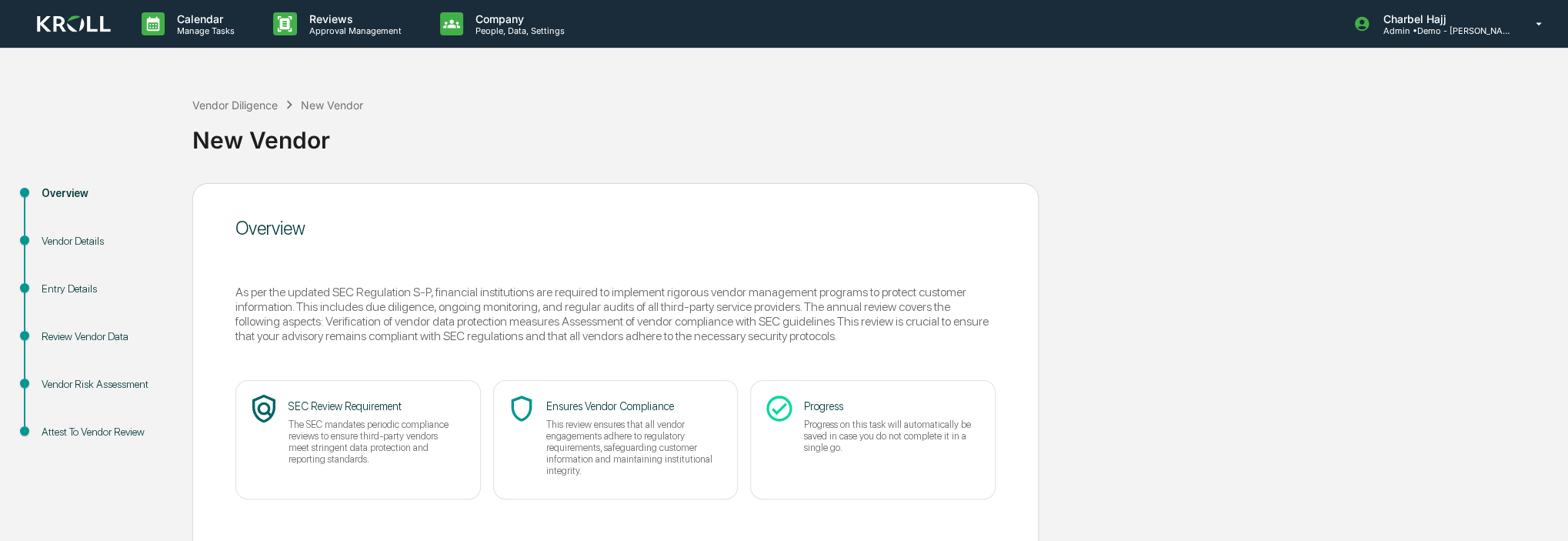
click at [80, 230] on div "Overview" at bounding box center [105, 212] width 151 height 48
click at [80, 237] on div "Vendor Details" at bounding box center [105, 241] width 126 height 16
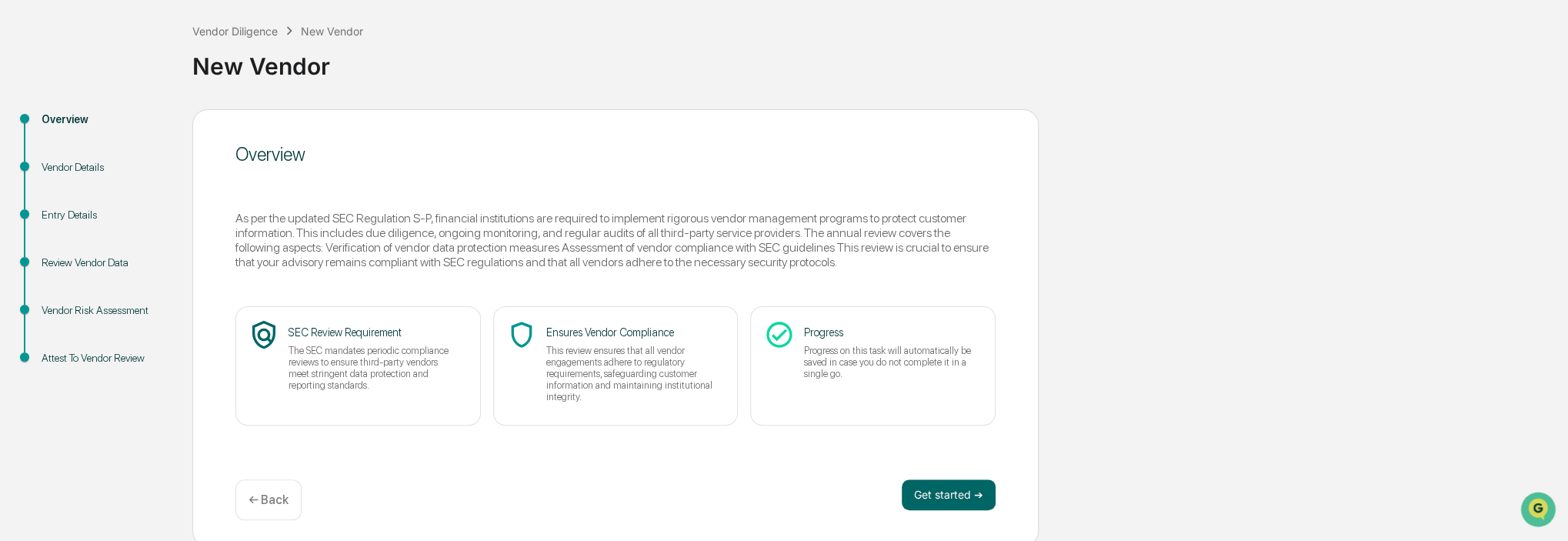
scroll to position [78, 0]
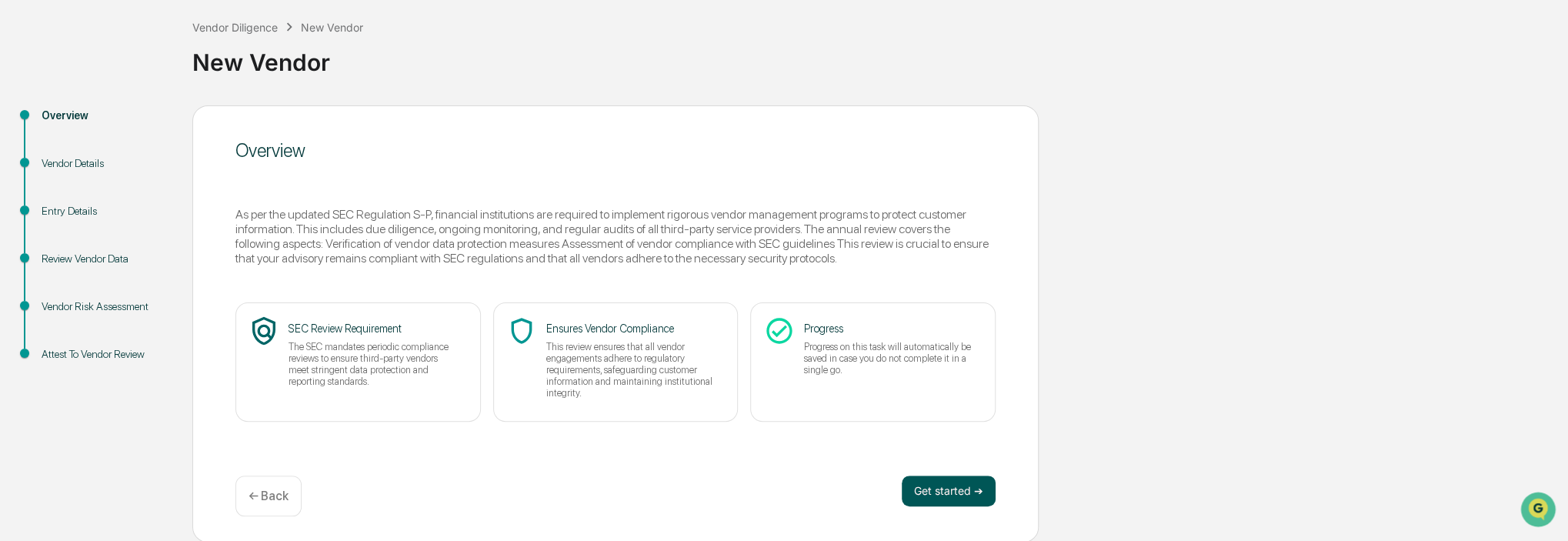
click at [970, 488] on button "Get started ➔" at bounding box center [948, 490] width 94 height 31
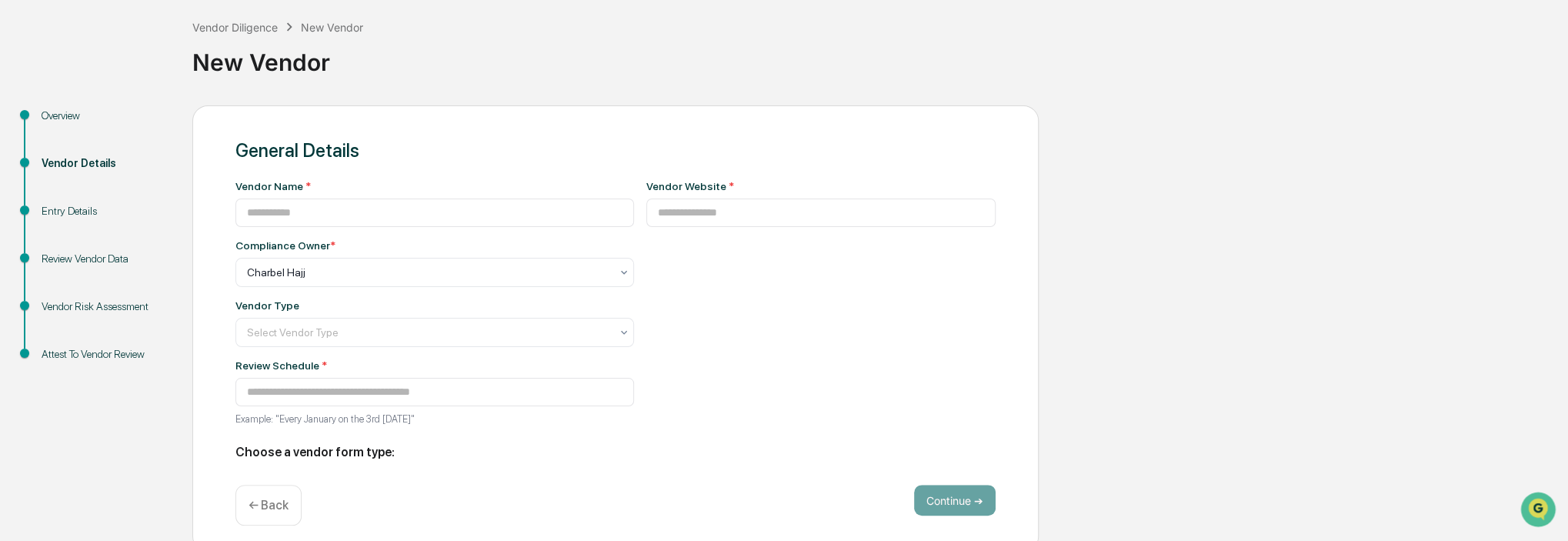
type input "**********"
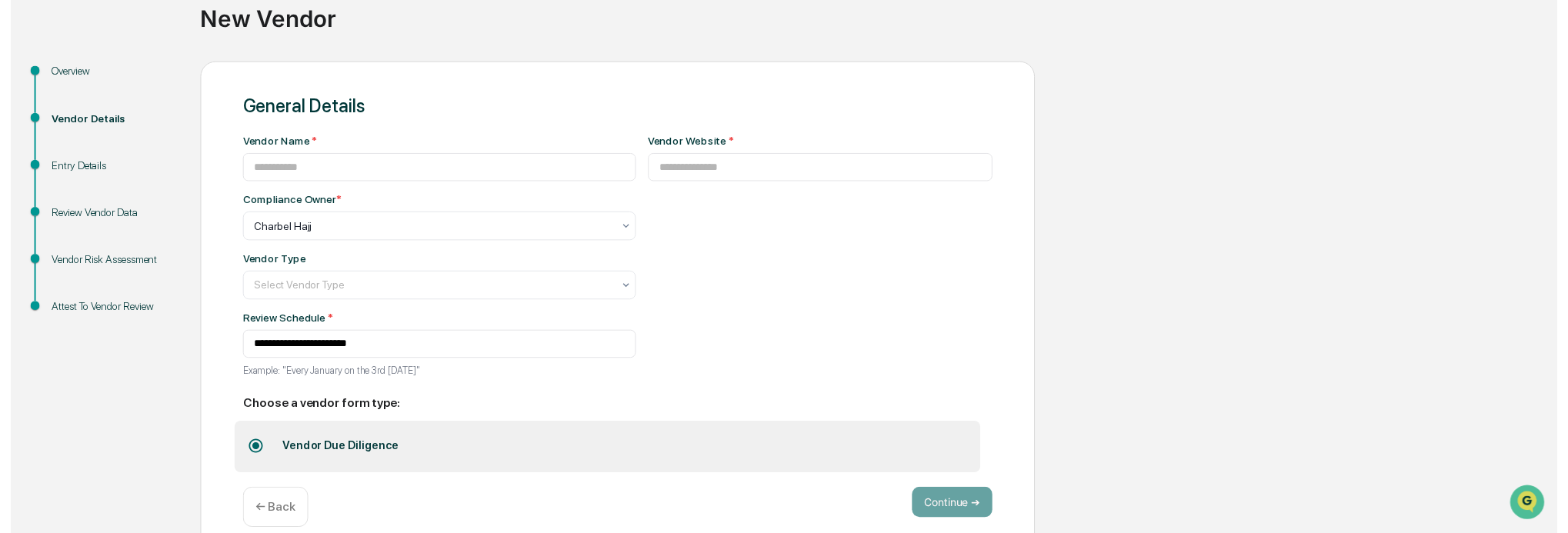
scroll to position [144, 0]
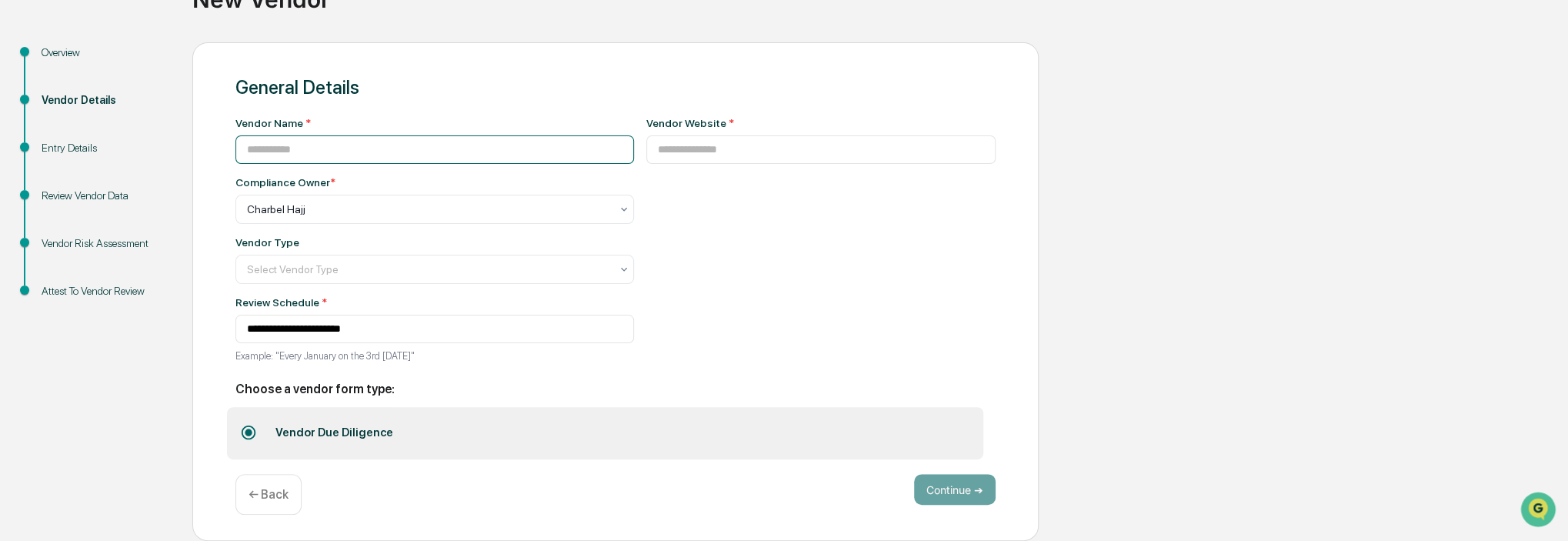
click at [282, 153] on input at bounding box center [435, 149] width 398 height 28
type input "*****"
drag, startPoint x: 780, startPoint y: 146, endPoint x: 774, endPoint y: 154, distance: 10.0
click at [780, 146] on input at bounding box center [821, 149] width 350 height 28
type input "**********"
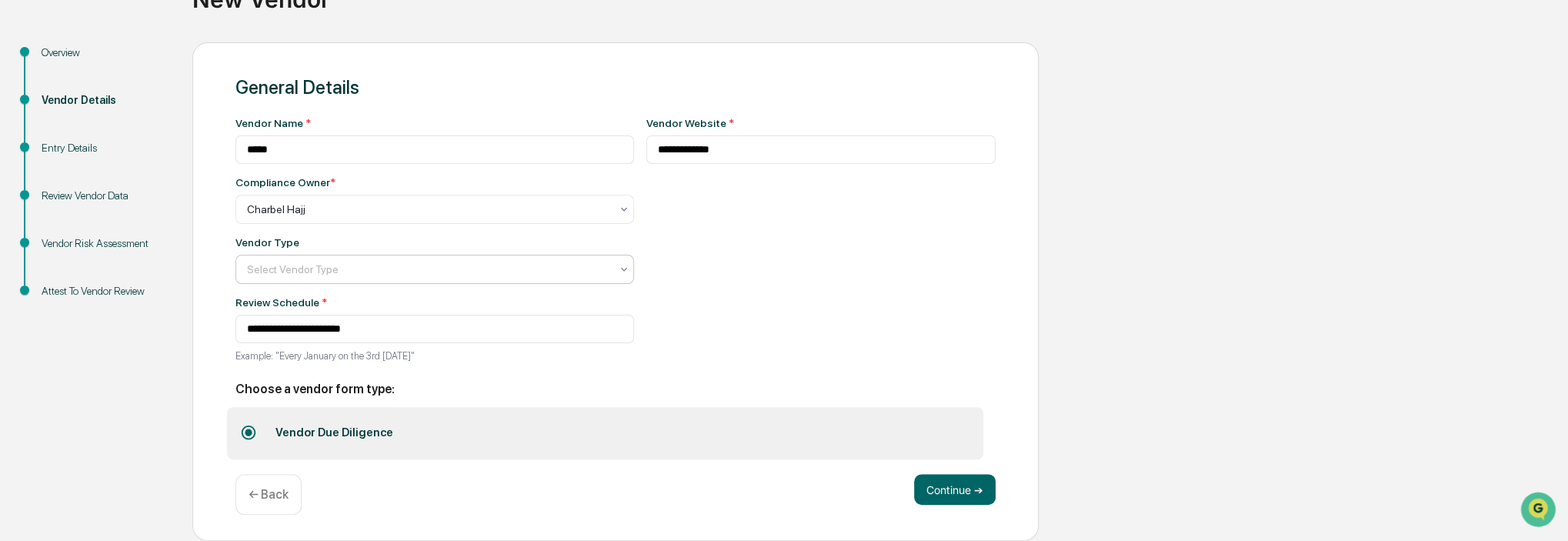
click at [563, 267] on div at bounding box center [429, 269] width 363 height 16
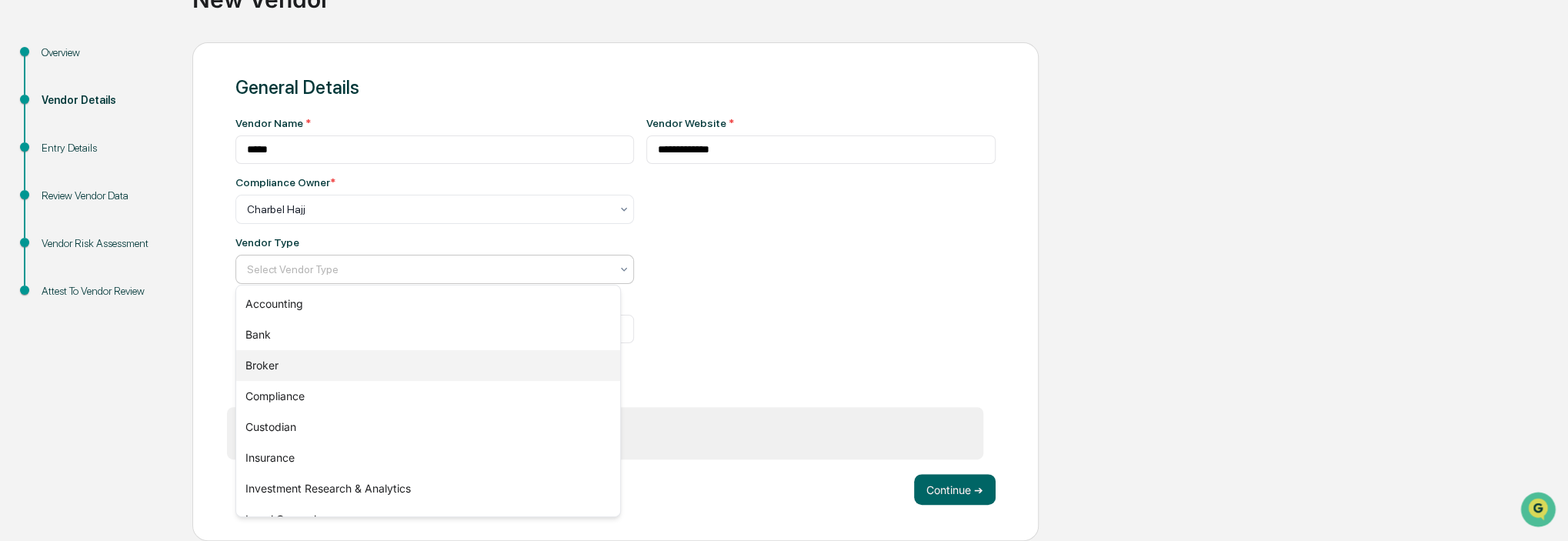
click at [408, 377] on div "Broker" at bounding box center [428, 365] width 384 height 31
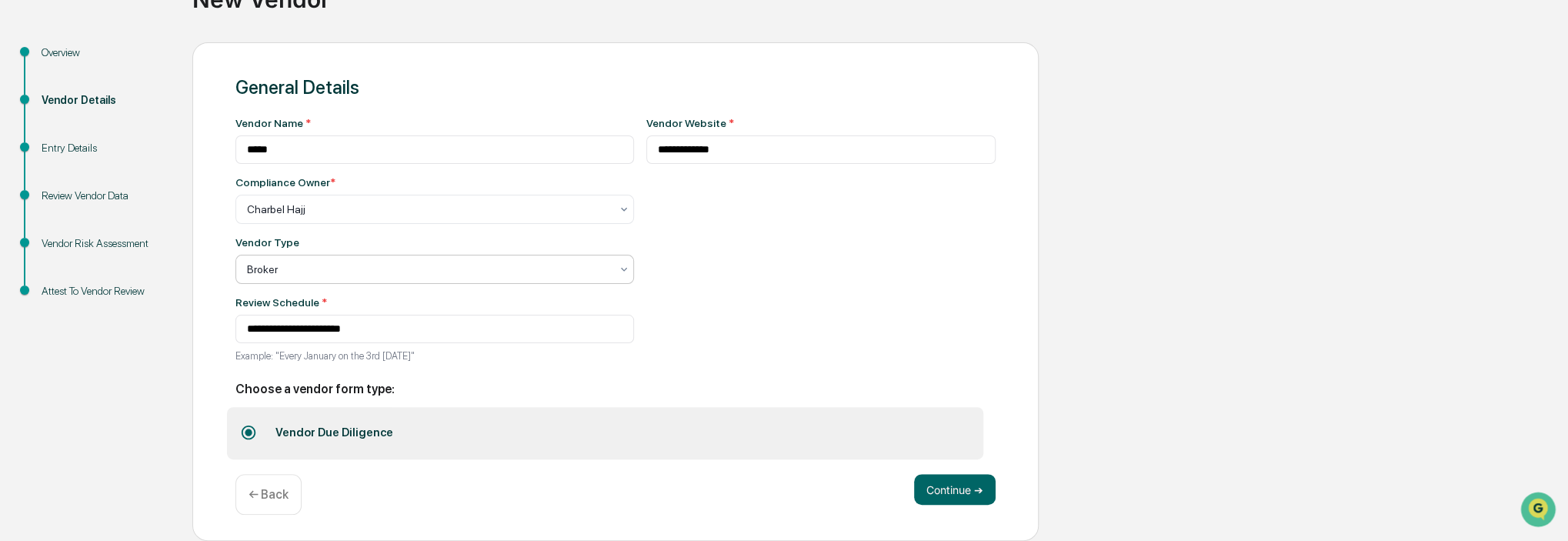
click at [533, 280] on div "Broker" at bounding box center [435, 269] width 398 height 29
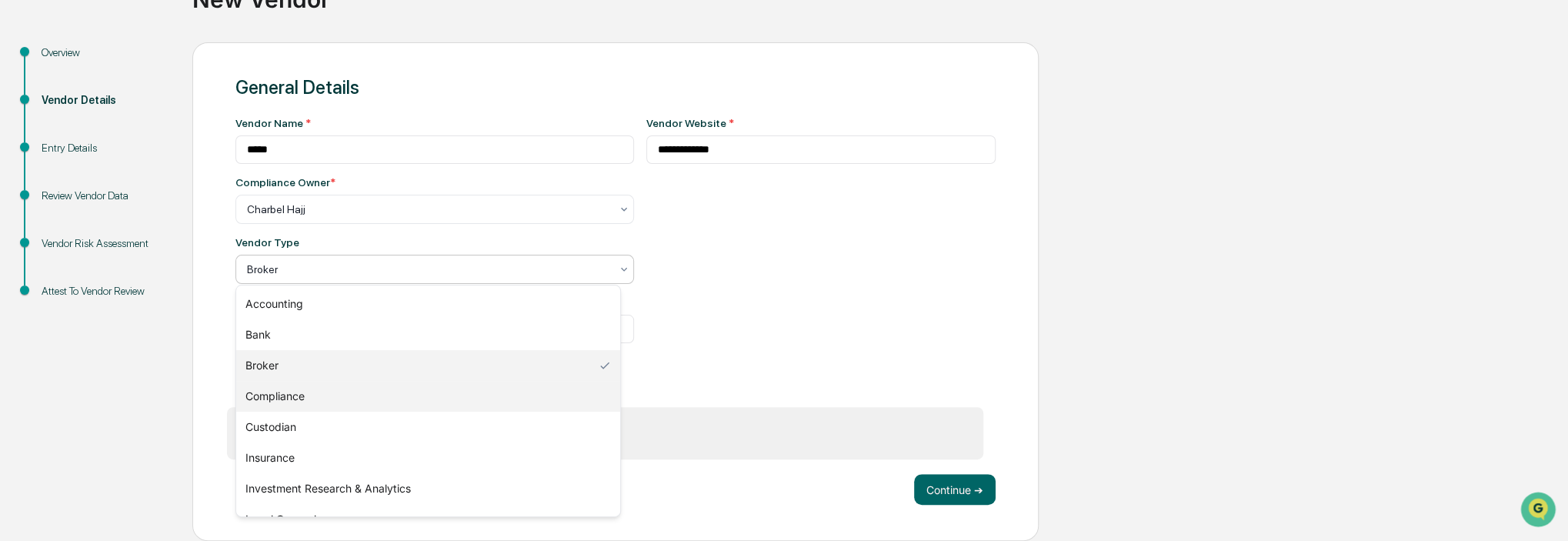
click at [437, 392] on div "Compliance" at bounding box center [428, 396] width 384 height 31
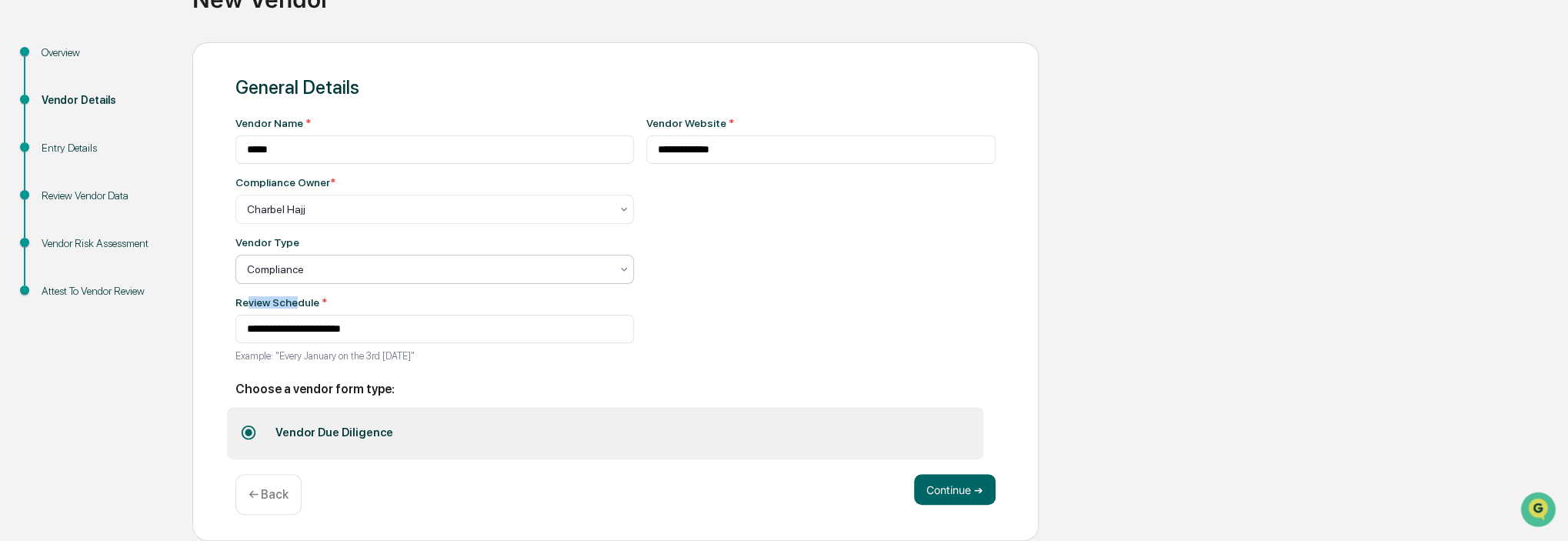
drag, startPoint x: 324, startPoint y: 300, endPoint x: 347, endPoint y: 306, distance: 23.8
click at [347, 304] on div "Review Schedule *" at bounding box center [435, 302] width 398 height 12
click at [304, 329] on input "**********" at bounding box center [435, 329] width 398 height 28
drag, startPoint x: 954, startPoint y: 483, endPoint x: 944, endPoint y: 482, distance: 10.0
click at [951, 483] on button "Continue ➔" at bounding box center [955, 489] width 81 height 31
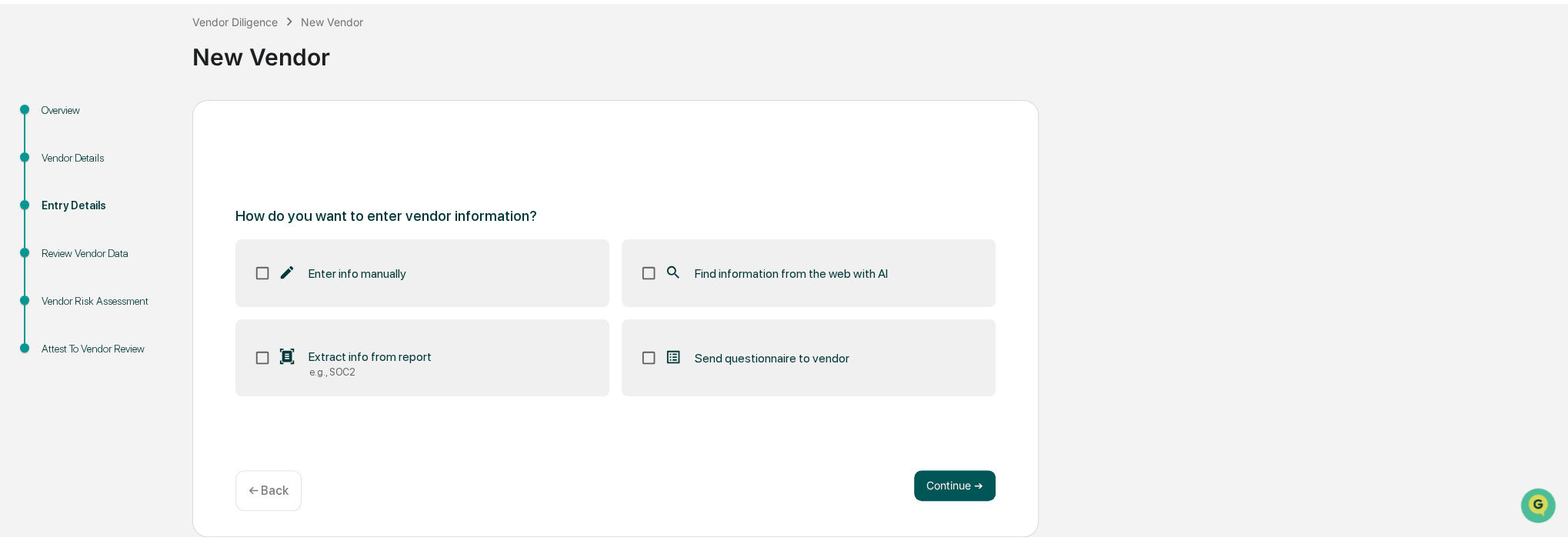
scroll to position [78, 0]
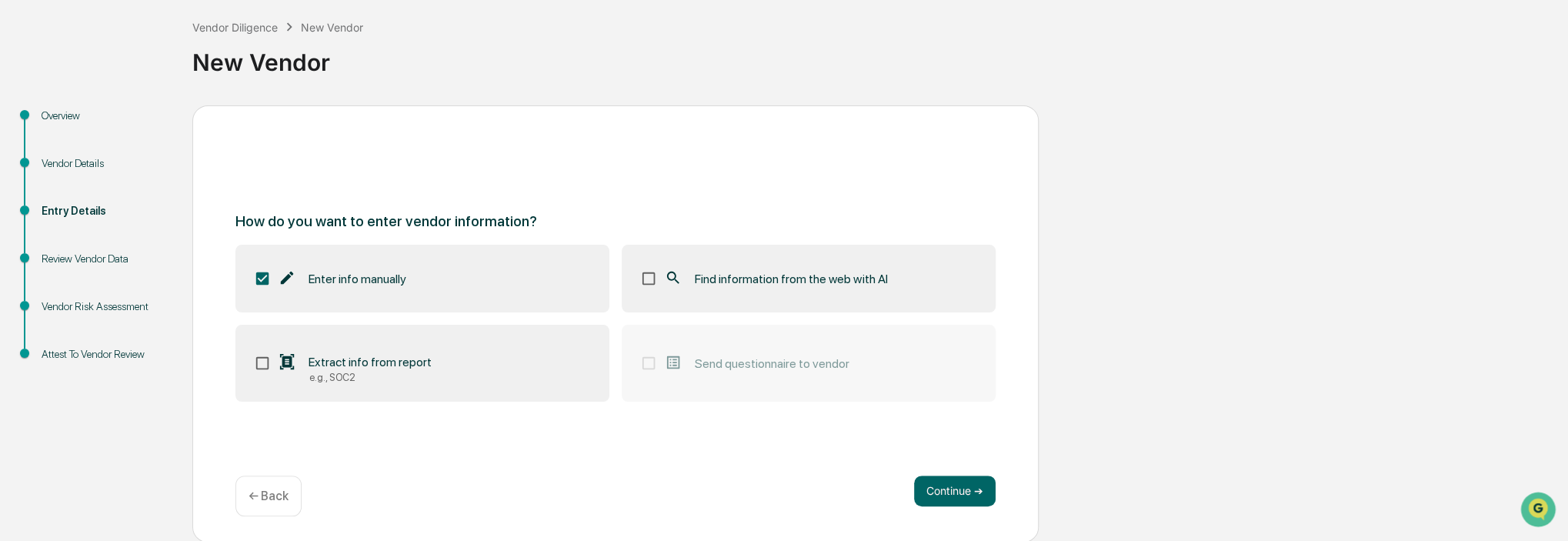
click at [285, 293] on label "Enter info manually" at bounding box center [422, 279] width 374 height 68
click at [704, 366] on span "Send questionnaire to vendor" at bounding box center [772, 363] width 154 height 15
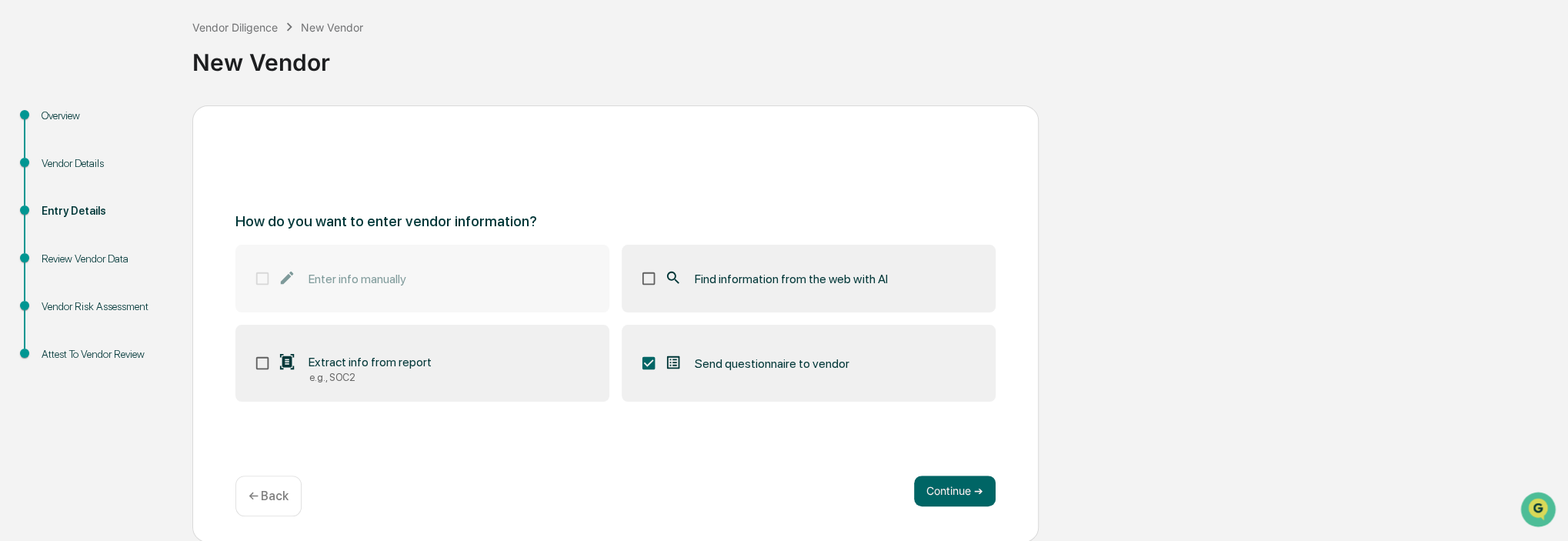
click at [689, 385] on label "Send questionnaire to vendor" at bounding box center [808, 363] width 374 height 77
click at [292, 372] on div "e.g., SOC2" at bounding box center [354, 378] width 153 height 12
click at [696, 384] on label "Send questionnaire to vendor" at bounding box center [808, 363] width 374 height 77
click at [945, 490] on button "Continue ➔" at bounding box center [955, 490] width 81 height 31
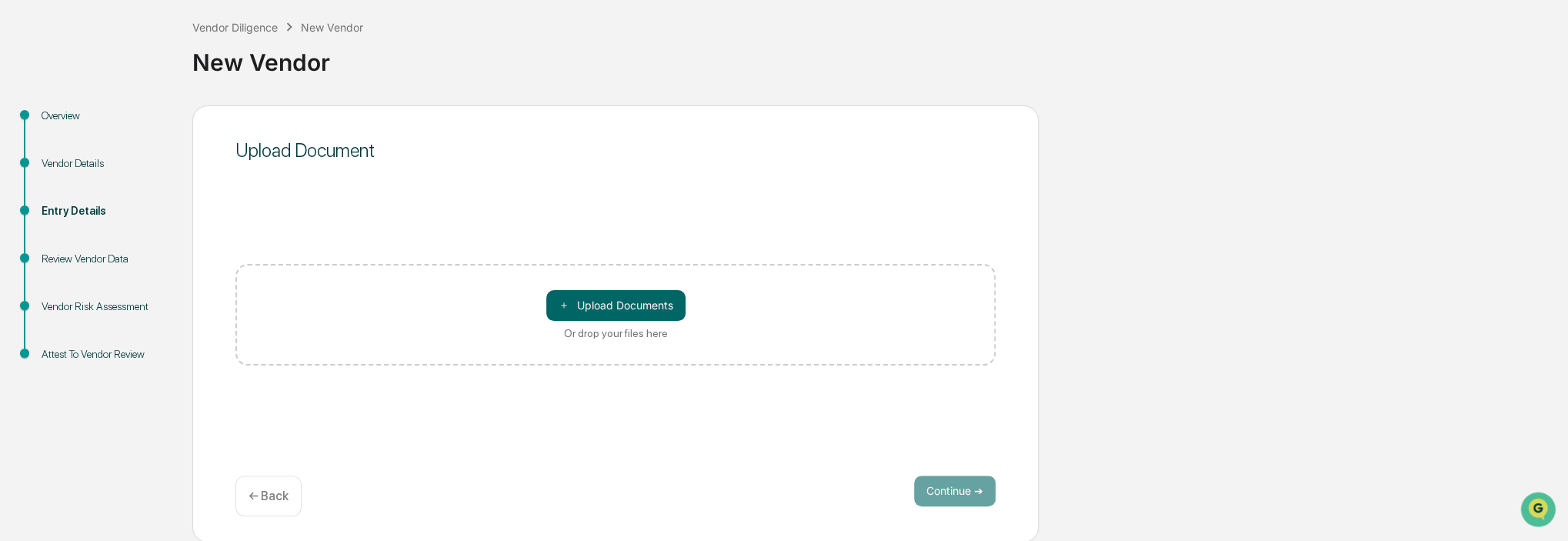
drag, startPoint x: 944, startPoint y: 490, endPoint x: 776, endPoint y: 472, distance: 169.0
click at [776, 472] on div "Upload Document ＋ Upload Documents Or drop your files here Continue ➔ ← Back" at bounding box center [616, 324] width 846 height 437
click at [249, 498] on p "← Back" at bounding box center [269, 496] width 40 height 15
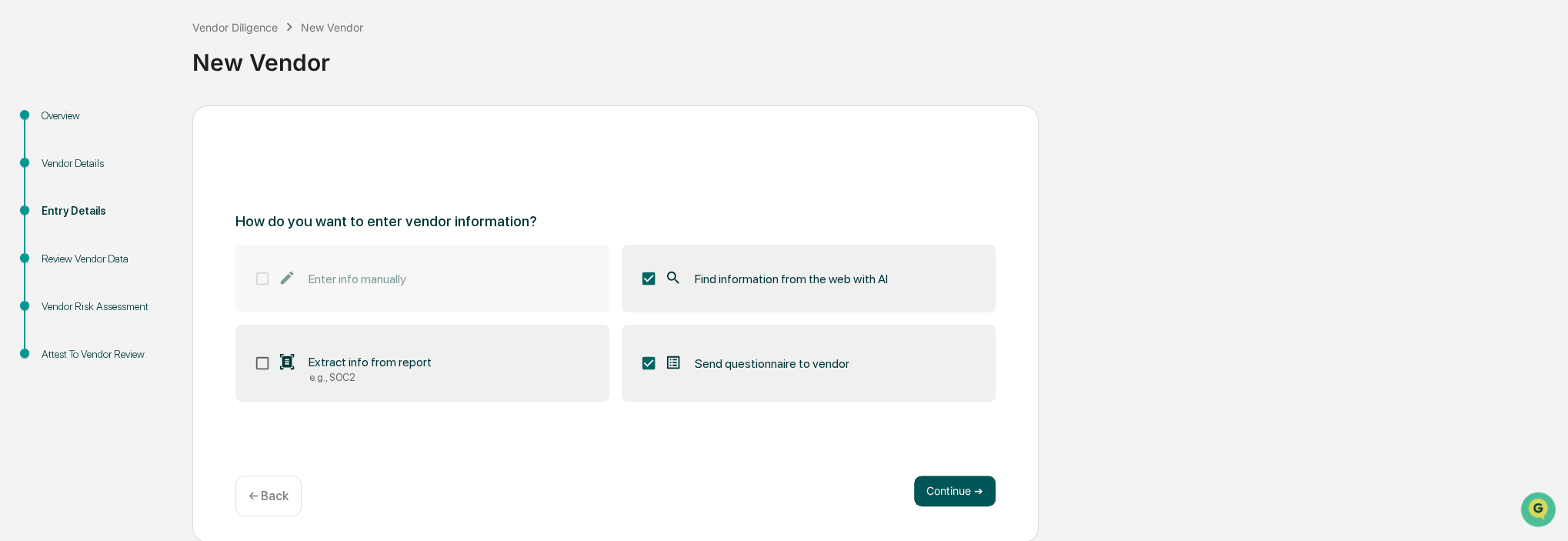
click at [962, 490] on button "Continue ➔" at bounding box center [955, 490] width 81 height 31
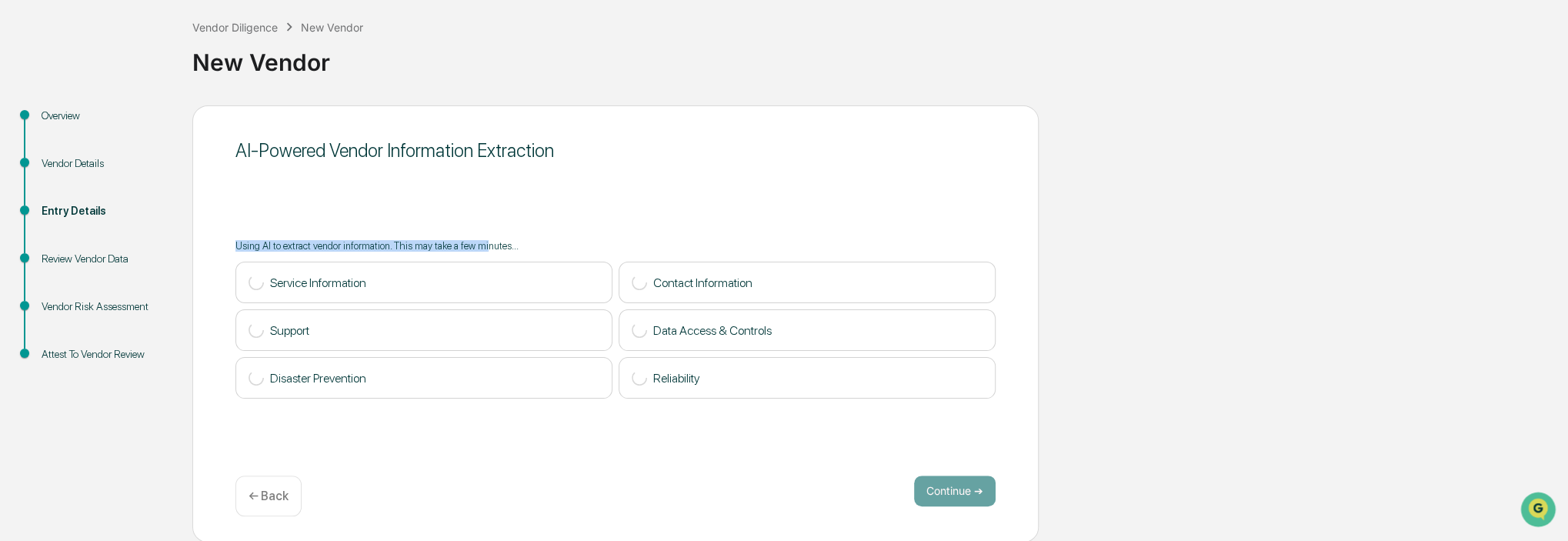
drag, startPoint x: 236, startPoint y: 246, endPoint x: 483, endPoint y: 246, distance: 247.0
click at [483, 246] on p "Using AI to extract vendor information. This may take a few minutes..." at bounding box center [616, 246] width 760 height 12
drag, startPoint x: 752, startPoint y: 463, endPoint x: 745, endPoint y: 467, distance: 8.1
click at [752, 466] on div "AI-Powered Vendor Information Extraction Using AI to extract vendor information…" at bounding box center [616, 324] width 846 height 437
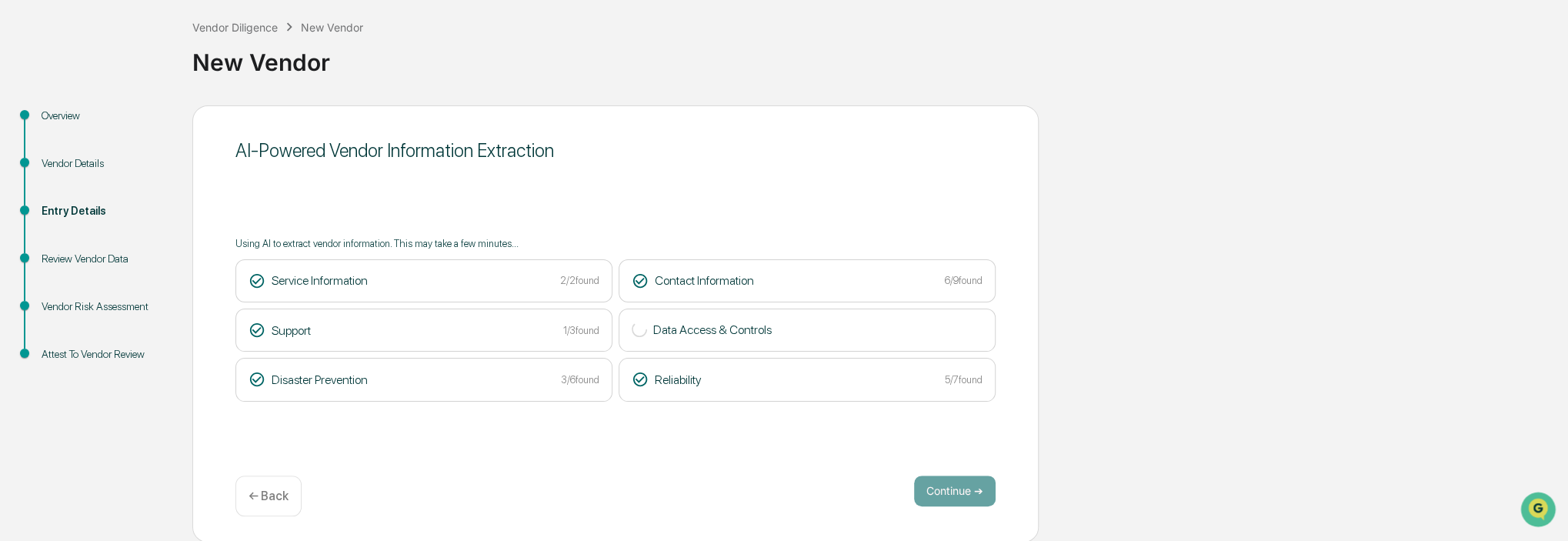
click at [81, 255] on div "Review Vendor Data" at bounding box center [105, 258] width 126 height 16
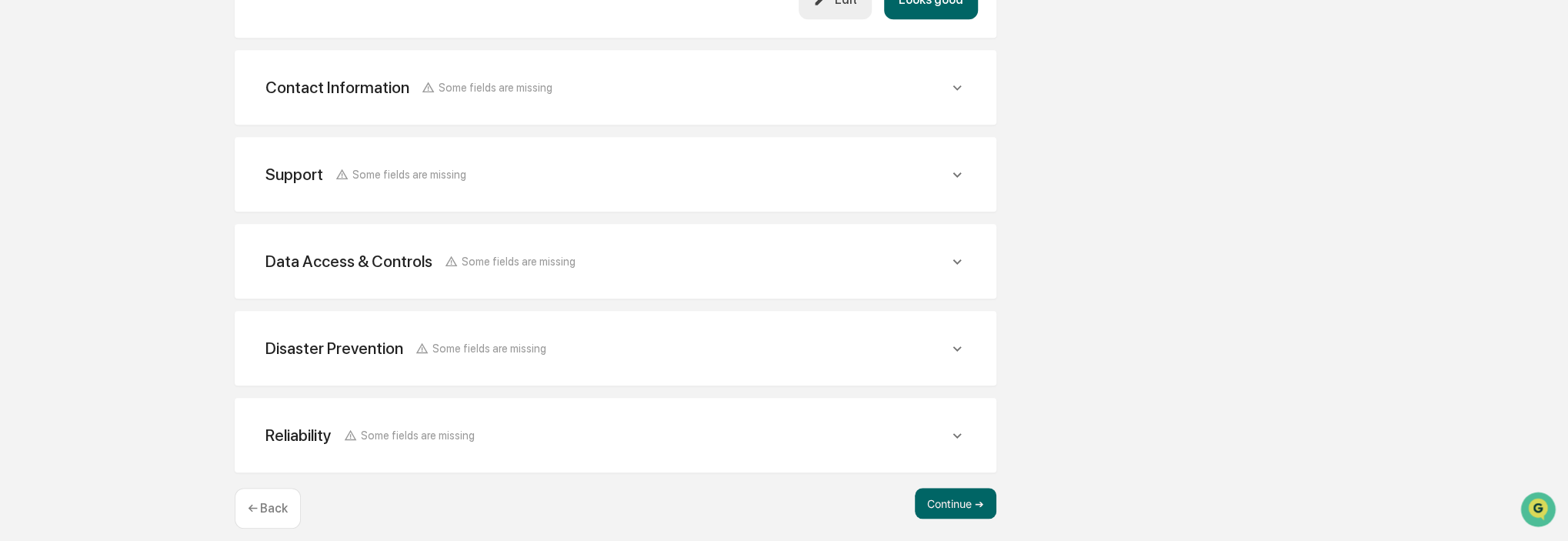
scroll to position [685, 0]
drag, startPoint x: 489, startPoint y: 76, endPoint x: 493, endPoint y: 87, distance: 11.7
click at [489, 80] on span "Some fields are missing" at bounding box center [495, 86] width 114 height 13
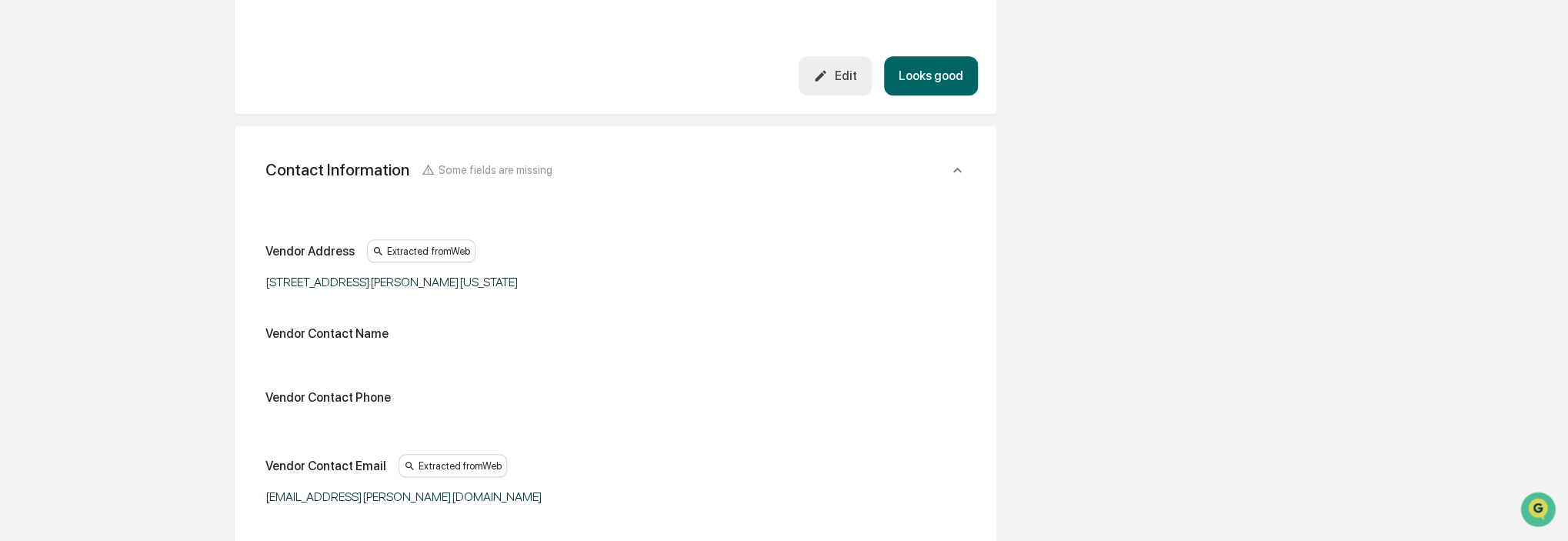
scroll to position [761, 0]
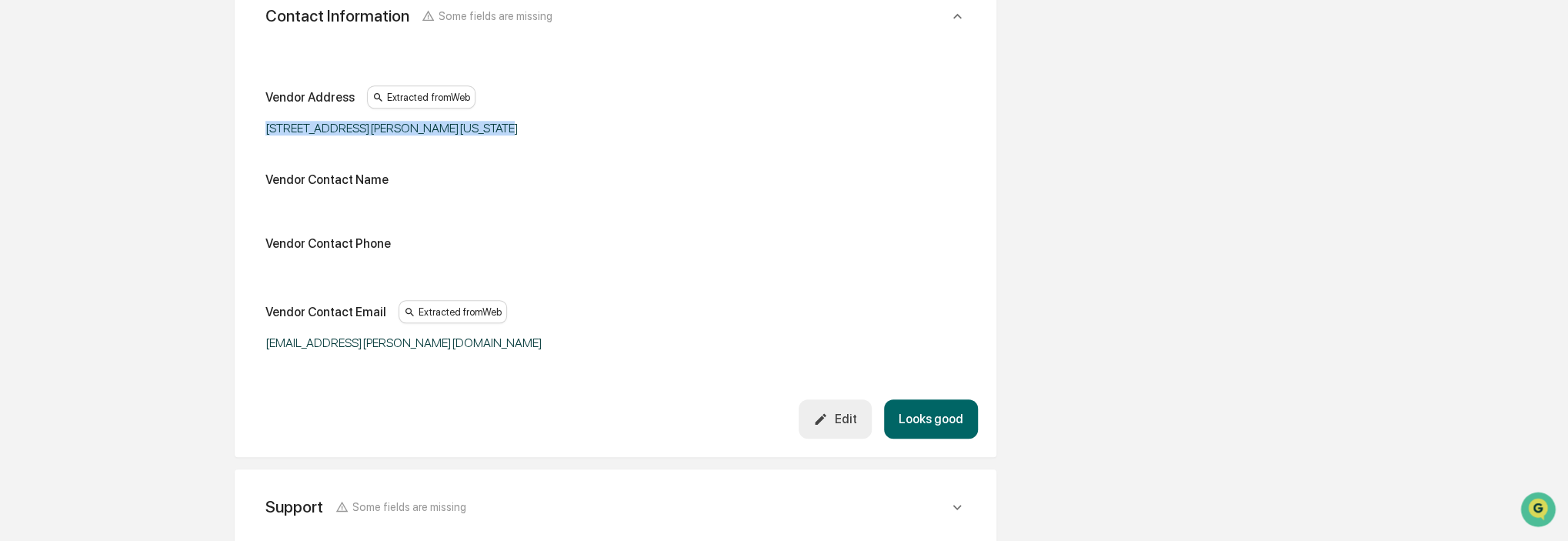
drag, startPoint x: 424, startPoint y: 115, endPoint x: 454, endPoint y: 119, distance: 30.3
click at [454, 121] on div "285 Fulton Street 31st Floor, New York, NY 10007" at bounding box center [458, 129] width 385 height 15
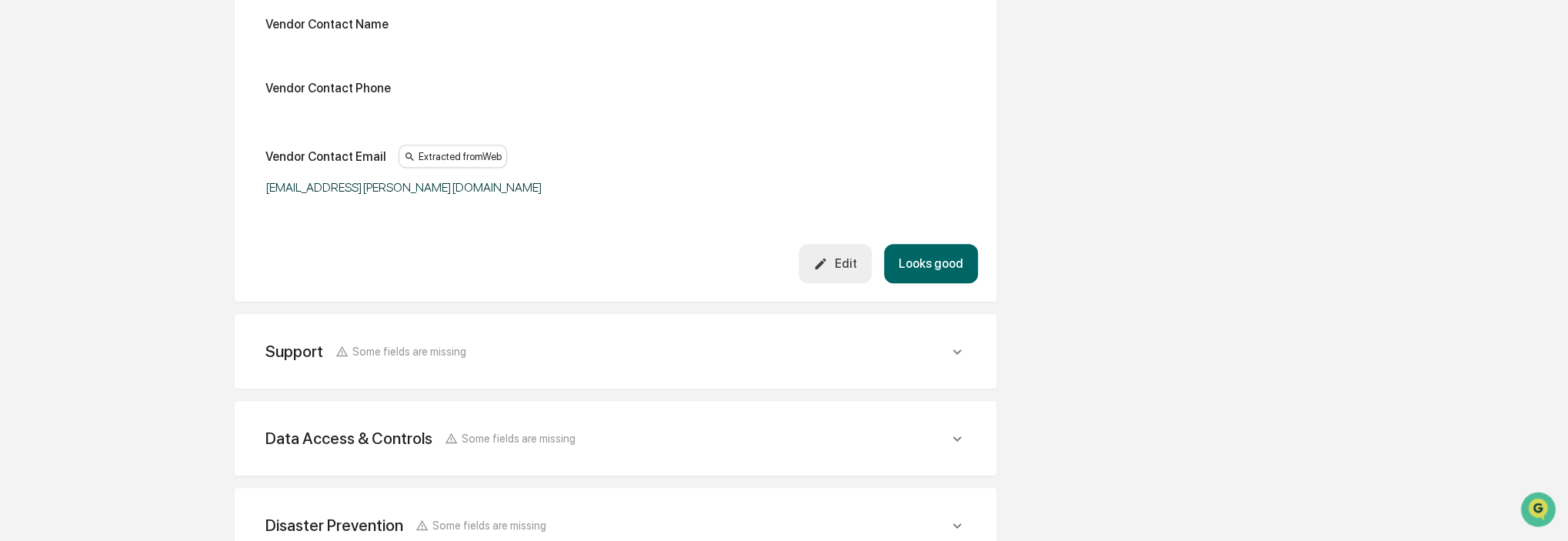
scroll to position [992, 0]
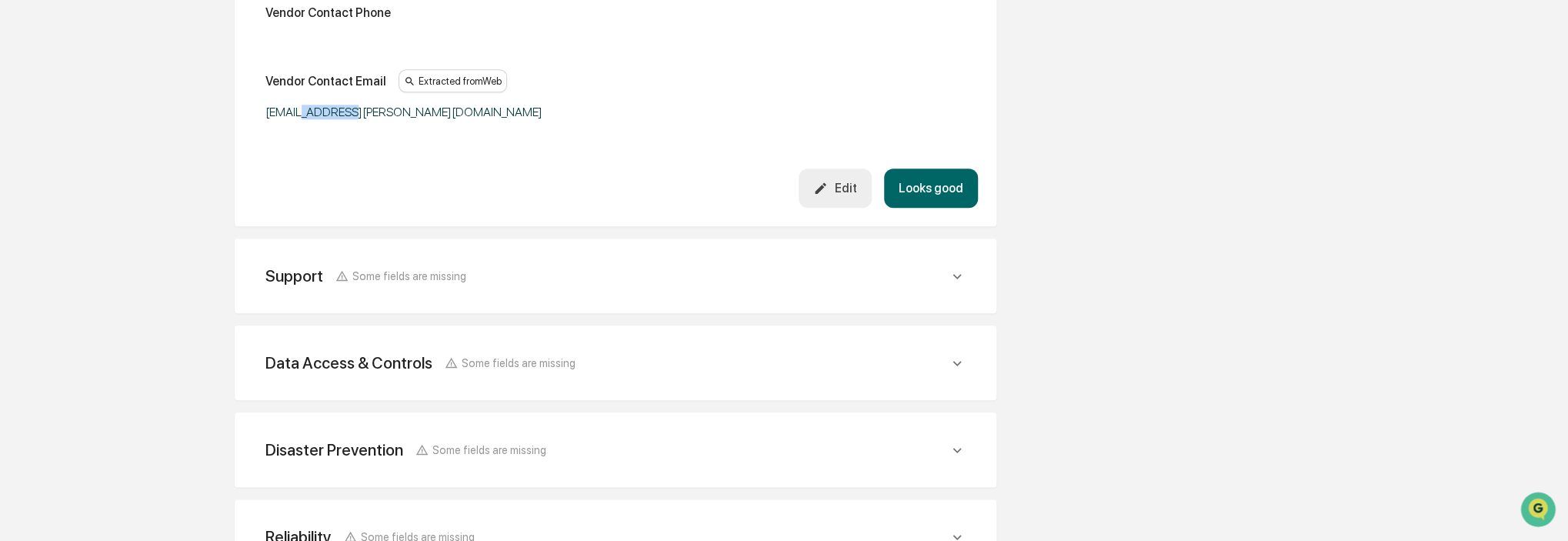
drag, startPoint x: 373, startPoint y: 113, endPoint x: 311, endPoint y: 111, distance: 62.0
click at [514, 266] on div "Support Some fields are missing" at bounding box center [607, 275] width 684 height 19
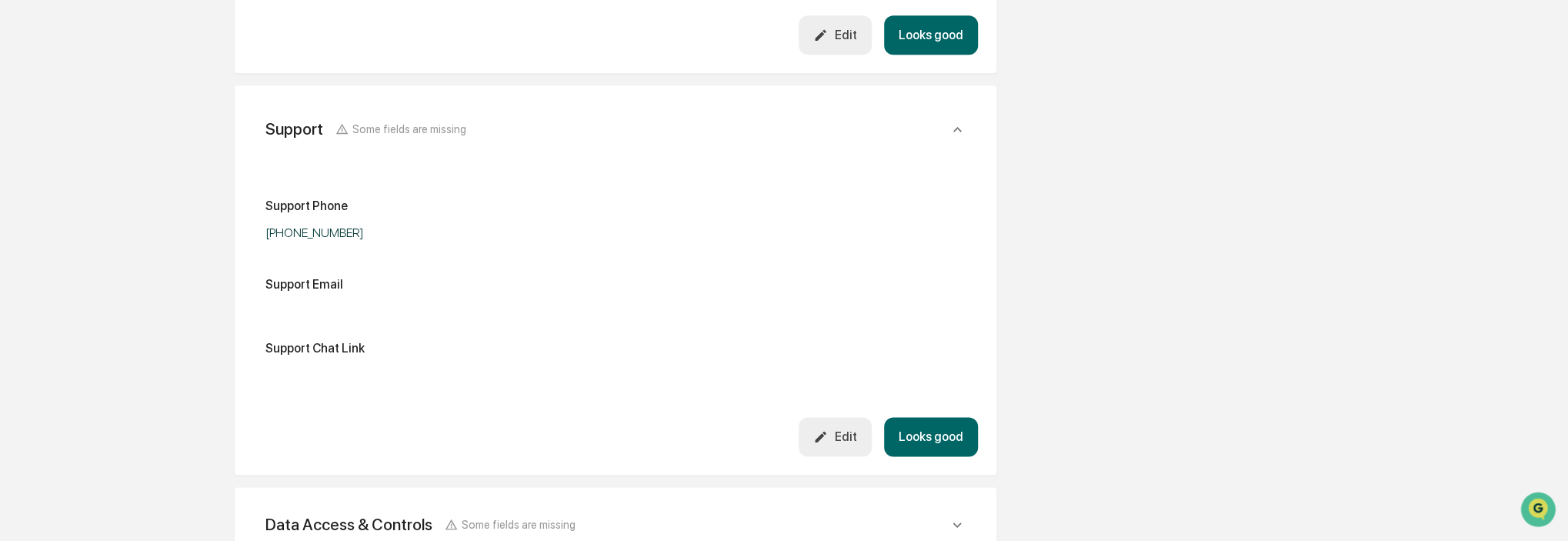
scroll to position [1146, 0]
drag, startPoint x: 363, startPoint y: 225, endPoint x: 269, endPoint y: 221, distance: 94.1
click at [269, 225] on div "+1 212 593 1000" at bounding box center [458, 232] width 385 height 15
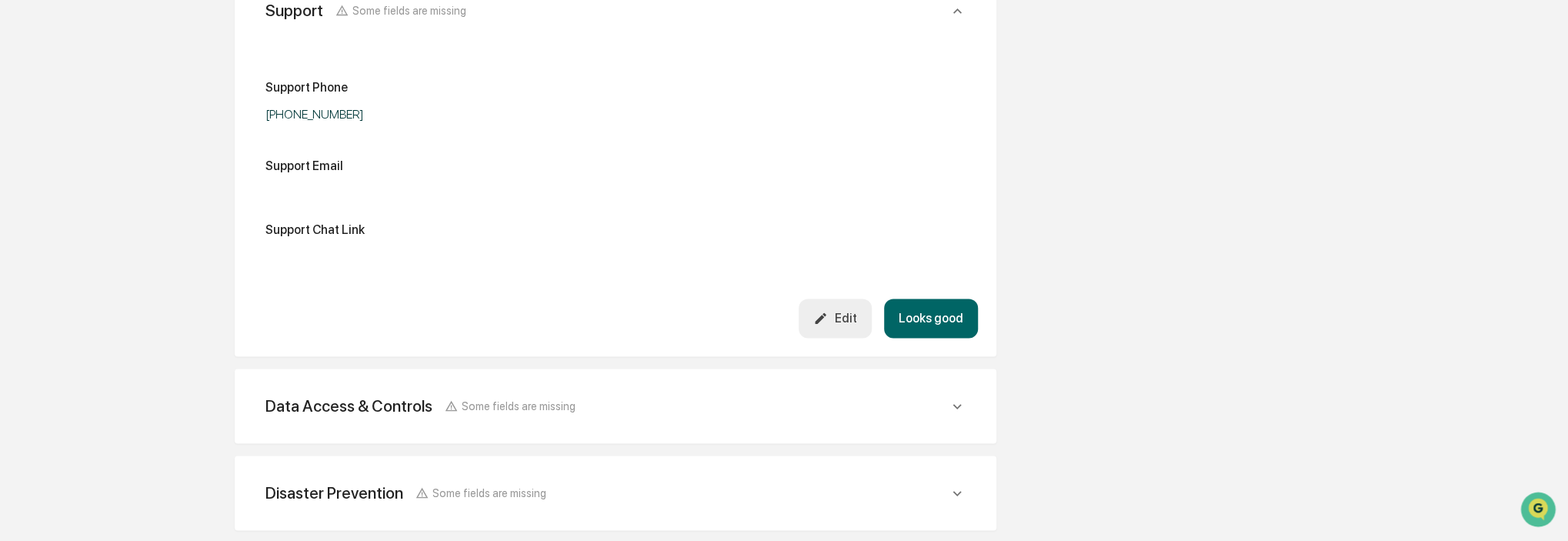
scroll to position [1410, 0]
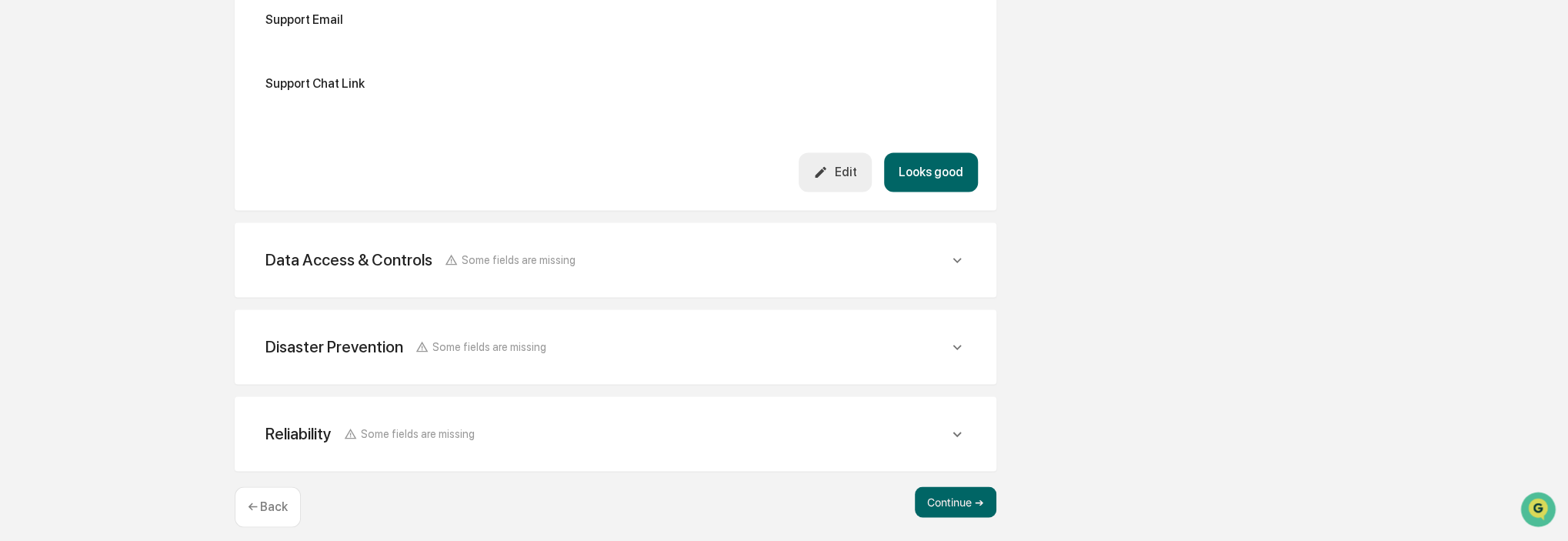
click at [636, 259] on div "Data Access & Controls Some fields are missing" at bounding box center [616, 259] width 725 height 37
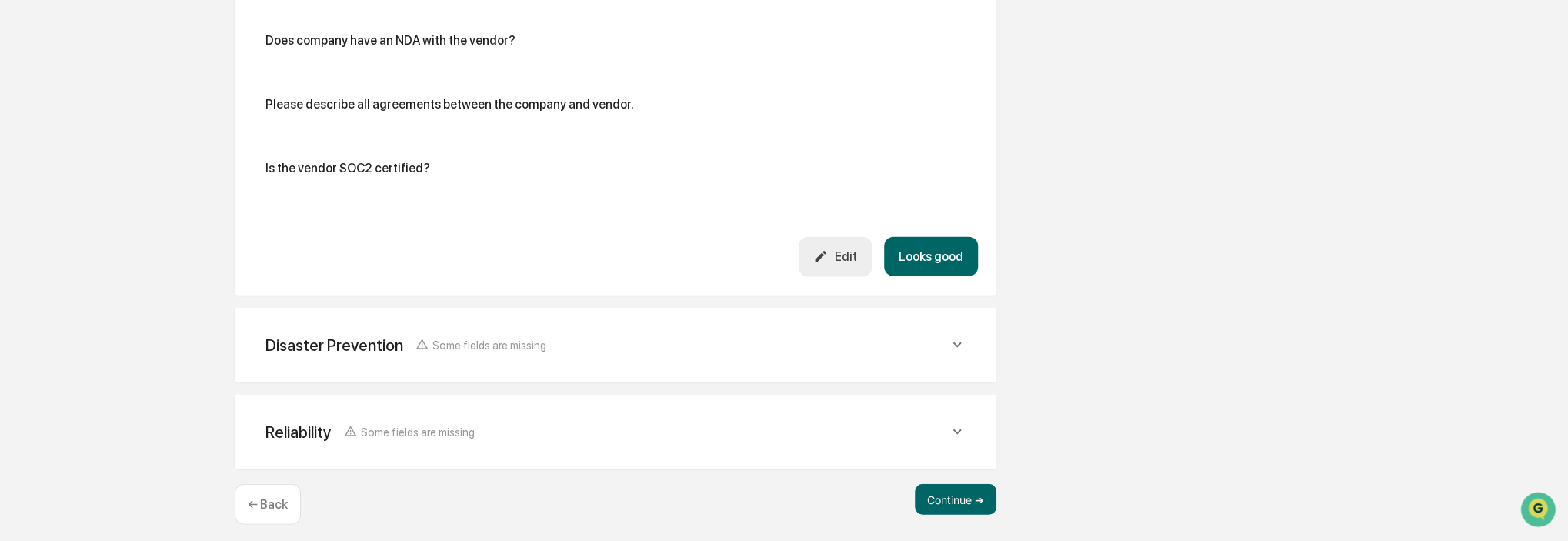
click at [645, 341] on div "Disaster Prevention Some fields are missing" at bounding box center [607, 344] width 684 height 19
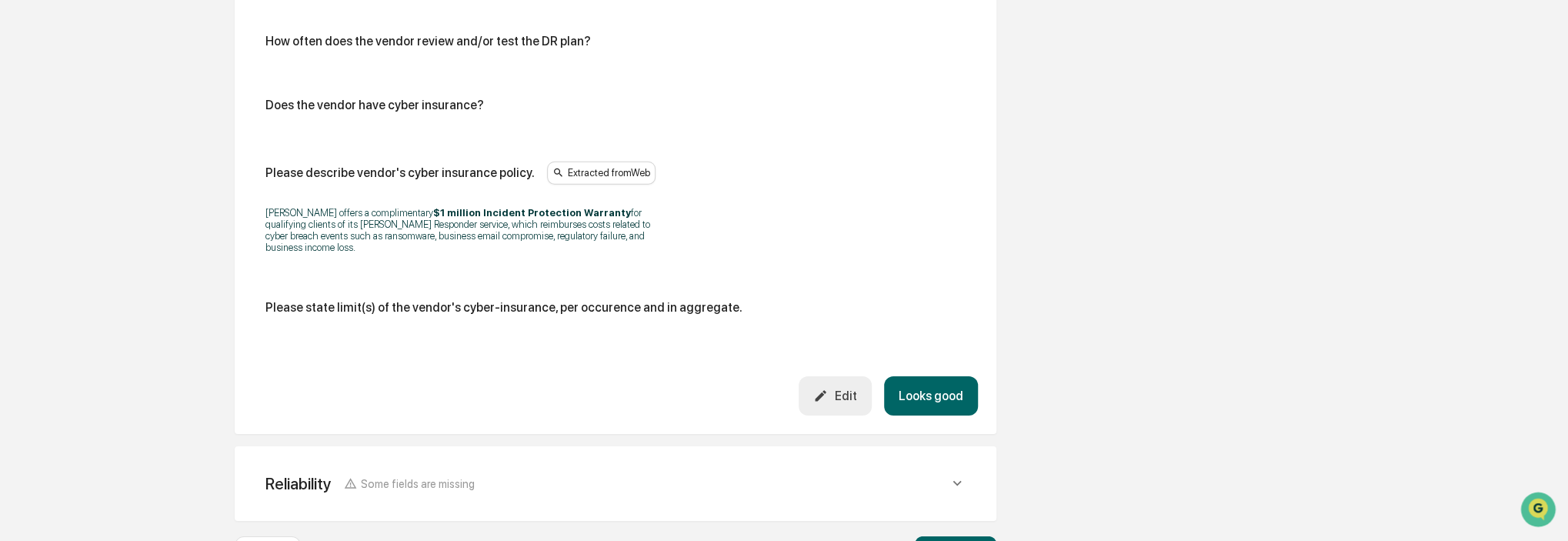
scroll to position [3094, 0]
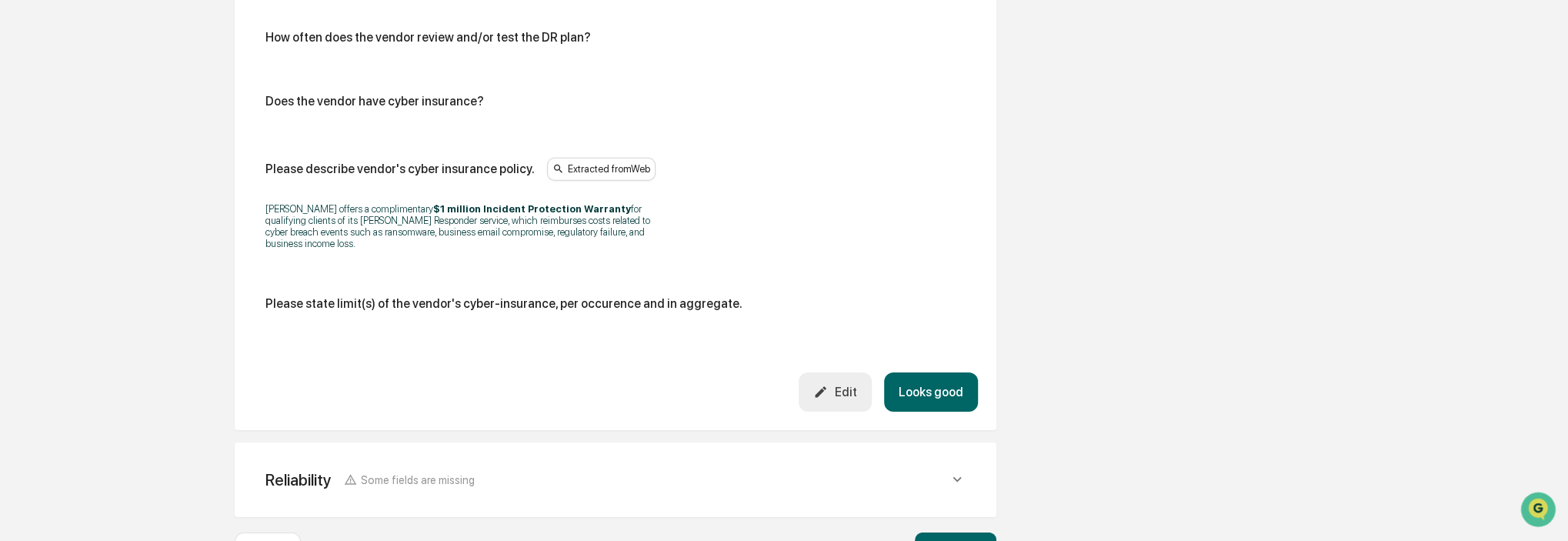
click at [826, 374] on button "Edit" at bounding box center [835, 392] width 73 height 39
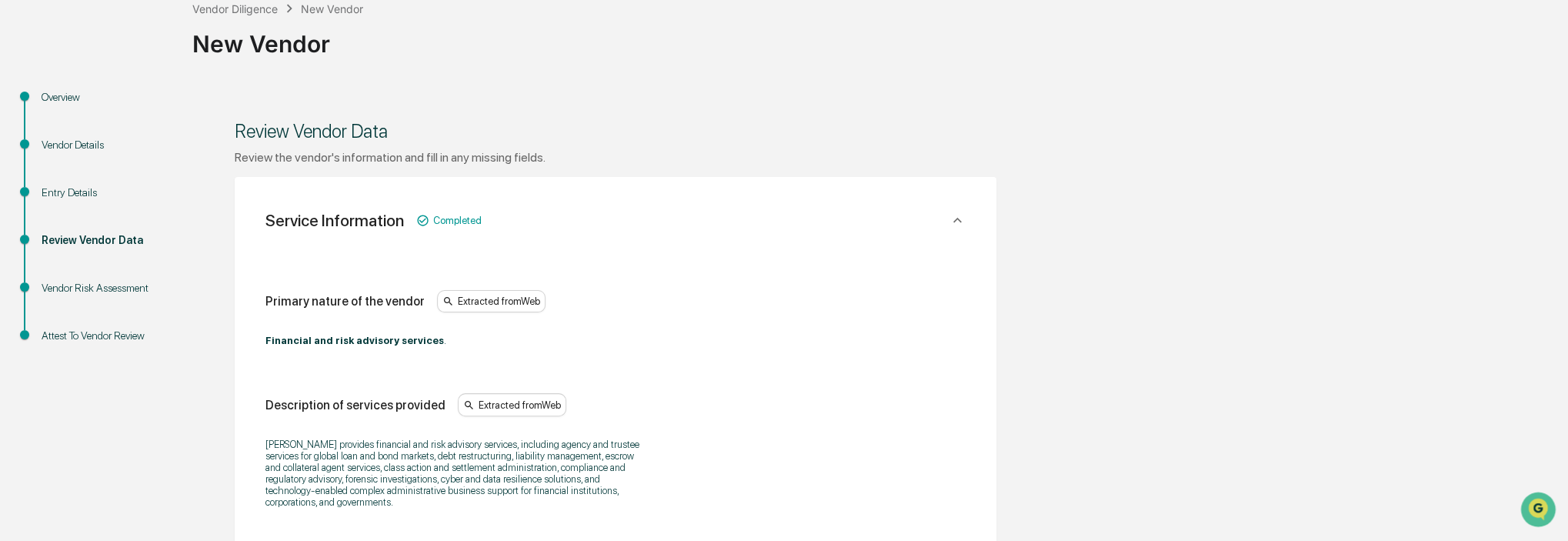
scroll to position [0, 0]
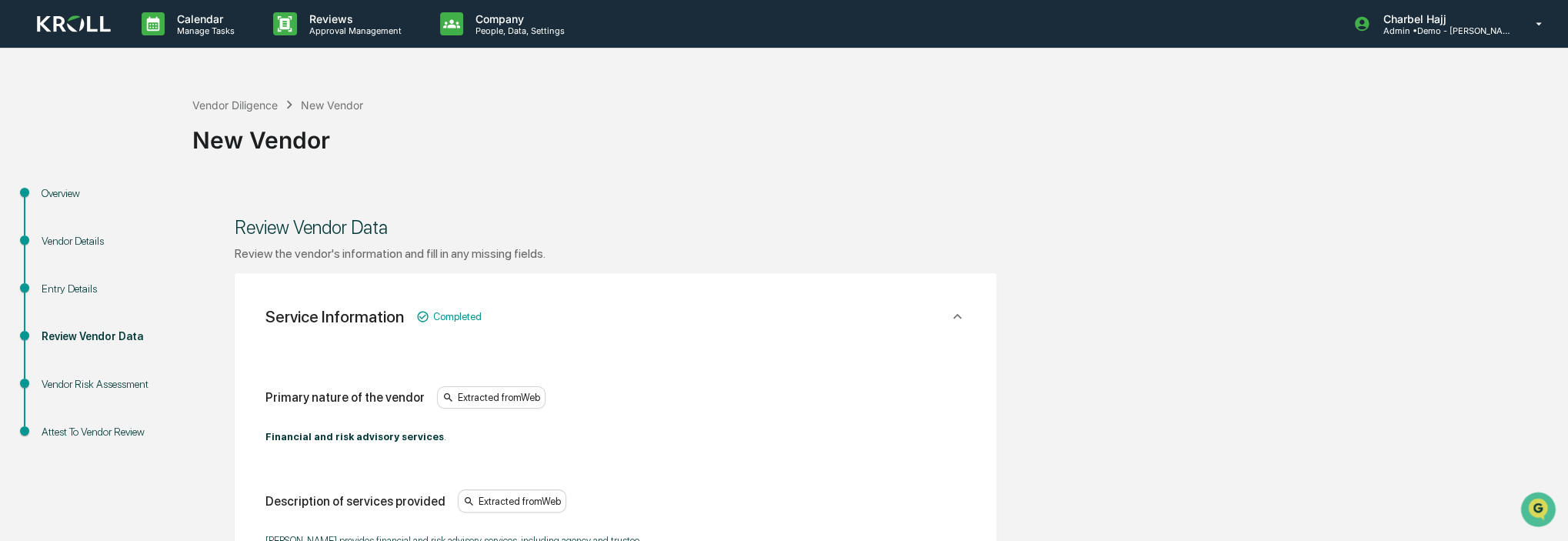
click at [128, 383] on div "Vendor Risk Assessment" at bounding box center [105, 384] width 126 height 16
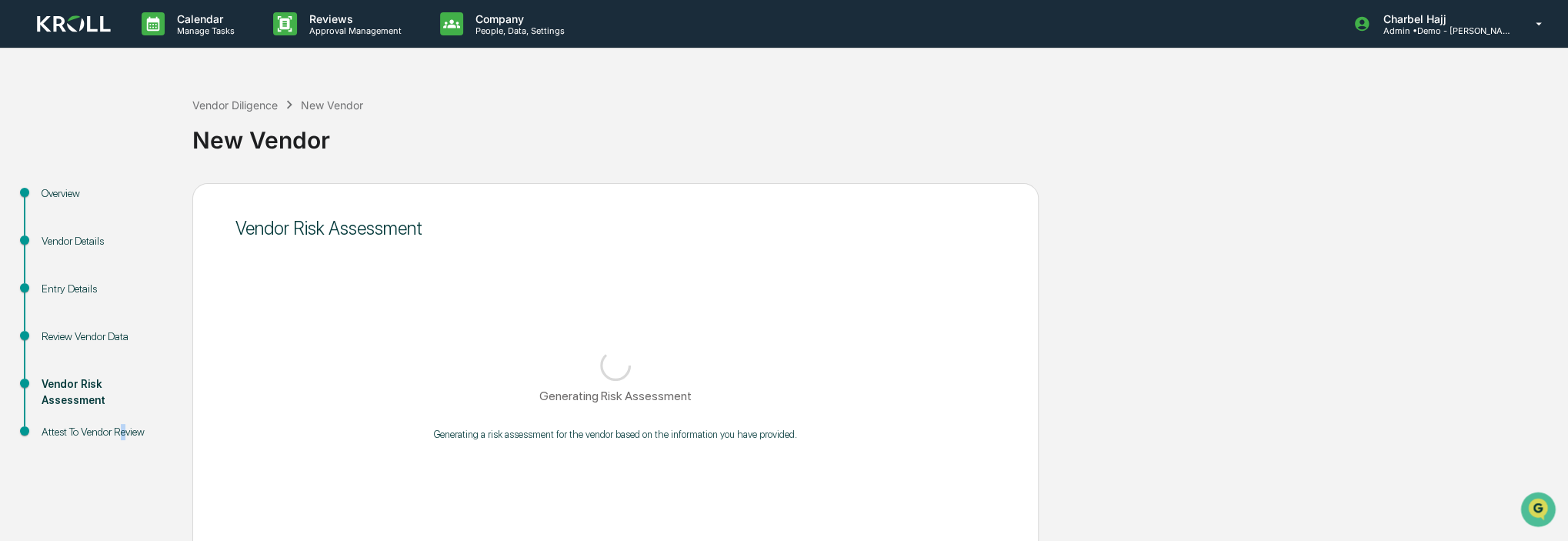
click at [124, 429] on div "Attest To Vendor Review" at bounding box center [105, 431] width 126 height 16
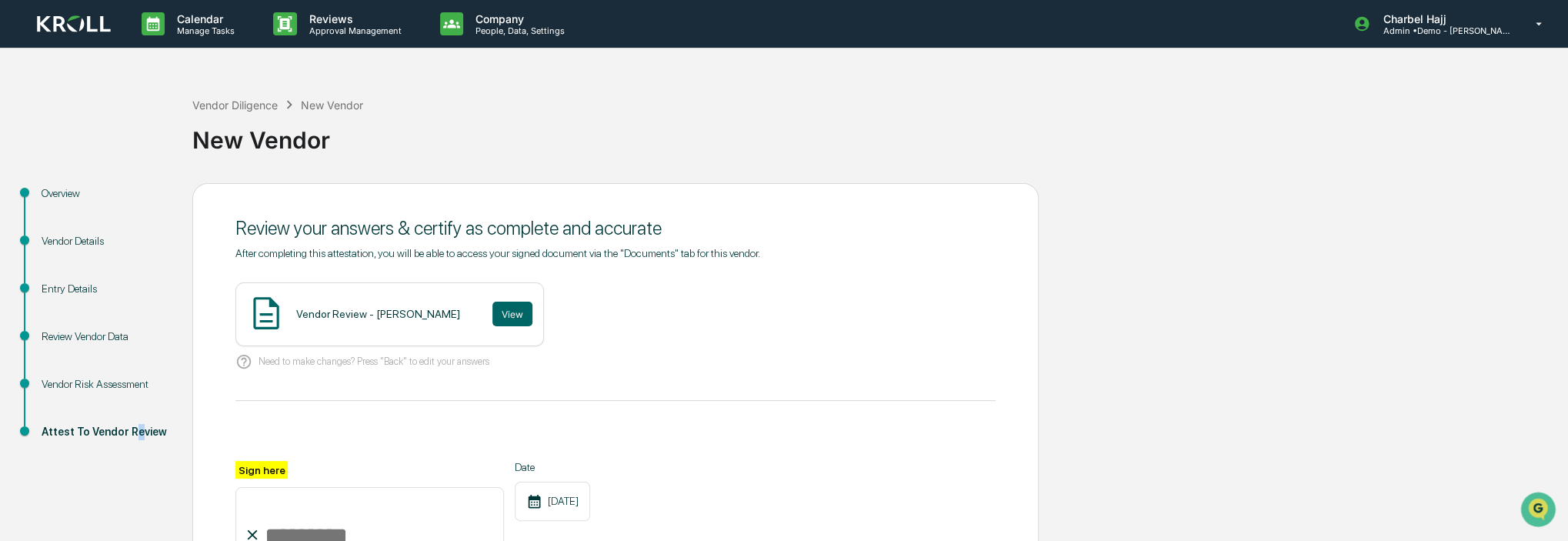
click at [90, 24] on img at bounding box center [74, 24] width 74 height 17
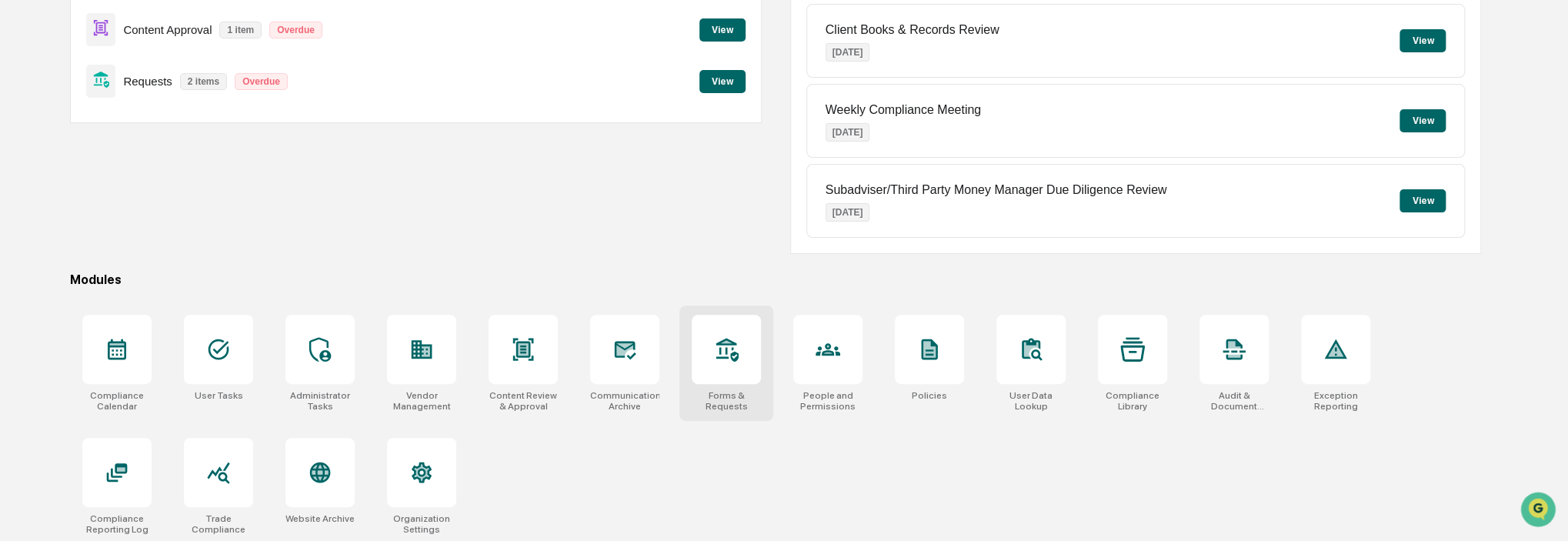
scroll to position [203, 0]
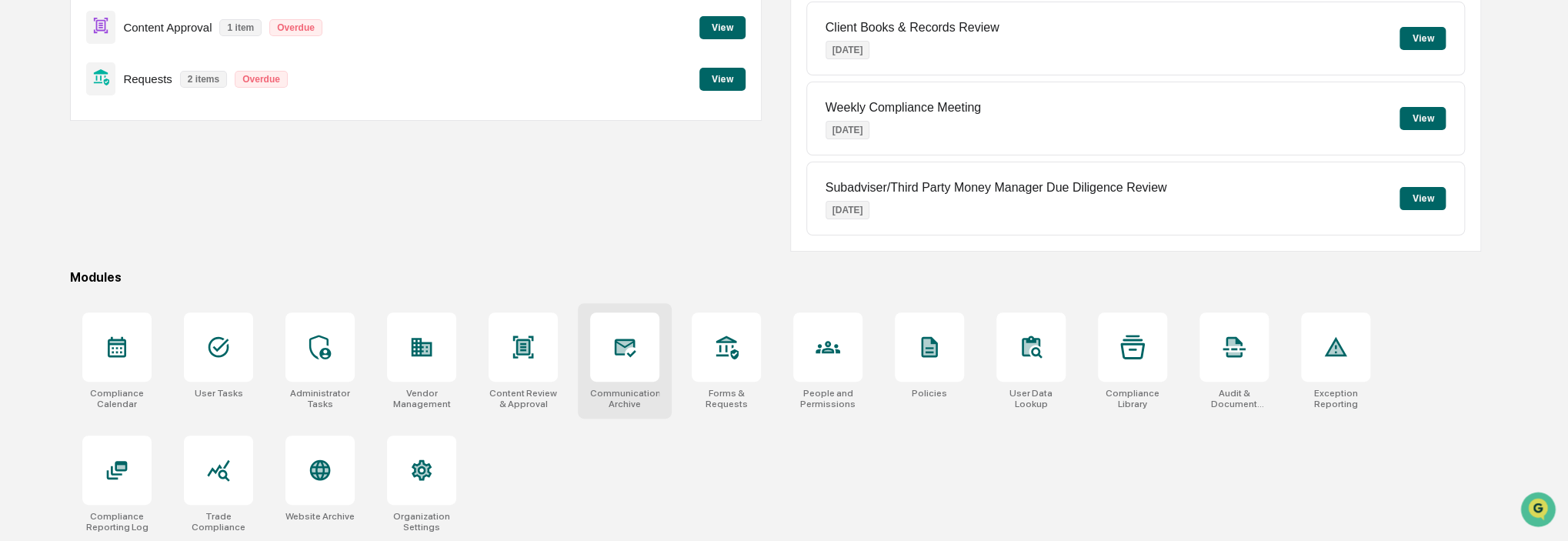
click at [647, 365] on div at bounding box center [624, 347] width 69 height 69
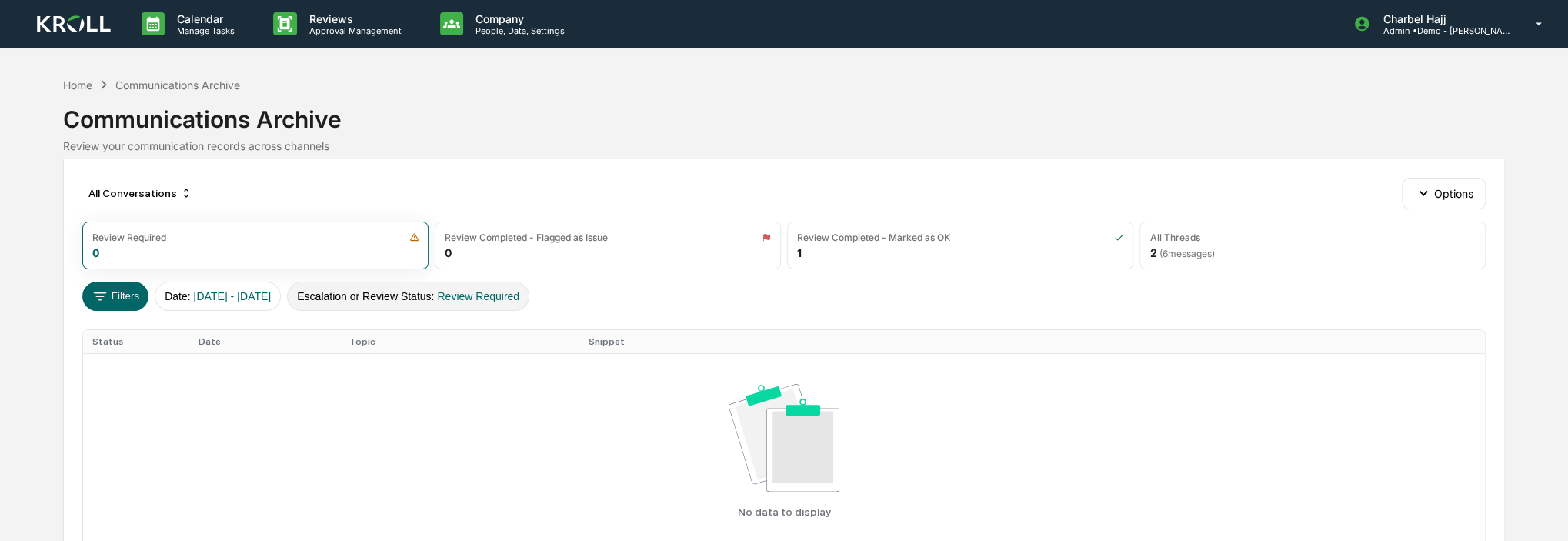
click at [504, 292] on span "Review Required" at bounding box center [478, 296] width 82 height 12
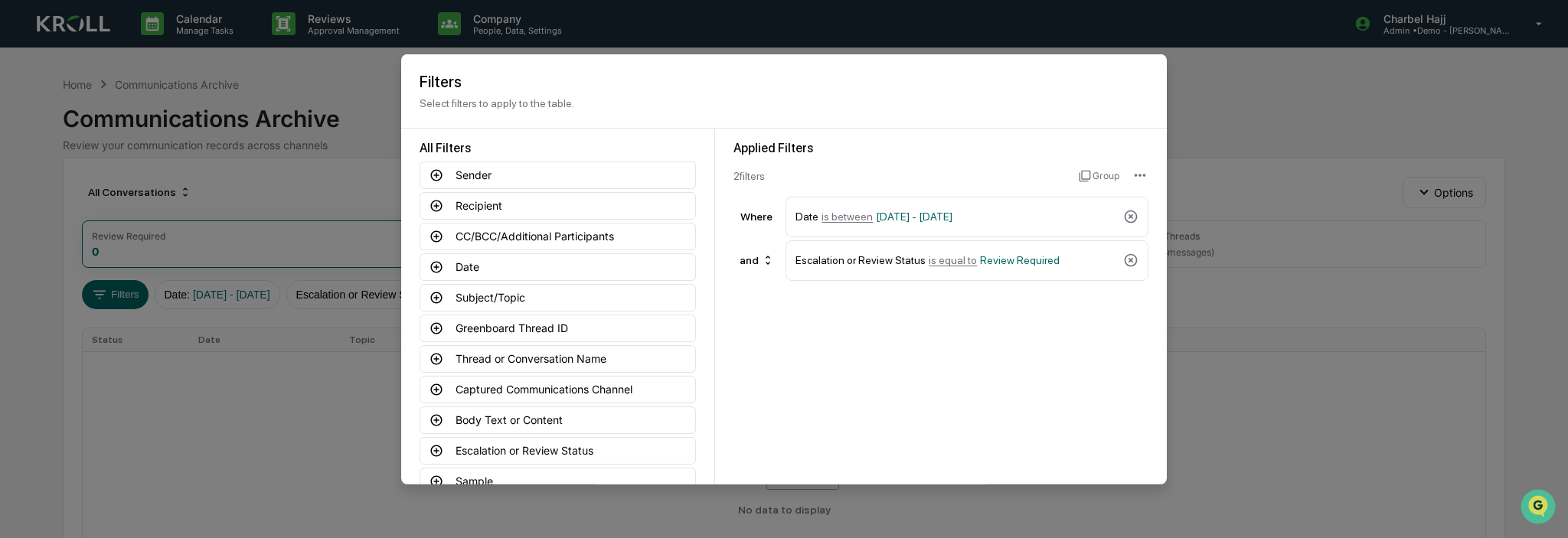
drag, startPoint x: 1130, startPoint y: 258, endPoint x: 1139, endPoint y: 242, distance: 18.4
click at [1130, 257] on icon at bounding box center [1131, 260] width 16 height 16
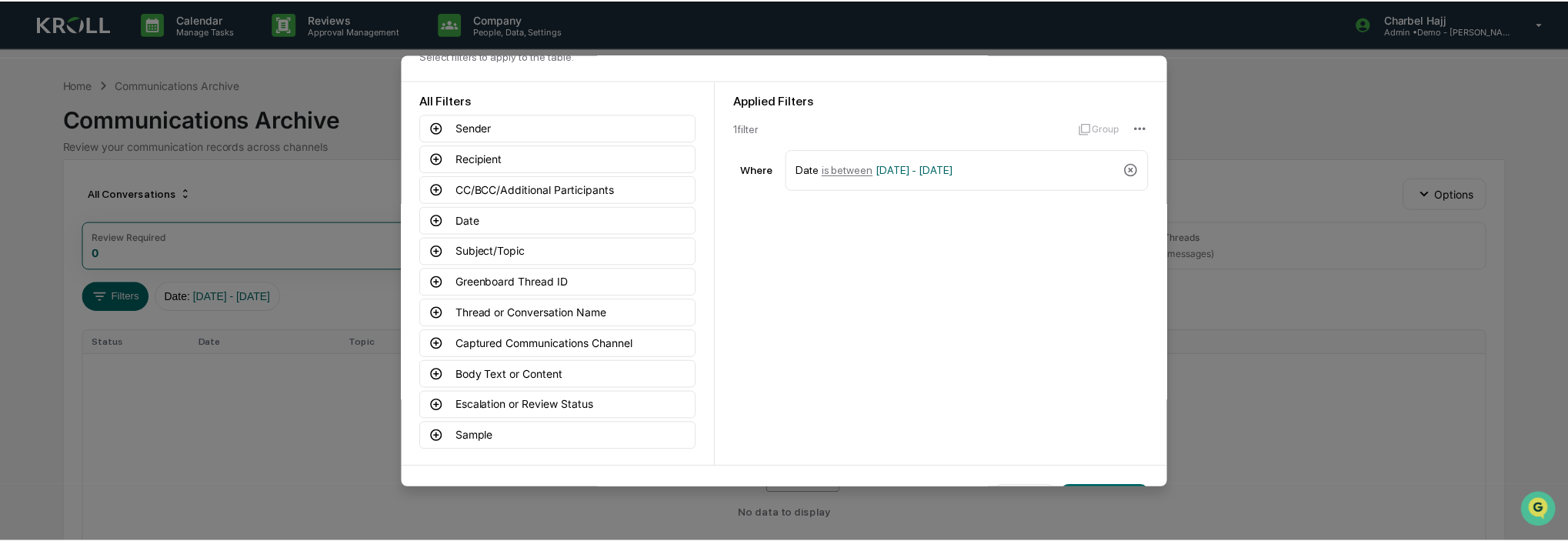
scroll to position [103, 0]
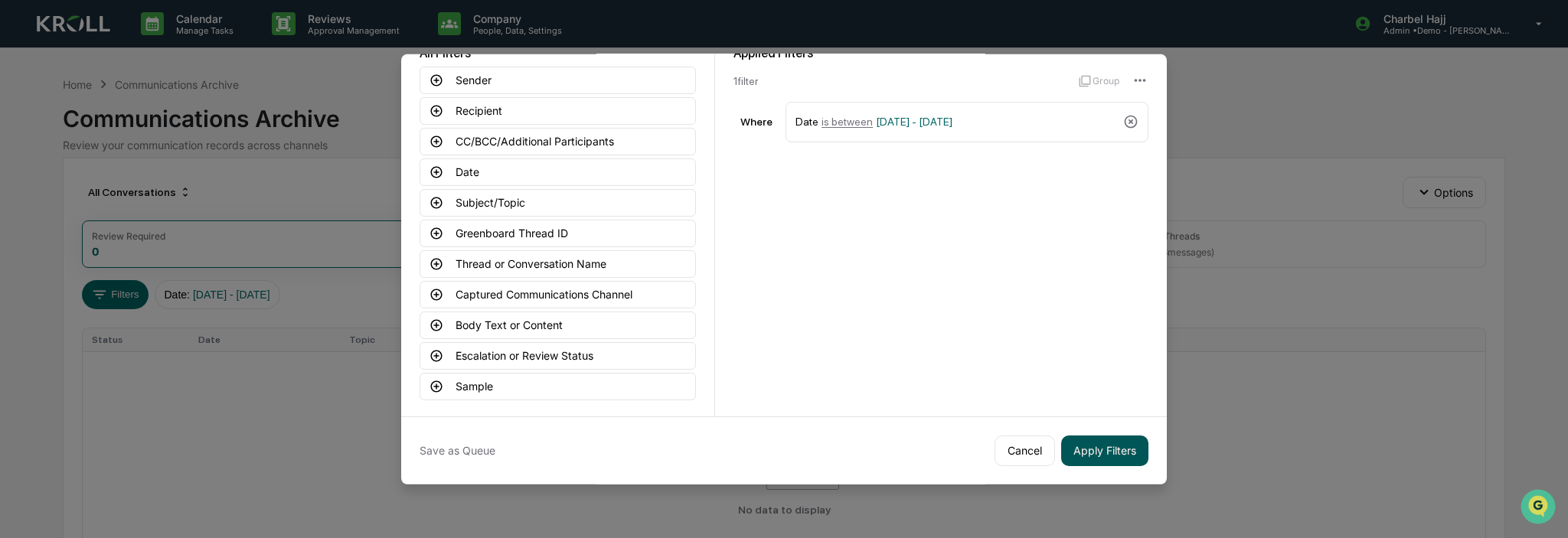
click at [1087, 444] on button "Apply Filters" at bounding box center [1105, 450] width 88 height 31
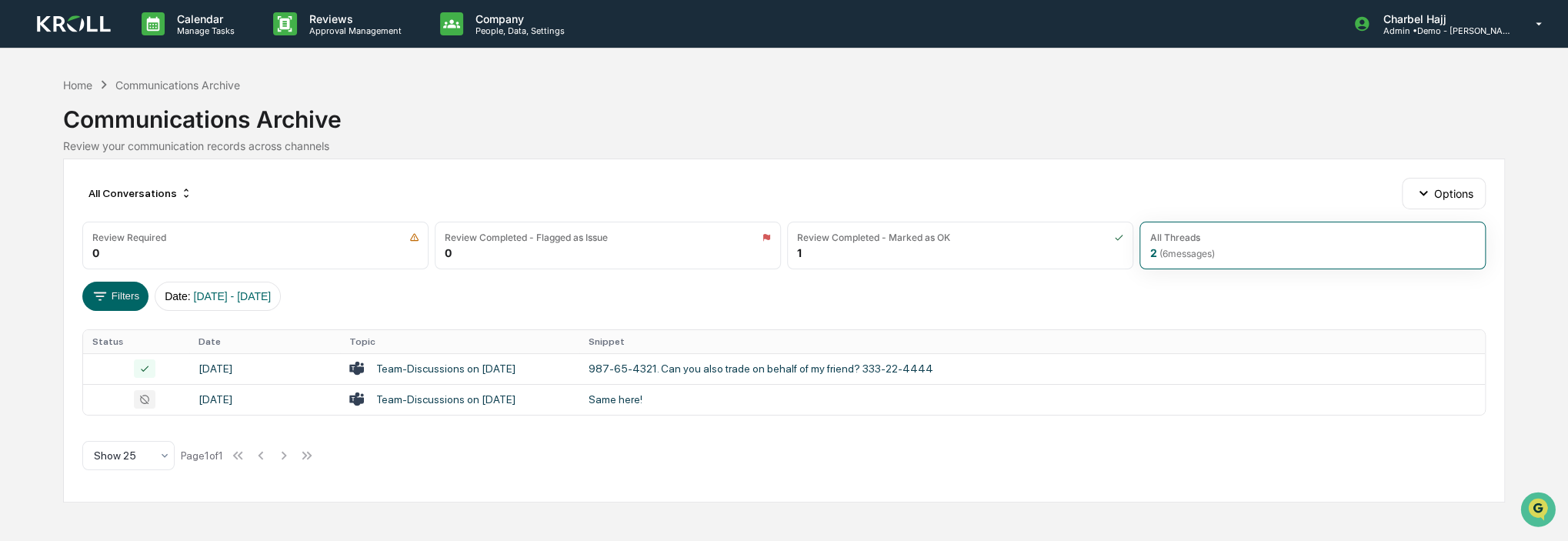
scroll to position [0, 0]
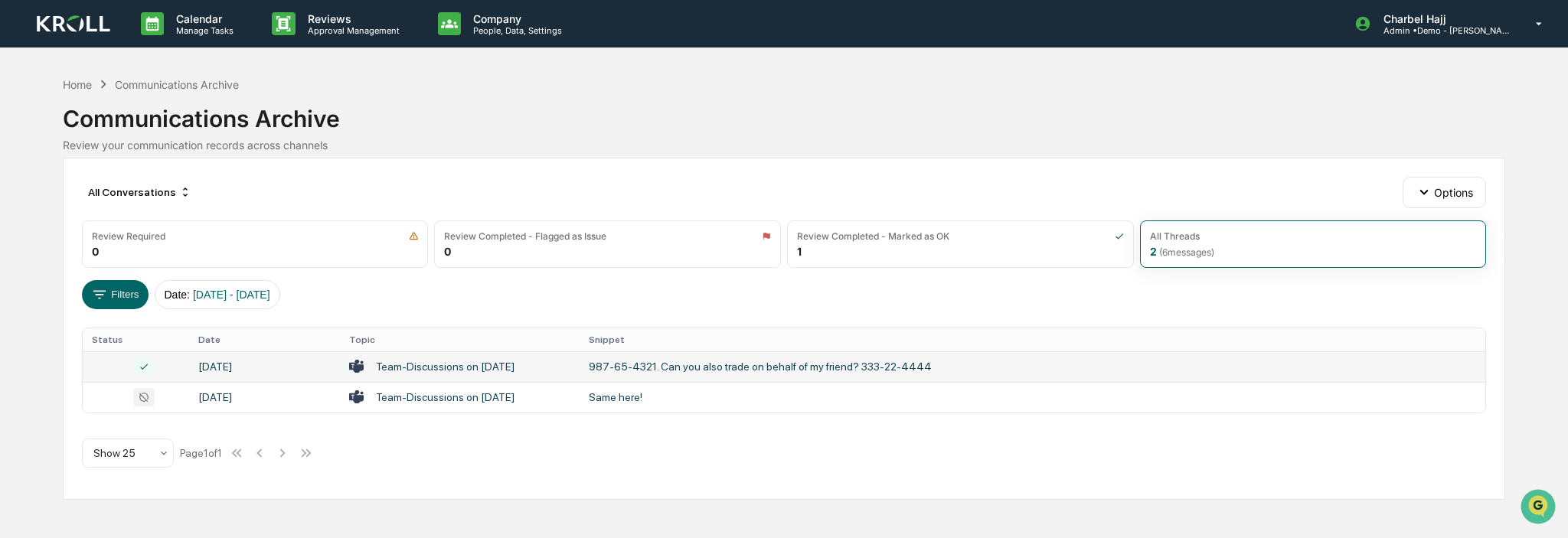
click at [438, 373] on td "Team-Discussions on [DATE]" at bounding box center [460, 366] width 239 height 31
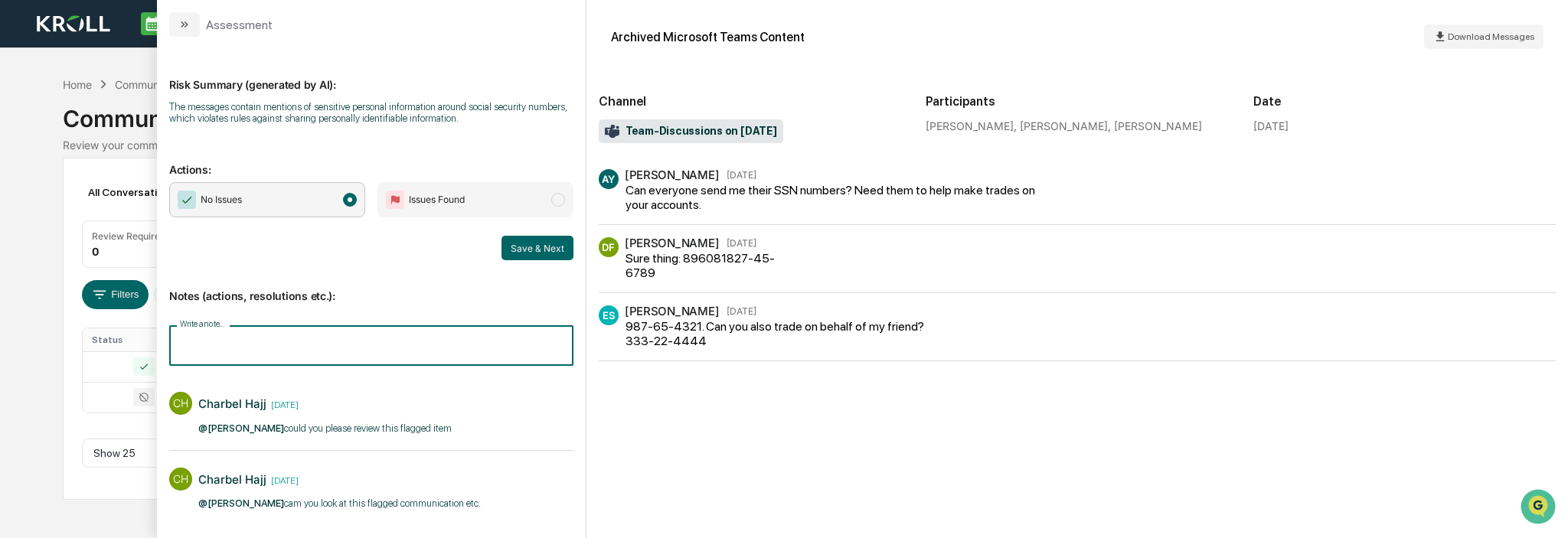
click at [238, 336] on input "Write a note..." at bounding box center [372, 345] width 405 height 40
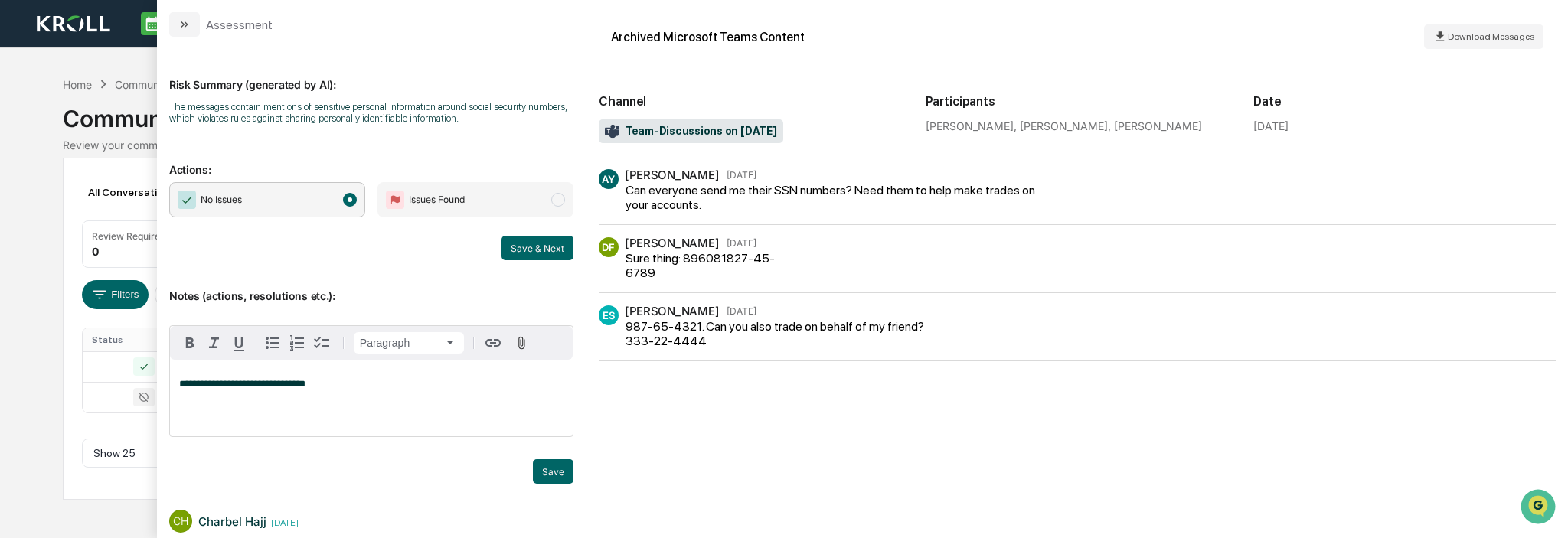
click at [188, 22] on icon "modal" at bounding box center [184, 24] width 12 height 12
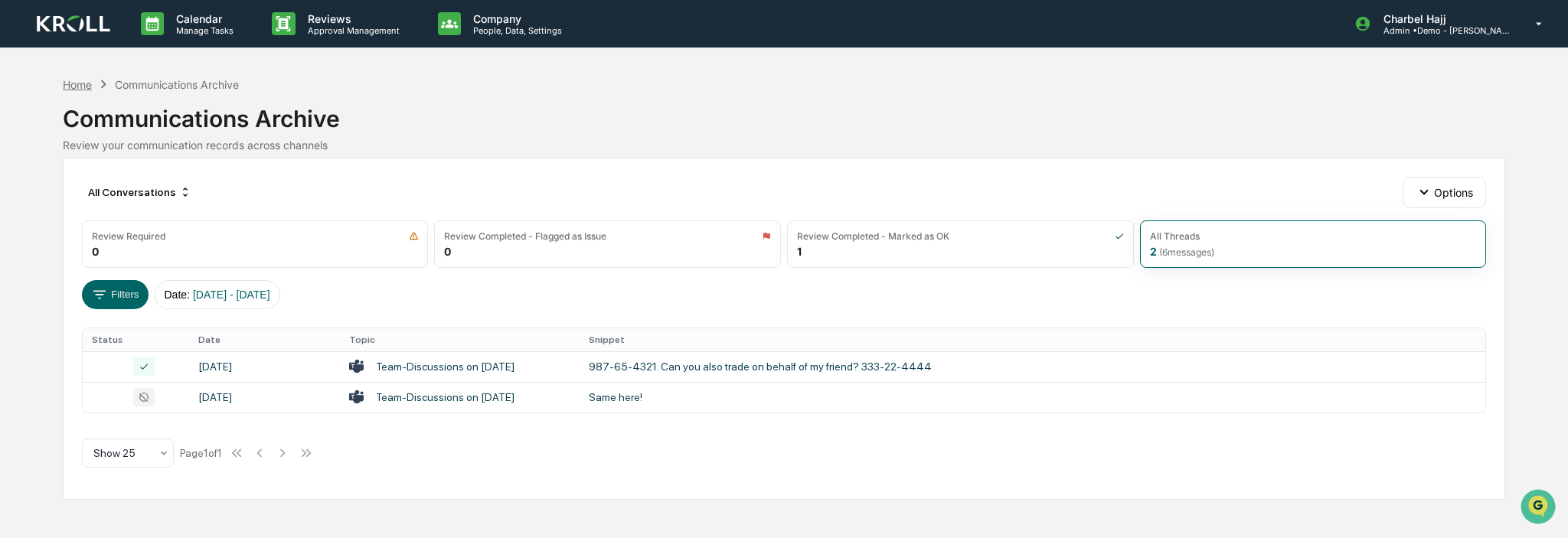
click at [83, 85] on div "Home" at bounding box center [77, 85] width 29 height 13
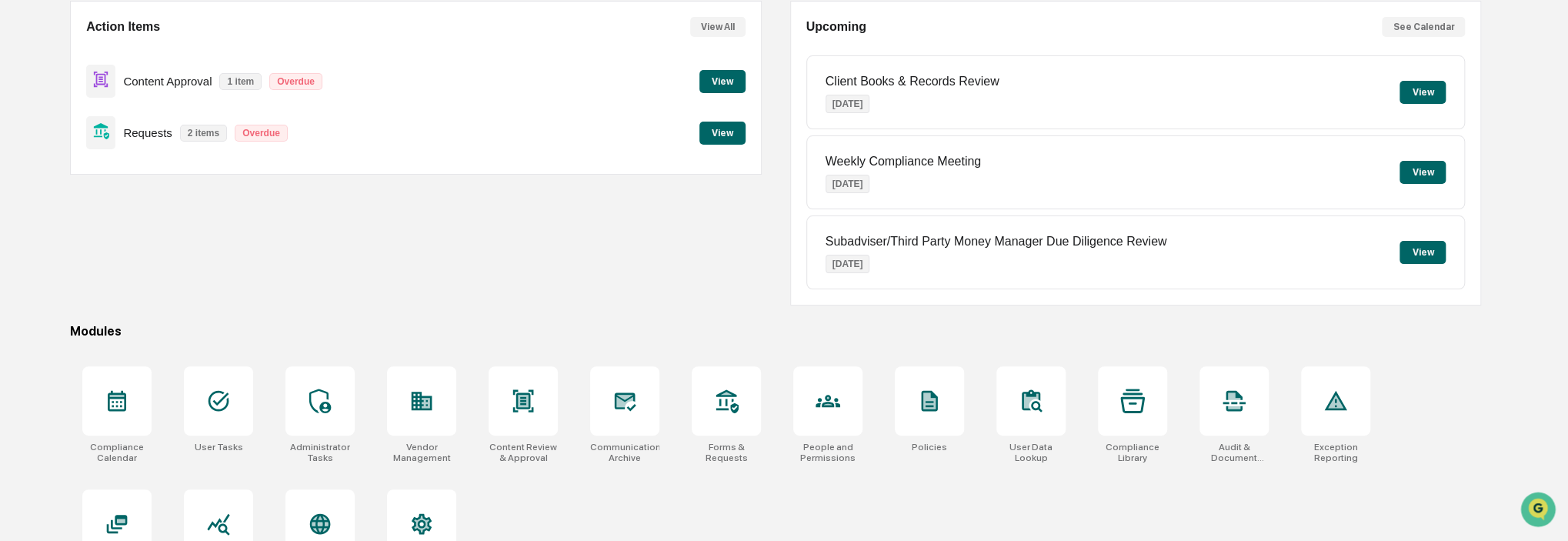
scroll to position [203, 0]
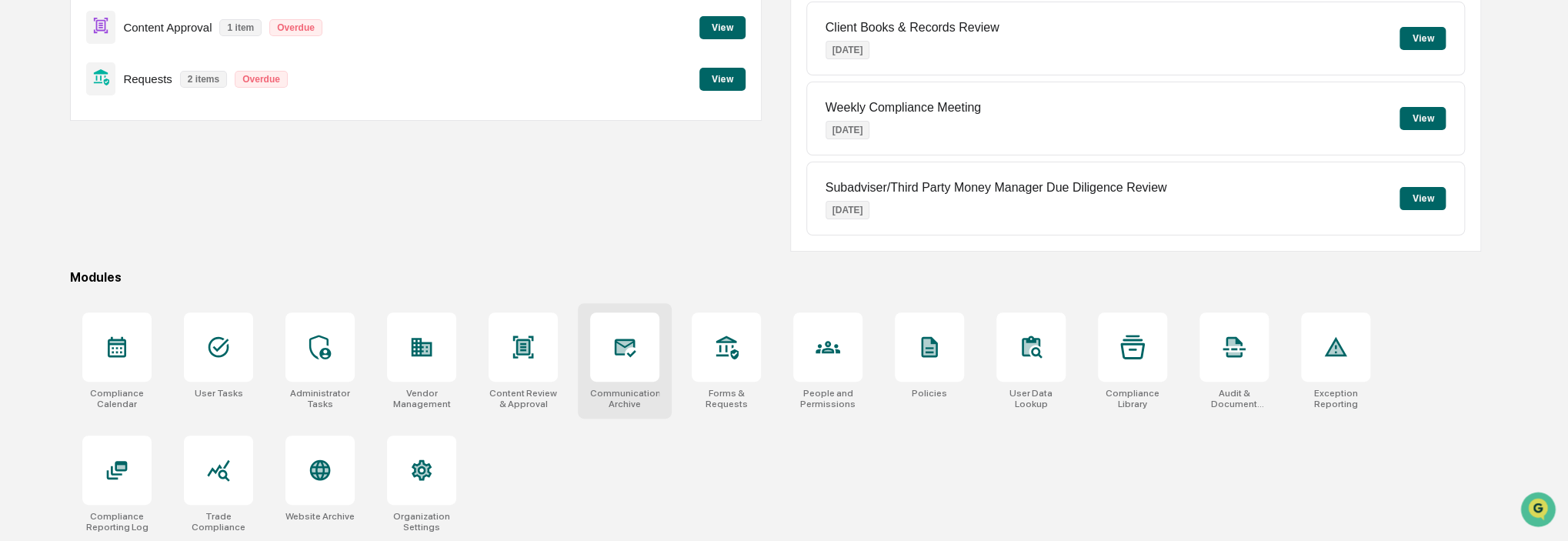
click at [637, 347] on icon at bounding box center [625, 347] width 25 height 25
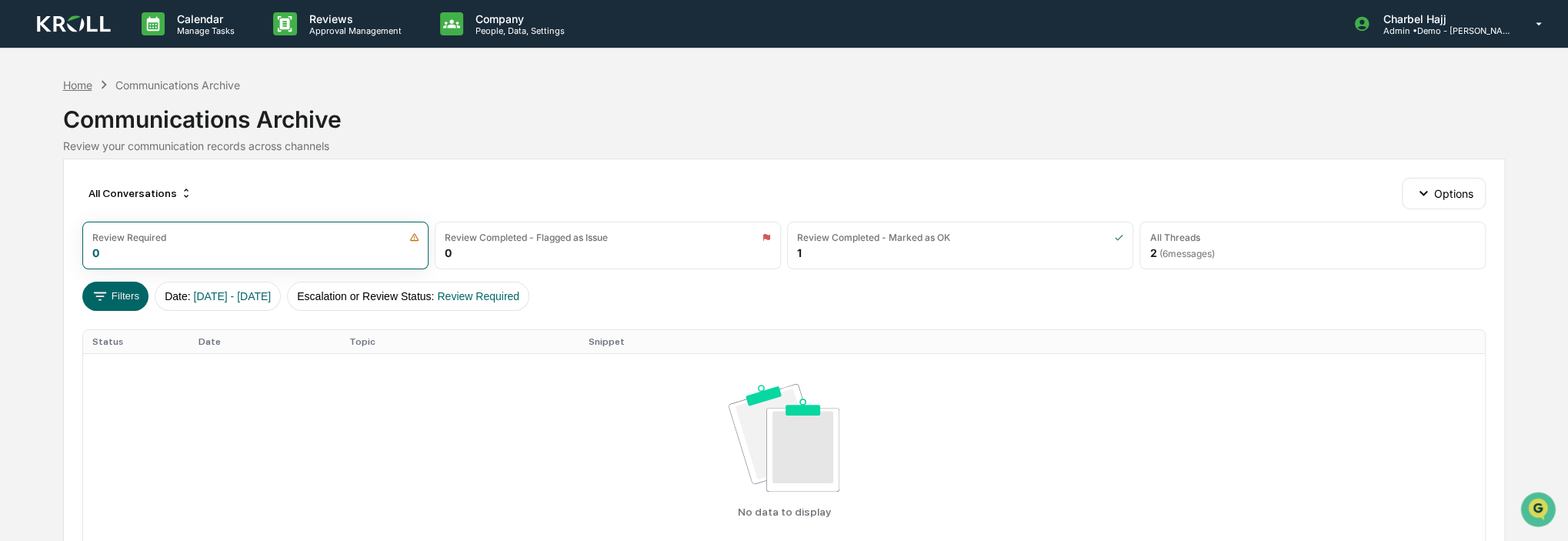
click at [87, 85] on div "Home" at bounding box center [77, 85] width 29 height 13
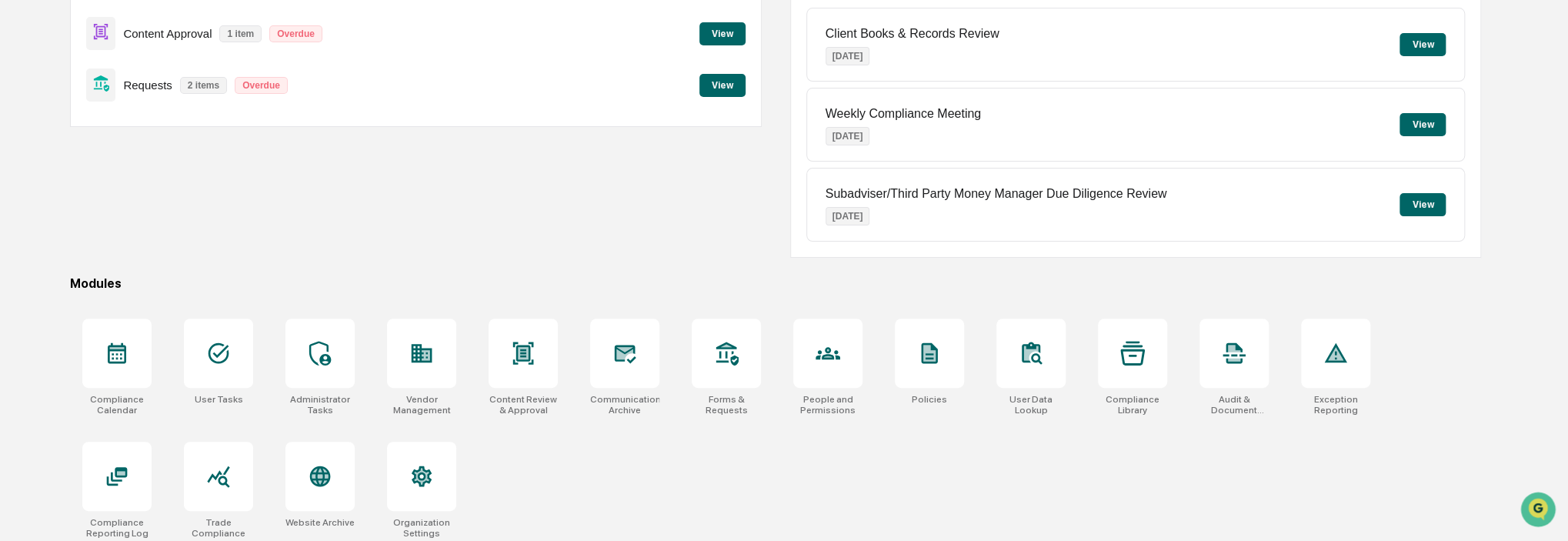
scroll to position [203, 0]
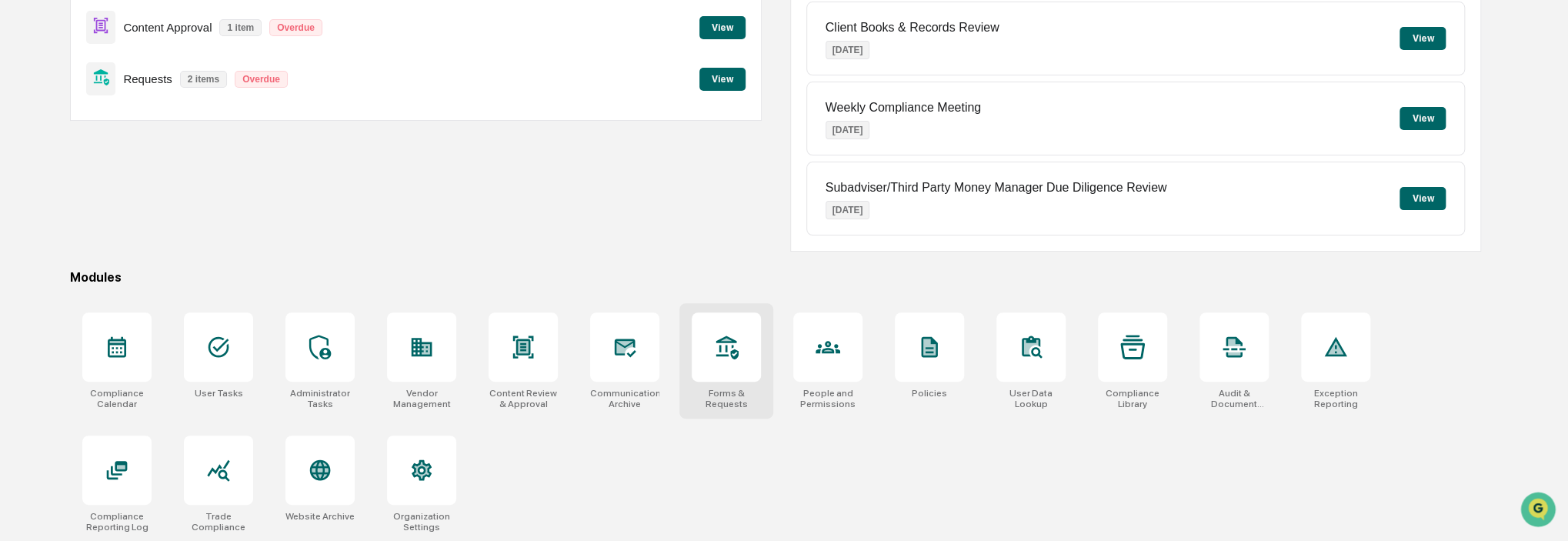
drag, startPoint x: 740, startPoint y: 372, endPoint x: 709, endPoint y: 385, distance: 33.6
click at [740, 378] on div at bounding box center [726, 347] width 69 height 69
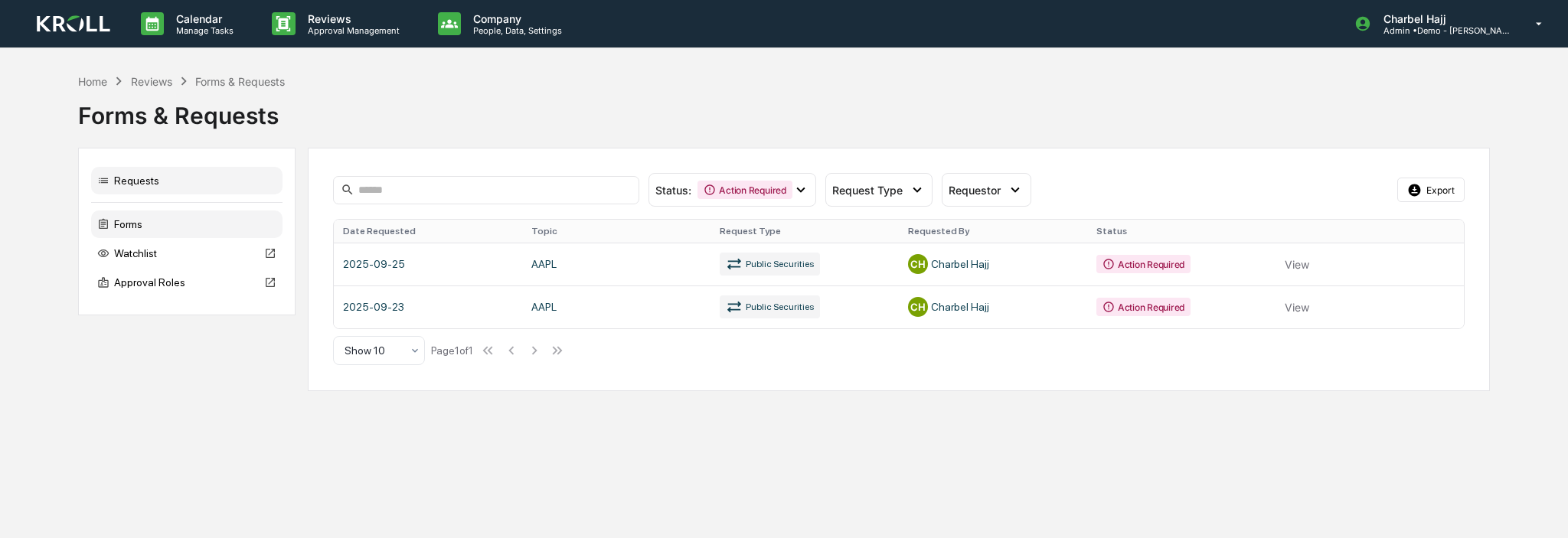
click at [207, 223] on div "Forms" at bounding box center [187, 224] width 192 height 27
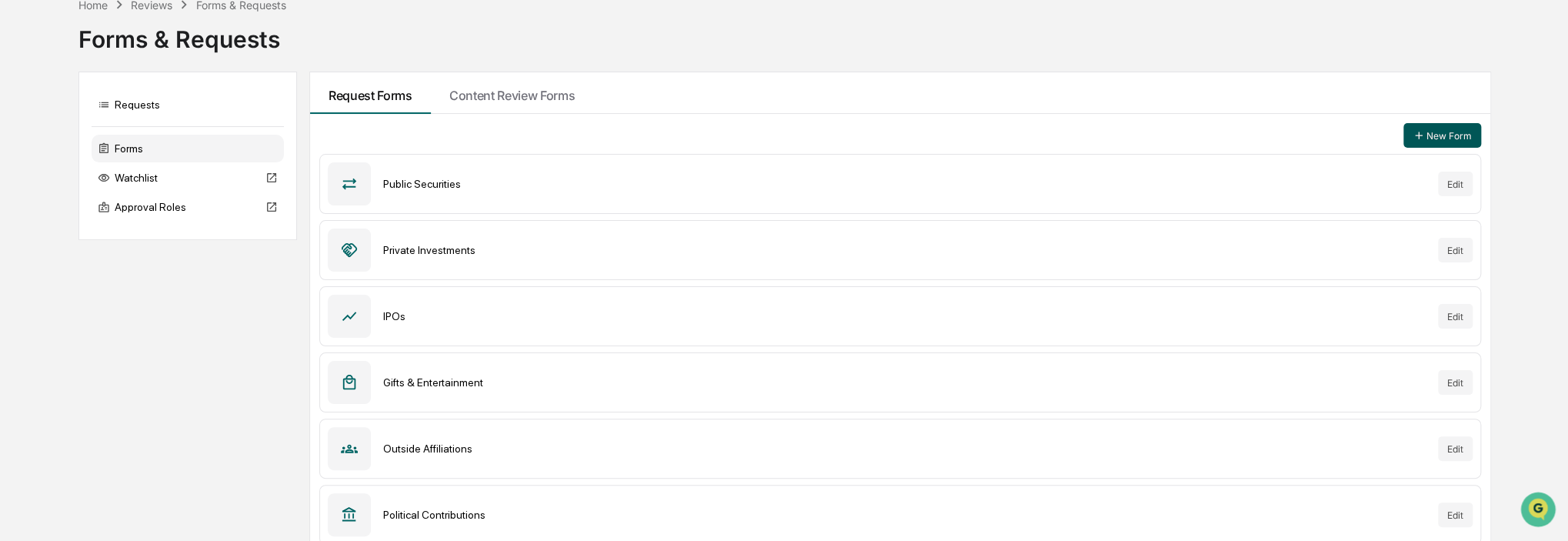
click at [1453, 141] on button "New Form" at bounding box center [1443, 135] width 78 height 25
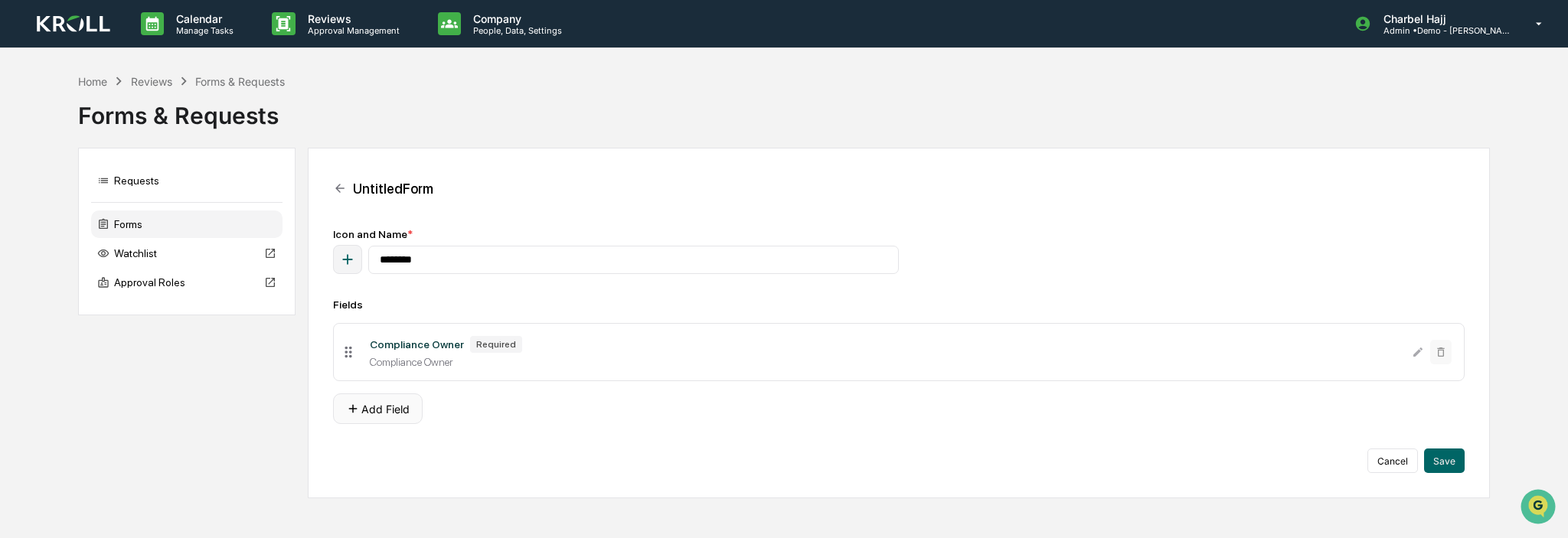
click at [398, 413] on button "Add Field" at bounding box center [377, 408] width 90 height 31
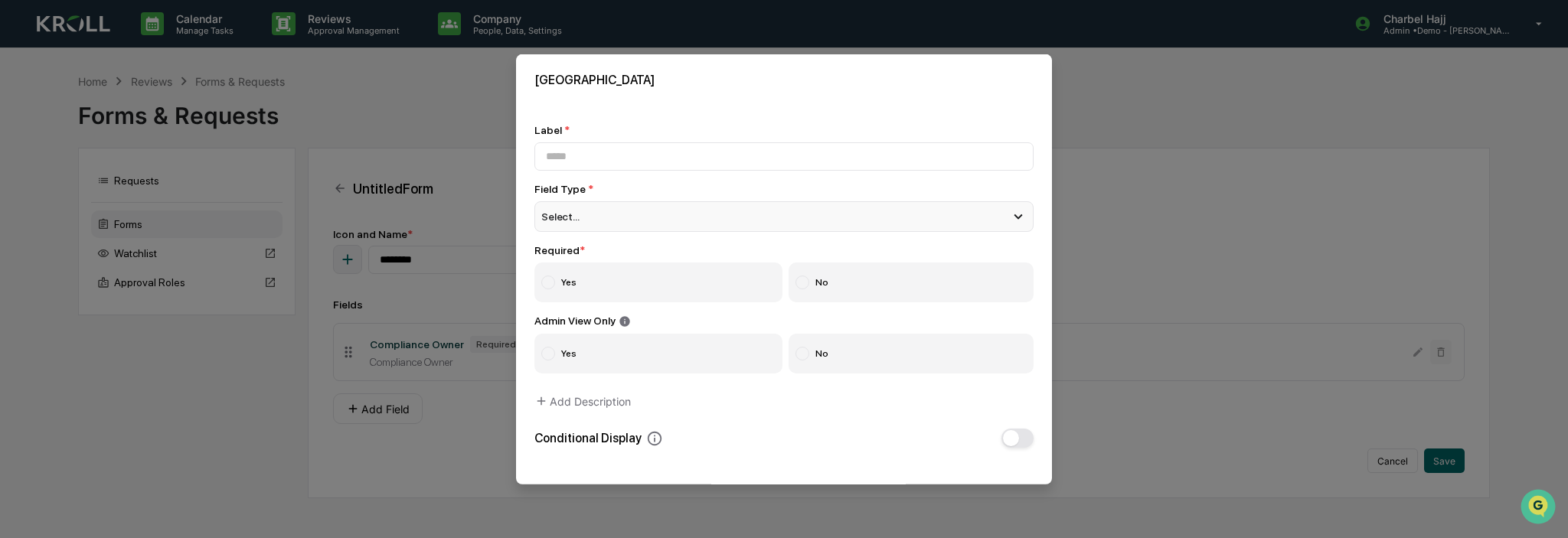
click at [591, 210] on div "Select..." at bounding box center [784, 215] width 500 height 31
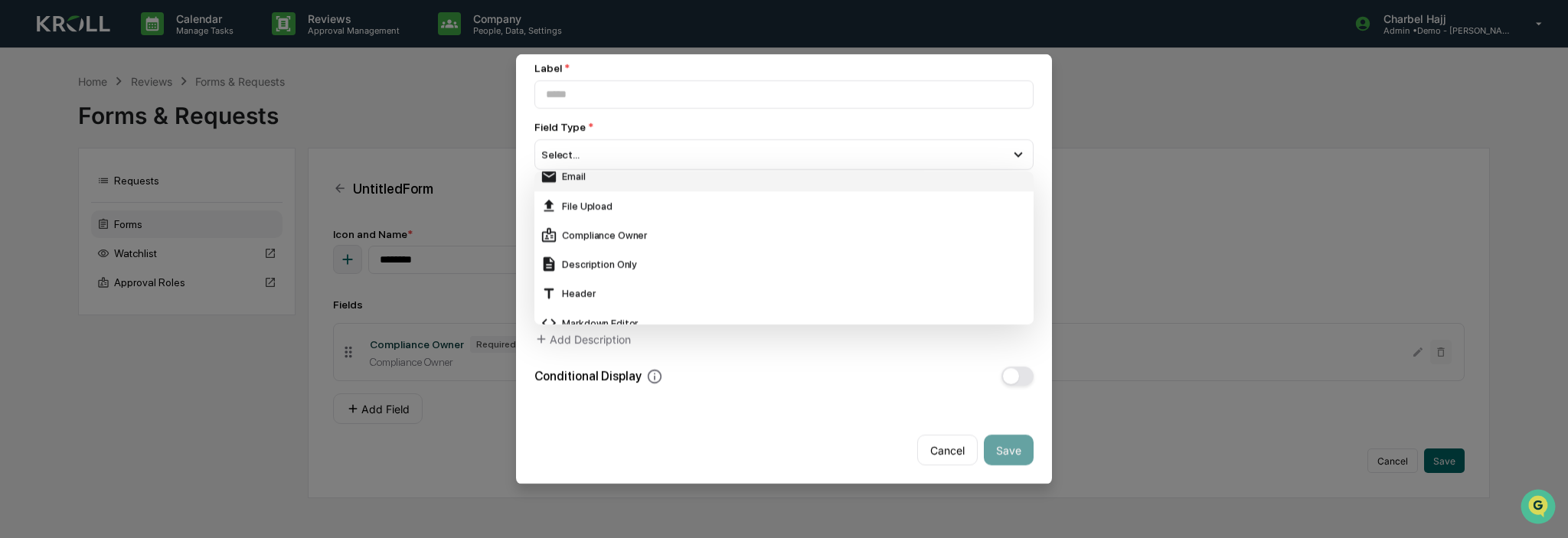
scroll to position [149, 0]
drag, startPoint x: 686, startPoint y: 361, endPoint x: 698, endPoint y: 361, distance: 12.0
click at [686, 366] on div "Conditional Display" at bounding box center [784, 375] width 500 height 19
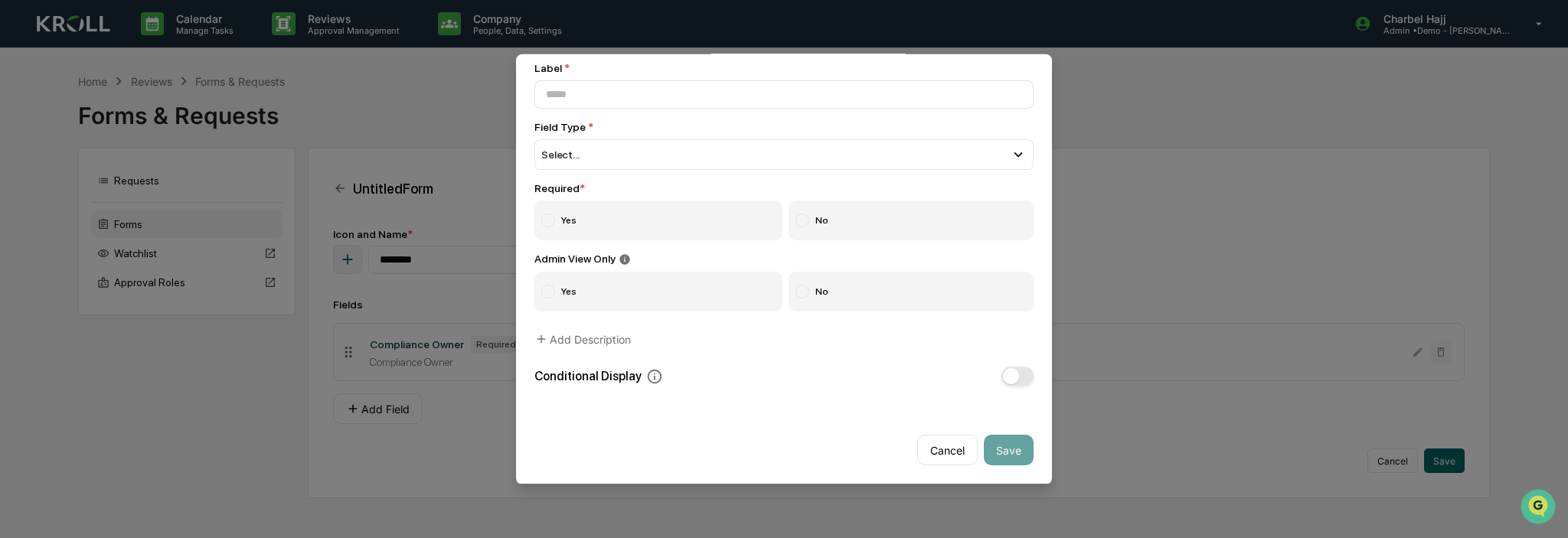
click at [1003, 369] on span "button" at bounding box center [1011, 375] width 16 height 16
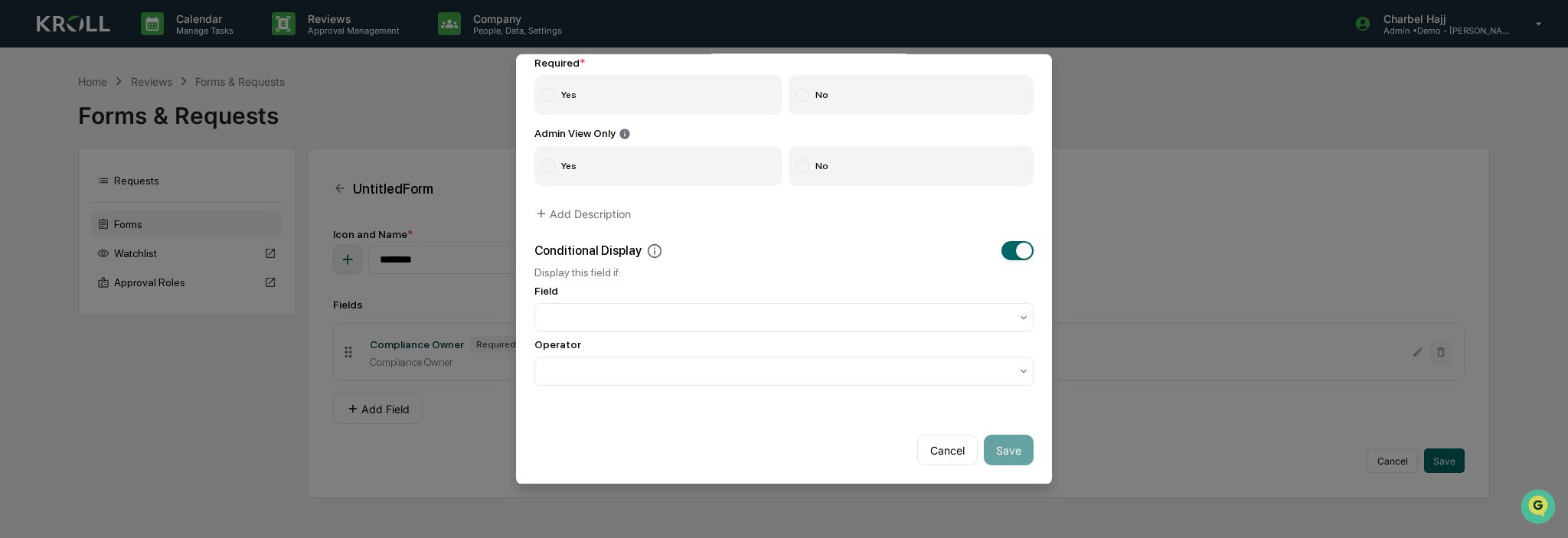
scroll to position [45, 0]
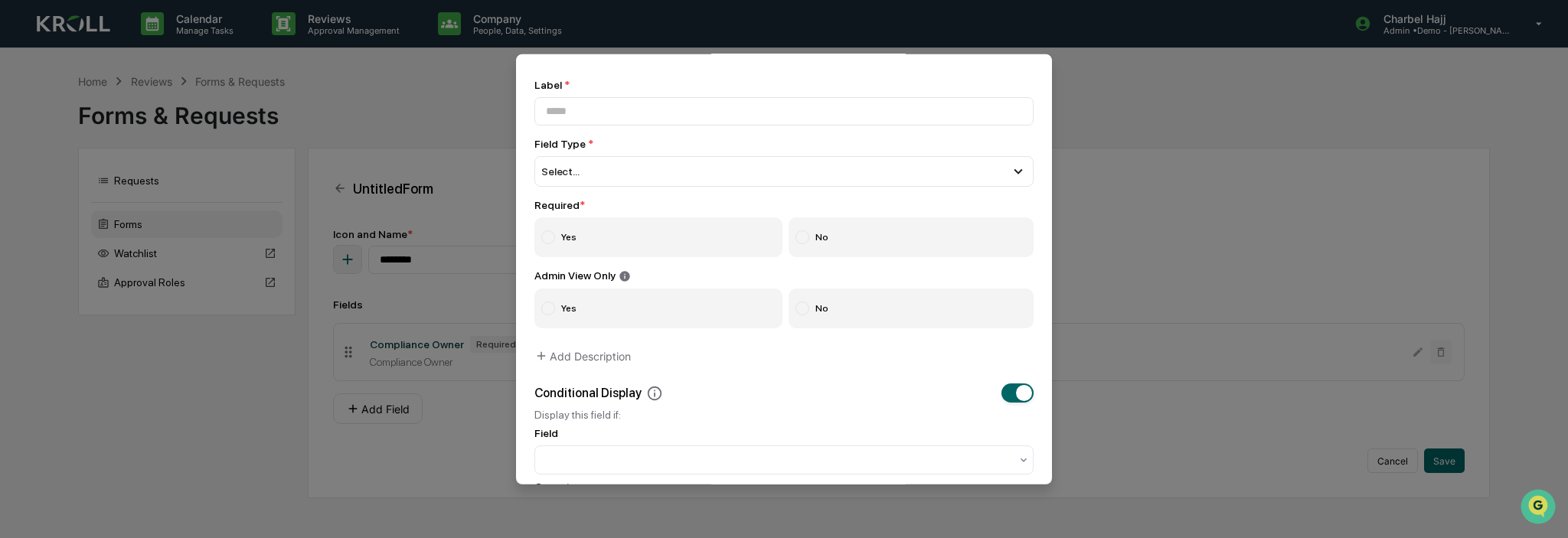
click at [552, 305] on div at bounding box center [548, 308] width 14 height 14
click at [838, 304] on label "No" at bounding box center [912, 309] width 246 height 40
click at [573, 244] on label "Yes" at bounding box center [658, 237] width 248 height 40
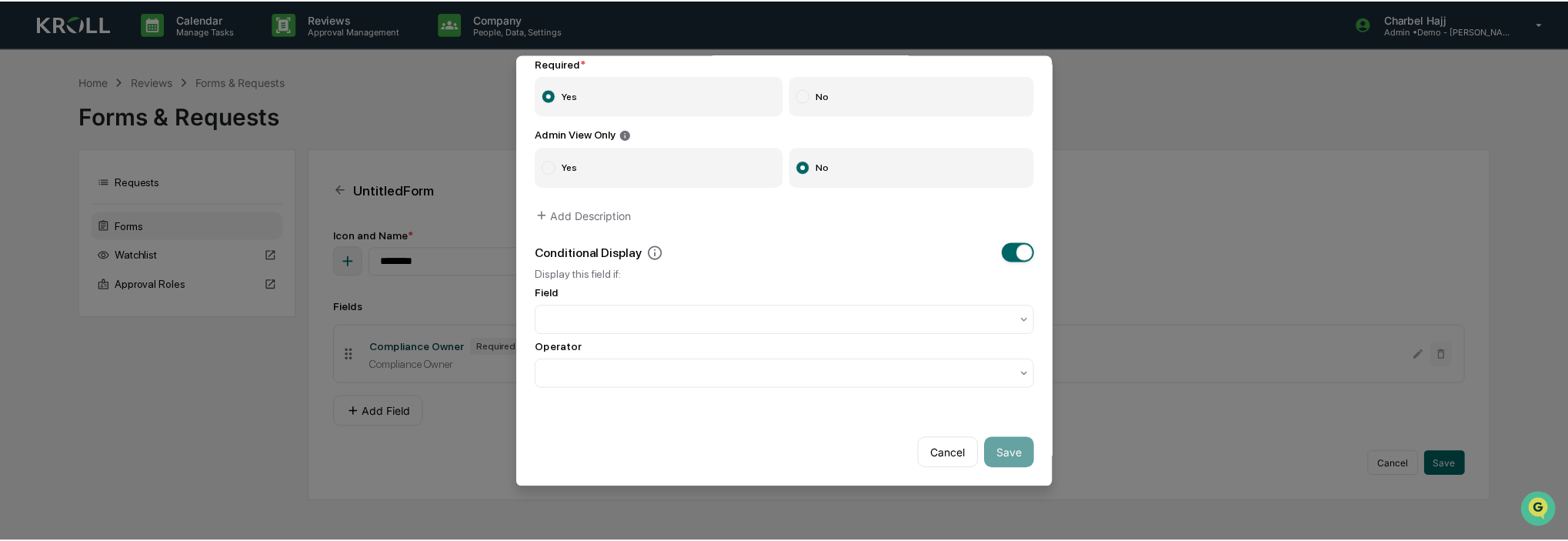
scroll to position [199, 0]
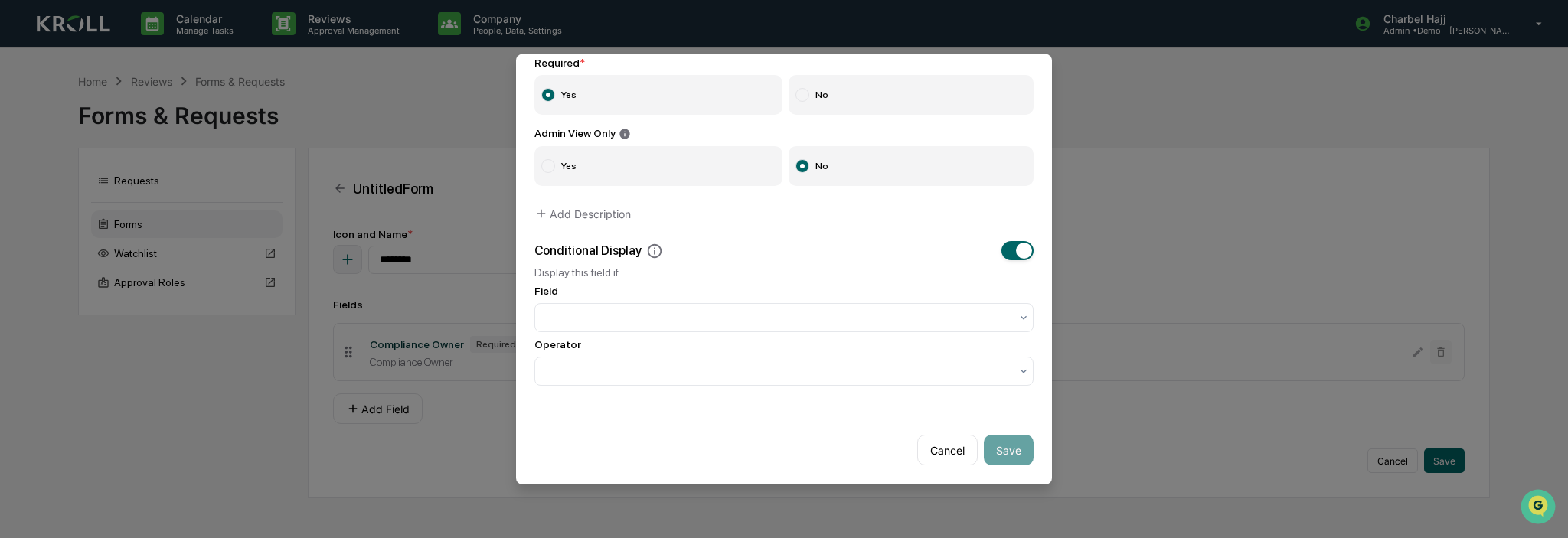
click at [951, 442] on button "Cancel" at bounding box center [947, 450] width 60 height 31
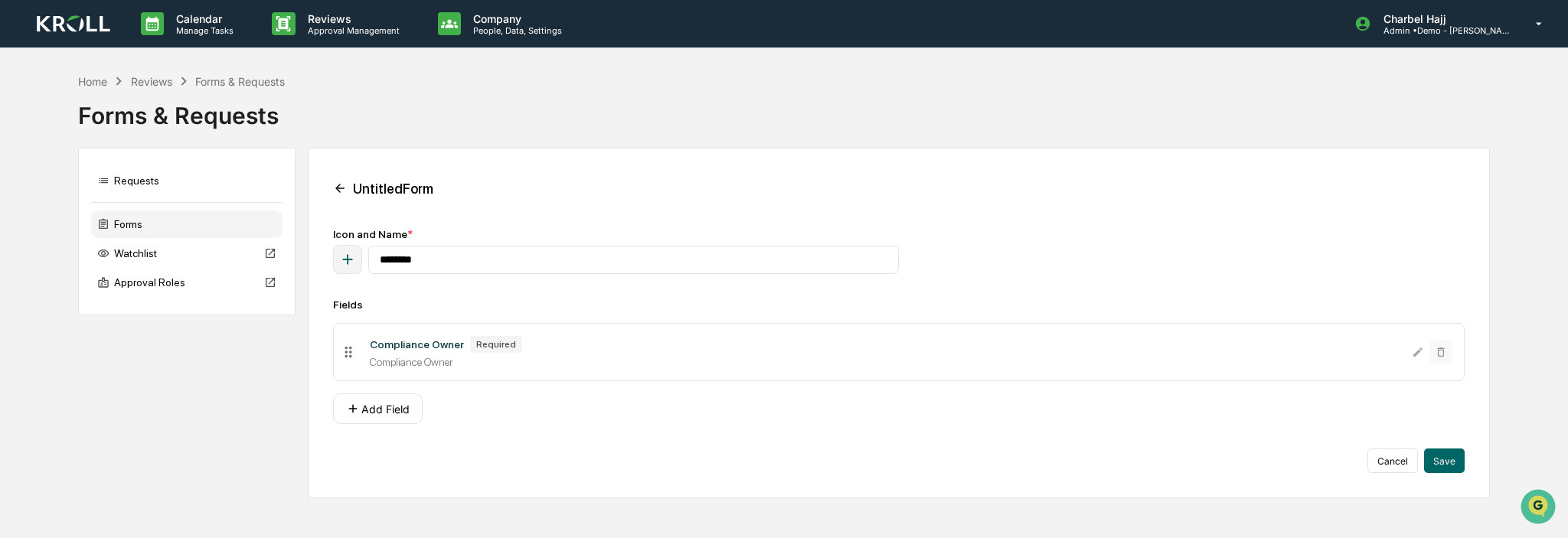
click at [346, 186] on div "Untitled Form" at bounding box center [898, 188] width 1131 height 31
click at [86, 82] on div "Home" at bounding box center [92, 82] width 29 height 13
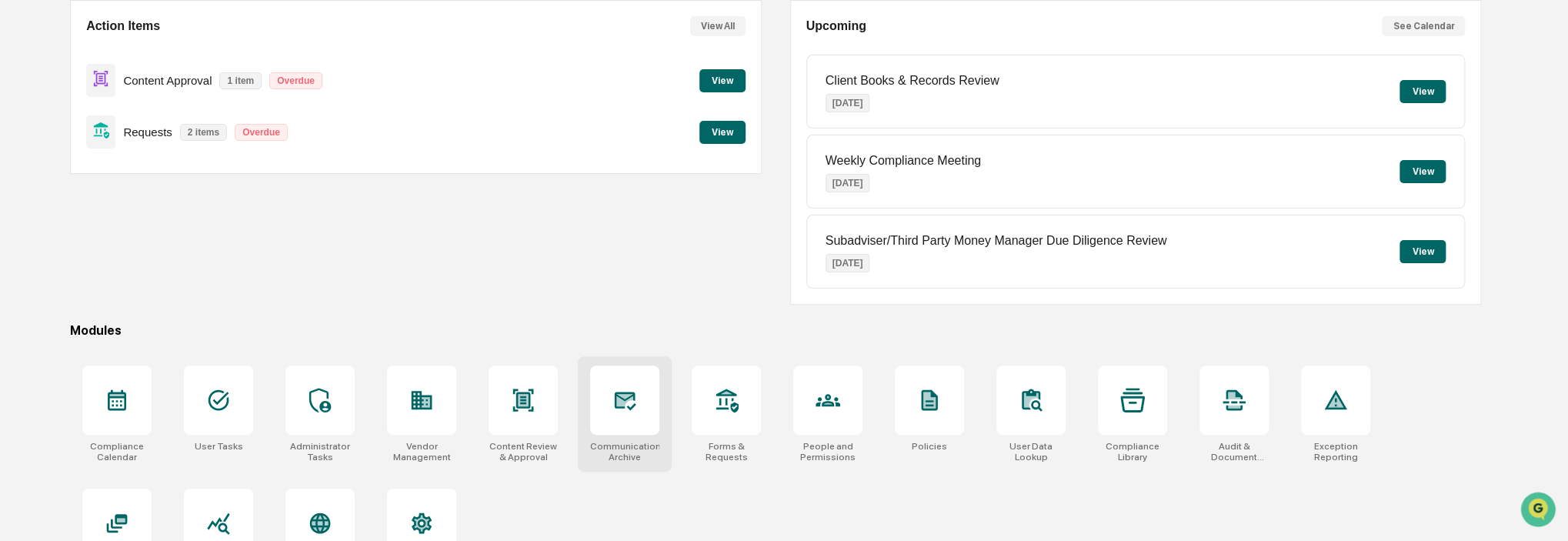
scroll to position [203, 0]
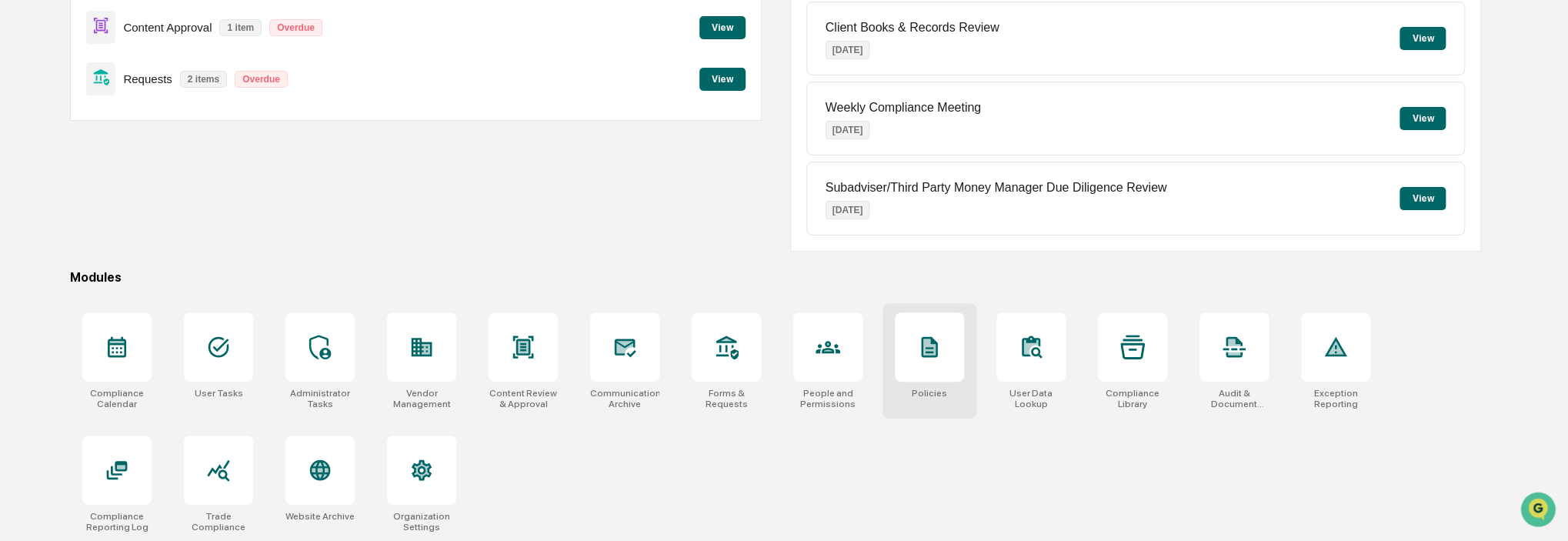
click at [929, 384] on div "Policies" at bounding box center [929, 360] width 94 height 115
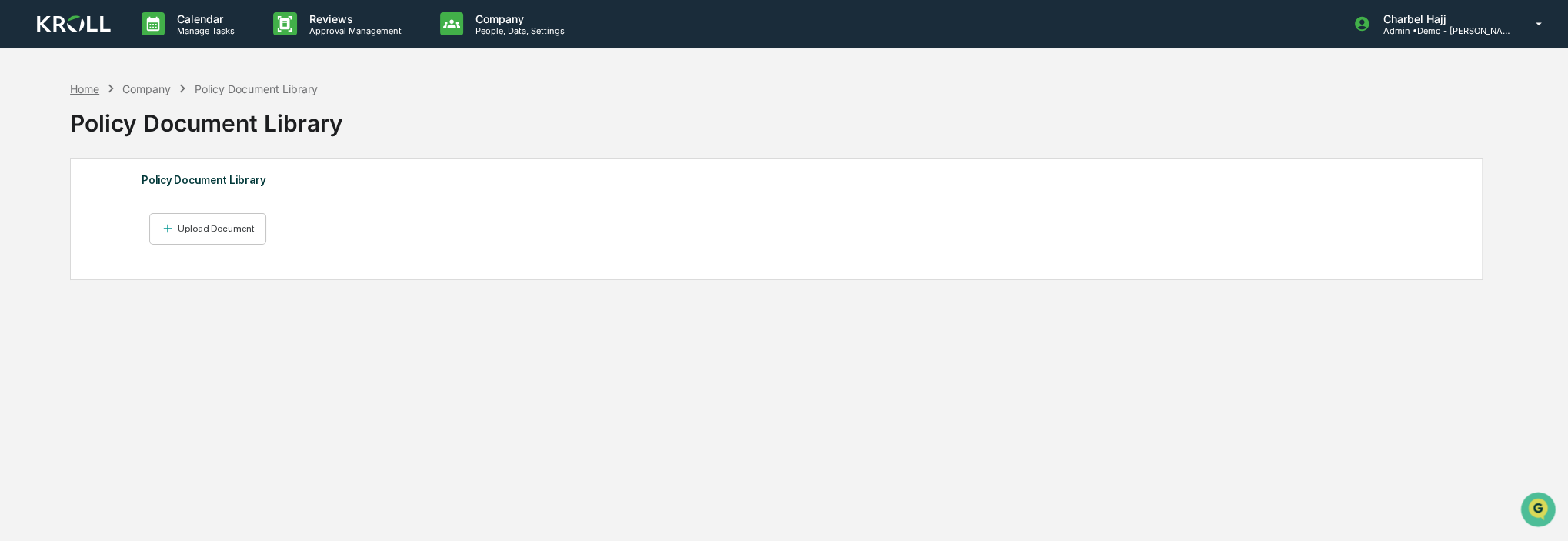
click at [91, 88] on div "Home" at bounding box center [84, 89] width 29 height 13
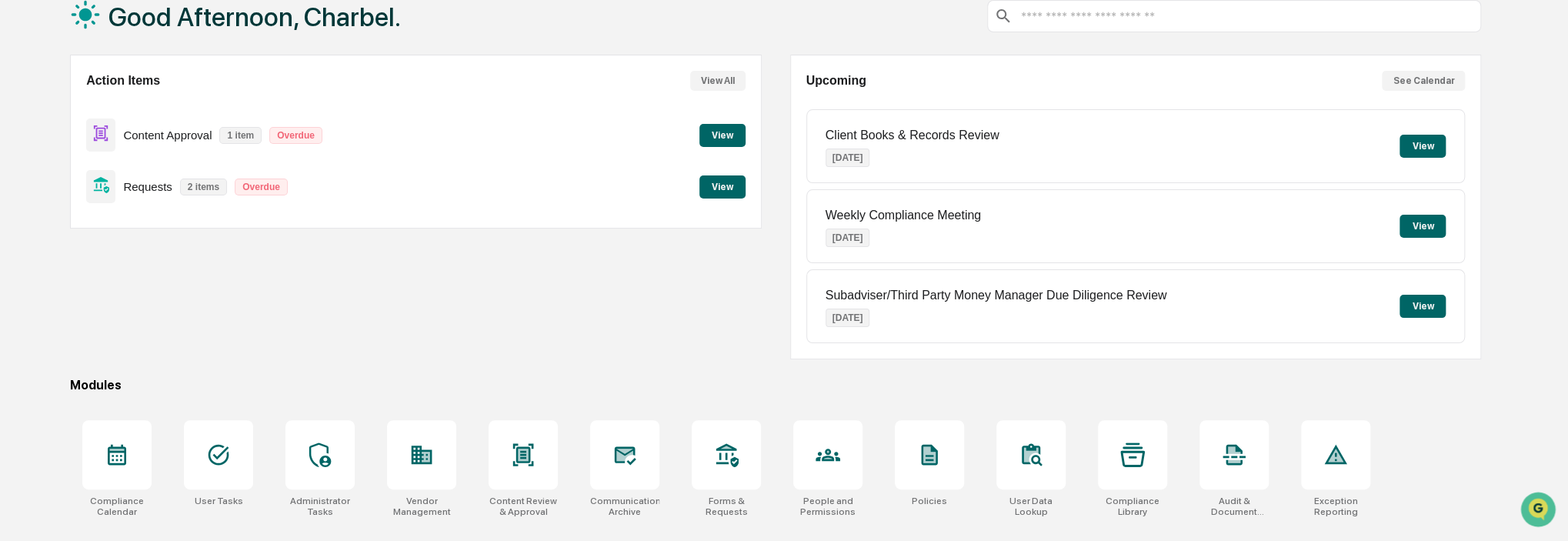
scroll to position [203, 0]
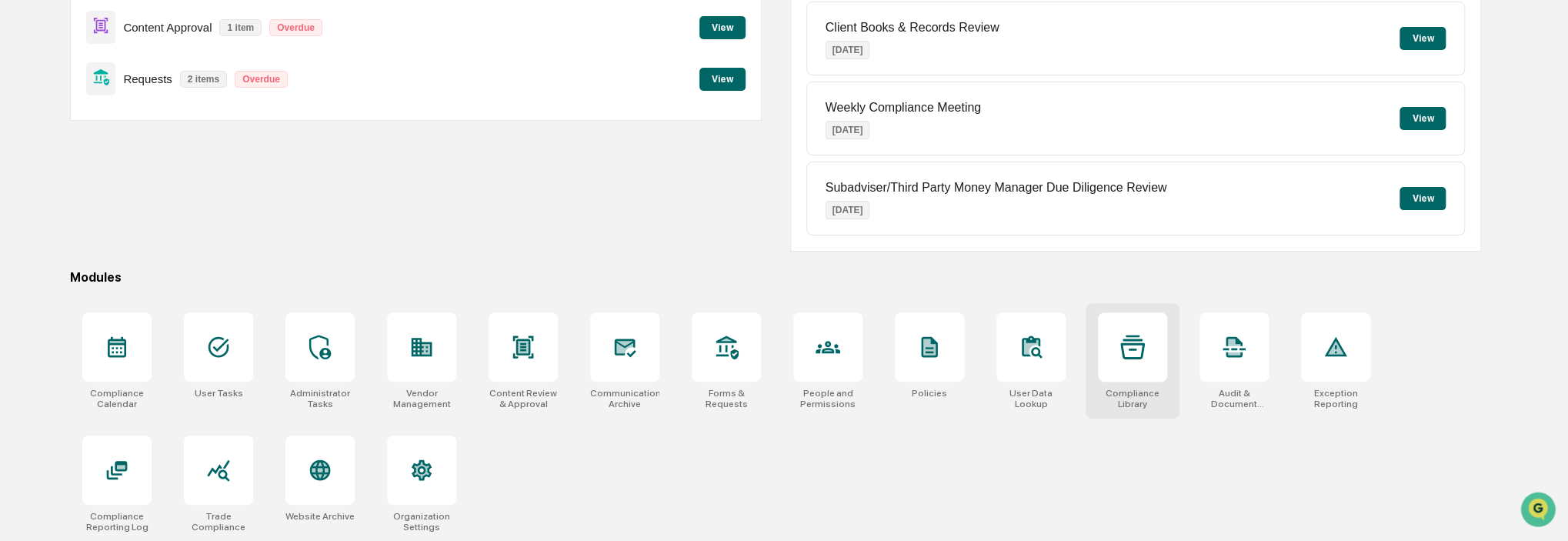
click at [1123, 373] on div at bounding box center [1132, 347] width 69 height 69
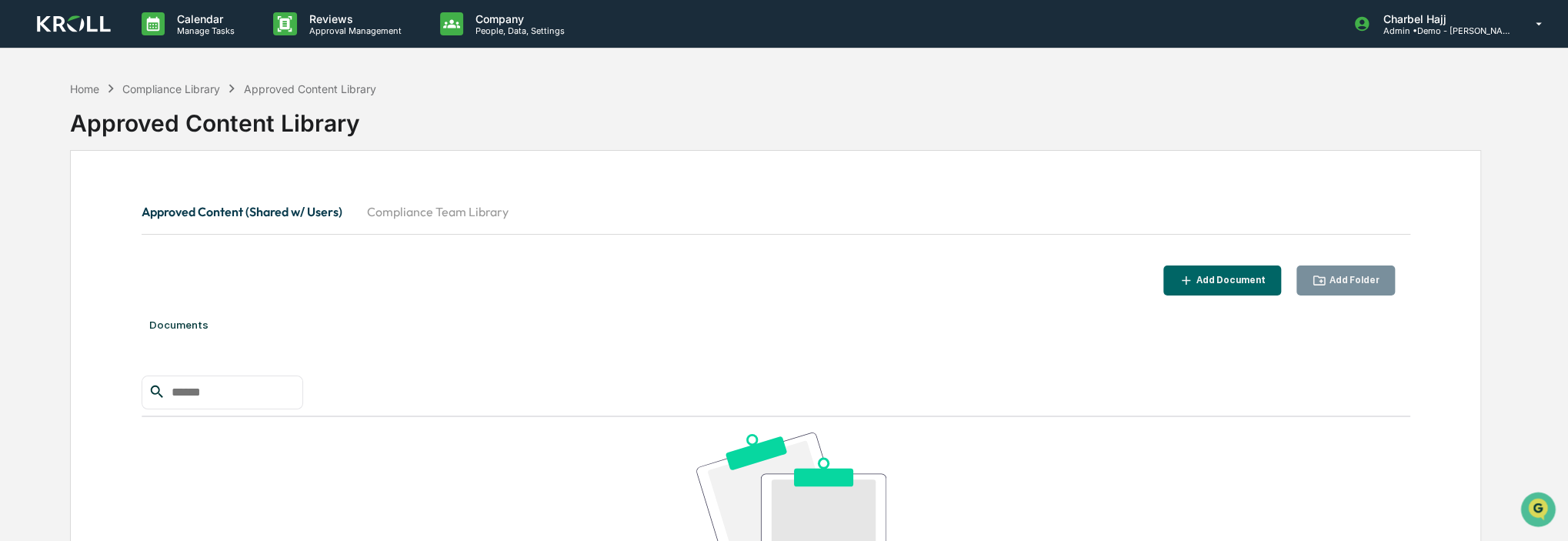
click at [403, 220] on button "Compliance Team Library" at bounding box center [438, 212] width 166 height 37
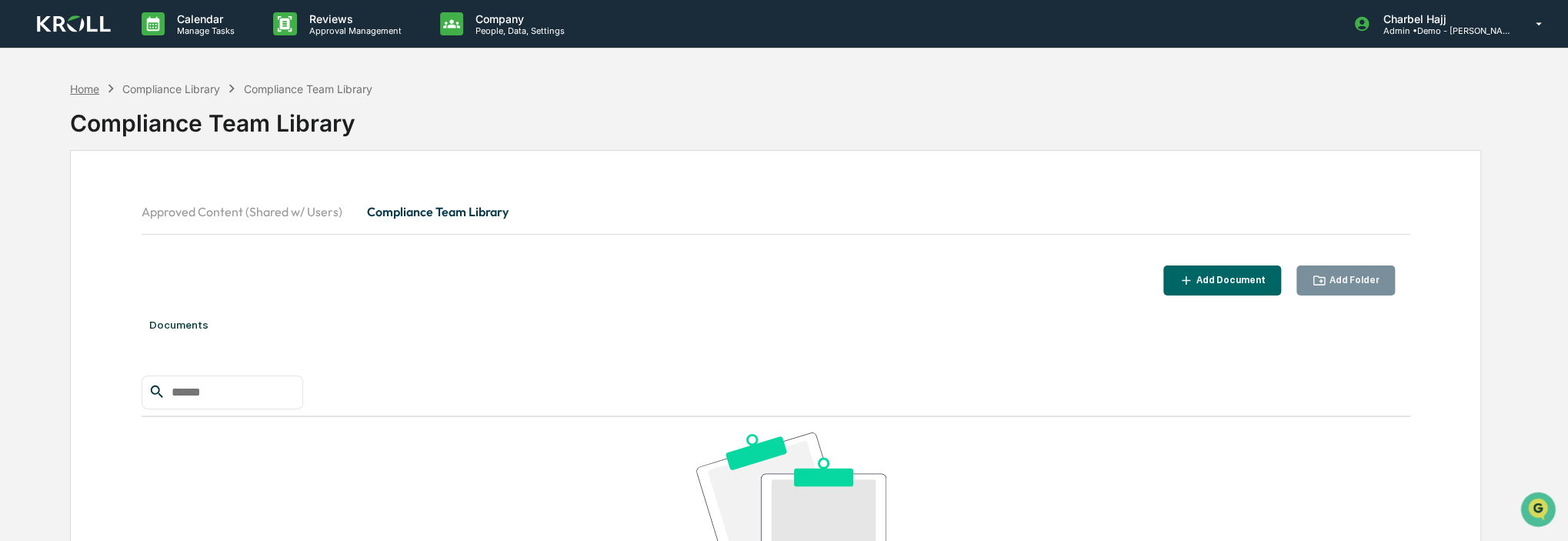
click at [90, 93] on div "Home" at bounding box center [84, 89] width 29 height 13
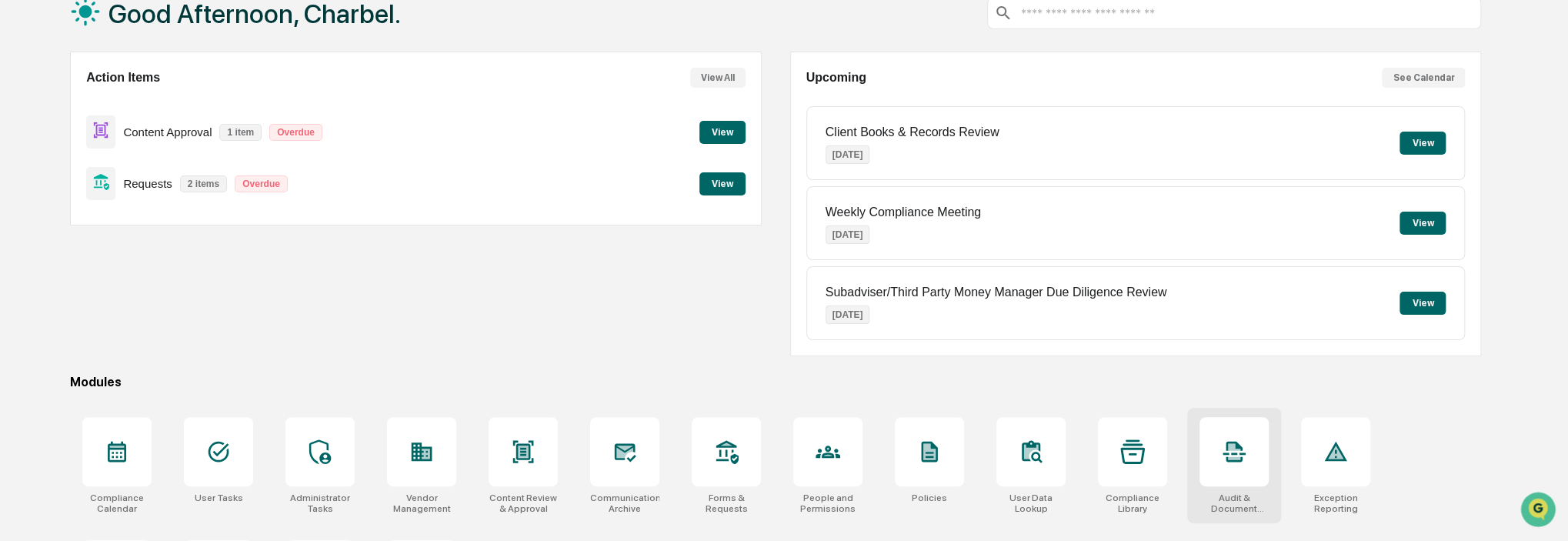
scroll to position [203, 0]
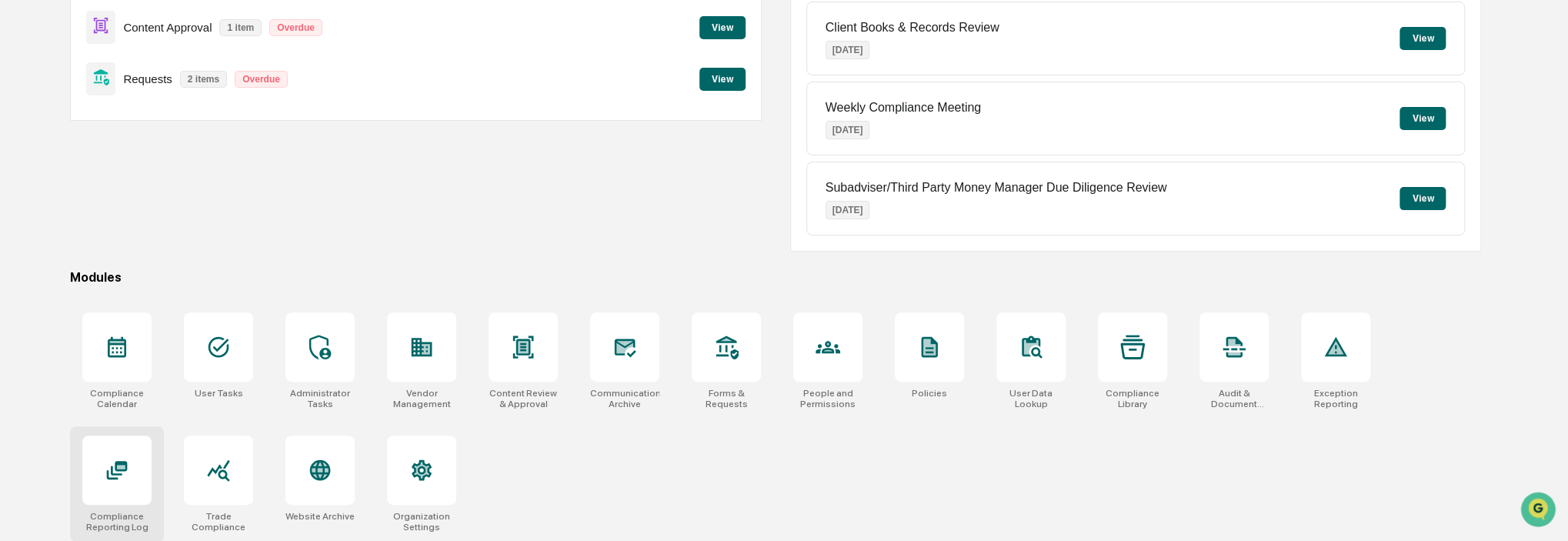
click at [131, 480] on div at bounding box center [116, 470] width 69 height 69
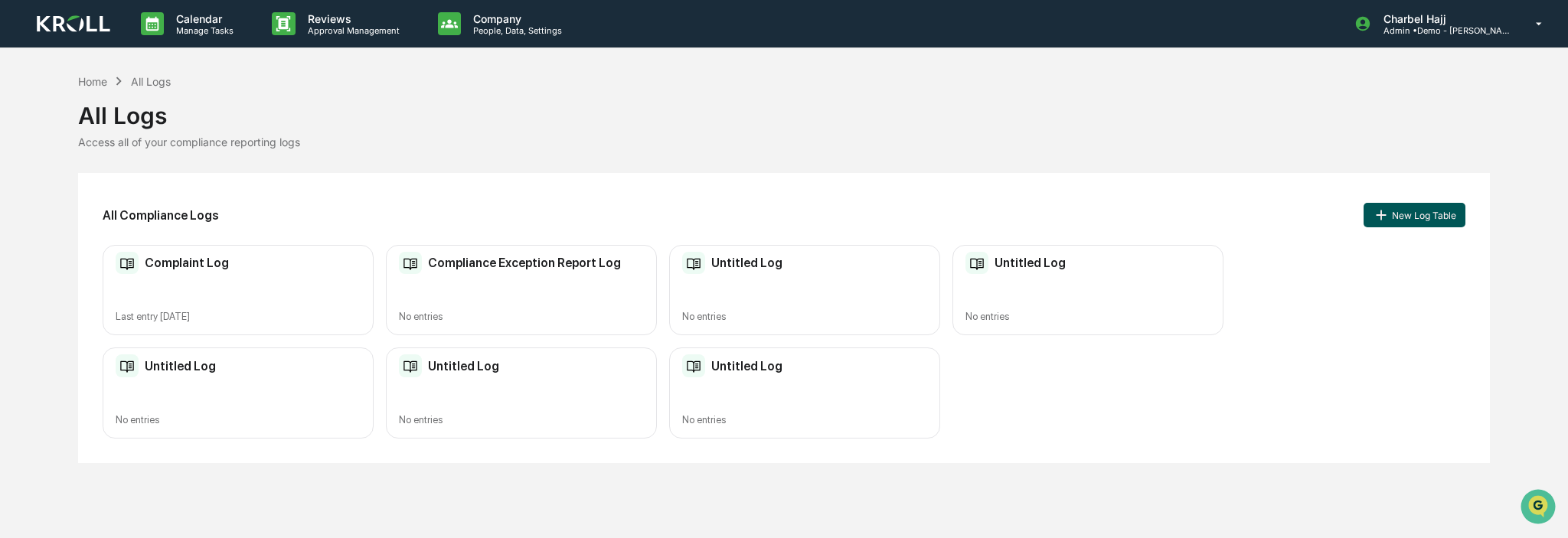
click at [1428, 219] on button "New Log Table" at bounding box center [1414, 215] width 101 height 25
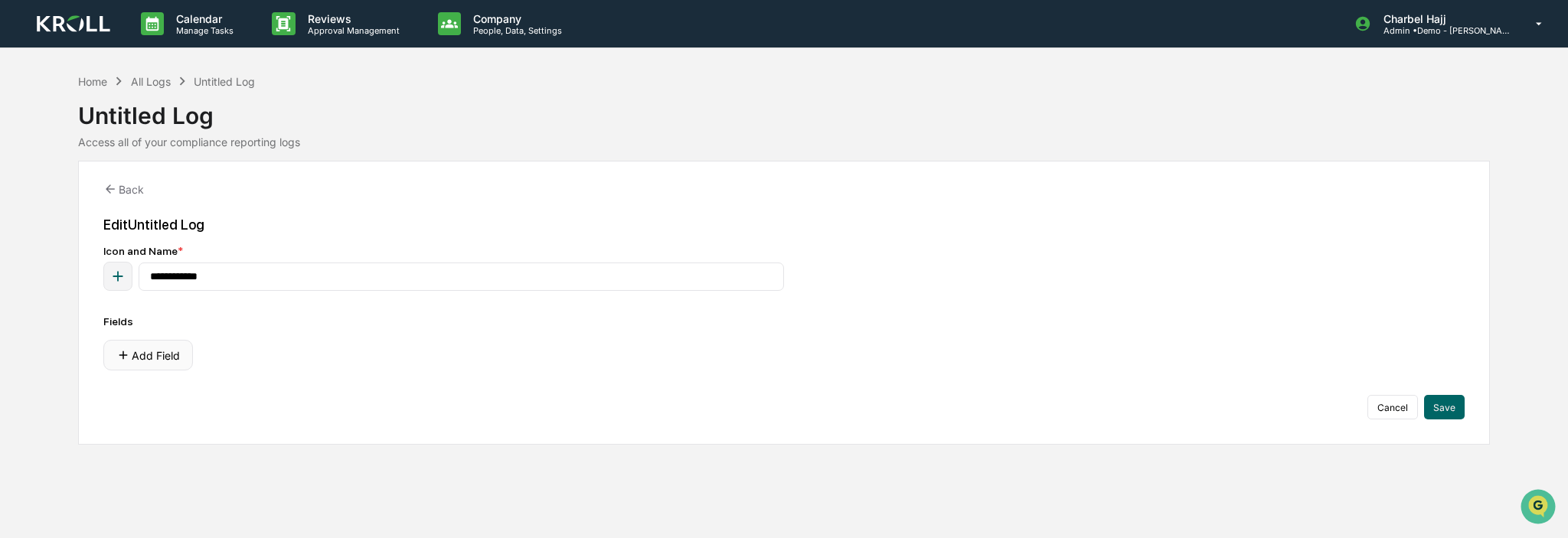
click at [159, 360] on button "Add Field" at bounding box center [148, 355] width 90 height 31
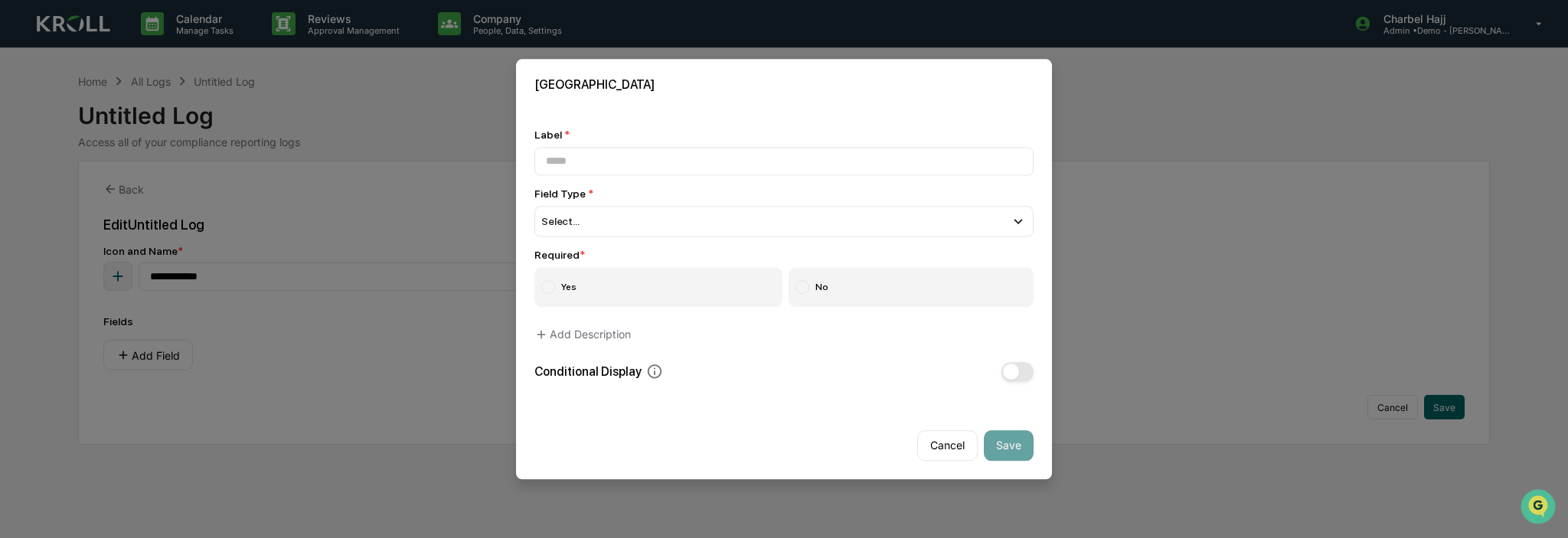
click at [955, 455] on button "Cancel" at bounding box center [947, 445] width 60 height 31
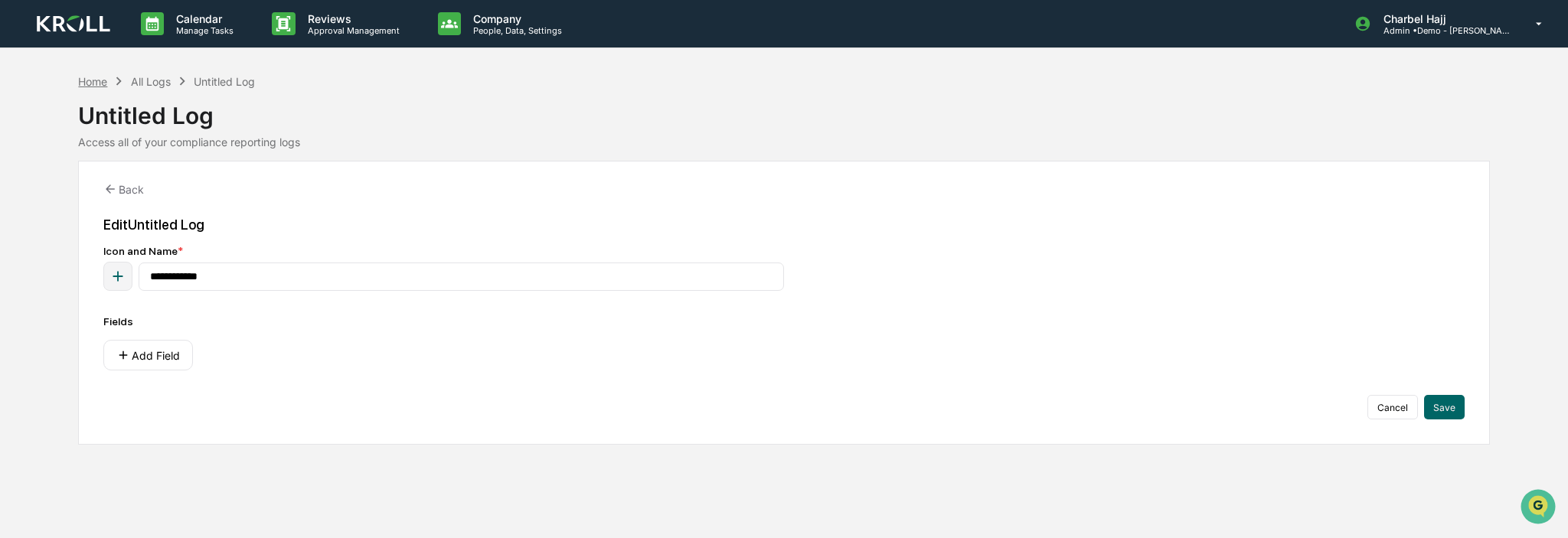
click at [101, 83] on div "Home" at bounding box center [92, 82] width 29 height 13
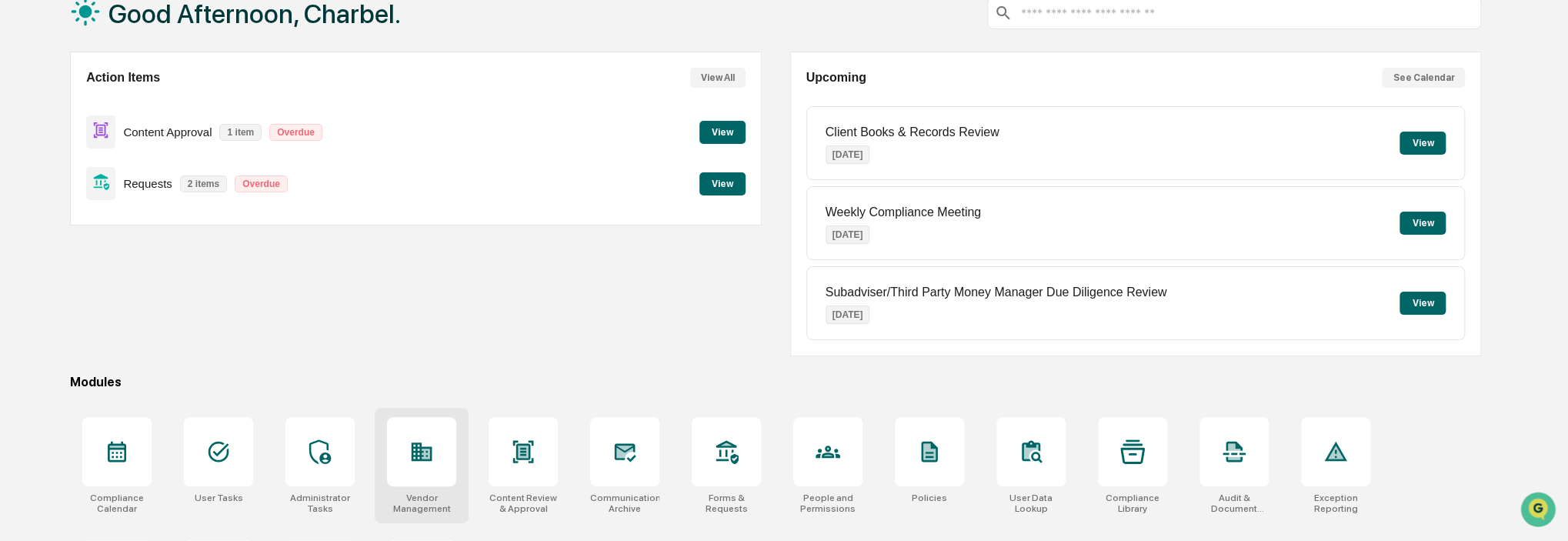
scroll to position [203, 0]
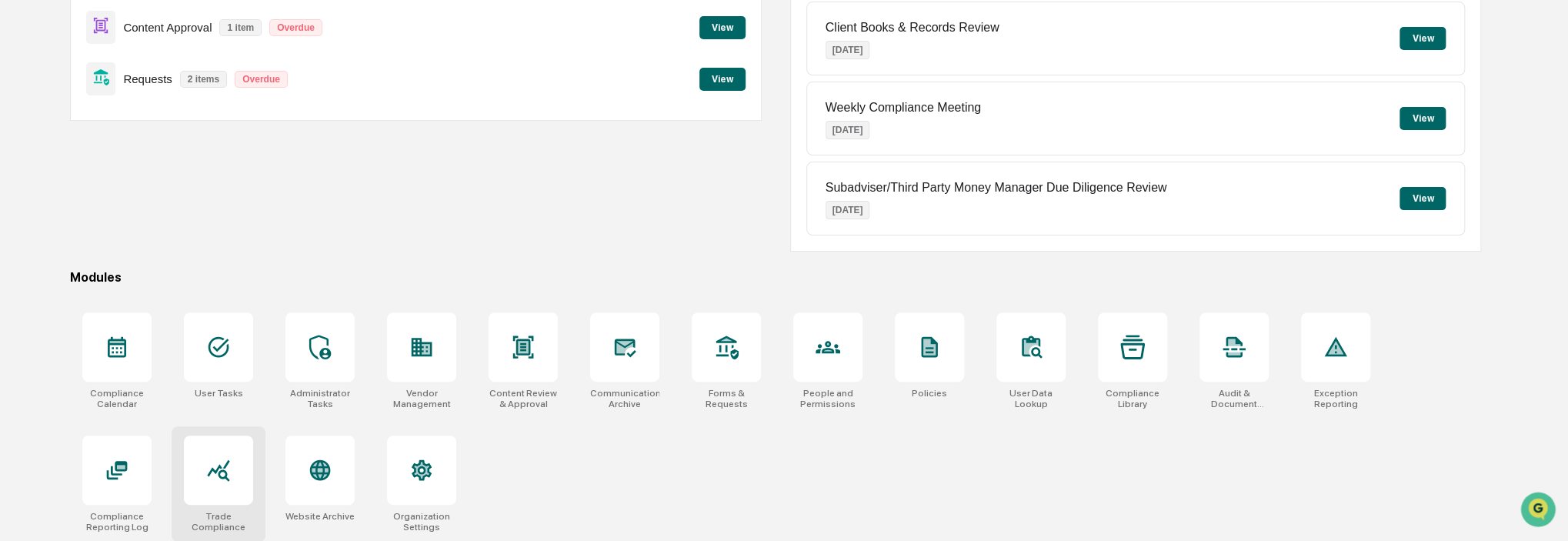
click at [246, 490] on div at bounding box center [218, 470] width 69 height 69
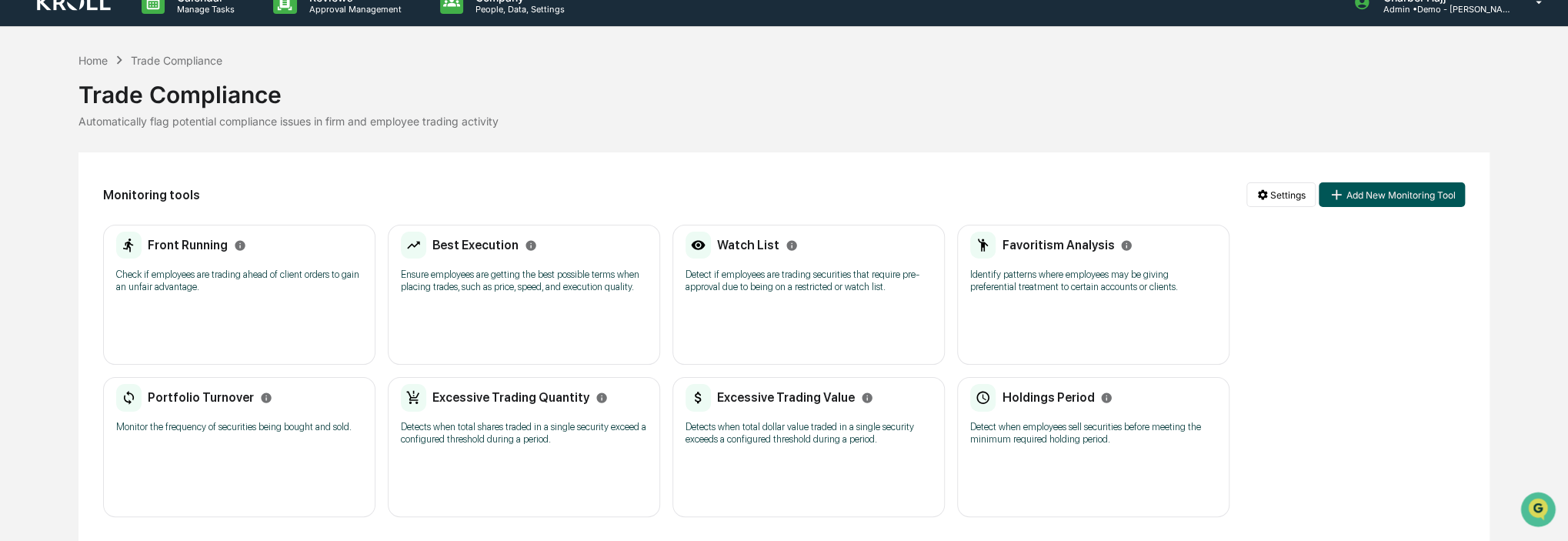
click at [1377, 190] on button "Add New Monitoring Tool" at bounding box center [1392, 195] width 146 height 25
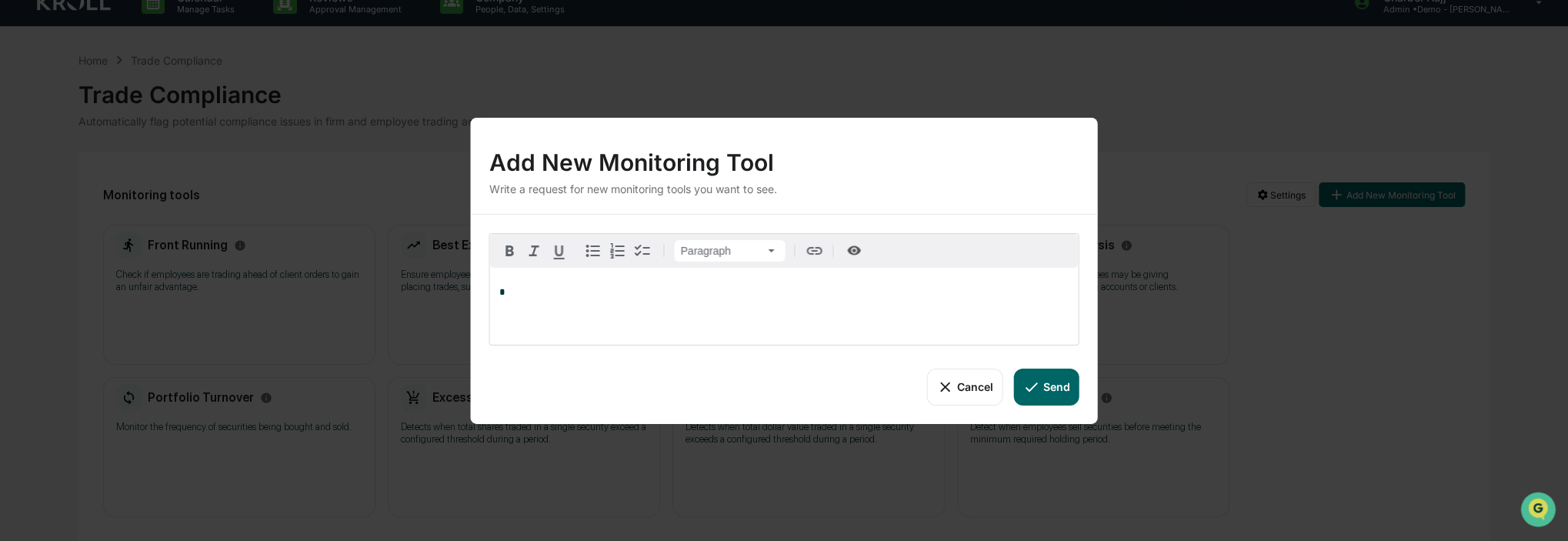
click at [955, 399] on button "Cancel" at bounding box center [965, 386] width 76 height 37
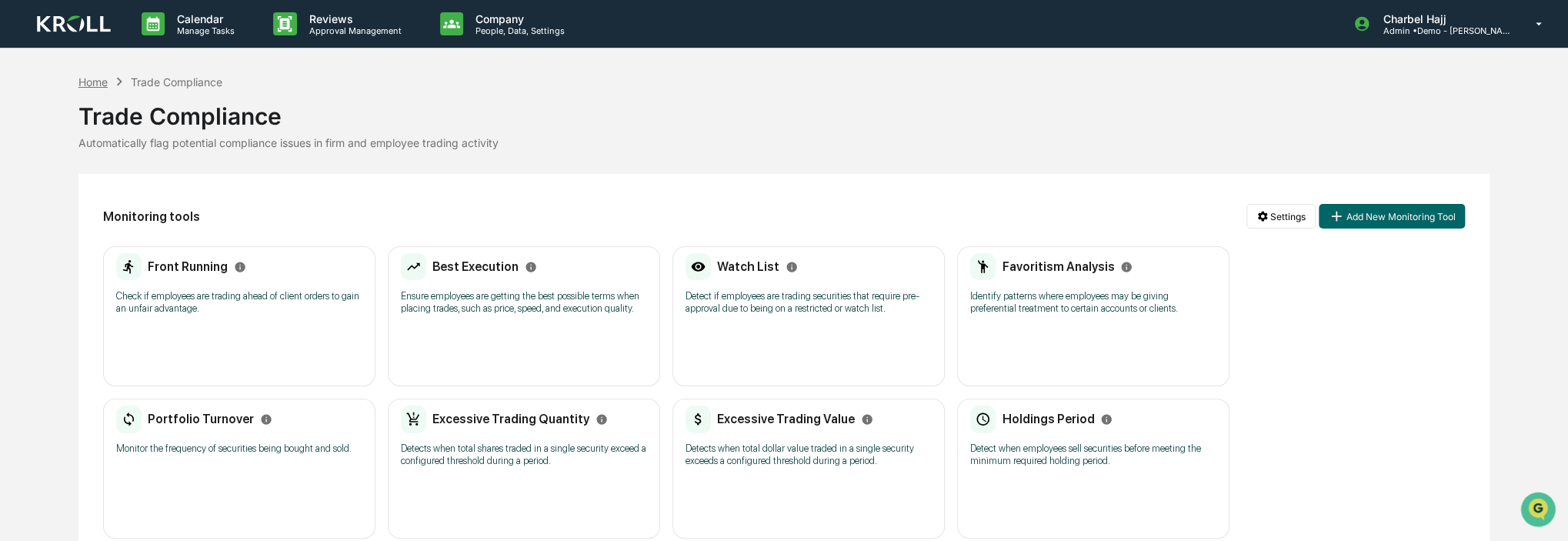
click at [92, 82] on div "Home" at bounding box center [93, 82] width 29 height 13
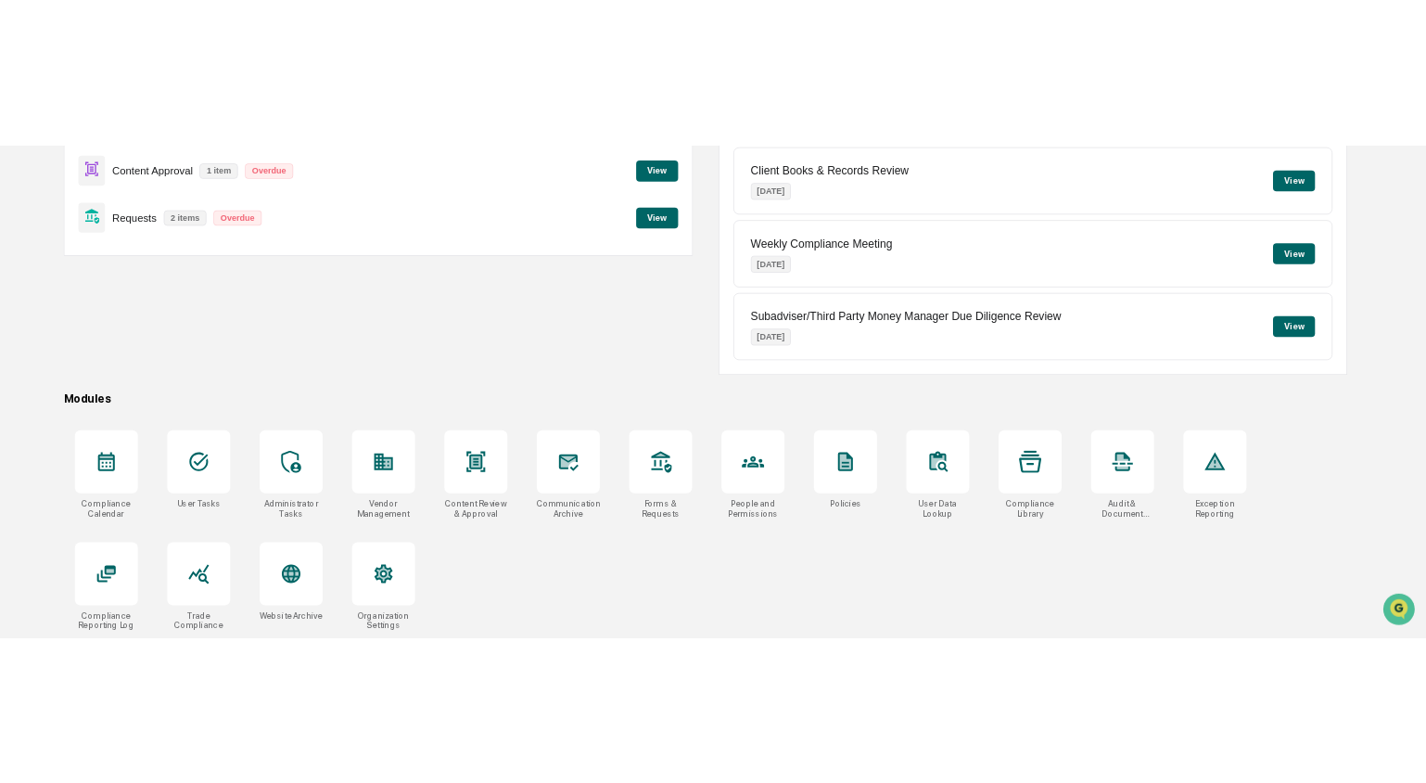
scroll to position [114, 0]
